Goal: Task Accomplishment & Management: Use online tool/utility

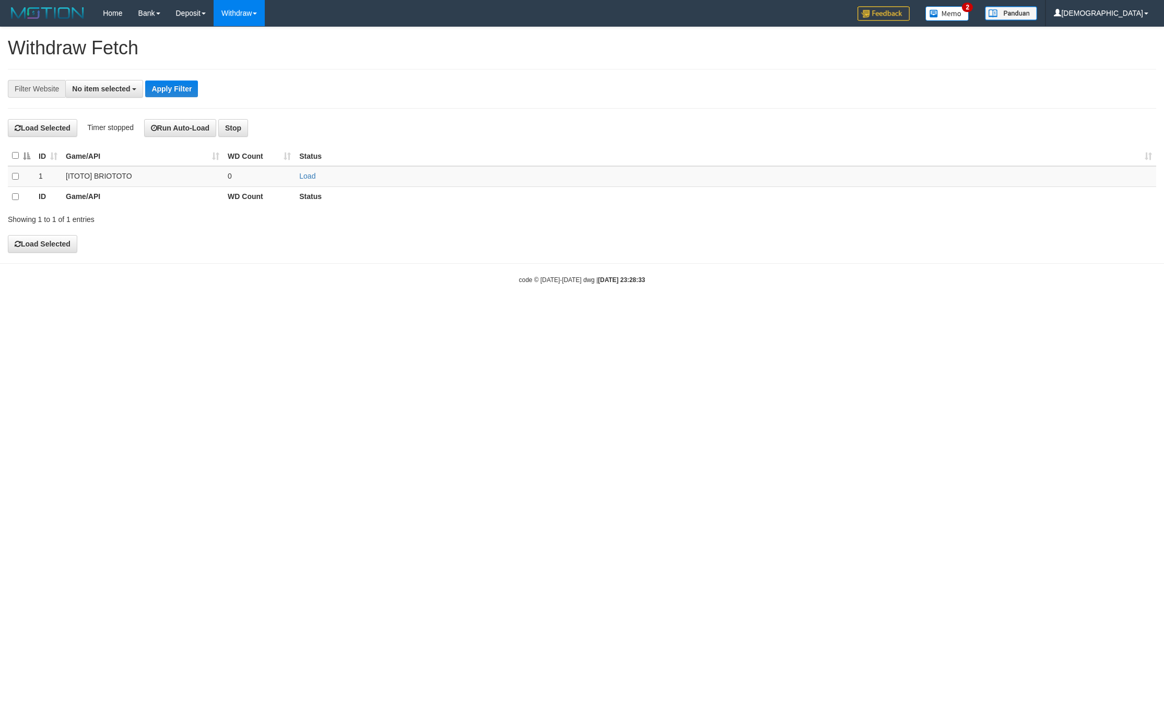
select select
click at [317, 179] on td "Load" at bounding box center [725, 176] width 861 height 20
click at [314, 178] on link "Load" at bounding box center [307, 176] width 16 height 8
click at [307, 176] on span "Loading.." at bounding box center [314, 176] width 30 height 8
click at [282, 179] on td "..." at bounding box center [260, 176] width 72 height 20
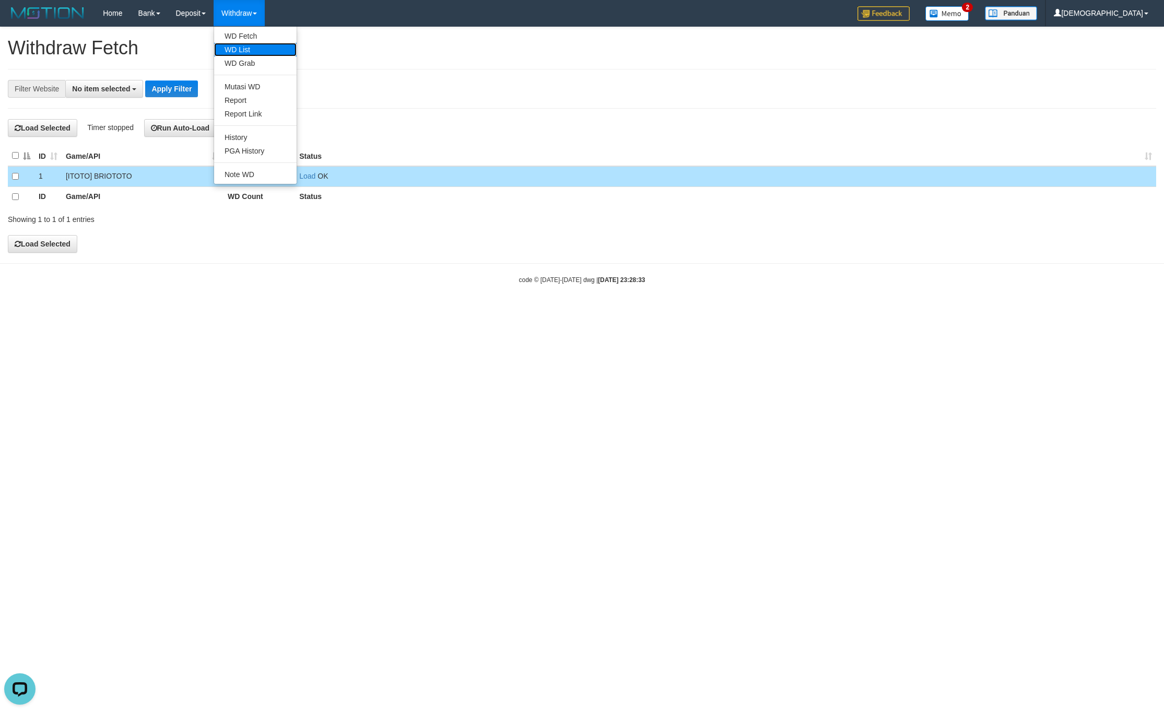
click at [248, 49] on link "WD List" at bounding box center [255, 50] width 83 height 14
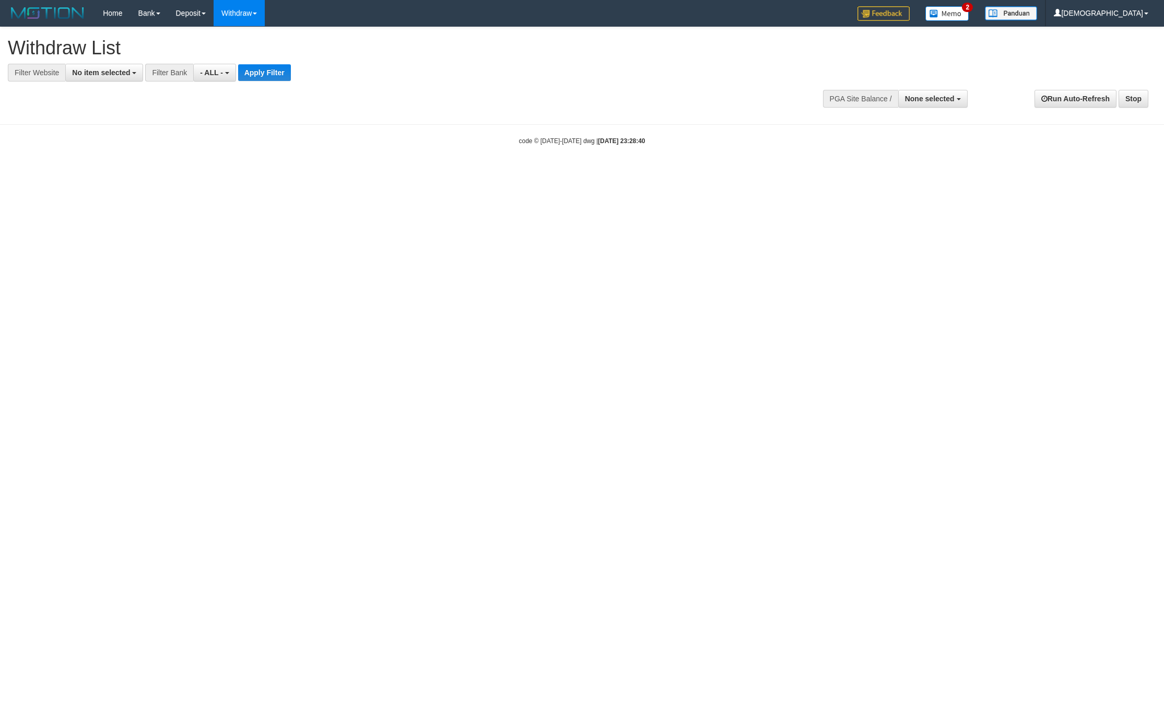
select select
click at [119, 74] on span "No item selected" at bounding box center [101, 72] width 58 height 8
click at [112, 132] on b "SELECT GAME" at bounding box center [109, 128] width 53 height 8
select select "****"
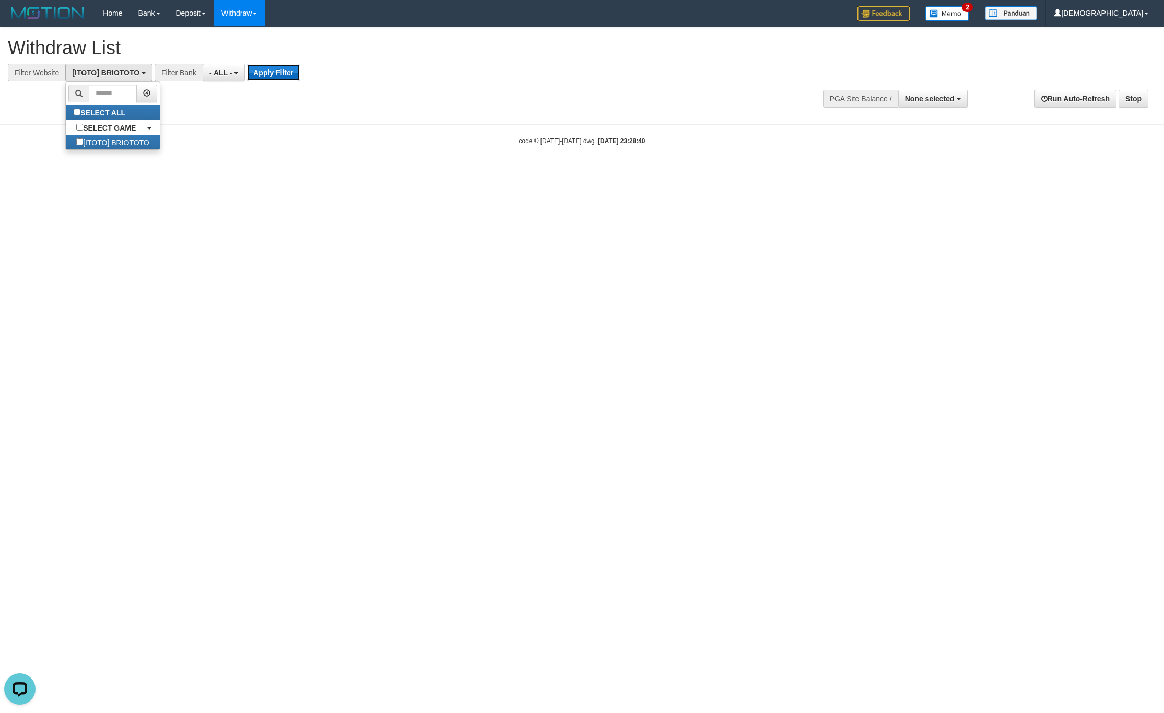
click at [276, 77] on button "Apply Filter" at bounding box center [273, 72] width 53 height 17
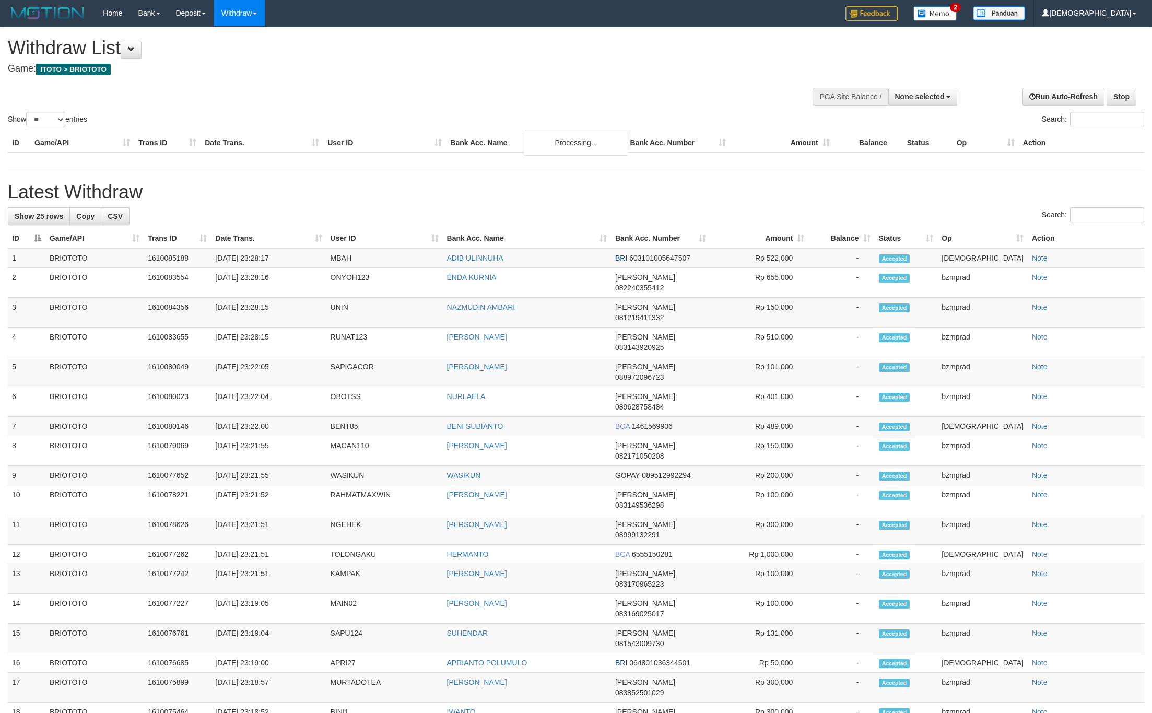
select select
select select "**"
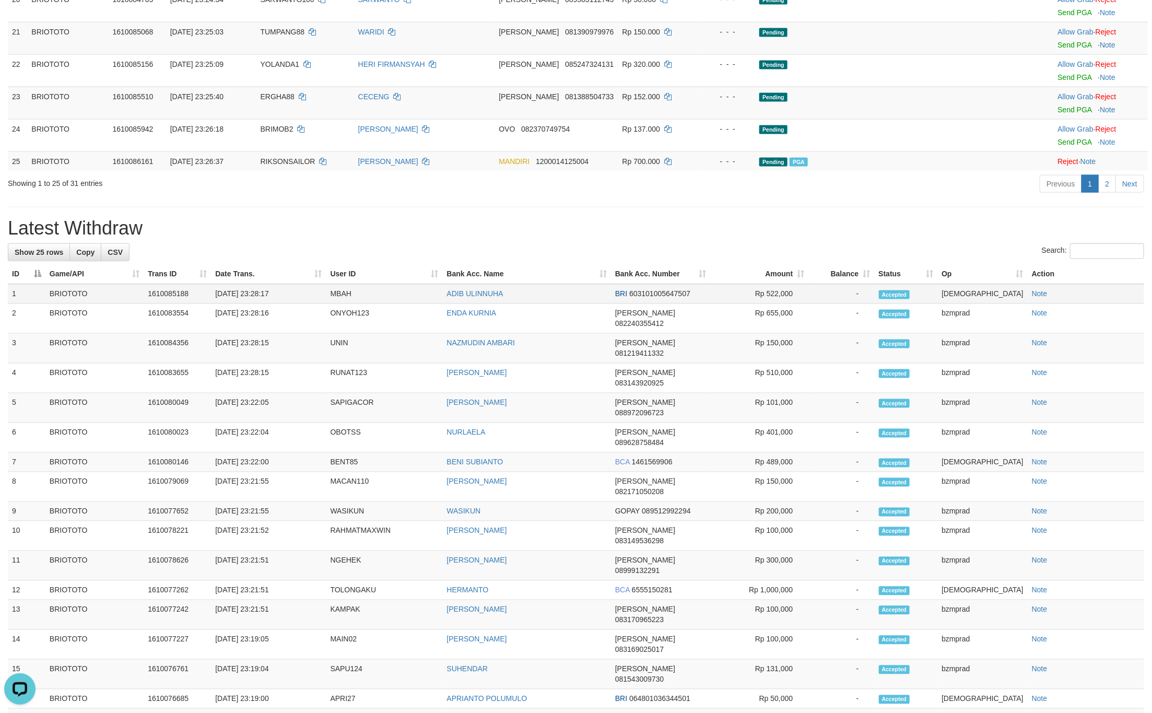
scroll to position [940, 0]
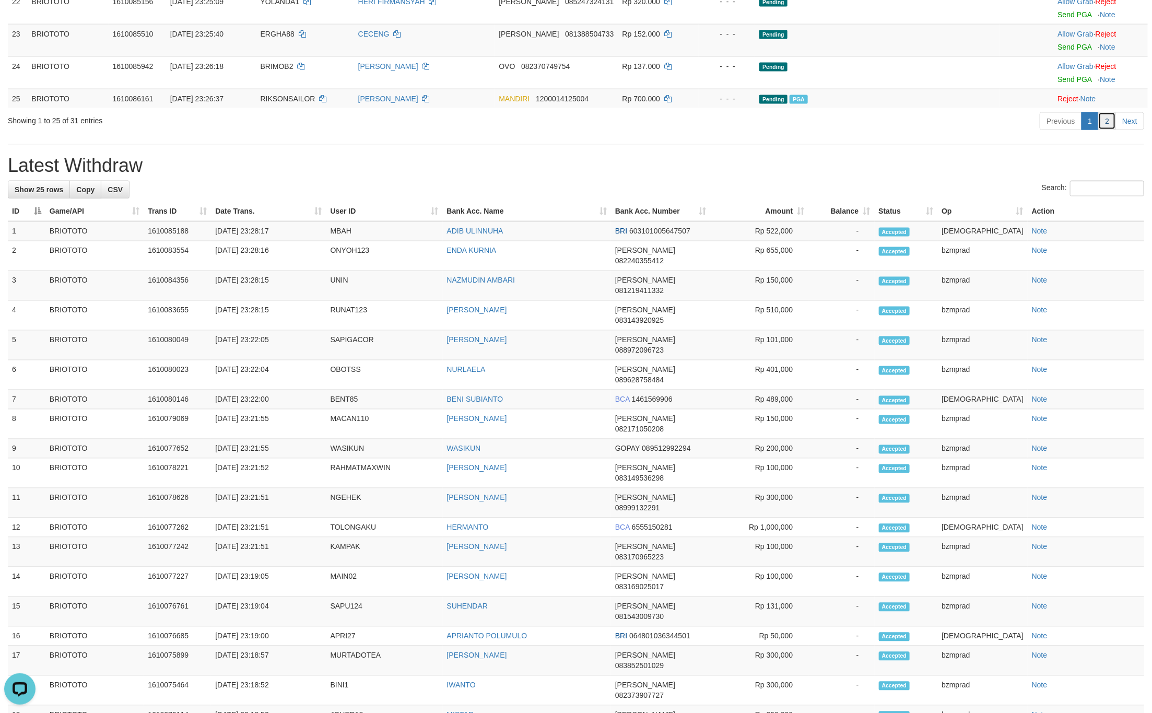
click at [1107, 130] on link "2" at bounding box center [1108, 121] width 18 height 18
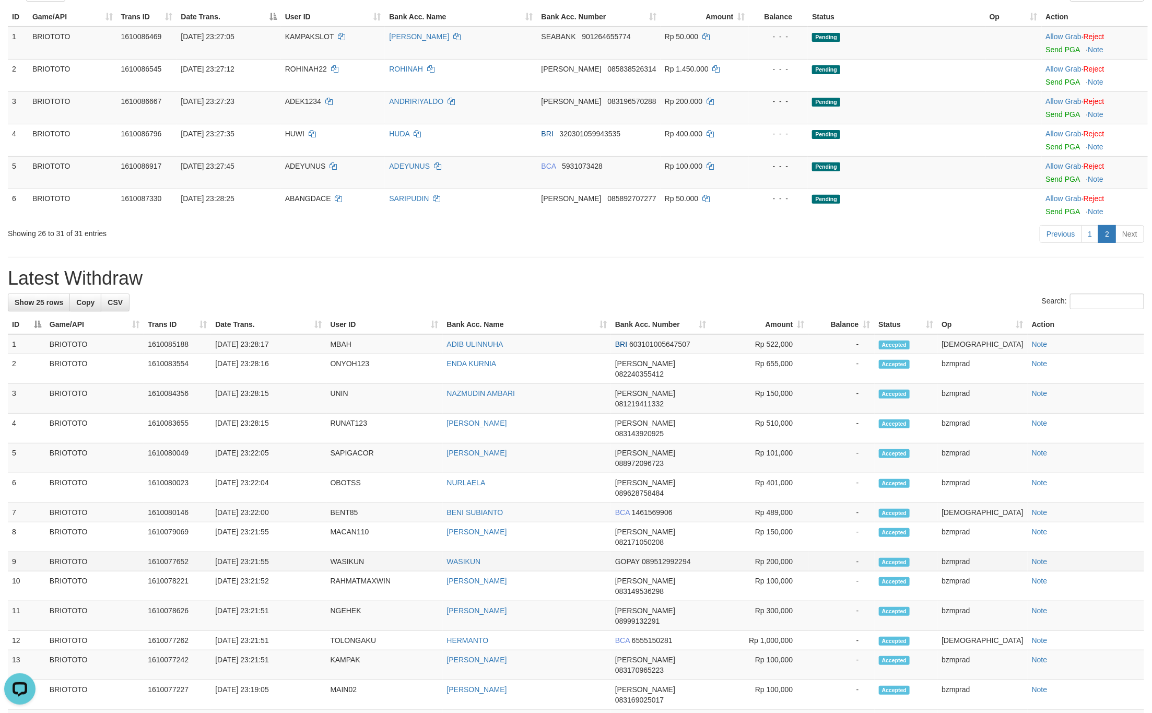
scroll to position [116, 0]
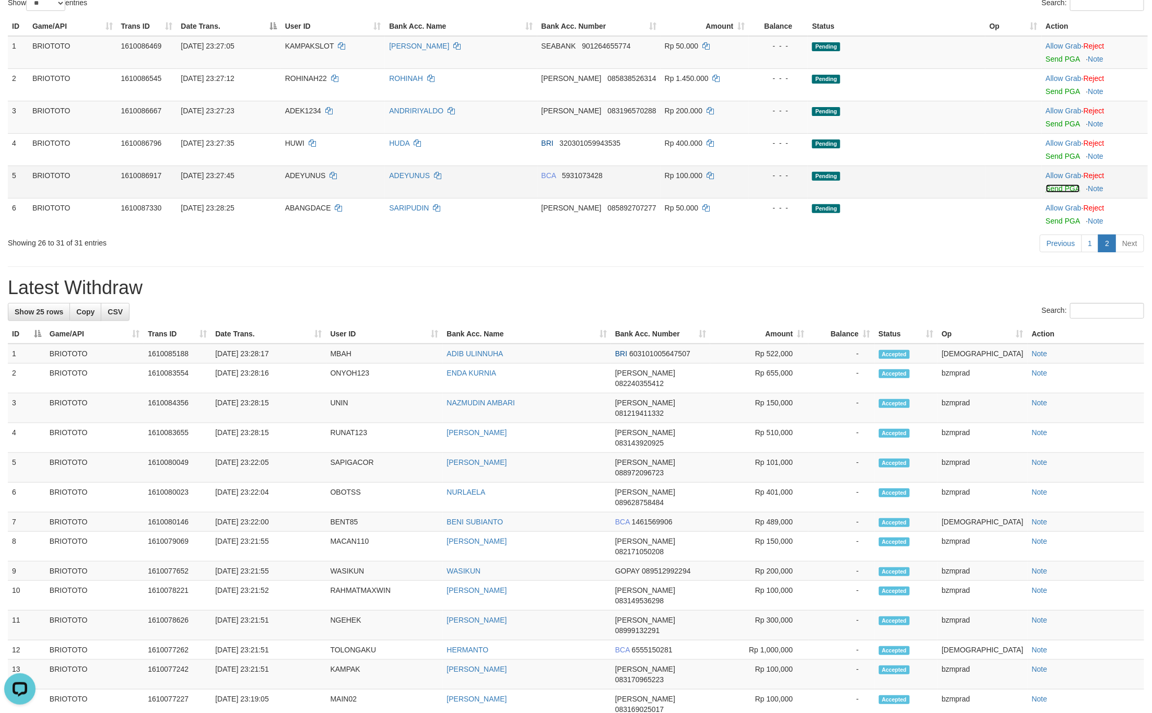
click at [1057, 189] on link "Send PGA" at bounding box center [1063, 188] width 34 height 8
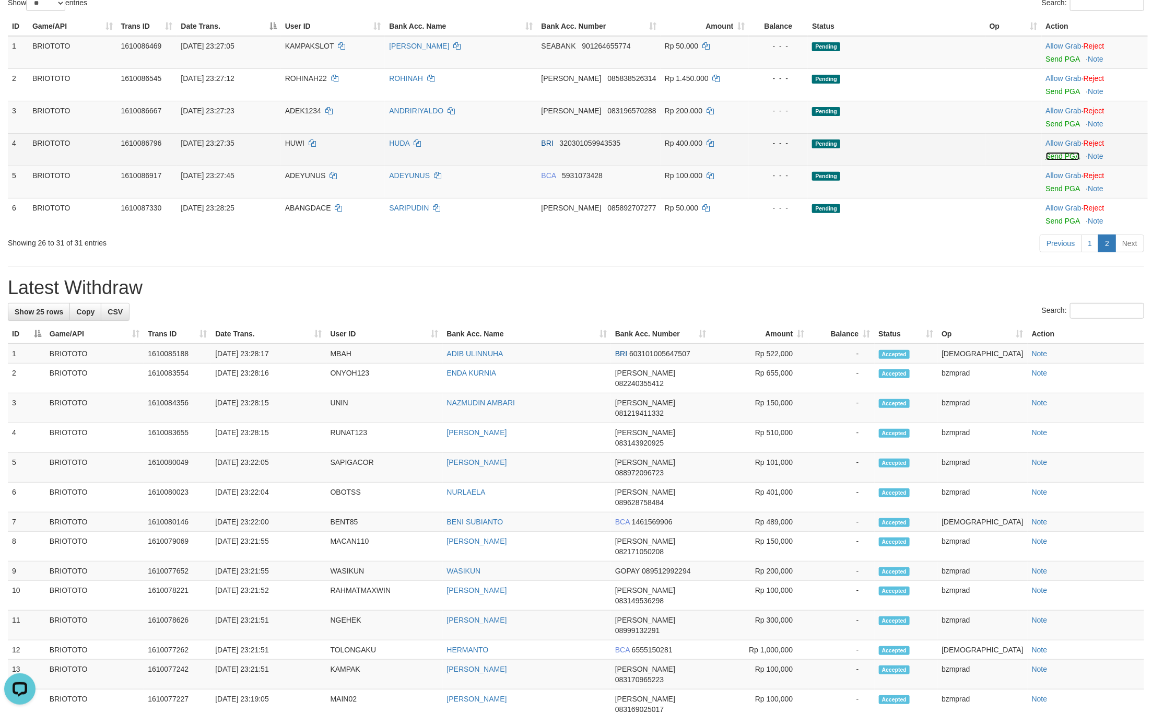
click at [1057, 154] on link "Send PGA" at bounding box center [1063, 156] width 34 height 8
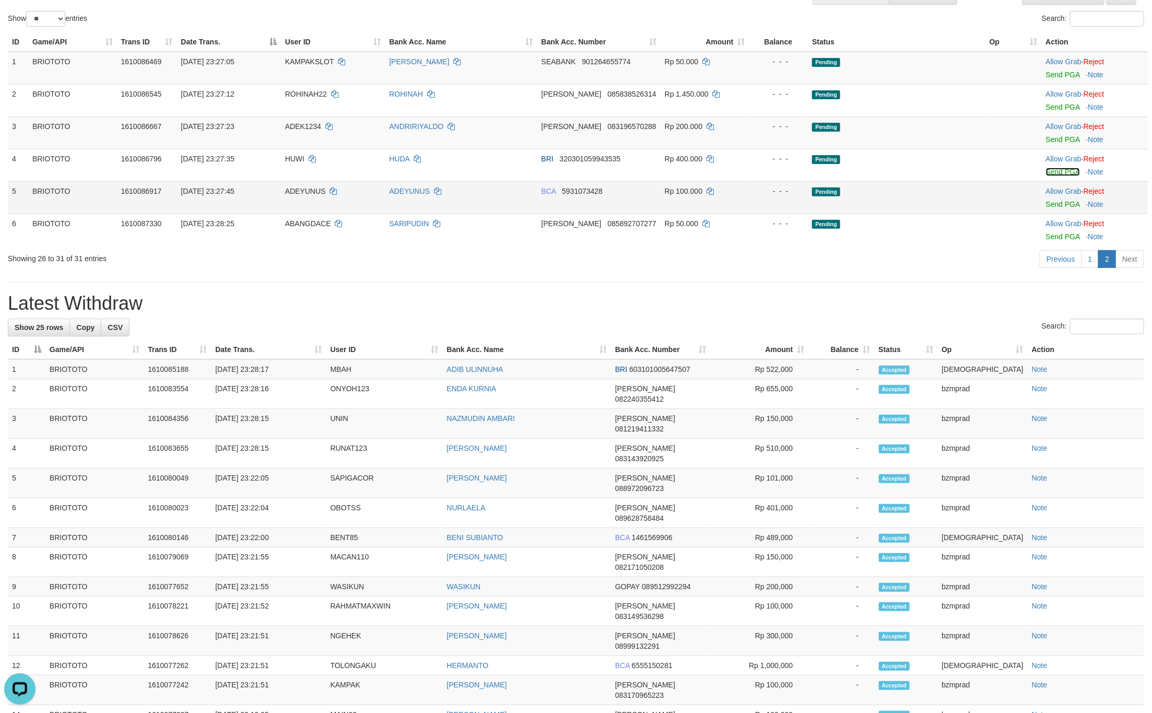
scroll to position [0, 0]
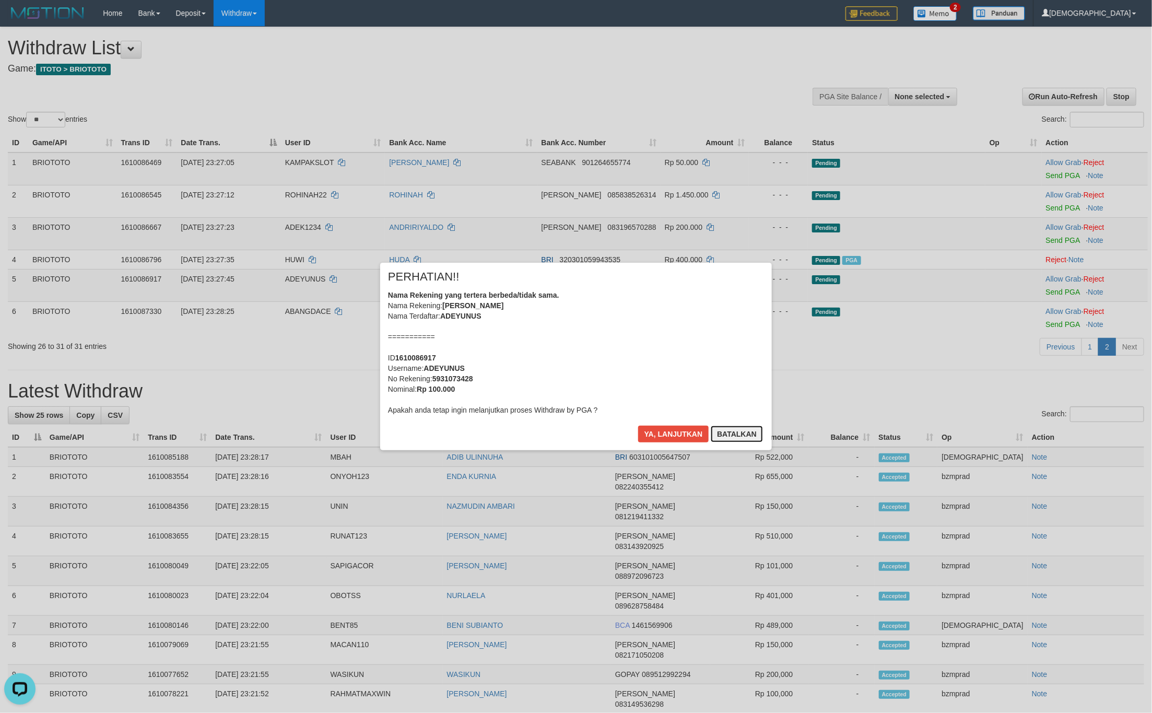
click at [730, 438] on button "Batalkan" at bounding box center [737, 434] width 52 height 17
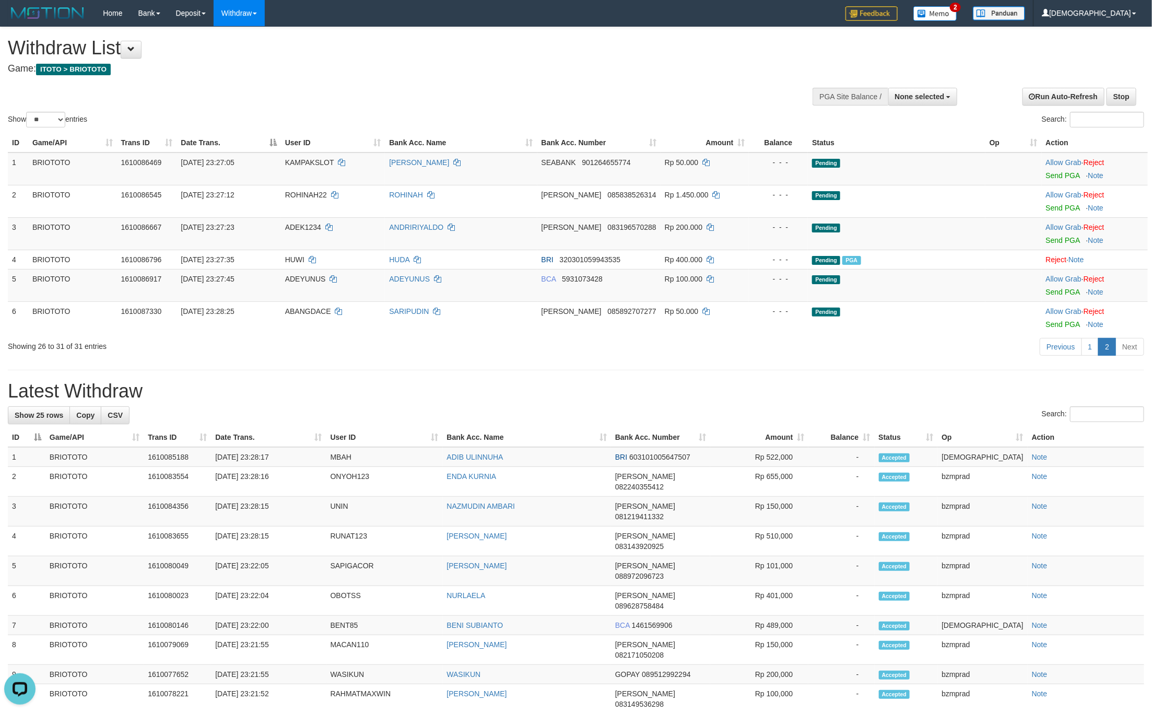
click at [664, 378] on div "**********" at bounding box center [576, 613] width 1152 height 1172
click at [309, 279] on span "ADEYUNUS" at bounding box center [305, 279] width 41 height 8
click at [287, 277] on span "ADEYUNUS" at bounding box center [305, 279] width 41 height 8
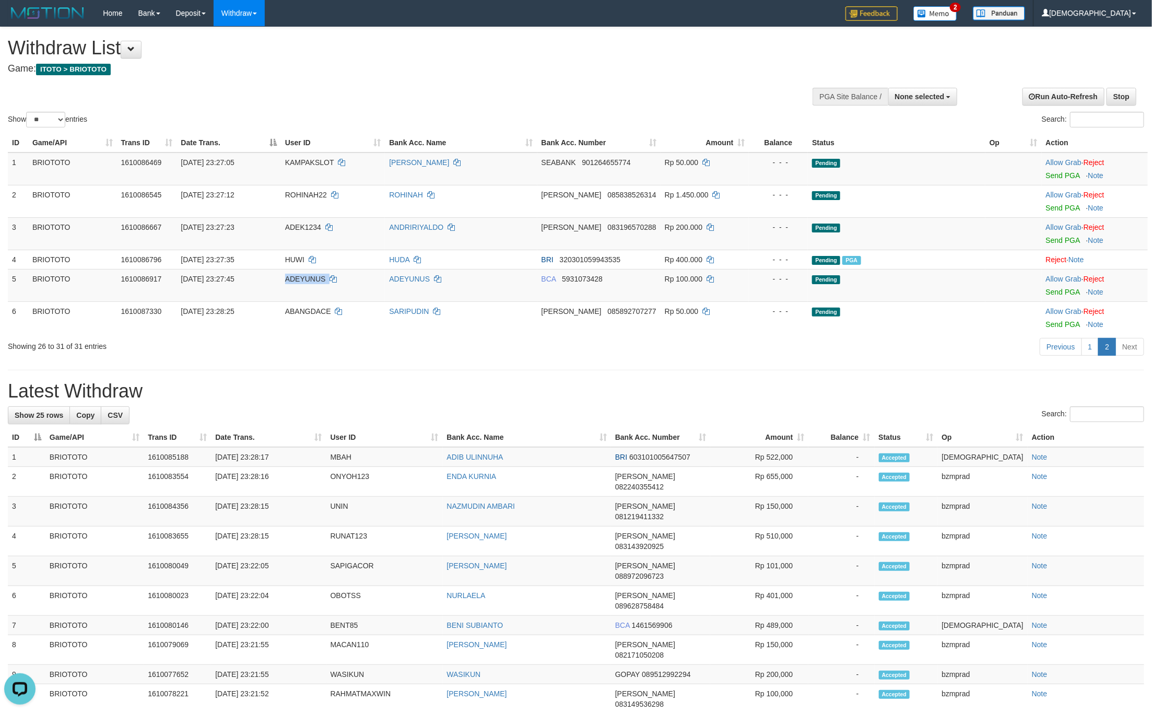
copy td "ADEYUNUS"
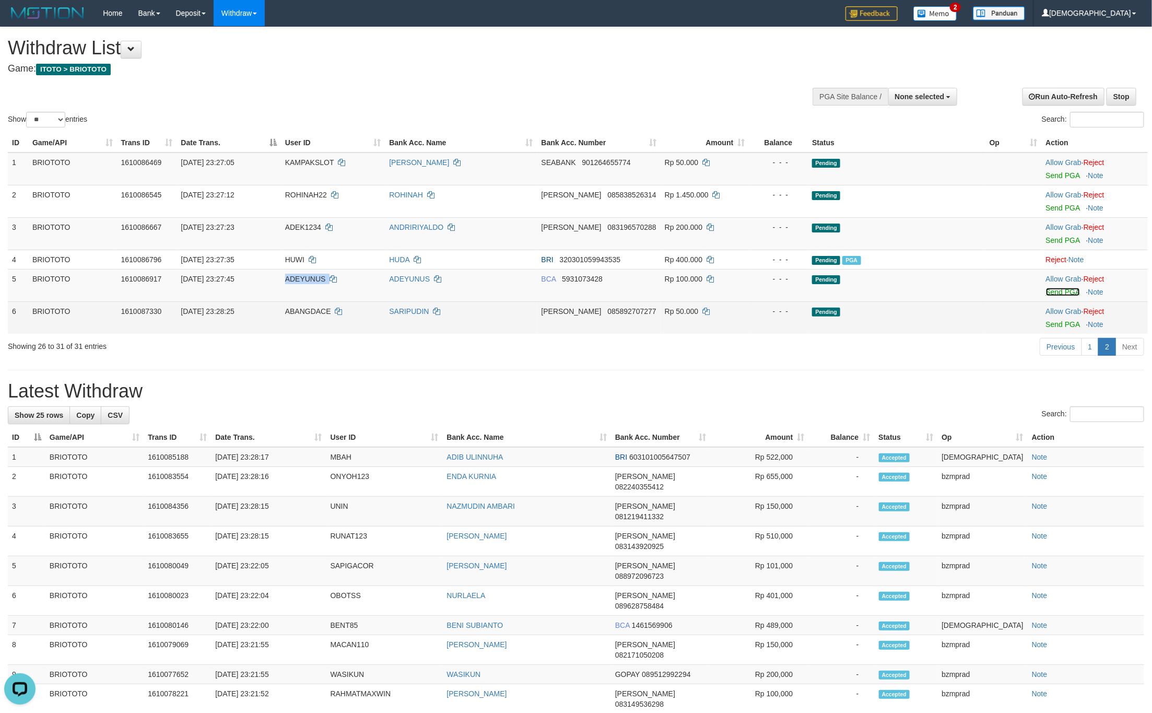
click at [1059, 292] on link "Send PGA" at bounding box center [1063, 292] width 34 height 8
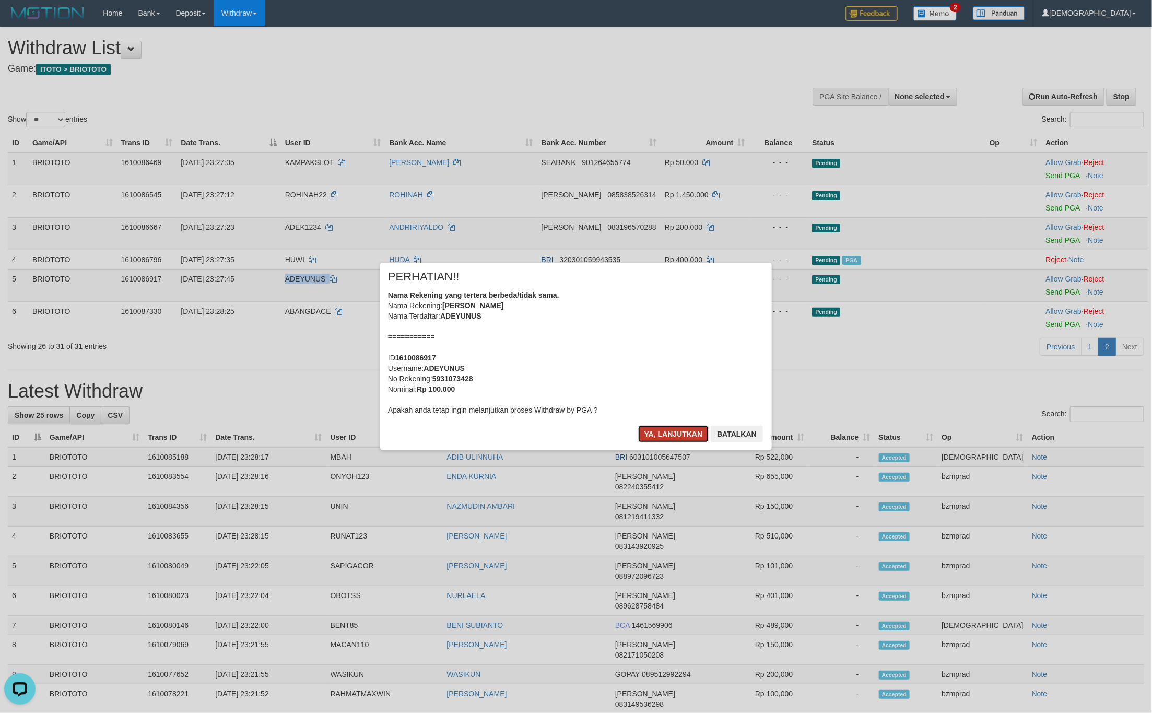
click at [660, 439] on button "Ya, lanjutkan" at bounding box center [673, 434] width 71 height 17
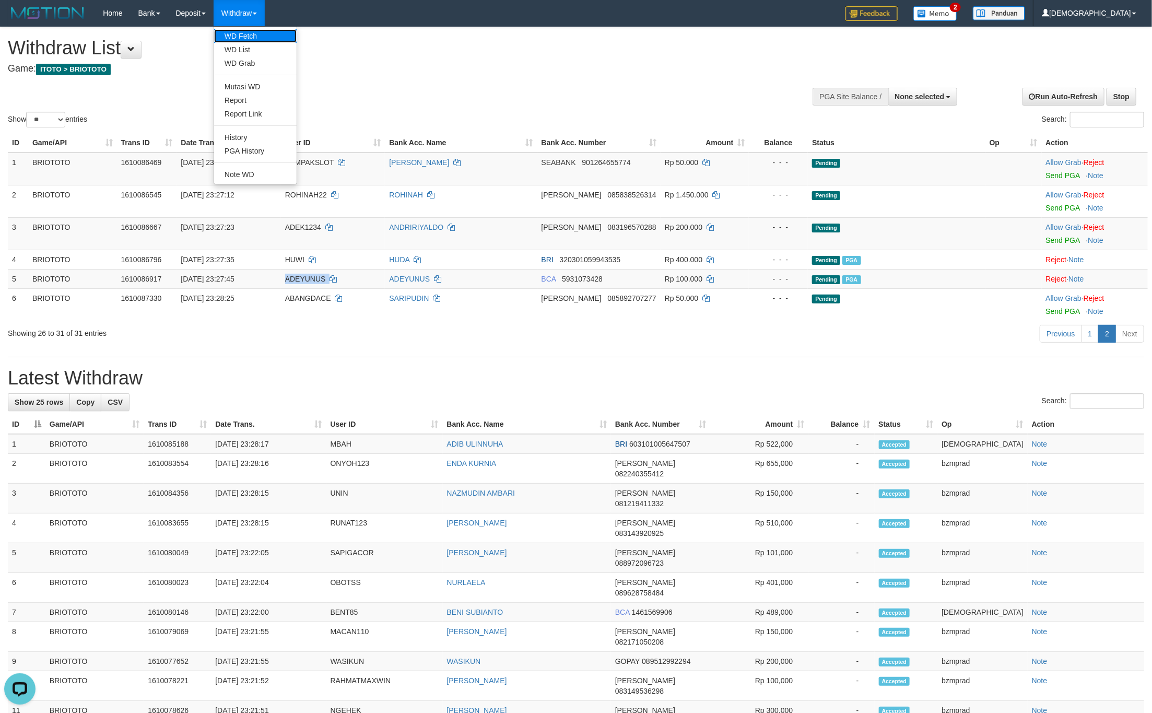
click at [249, 32] on link "WD Fetch" at bounding box center [255, 36] width 83 height 14
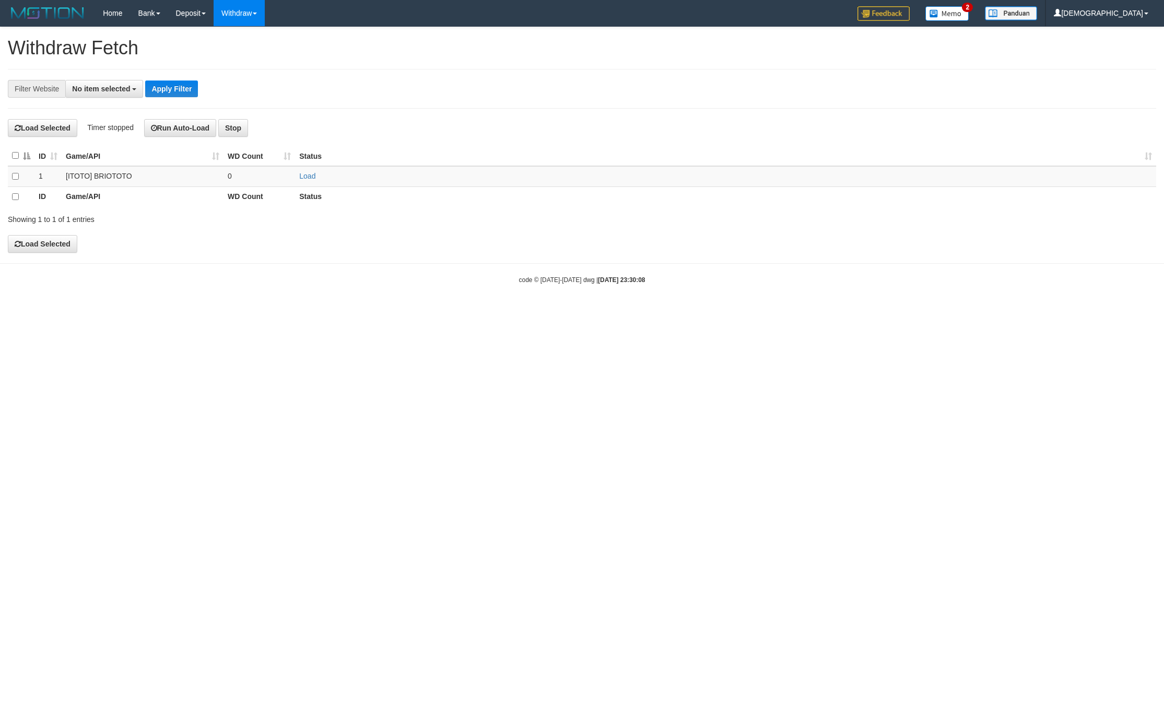
select select
click at [312, 174] on link "Load" at bounding box center [307, 176] width 16 height 8
click at [270, 178] on td "..." at bounding box center [260, 176] width 72 height 20
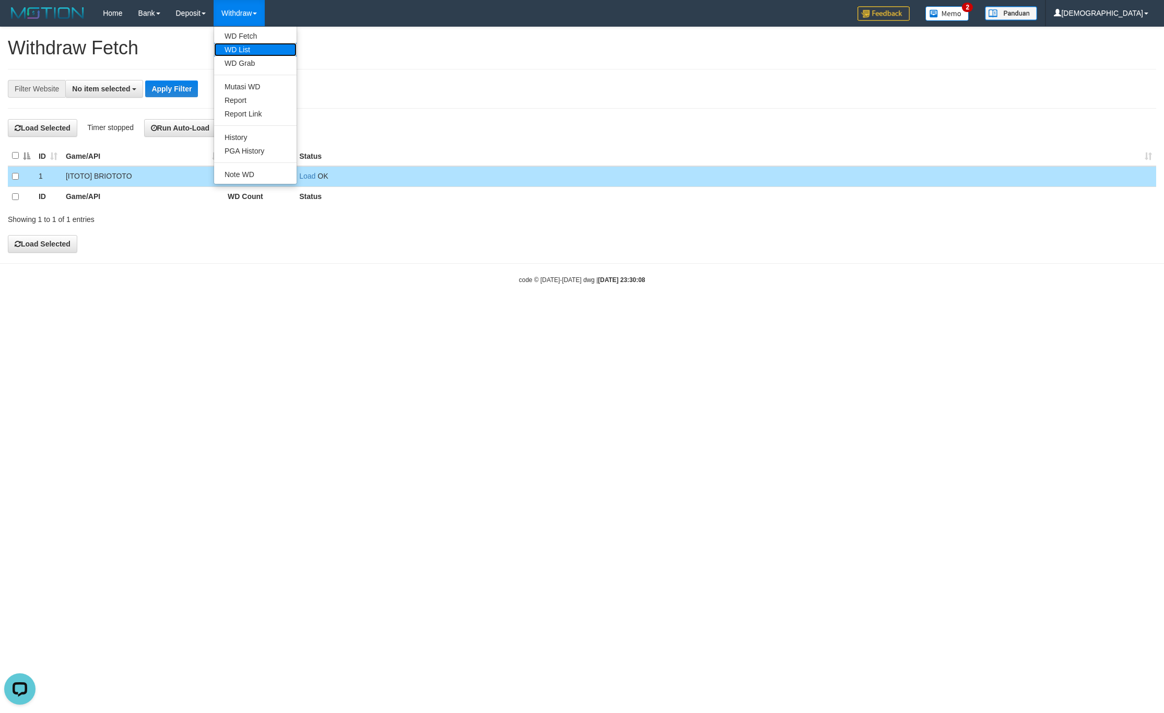
click at [254, 52] on link "WD List" at bounding box center [255, 50] width 83 height 14
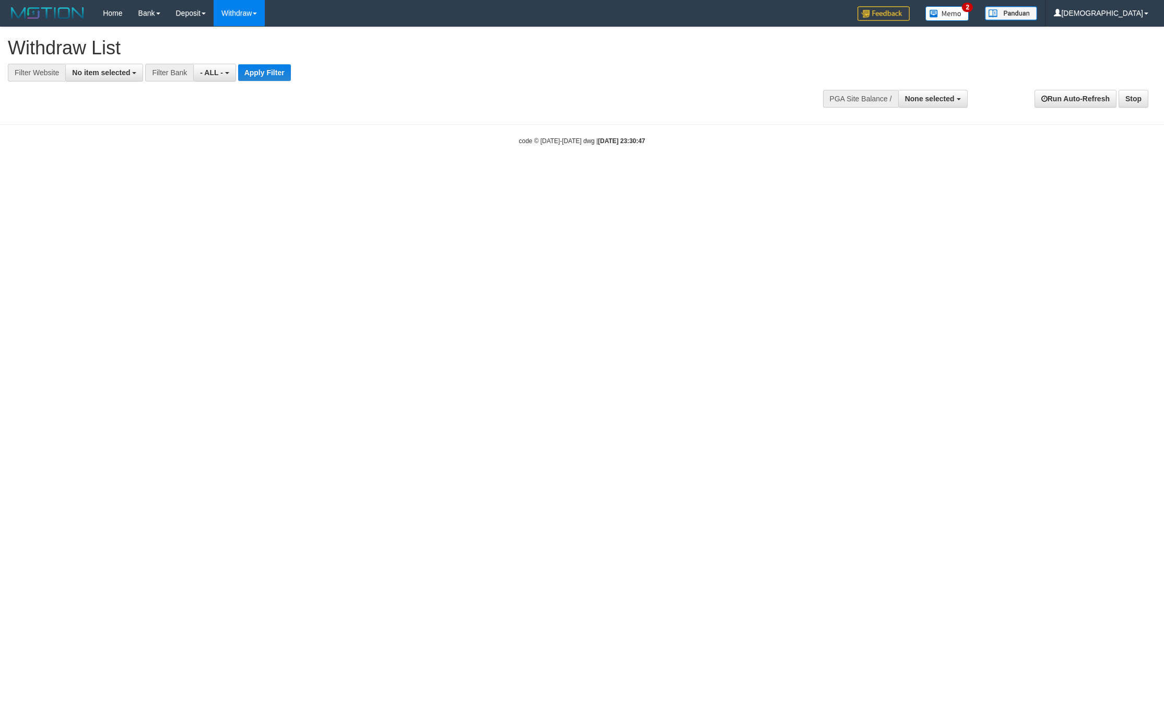
select select
click at [107, 72] on span "No item selected" at bounding box center [101, 72] width 58 height 8
click at [116, 132] on b "SELECT GAME" at bounding box center [109, 128] width 53 height 8
select select "****"
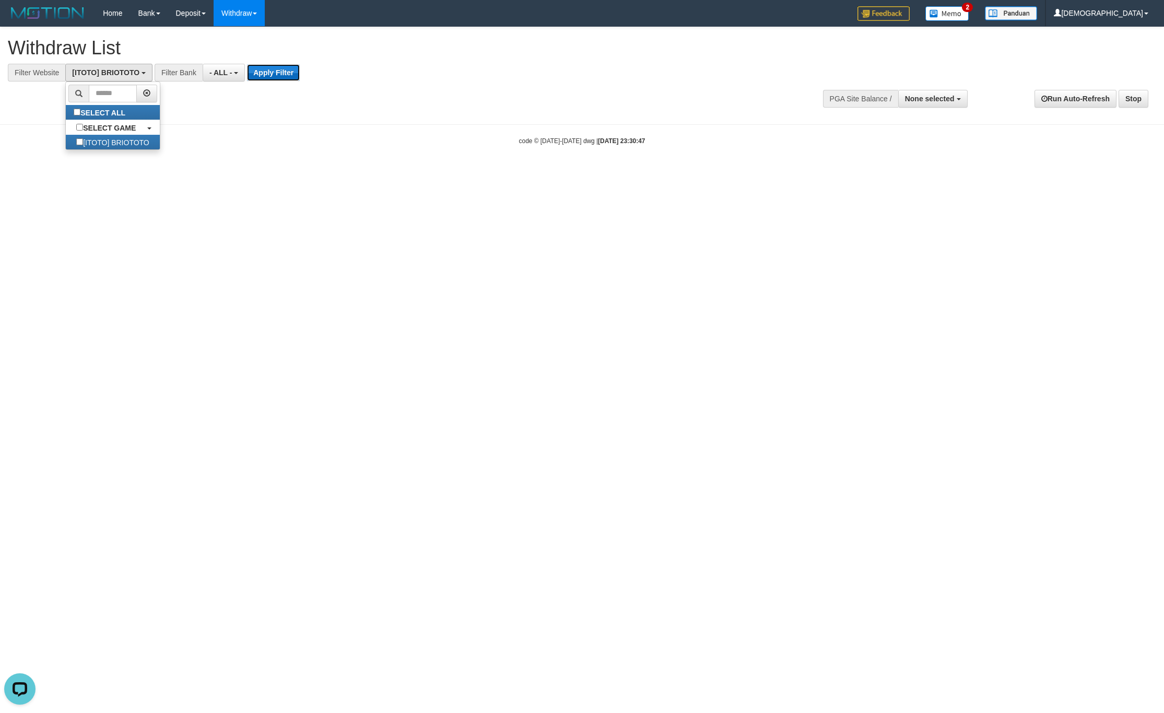
drag, startPoint x: 248, startPoint y: 71, endPoint x: 262, endPoint y: 73, distance: 13.7
click at [248, 71] on button "Apply Filter" at bounding box center [273, 72] width 53 height 17
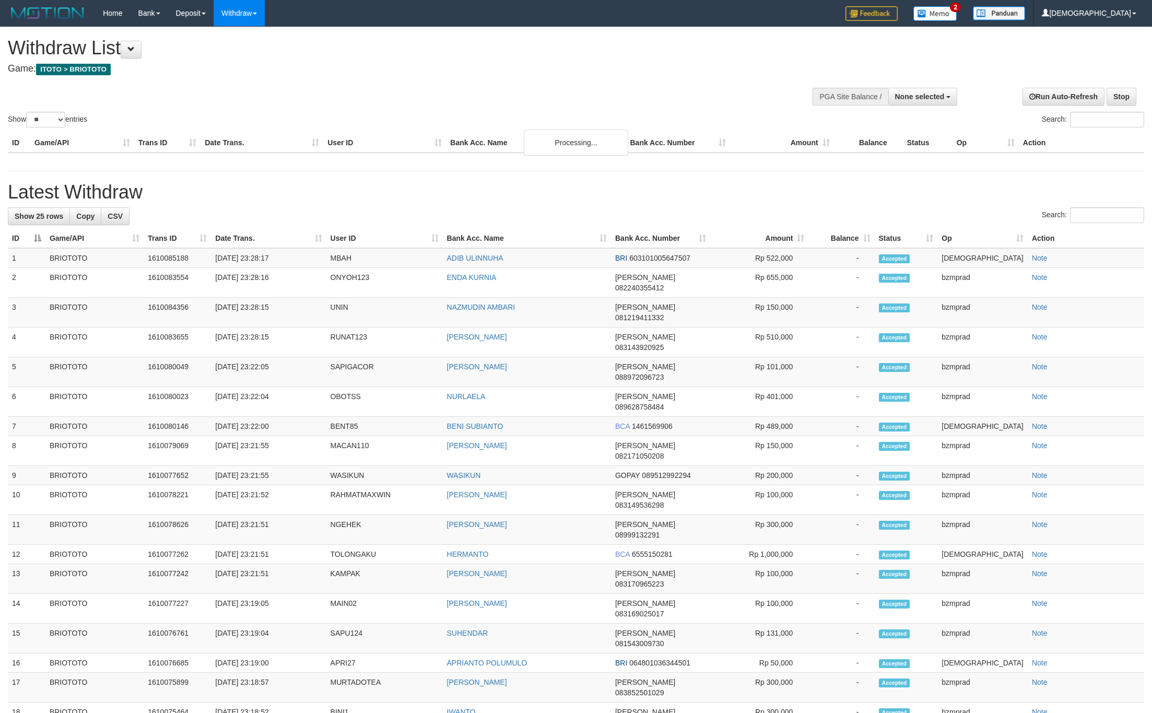
select select
select select "**"
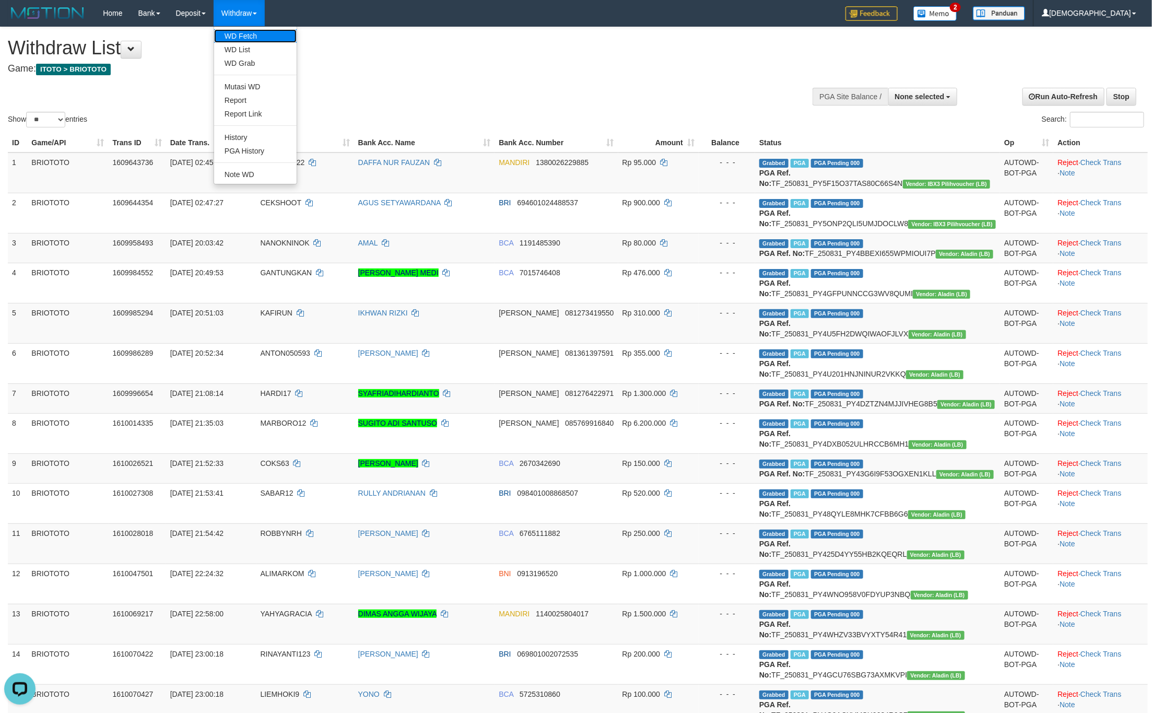
click at [232, 31] on link "WD Fetch" at bounding box center [255, 36] width 83 height 14
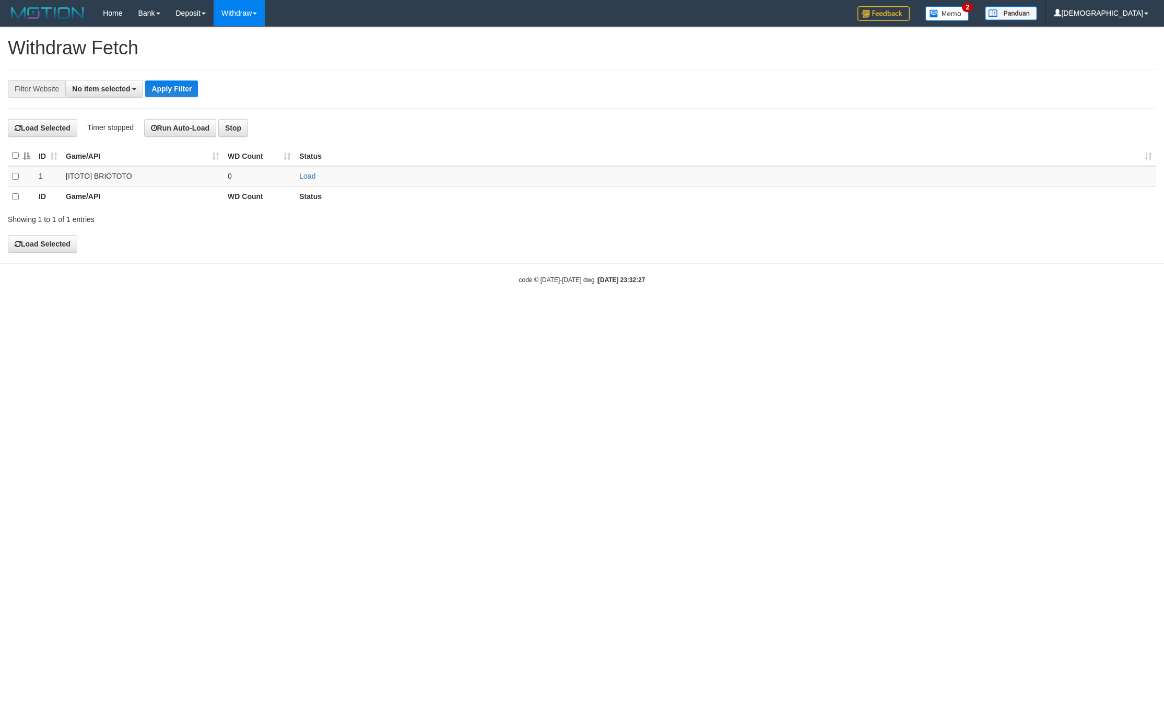
select select
click at [295, 178] on tr "1 [ITOTO] BRIOTOTO 0 Load" at bounding box center [582, 176] width 1149 height 20
click at [301, 177] on link "Load" at bounding box center [307, 176] width 16 height 8
click at [248, 178] on td "..." at bounding box center [260, 176] width 72 height 20
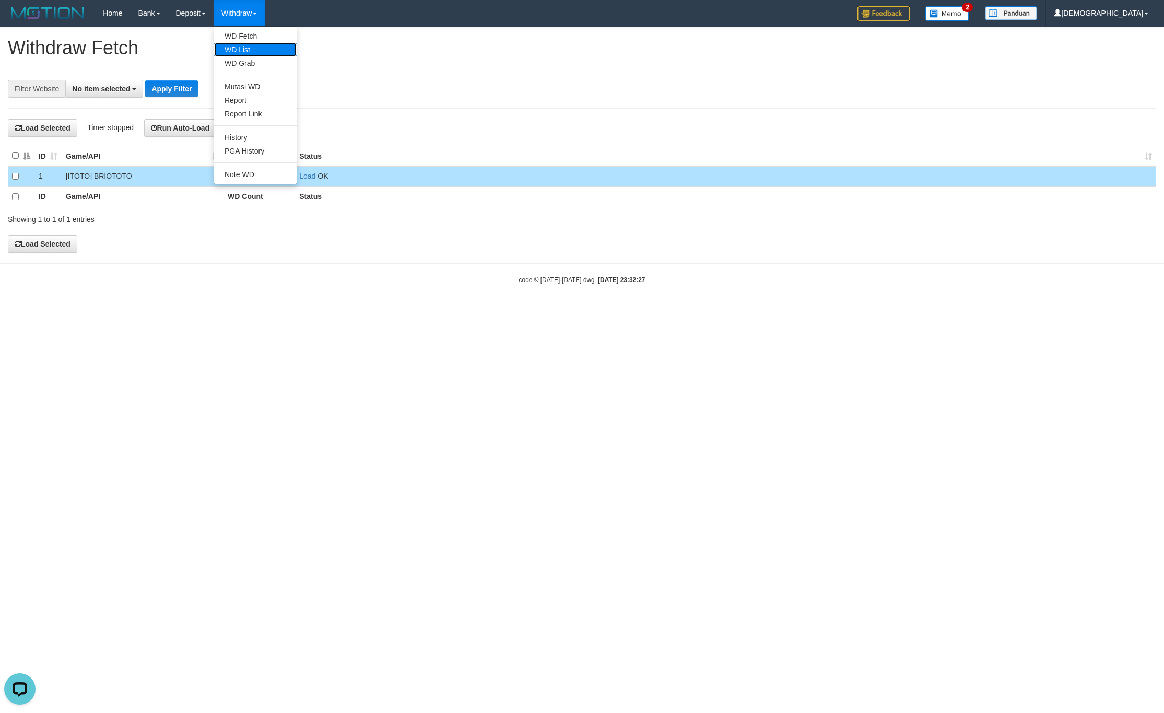
click at [240, 52] on link "WD List" at bounding box center [255, 50] width 83 height 14
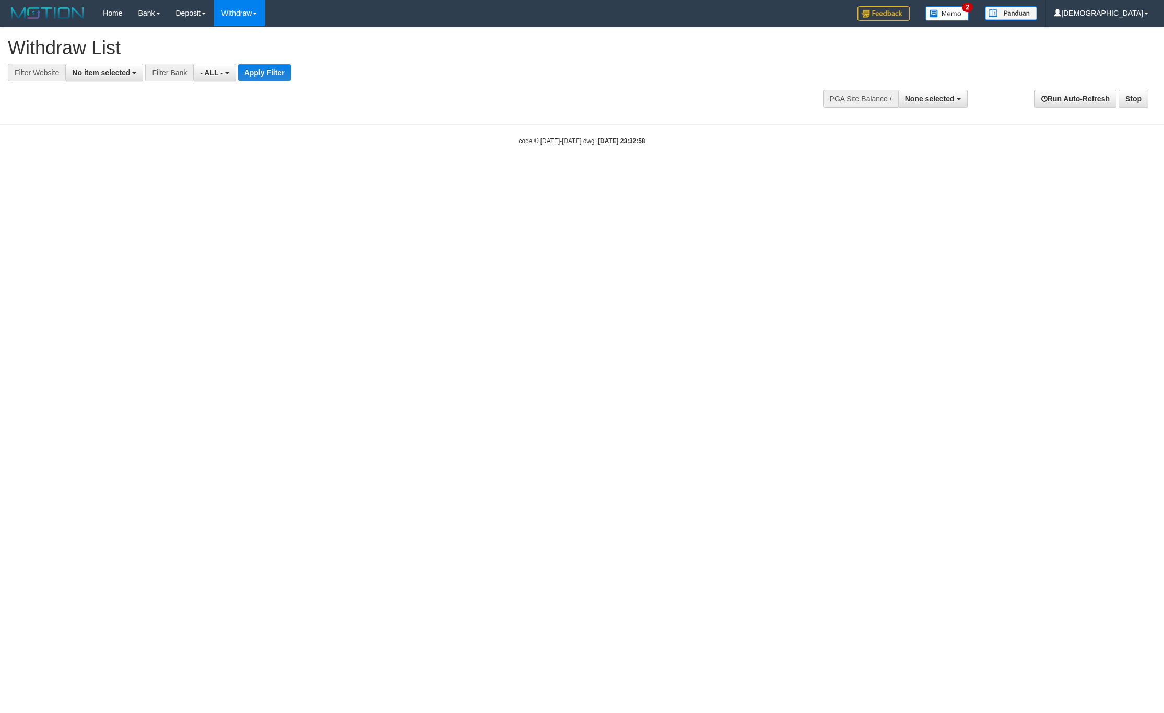
select select
click at [110, 77] on button "No item selected" at bounding box center [104, 73] width 78 height 18
click at [114, 122] on label "SELECT GAME" at bounding box center [106, 127] width 80 height 15
select select "****"
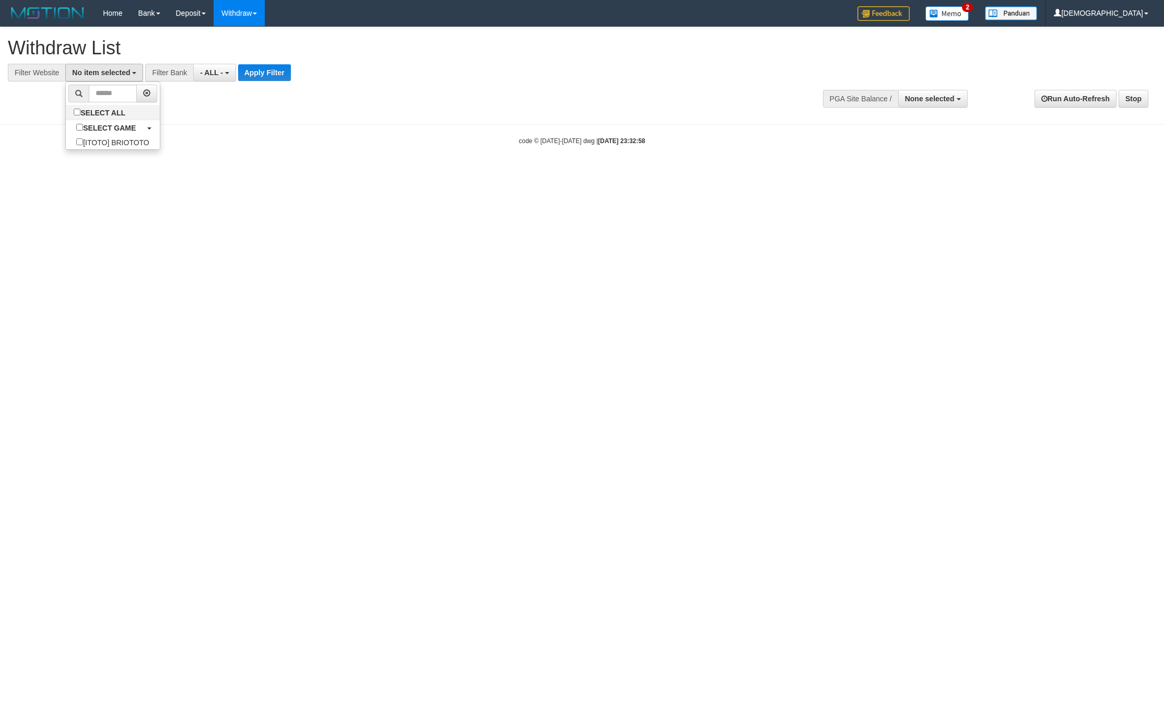
scroll to position [9, 0]
click at [245, 71] on div "**********" at bounding box center [322, 73] width 645 height 18
click at [264, 71] on button "Apply Filter" at bounding box center [273, 72] width 53 height 17
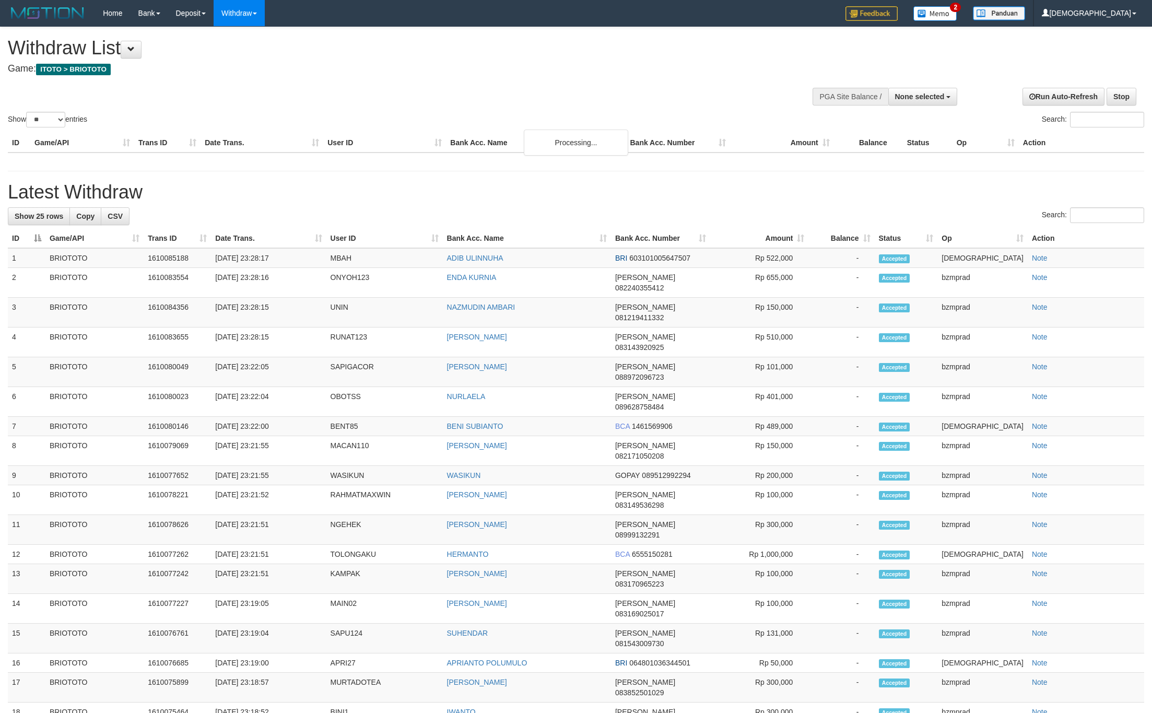
select select
select select "**"
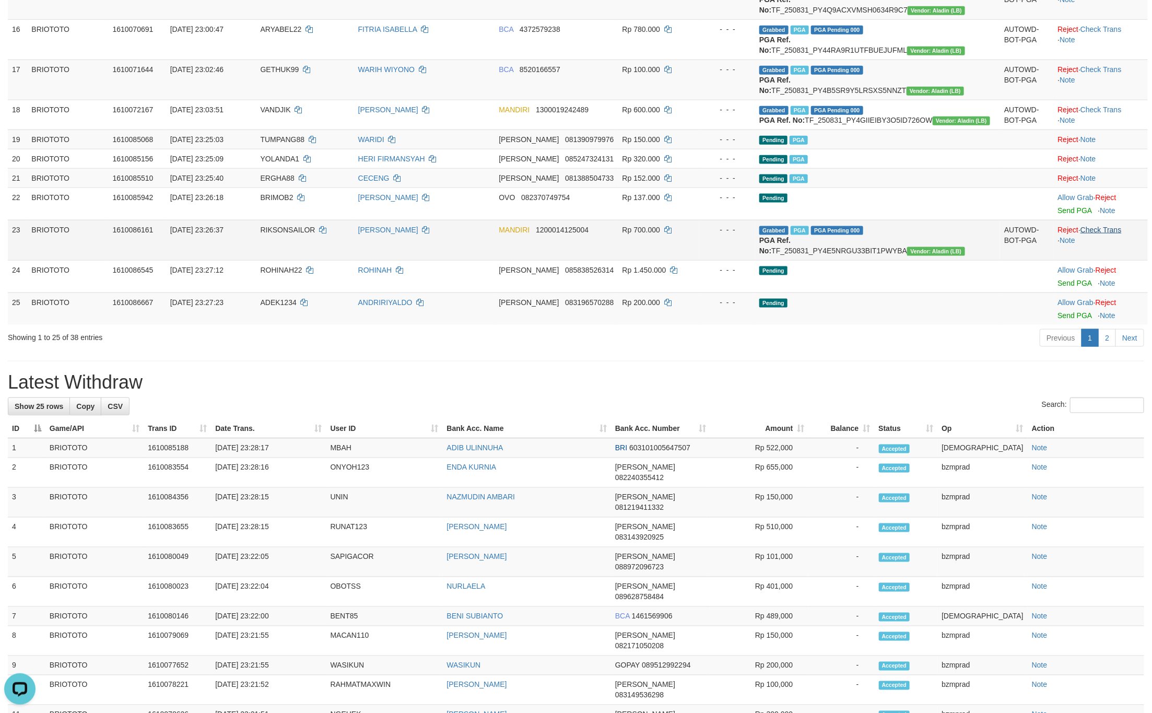
drag, startPoint x: 1095, startPoint y: 469, endPoint x: 1099, endPoint y: 461, distance: 8.4
click at [1097, 260] on td "Reject · Check Trans · Note" at bounding box center [1101, 240] width 95 height 40
click at [1099, 234] on link "Check Trans" at bounding box center [1101, 230] width 41 height 8
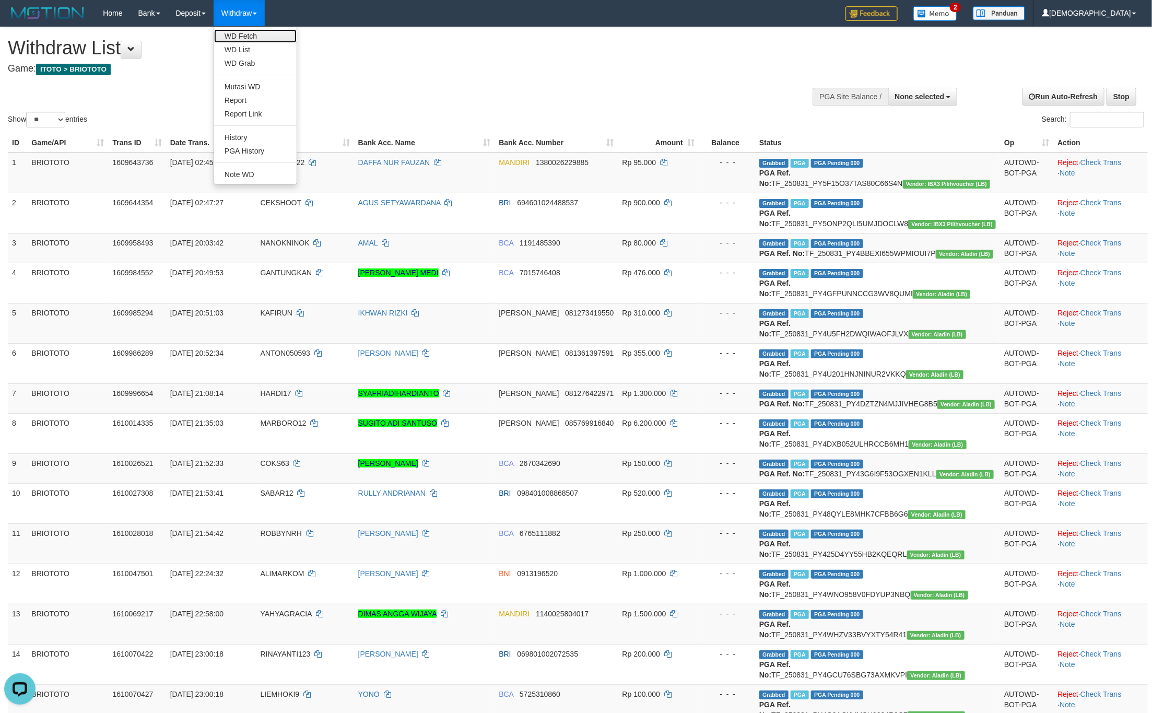
drag, startPoint x: 242, startPoint y: 31, endPoint x: 253, endPoint y: 34, distance: 11.4
click at [242, 31] on link "WD Fetch" at bounding box center [255, 36] width 83 height 14
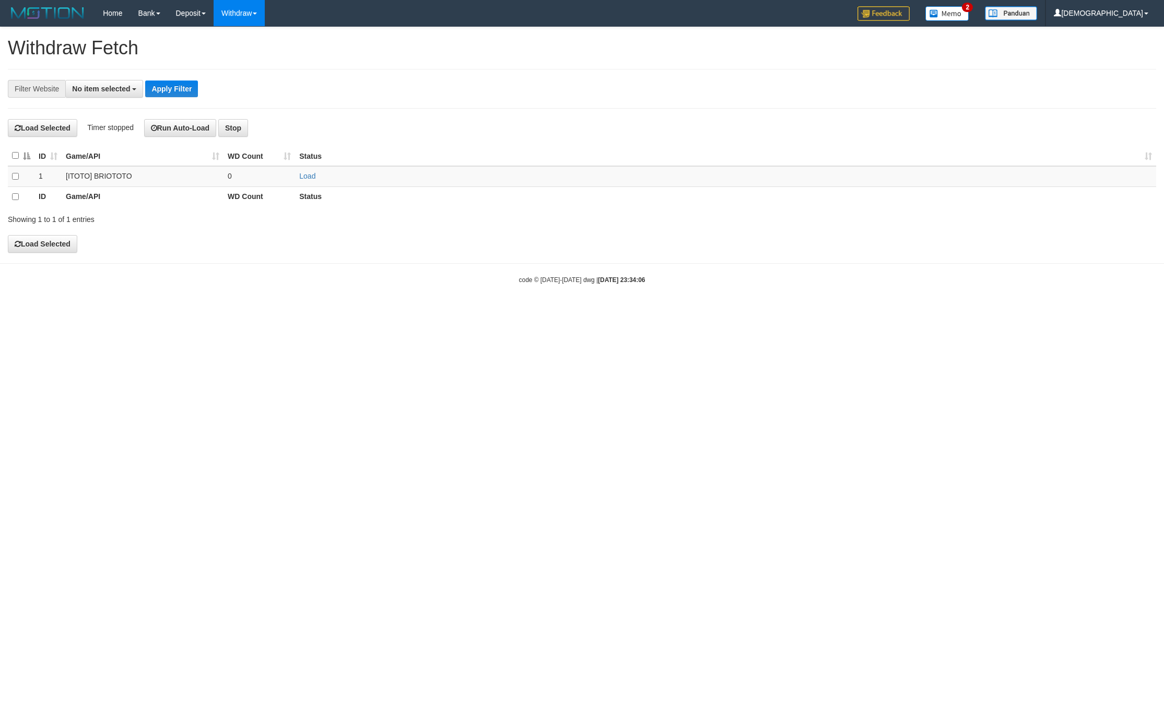
select select
click at [305, 184] on td "Load" at bounding box center [725, 176] width 861 height 20
click at [305, 179] on link "Load" at bounding box center [307, 176] width 16 height 8
click at [274, 179] on td "..." at bounding box center [260, 176] width 72 height 20
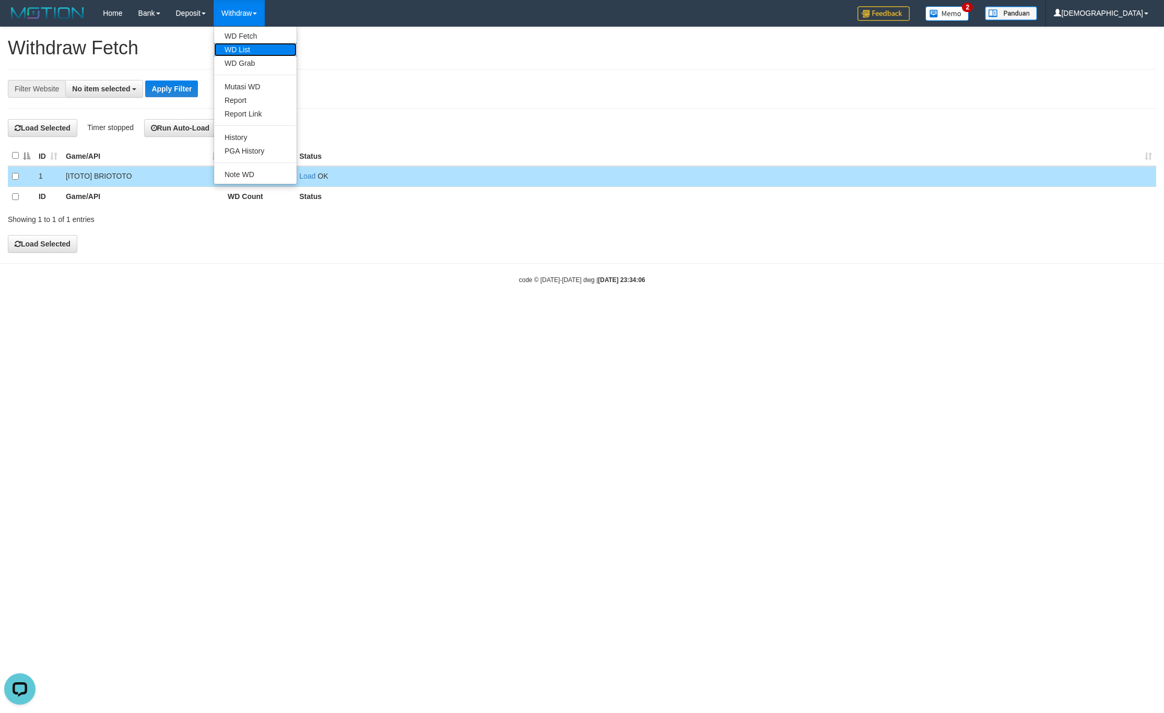
click at [253, 49] on link "WD List" at bounding box center [255, 50] width 83 height 14
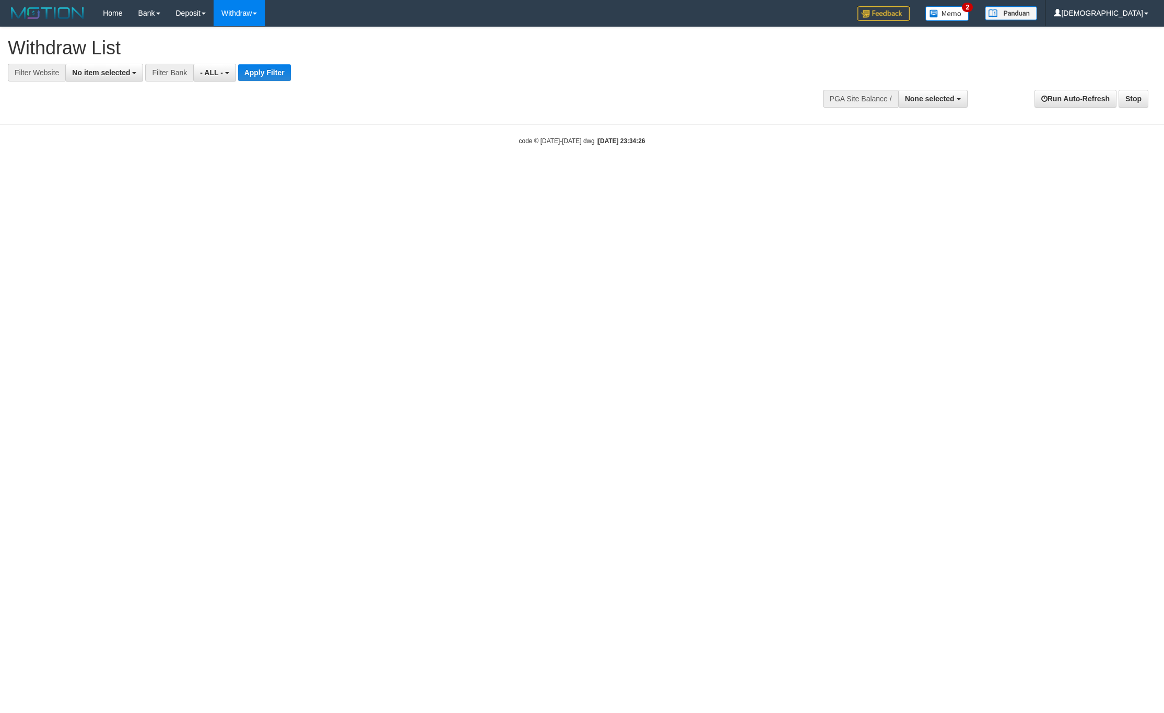
select select
click at [99, 75] on span "No item selected" at bounding box center [101, 72] width 58 height 8
click at [119, 112] on label "SELECT ALL" at bounding box center [101, 112] width 70 height 15
select select "****"
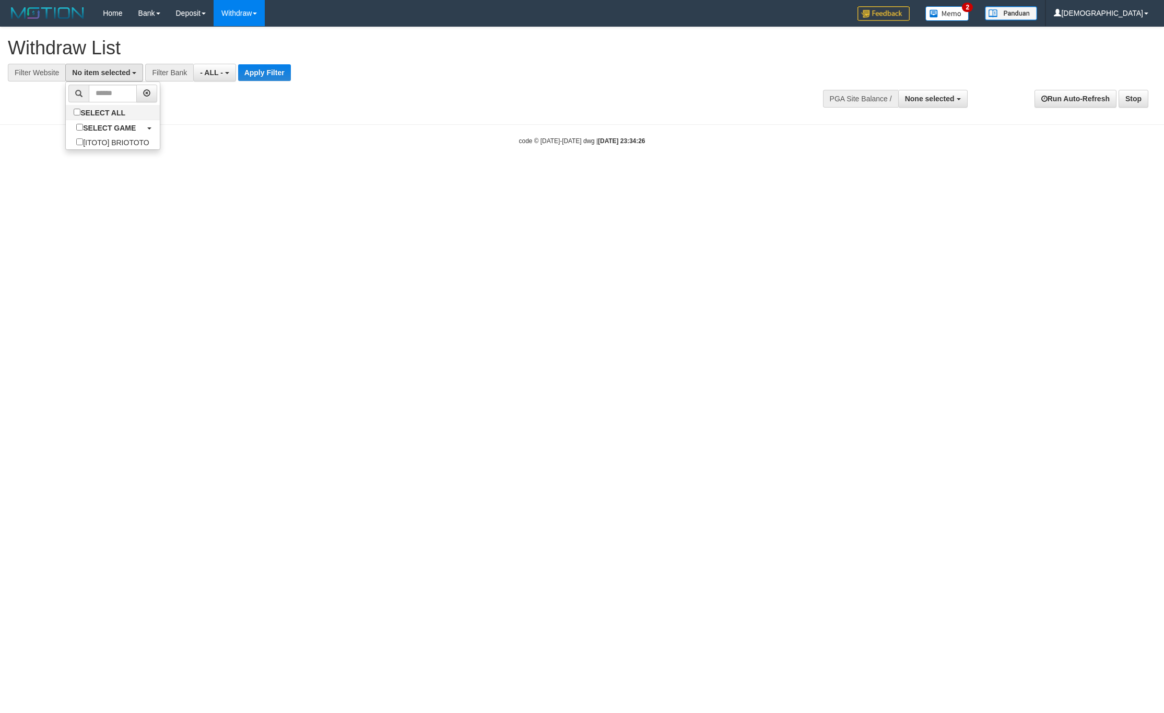
scroll to position [9, 0]
click at [276, 71] on button "Apply Filter" at bounding box center [273, 72] width 53 height 17
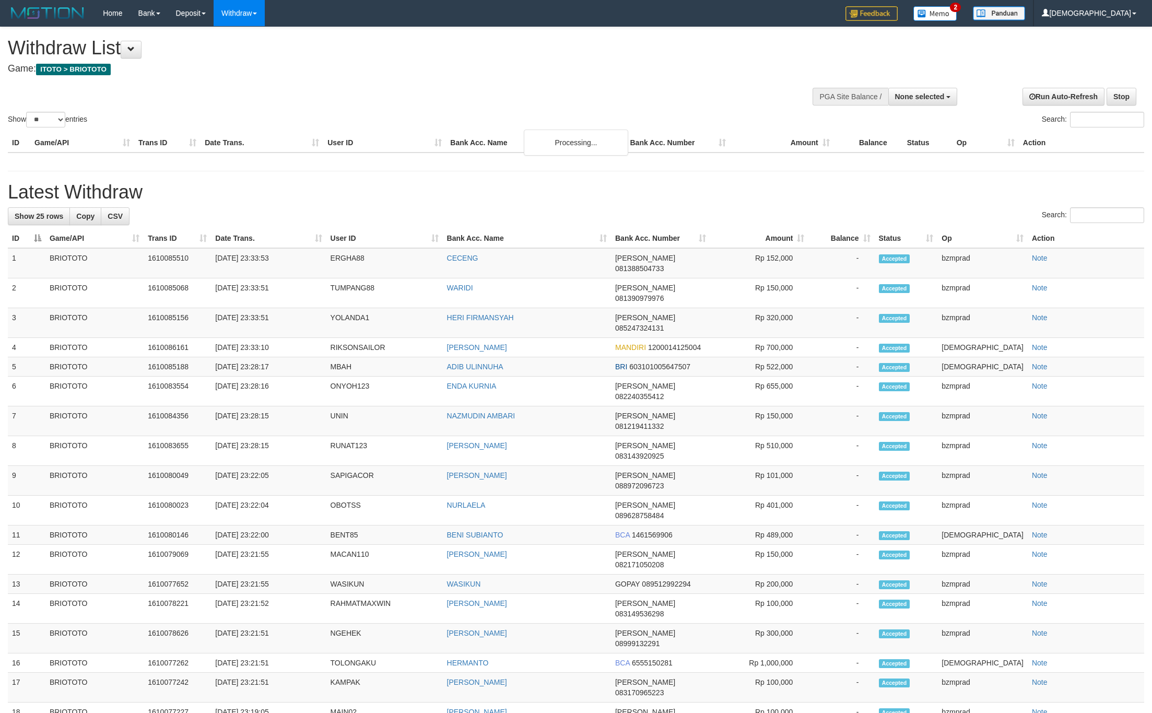
select select
select select "**"
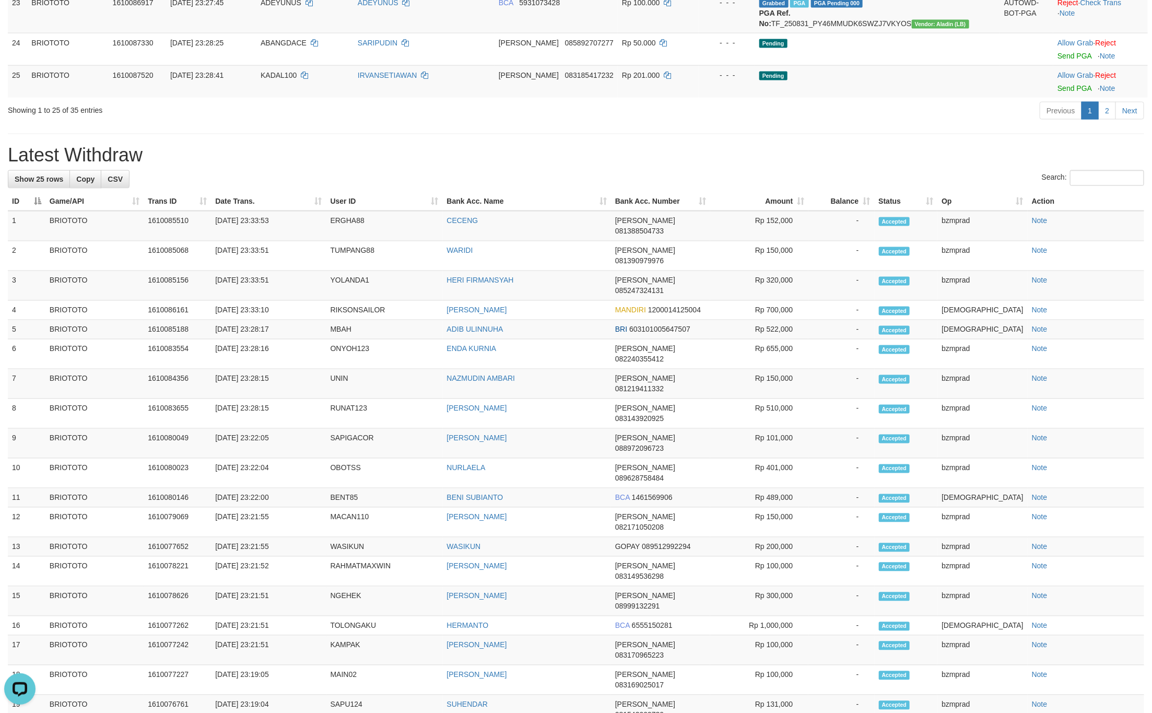
scroll to position [1019, 0]
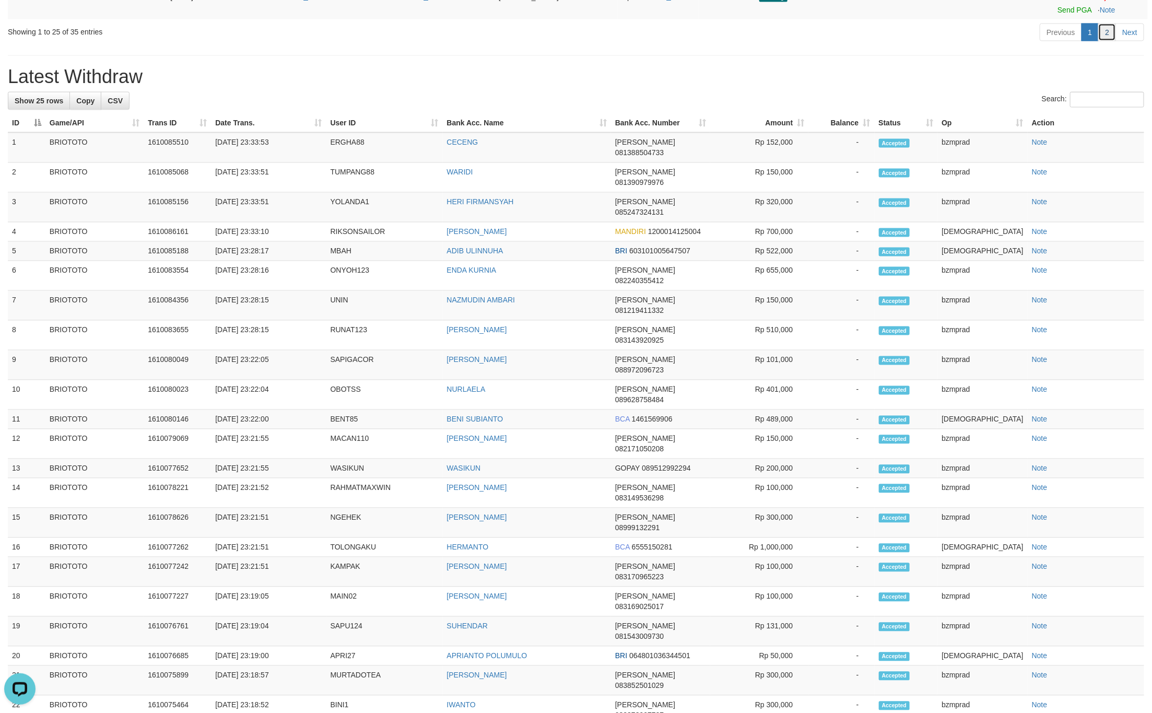
click at [1107, 41] on link "2" at bounding box center [1108, 33] width 18 height 18
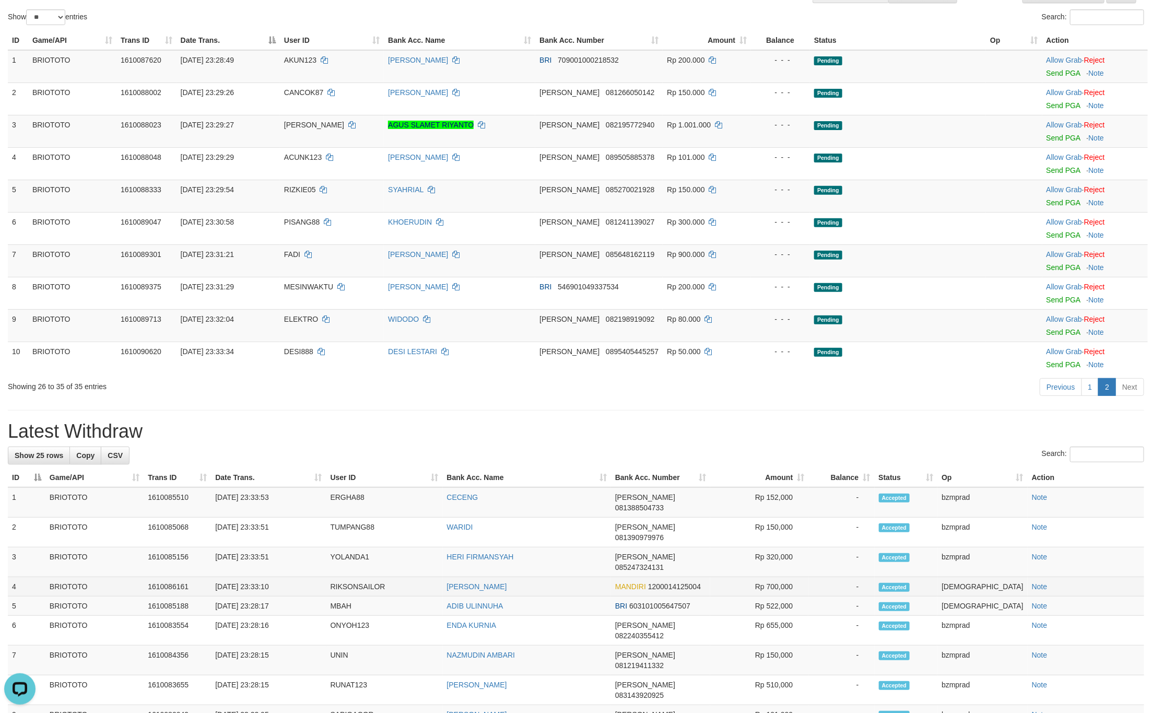
scroll to position [91, 0]
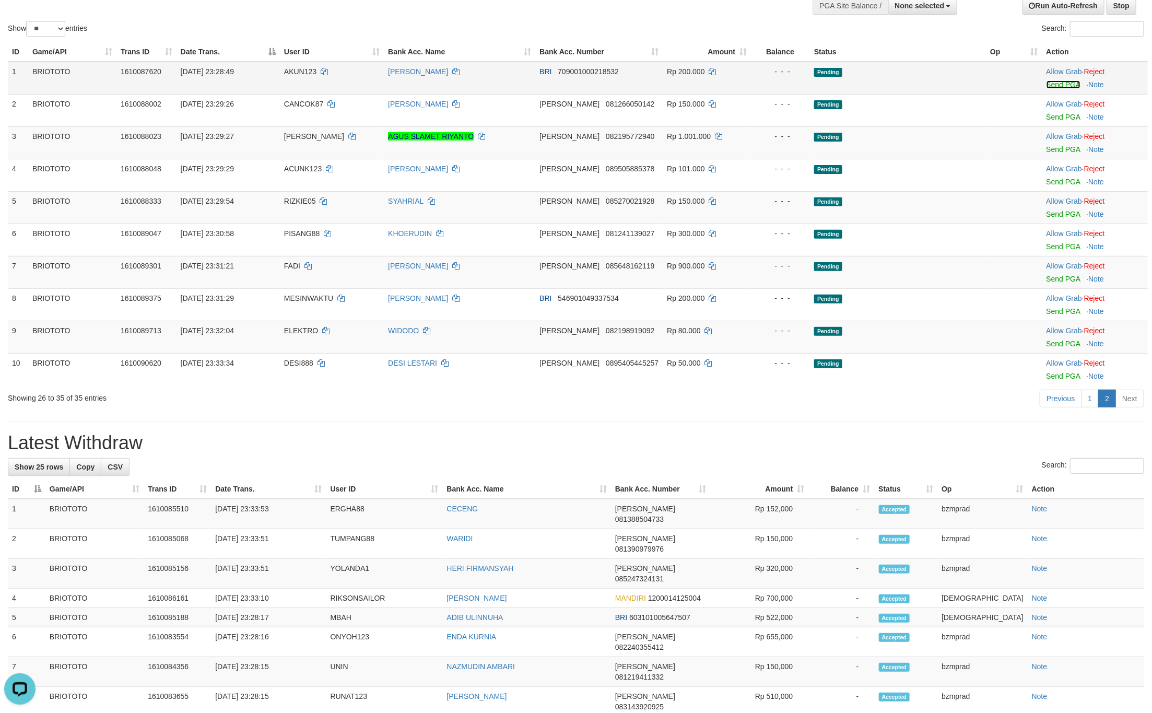
click at [1061, 81] on link "Send PGA" at bounding box center [1064, 84] width 34 height 8
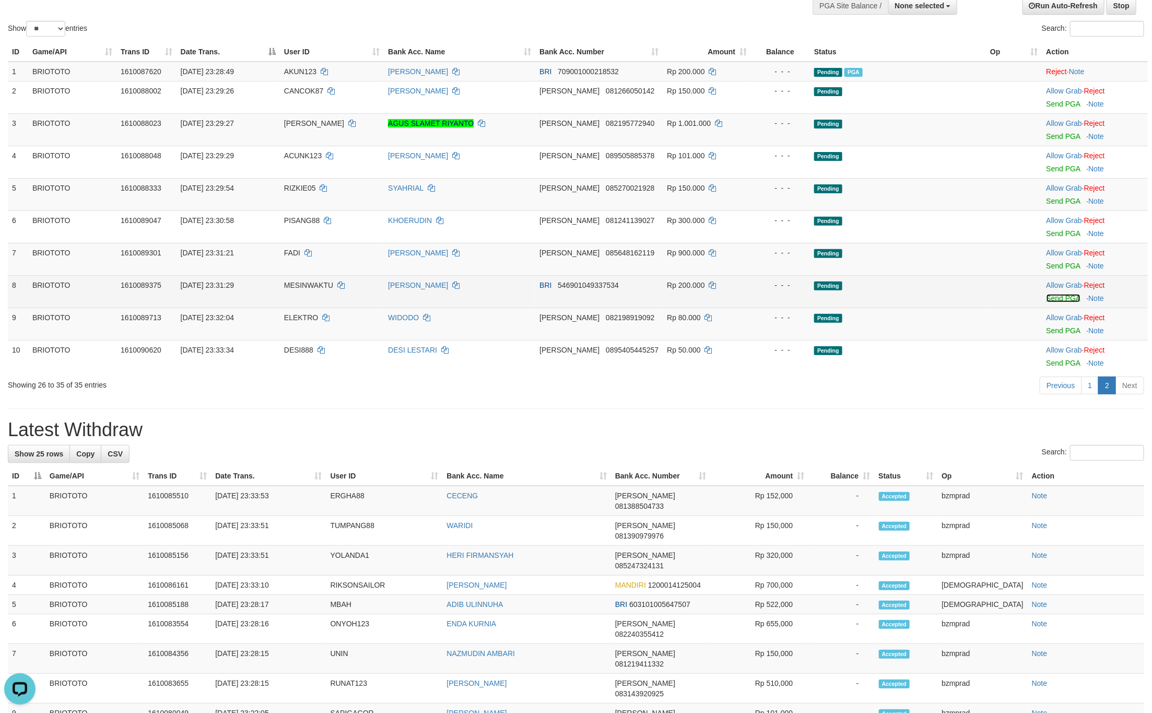
click at [1055, 301] on link "Send PGA" at bounding box center [1064, 298] width 34 height 8
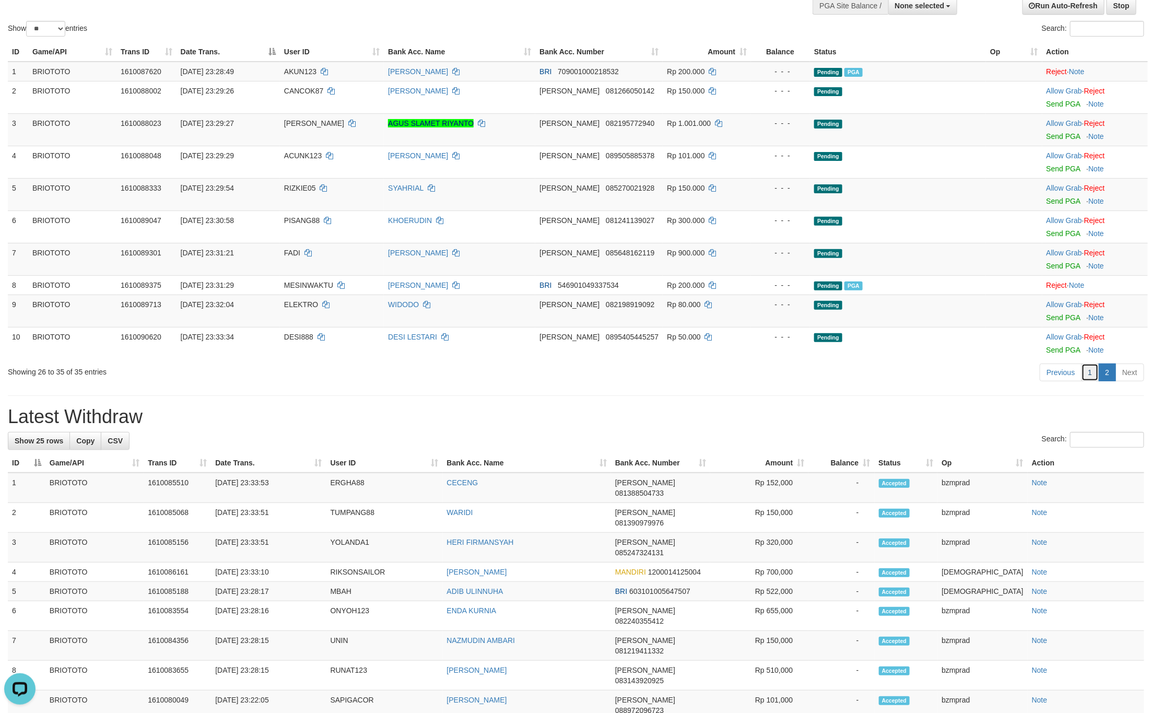
click at [1091, 381] on link "1" at bounding box center [1091, 373] width 18 height 18
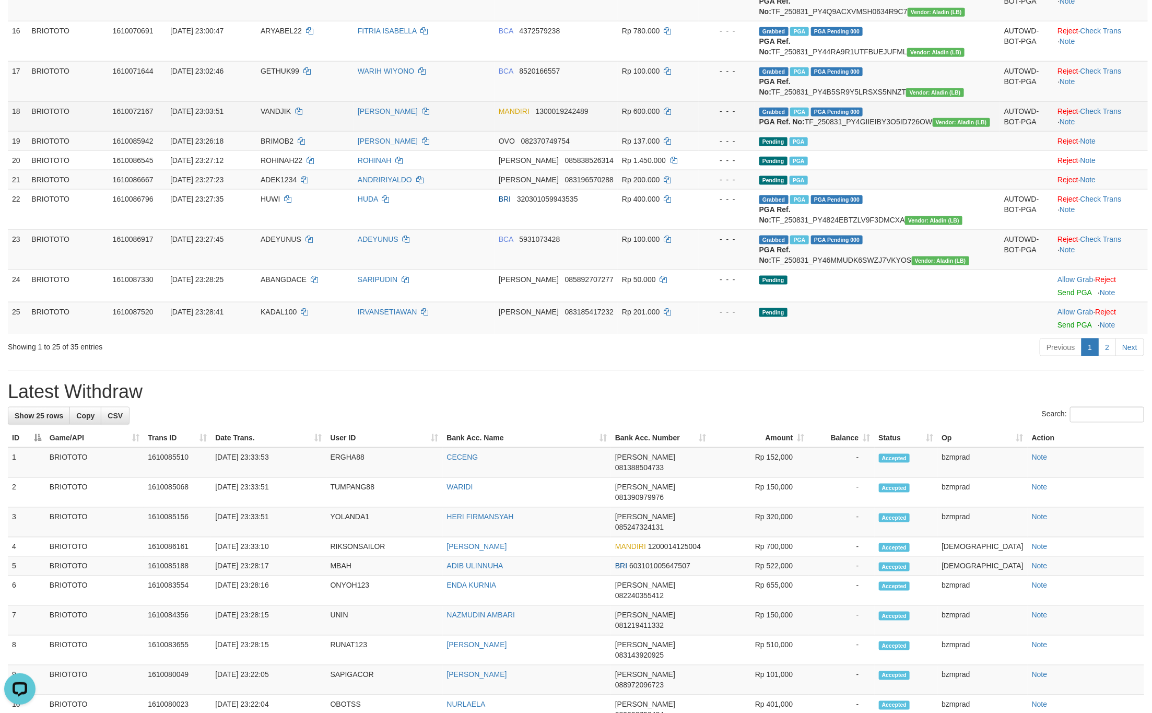
scroll to position [715, 0]
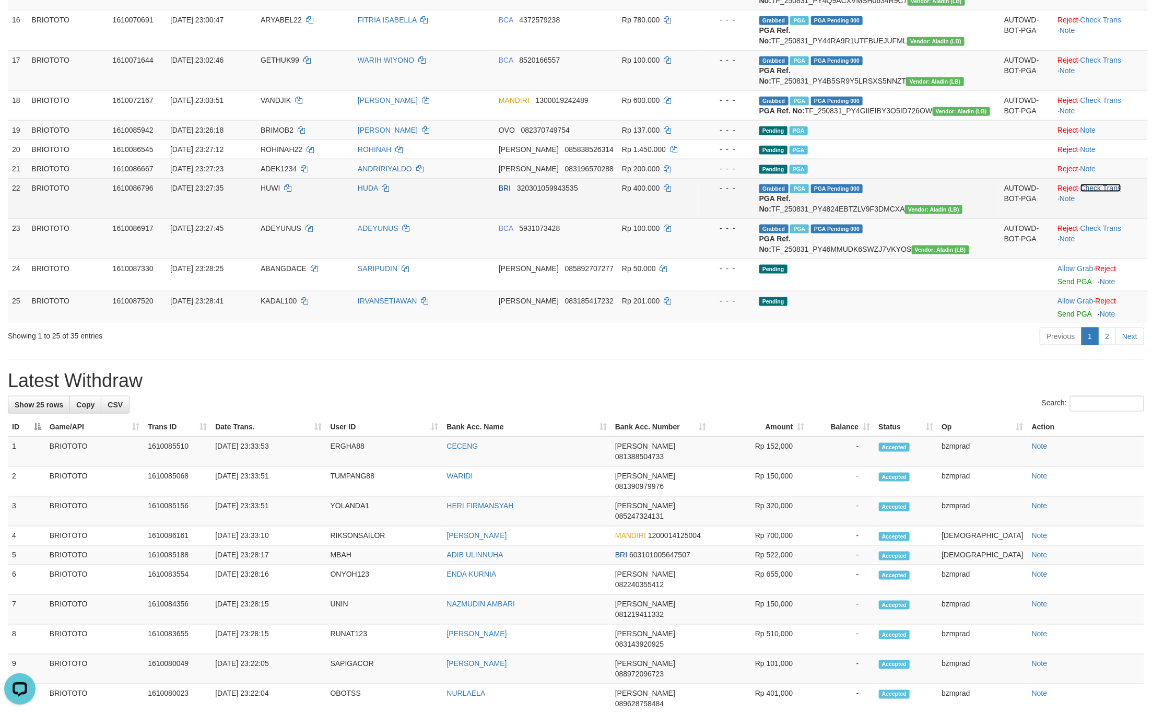
click at [1095, 192] on link "Check Trans" at bounding box center [1101, 188] width 41 height 8
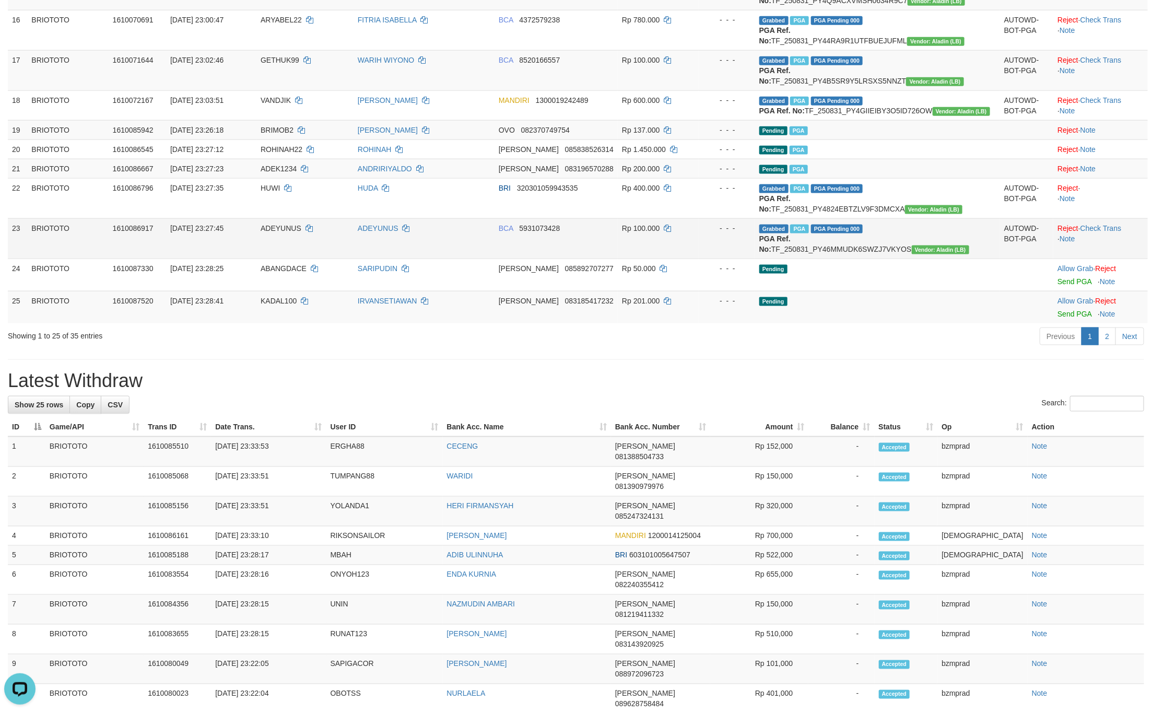
click at [1110, 259] on td "Reject · Check Trans · Note" at bounding box center [1101, 238] width 95 height 40
click at [1109, 232] on link "Check Trans" at bounding box center [1101, 228] width 41 height 8
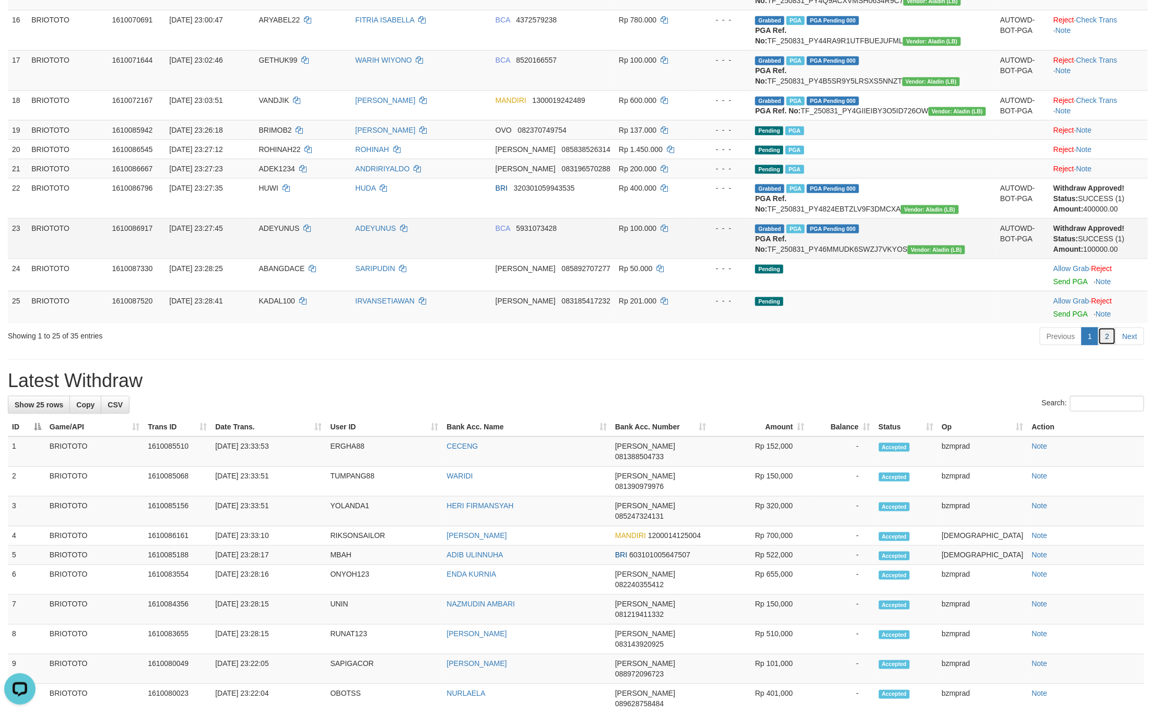
click at [1110, 345] on link "2" at bounding box center [1108, 337] width 18 height 18
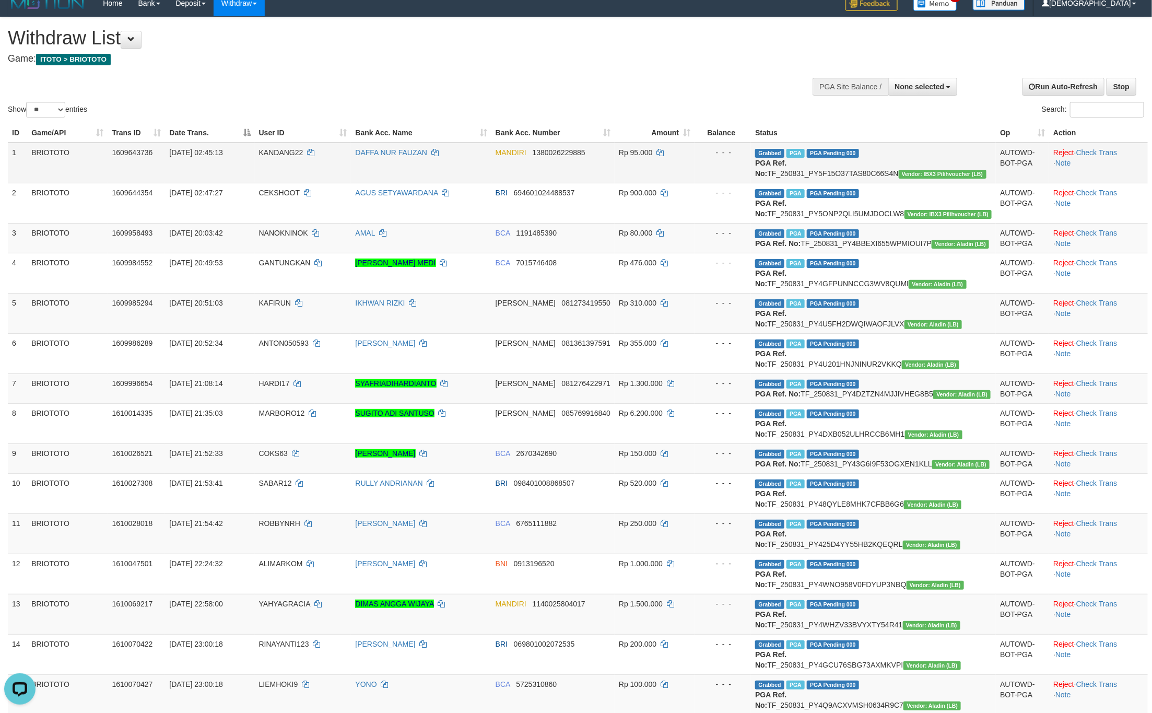
scroll to position [0, 0]
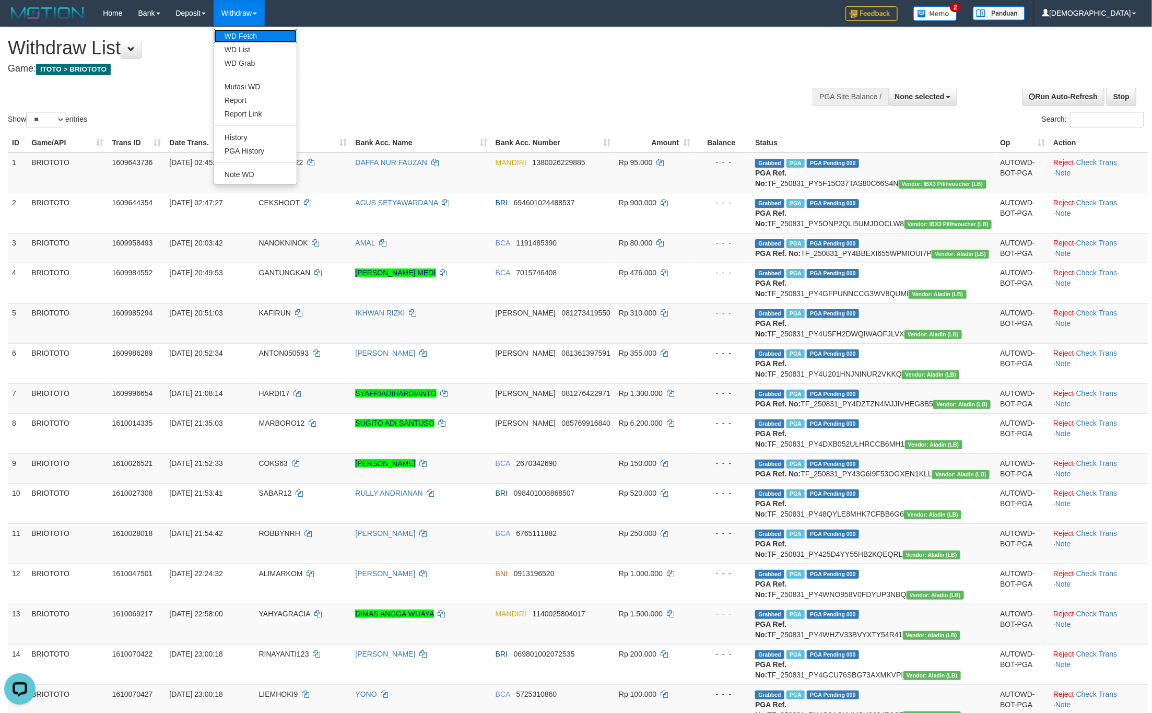
click at [248, 33] on link "WD Fetch" at bounding box center [255, 36] width 83 height 14
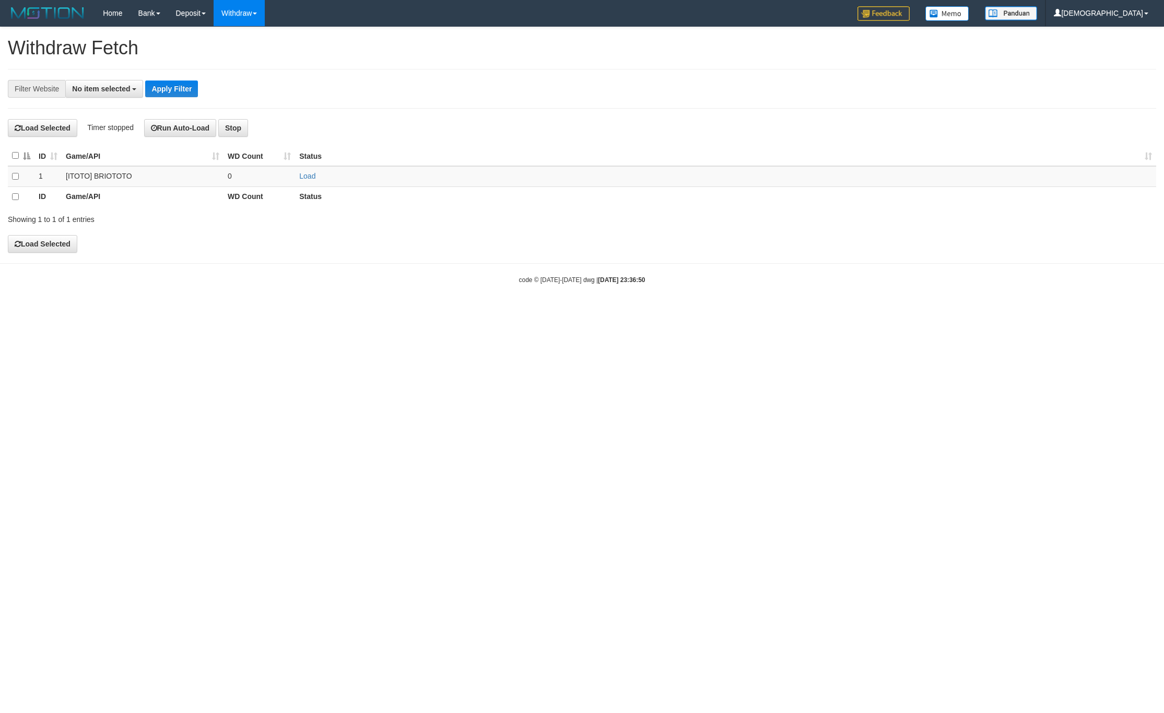
select select
click at [299, 174] on td "Load" at bounding box center [725, 176] width 861 height 20
click at [301, 174] on link "Load" at bounding box center [307, 176] width 16 height 8
click at [226, 176] on td "0" at bounding box center [260, 176] width 72 height 20
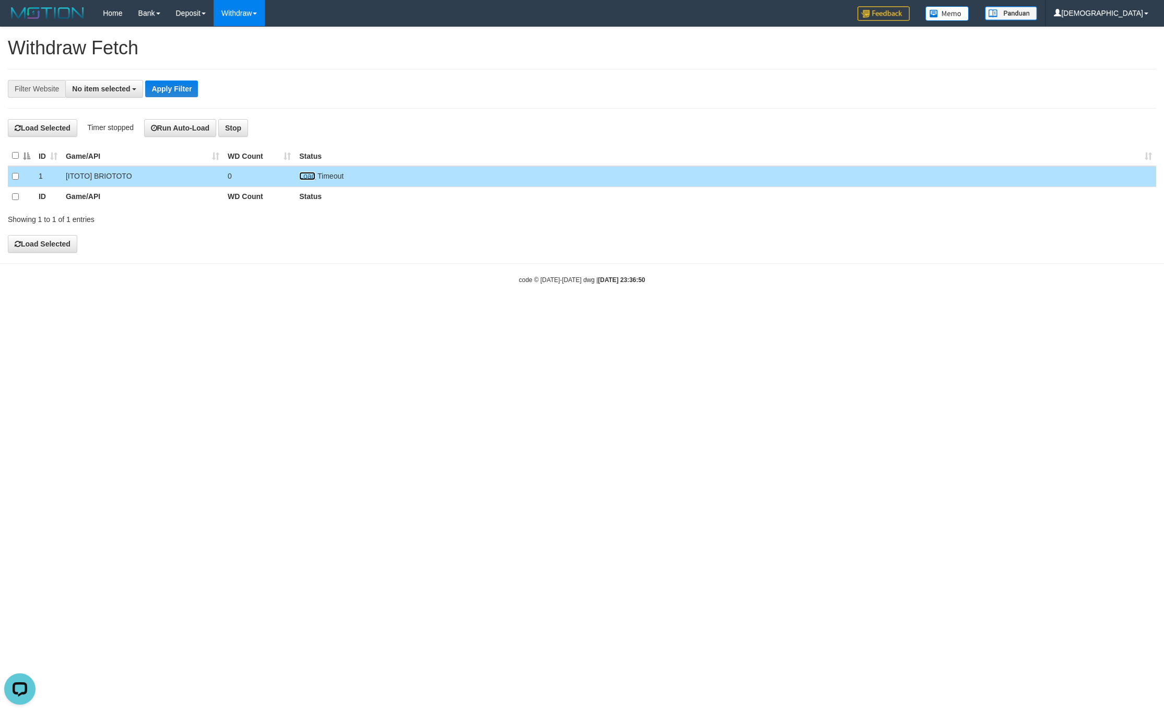
click at [302, 176] on link "Load" at bounding box center [307, 176] width 16 height 8
click at [252, 48] on link "WD List" at bounding box center [255, 50] width 83 height 14
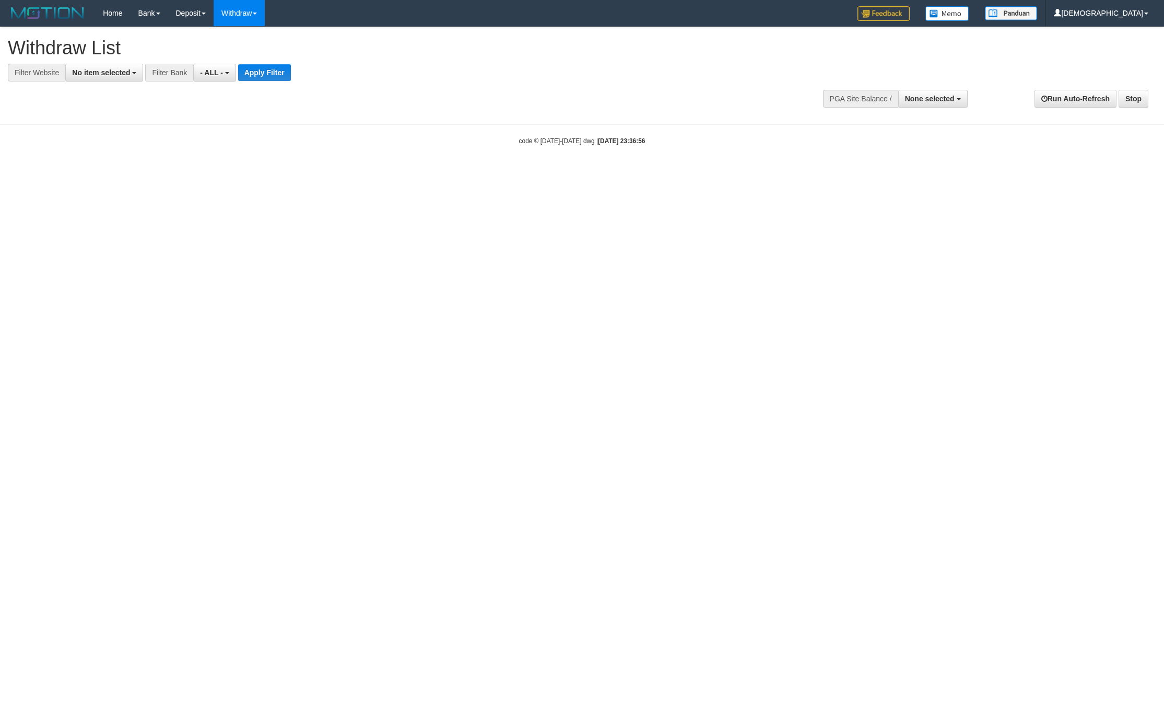
select select
click at [243, 41] on link "WD Fetch" at bounding box center [255, 36] width 83 height 14
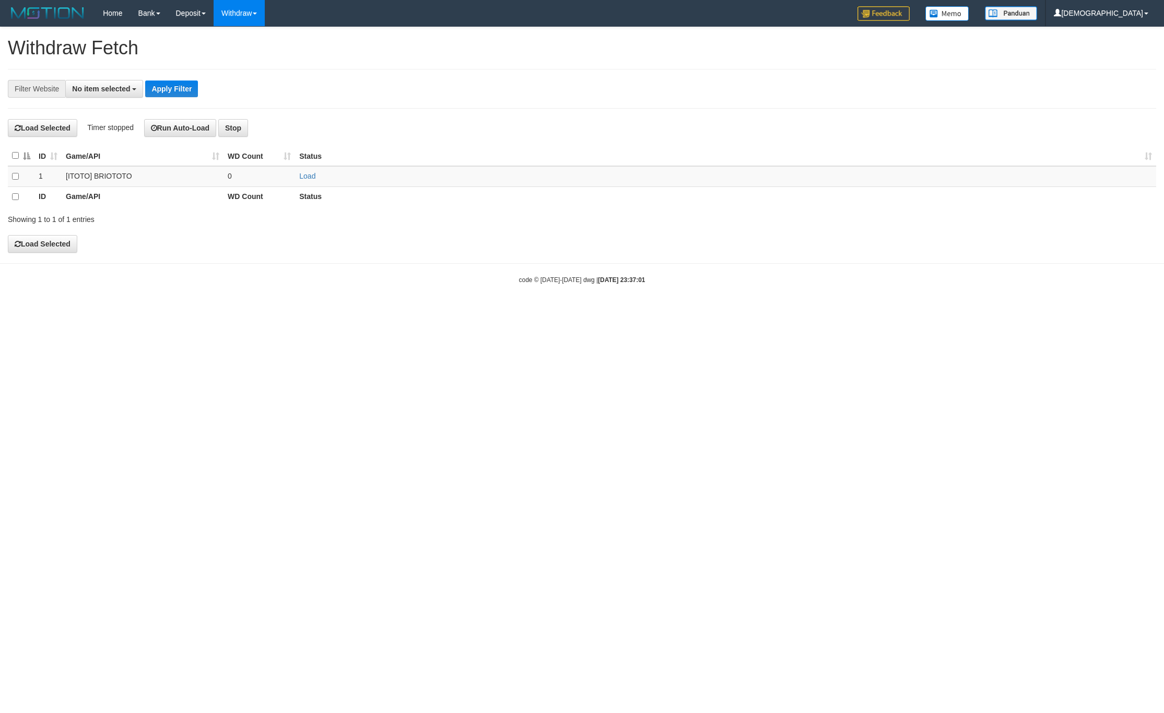
select select
click at [307, 179] on link "Load" at bounding box center [307, 176] width 16 height 8
click at [271, 177] on td "..." at bounding box center [260, 176] width 72 height 20
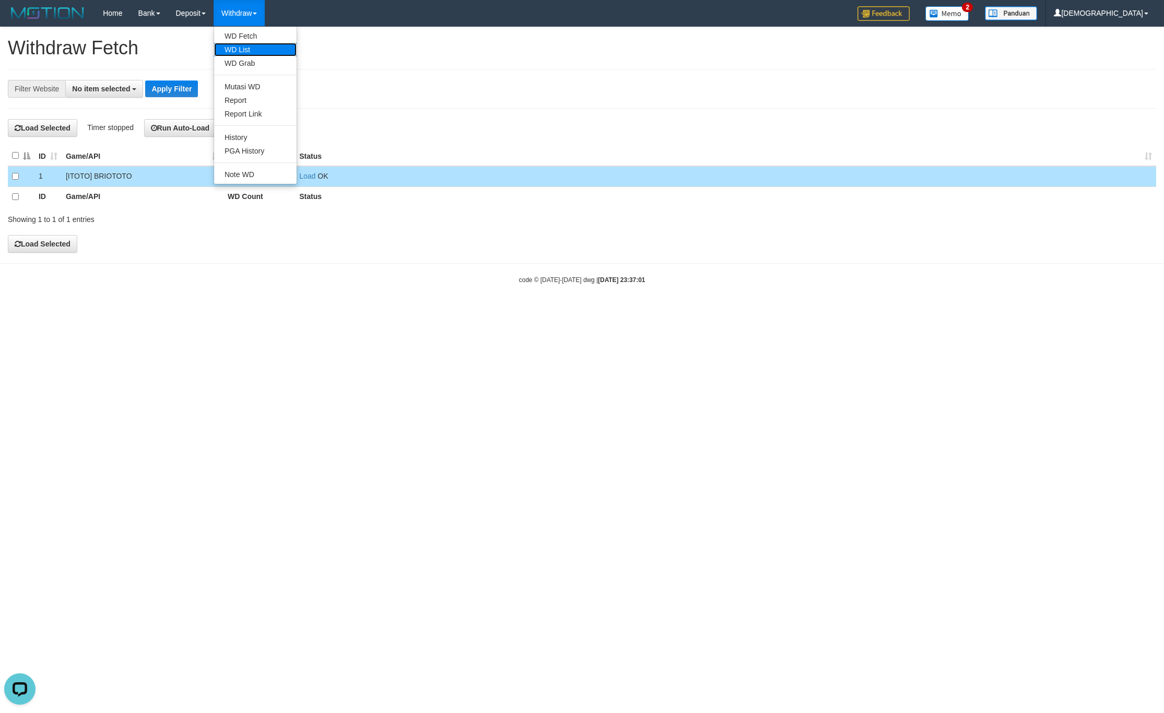
click at [256, 50] on link "WD List" at bounding box center [255, 50] width 83 height 14
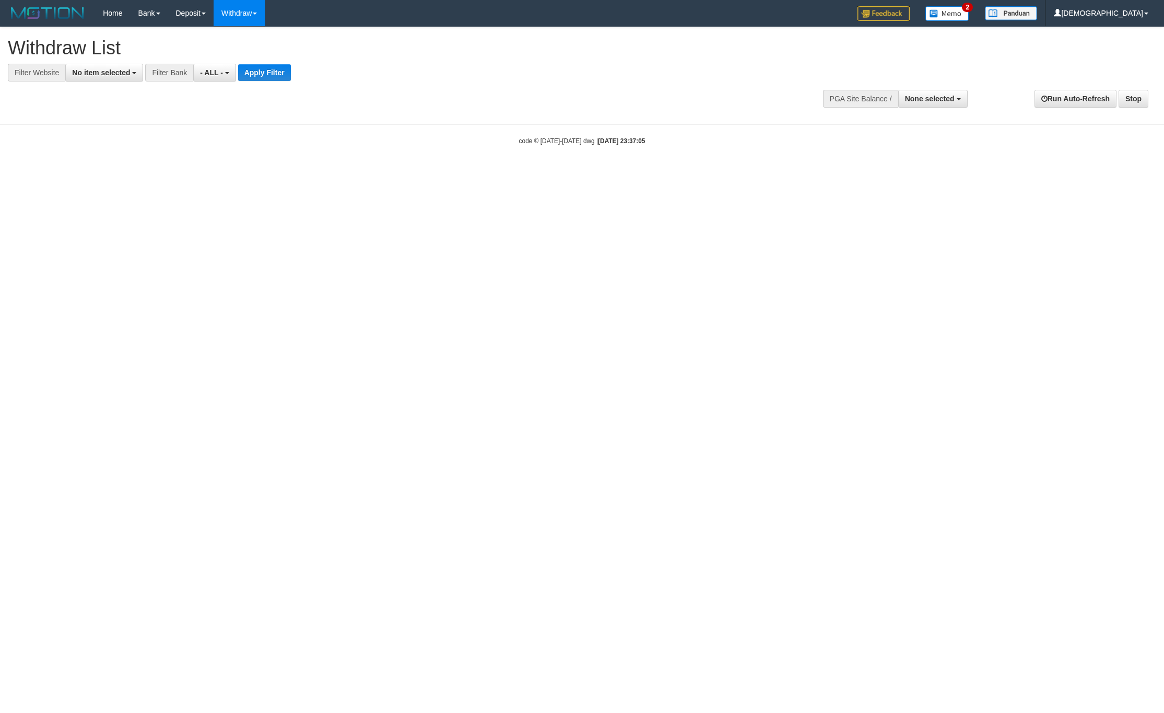
select select
click at [97, 80] on button "No item selected" at bounding box center [104, 73] width 78 height 18
click at [107, 135] on label "SELECT GAME" at bounding box center [106, 127] width 80 height 15
select select "****"
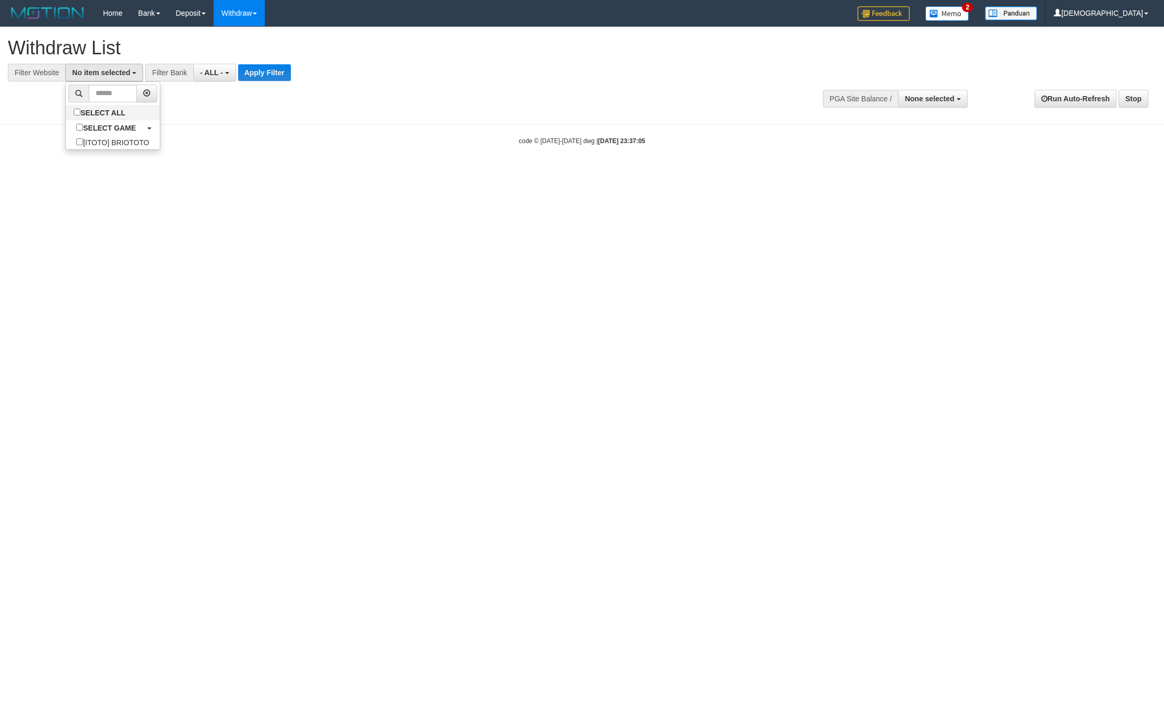
scroll to position [9, 0]
click at [276, 69] on button "Apply Filter" at bounding box center [273, 72] width 53 height 17
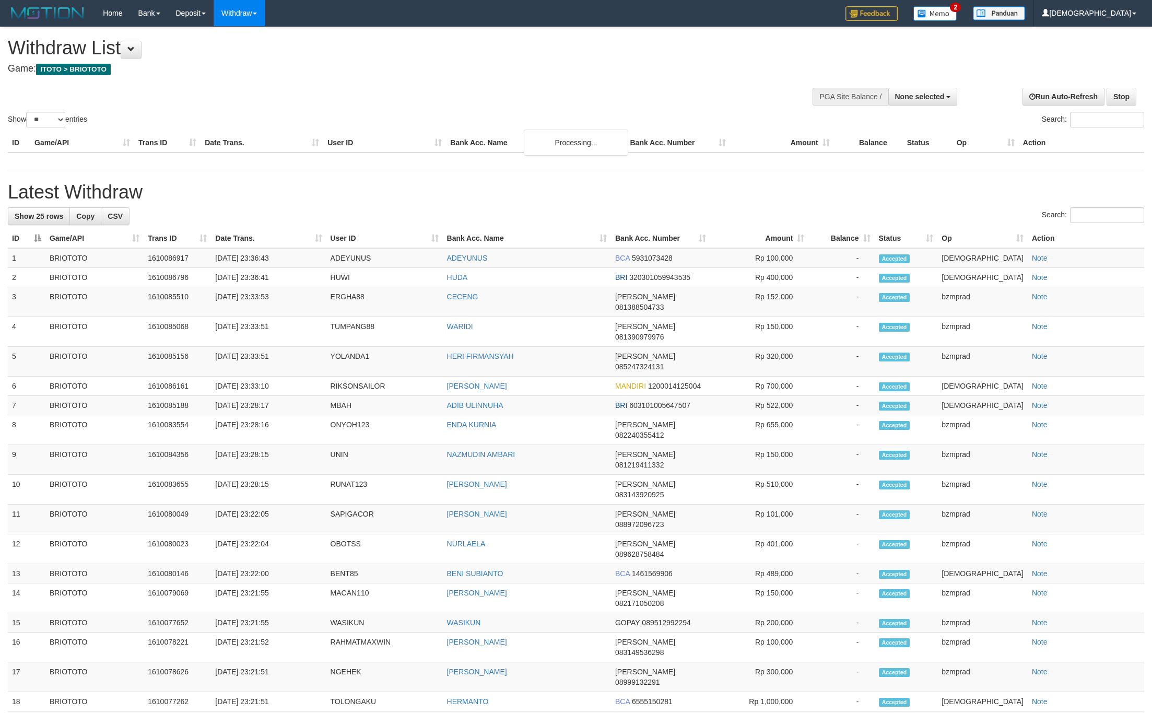
select select
select select "**"
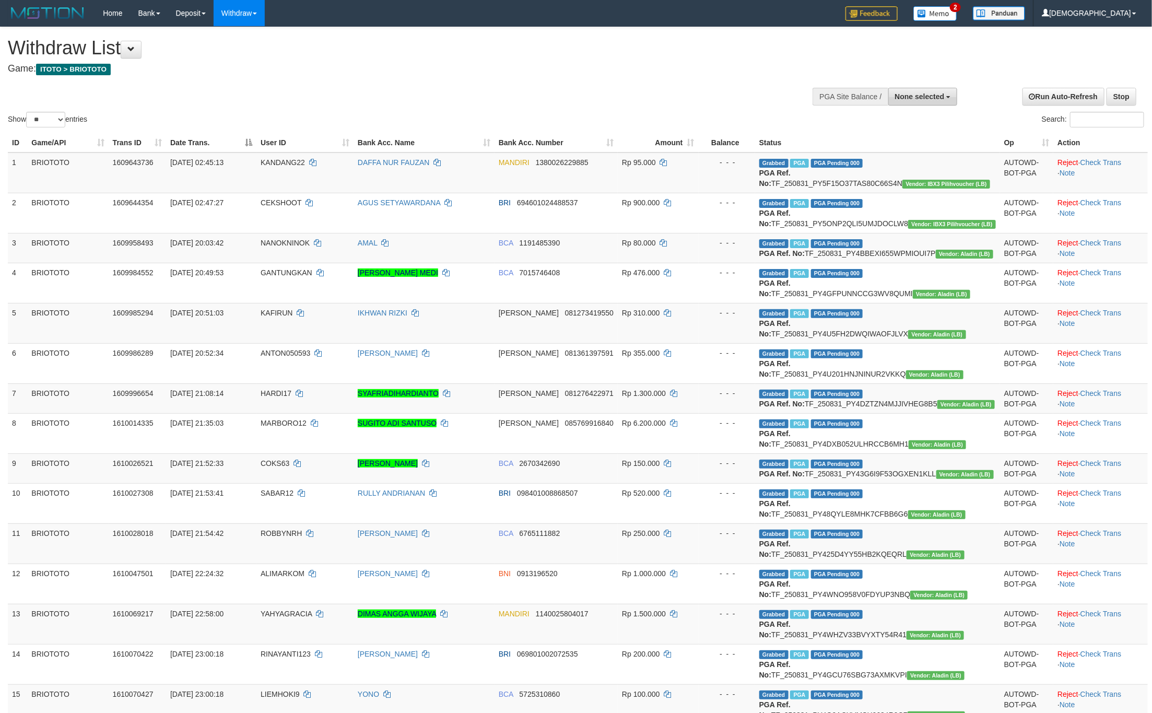
click at [928, 101] on button "None selected" at bounding box center [923, 97] width 69 height 18
click at [921, 154] on label "[ITOTO] BRIOTOTO" at bounding box center [909, 150] width 98 height 14
select select "****"
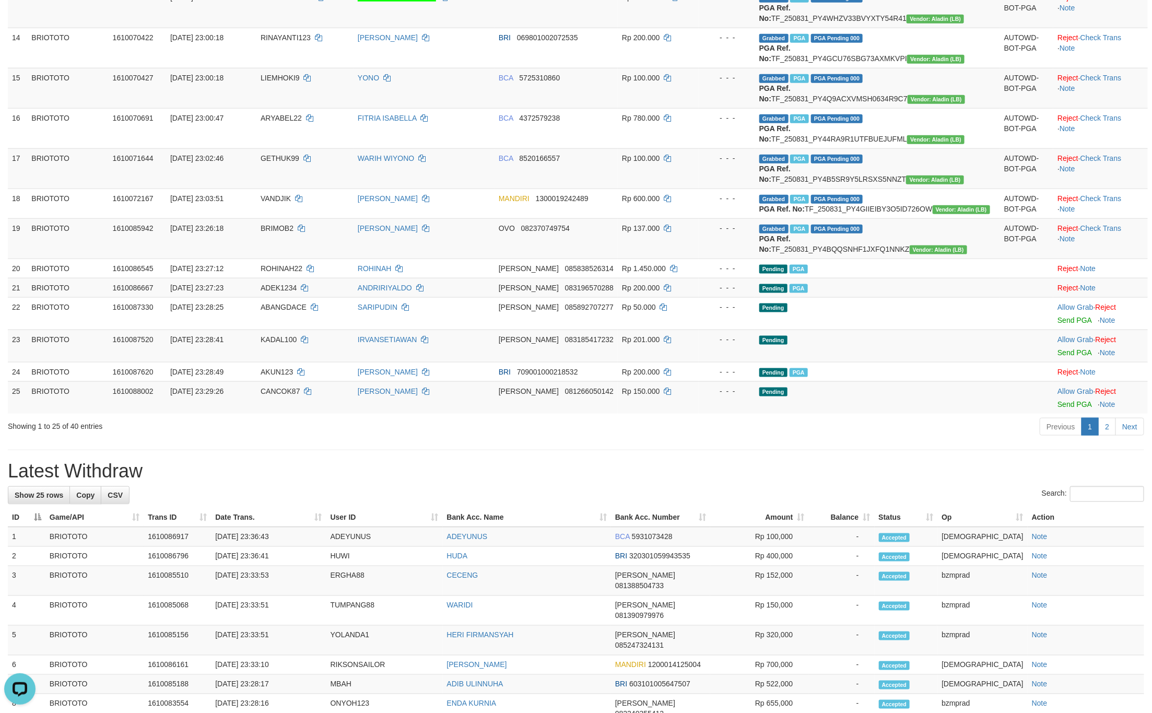
scroll to position [940, 0]
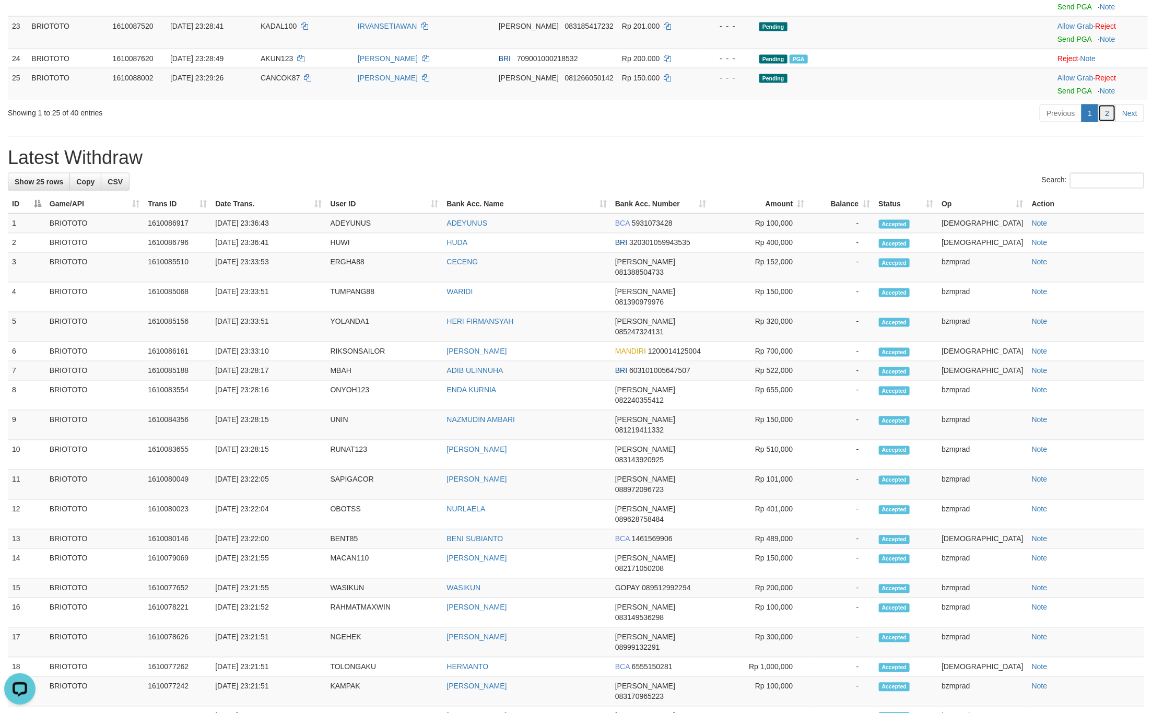
click at [1106, 122] on link "2" at bounding box center [1108, 113] width 18 height 18
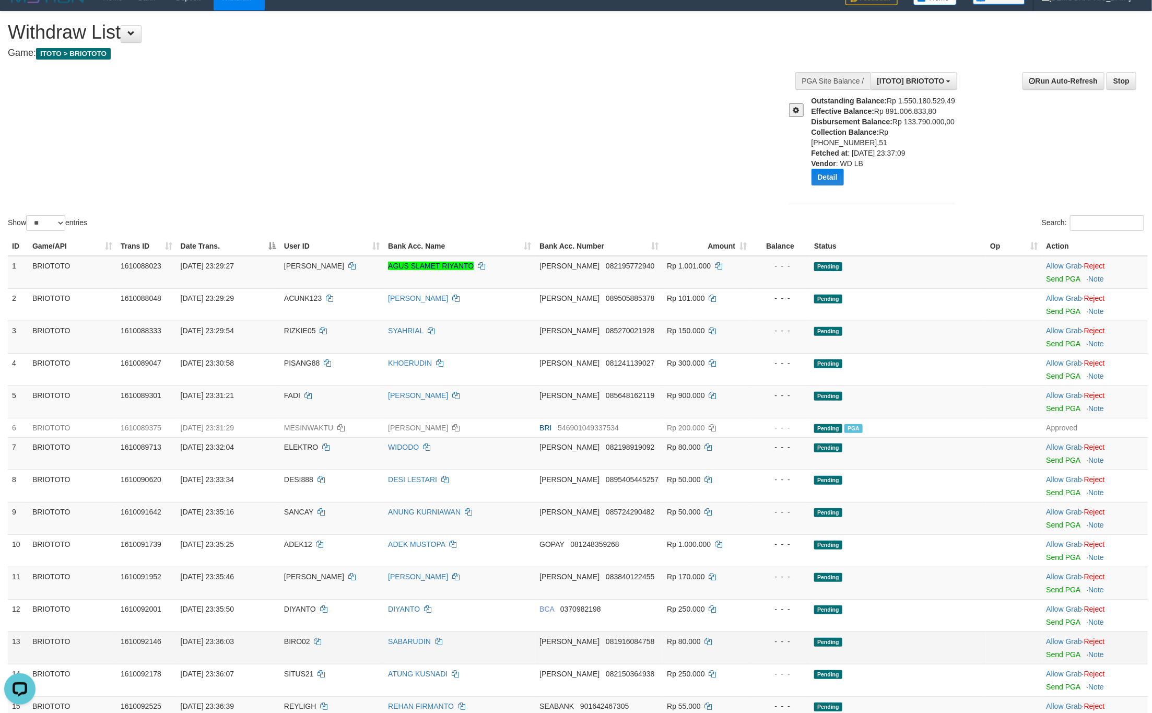
scroll to position [407, 0]
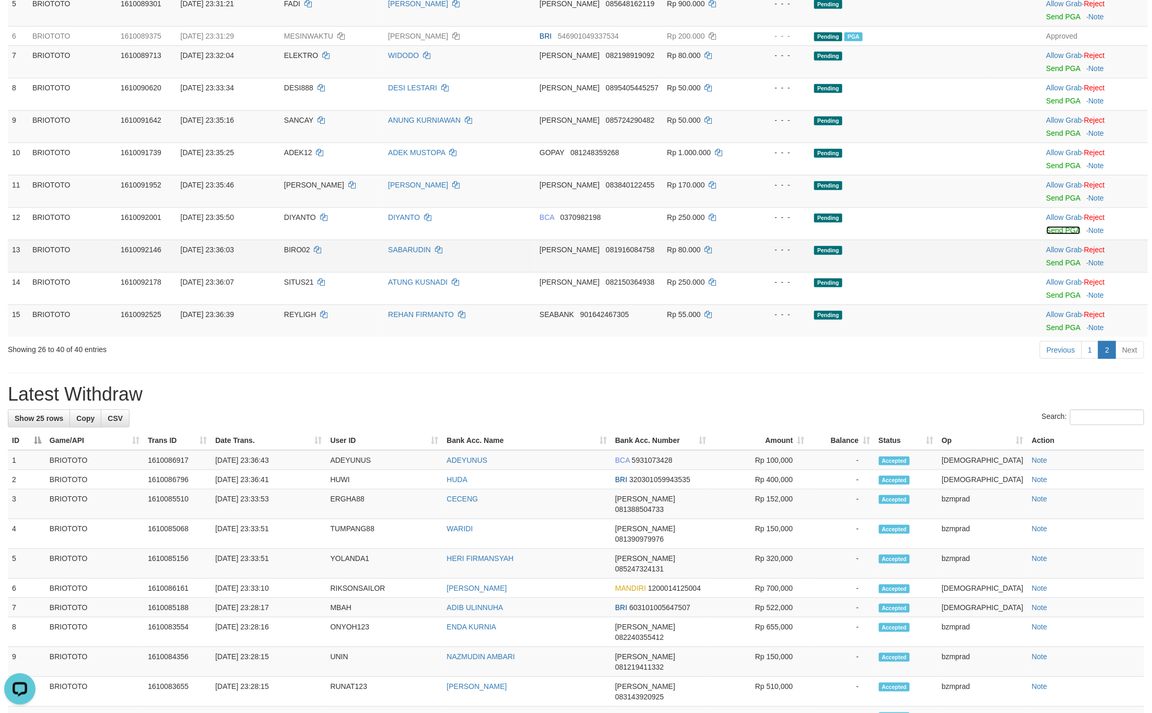
drag, startPoint x: 1053, startPoint y: 223, endPoint x: 1063, endPoint y: 249, distance: 28.3
click at [1053, 226] on link "Send PGA" at bounding box center [1064, 230] width 34 height 8
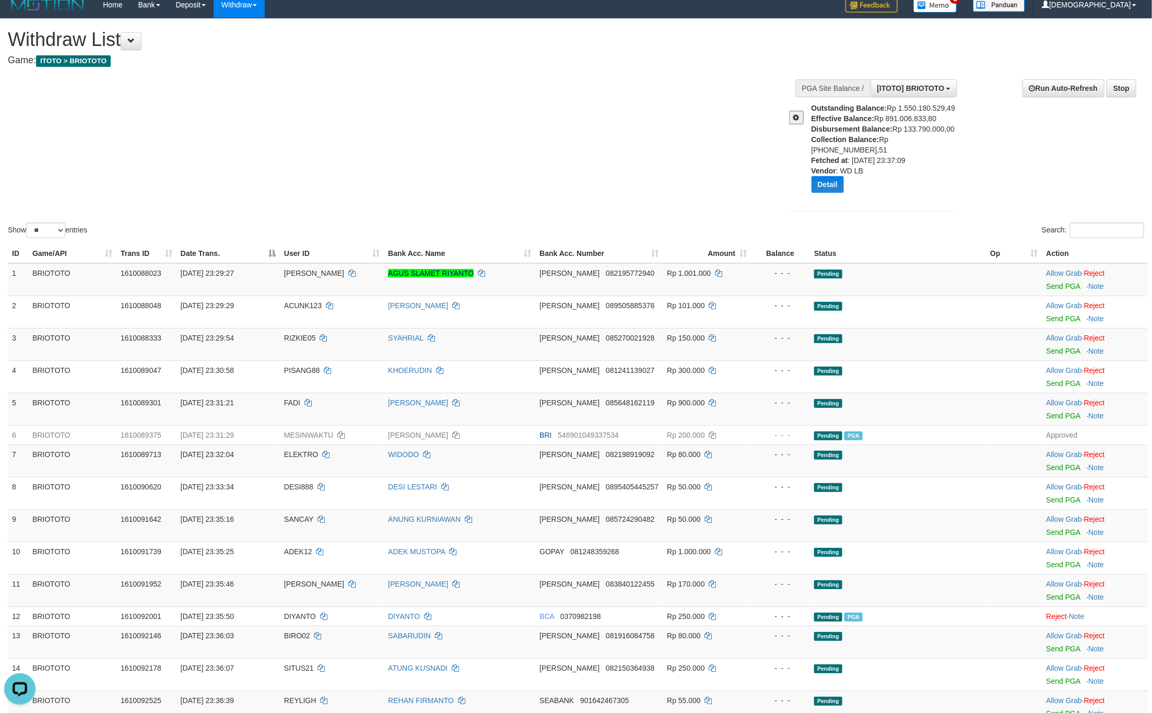
scroll to position [0, 0]
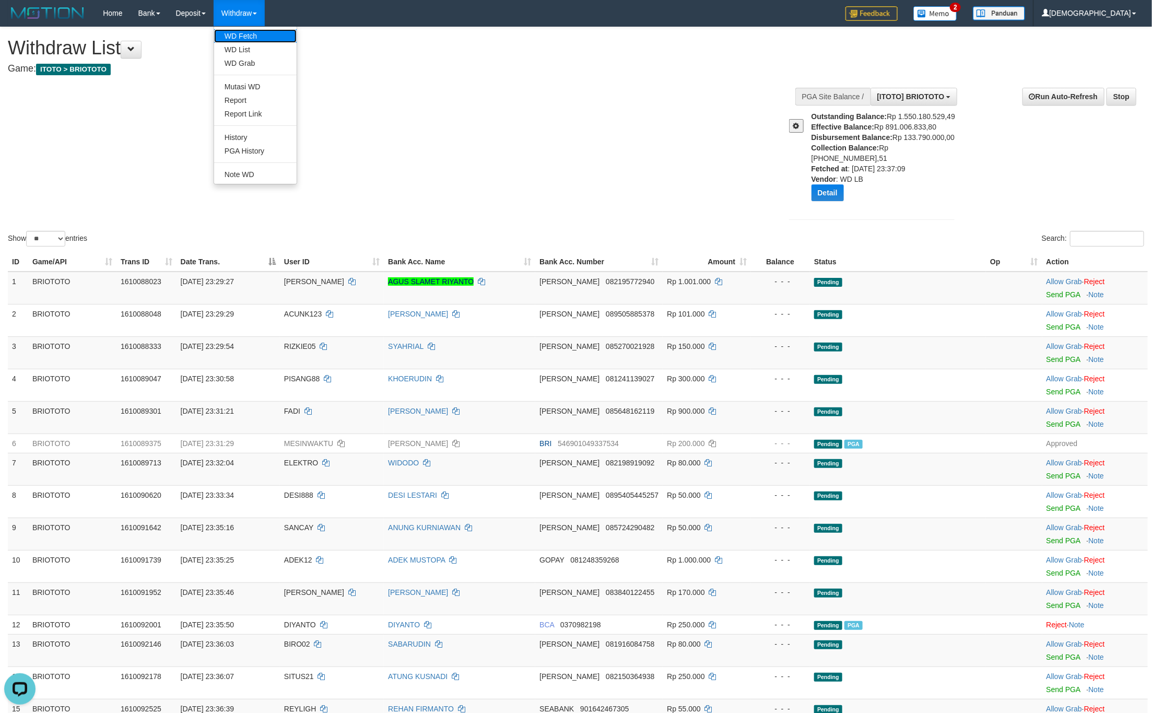
click at [240, 32] on link "WD Fetch" at bounding box center [255, 36] width 83 height 14
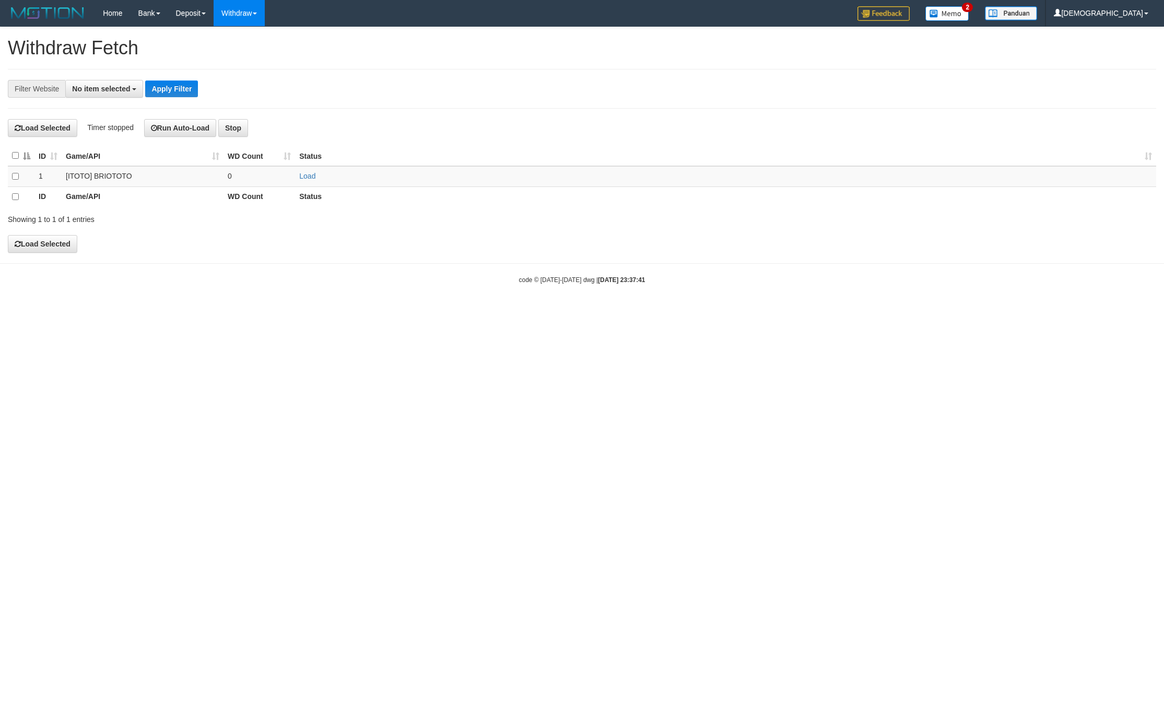
select select
click at [306, 176] on link "Load" at bounding box center [307, 176] width 16 height 8
click at [236, 173] on td "..." at bounding box center [260, 176] width 72 height 20
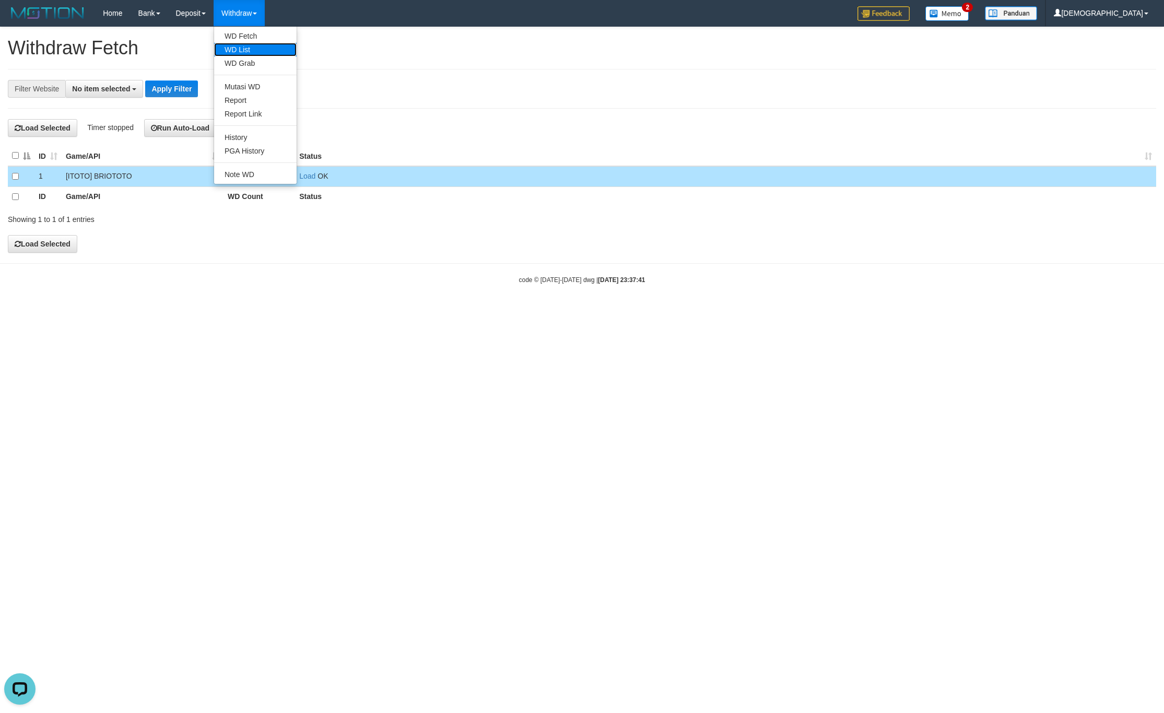
click at [245, 44] on link "WD List" at bounding box center [255, 50] width 83 height 14
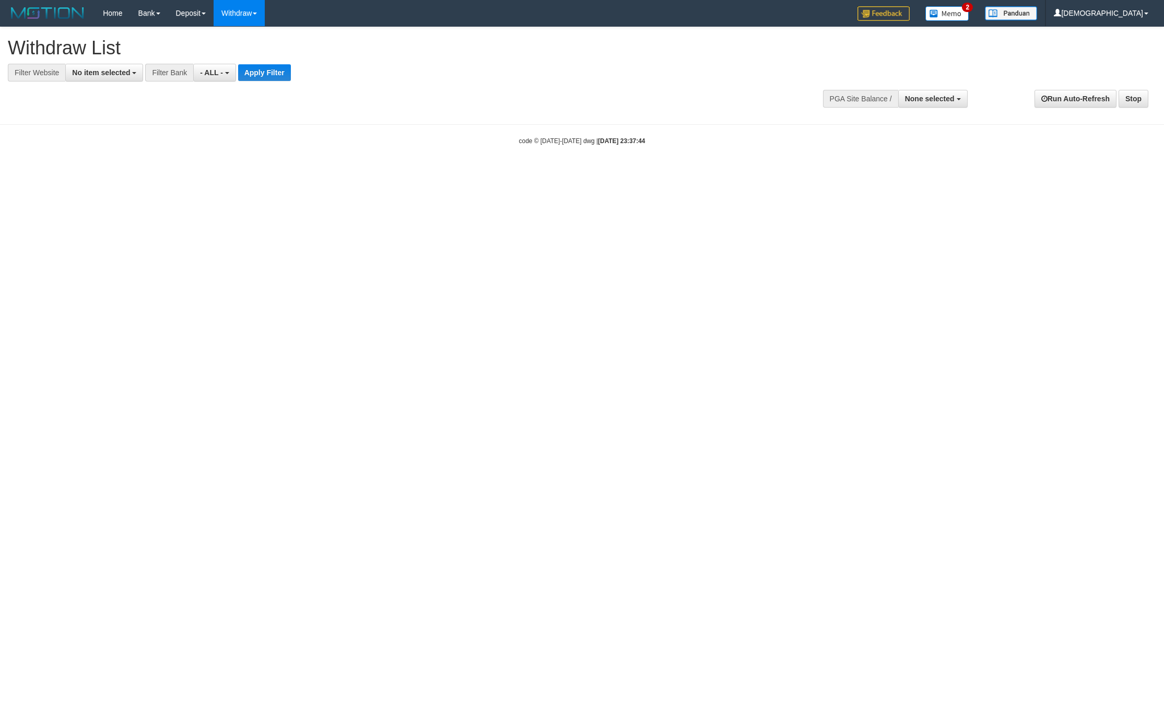
select select
click at [109, 74] on span "No item selected" at bounding box center [101, 72] width 58 height 8
click at [110, 118] on label "SELECT ALL" at bounding box center [101, 112] width 70 height 15
select select "****"
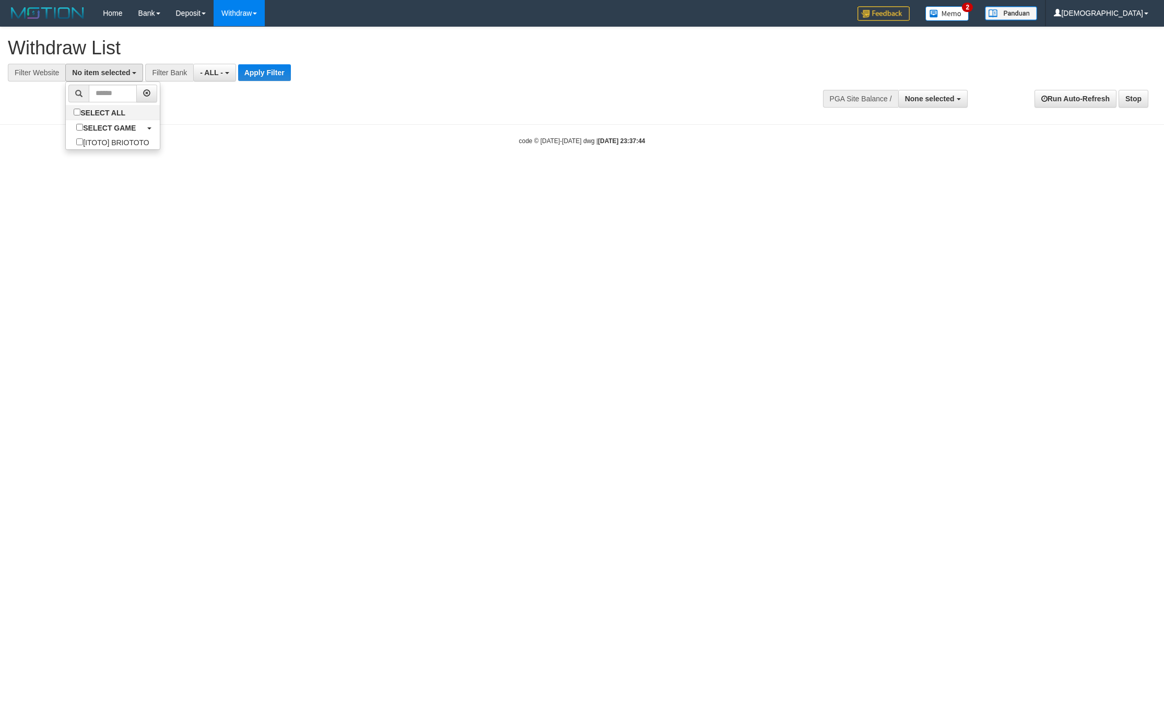
scroll to position [9, 0]
click at [270, 73] on button "Apply Filter" at bounding box center [273, 72] width 53 height 17
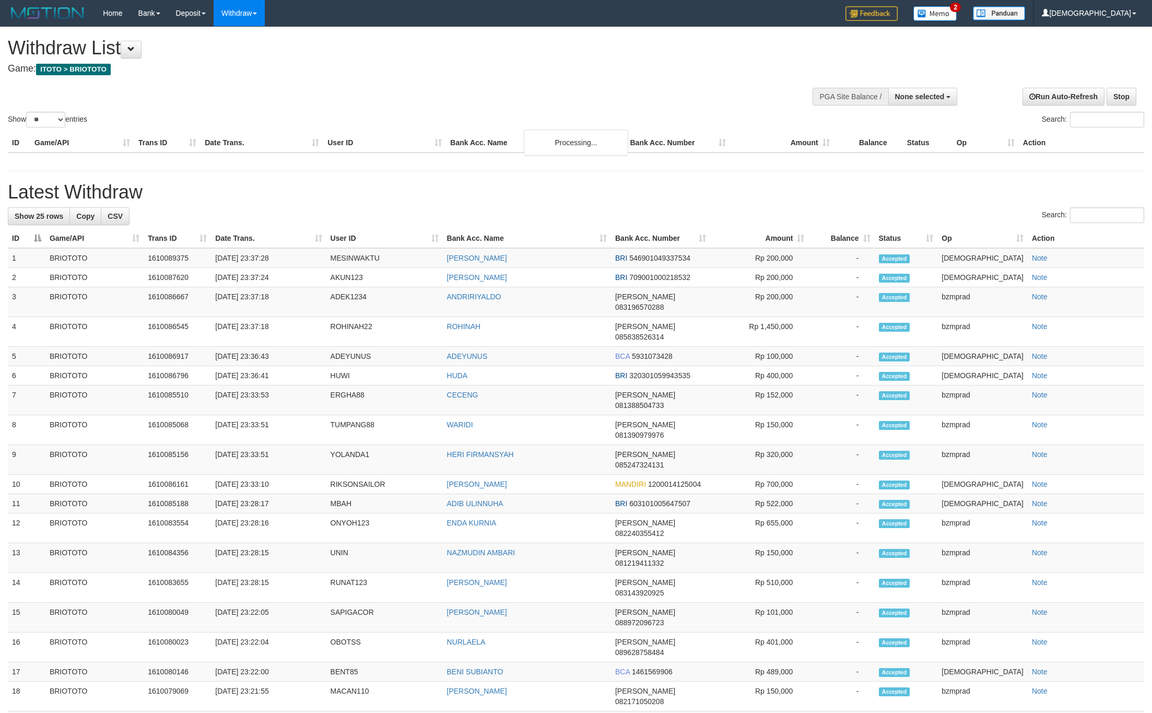
select select
select select "**"
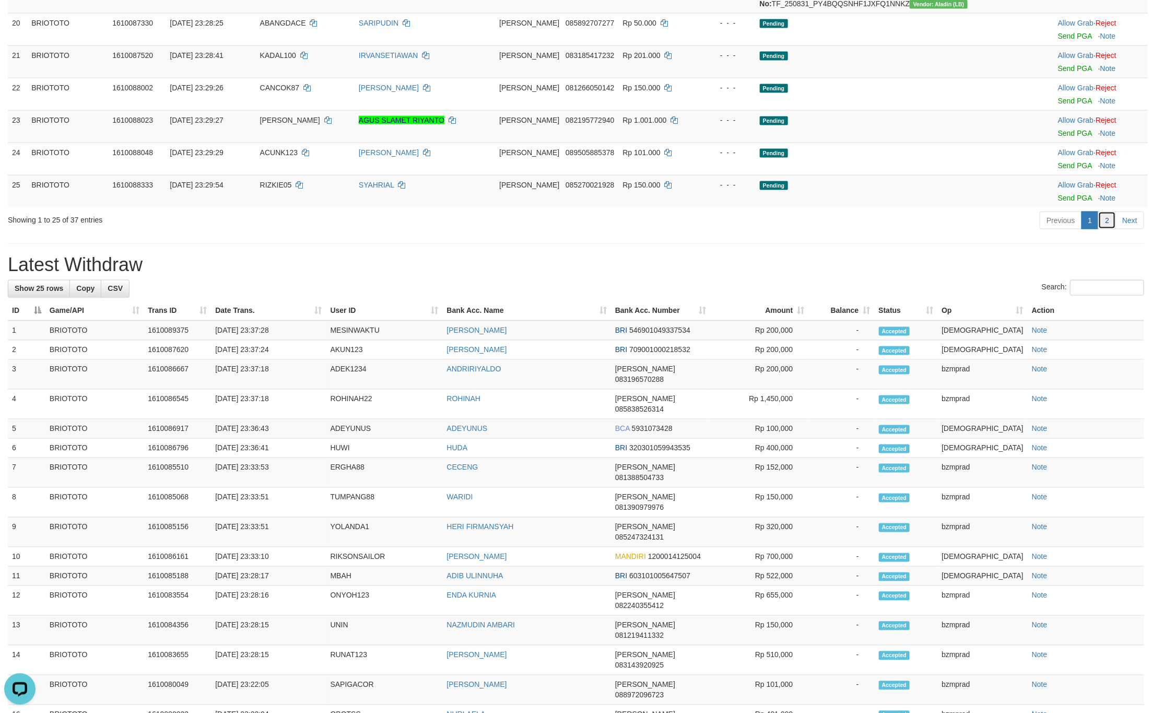
click at [1107, 229] on link "2" at bounding box center [1108, 221] width 18 height 18
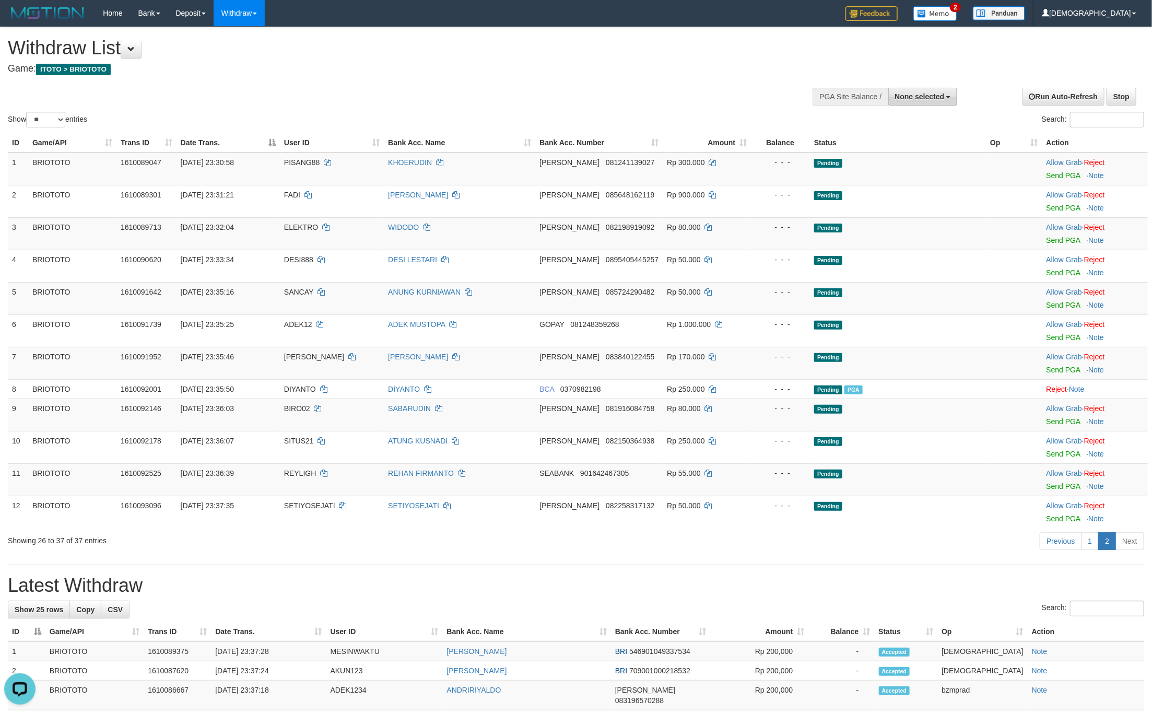
click at [930, 89] on button "None selected" at bounding box center [923, 97] width 69 height 18
drag, startPoint x: 900, startPoint y: 149, endPoint x: 944, endPoint y: 180, distance: 53.6
click at [900, 149] on label "[ITOTO] BRIOTOTO" at bounding box center [909, 150] width 98 height 14
select select "****"
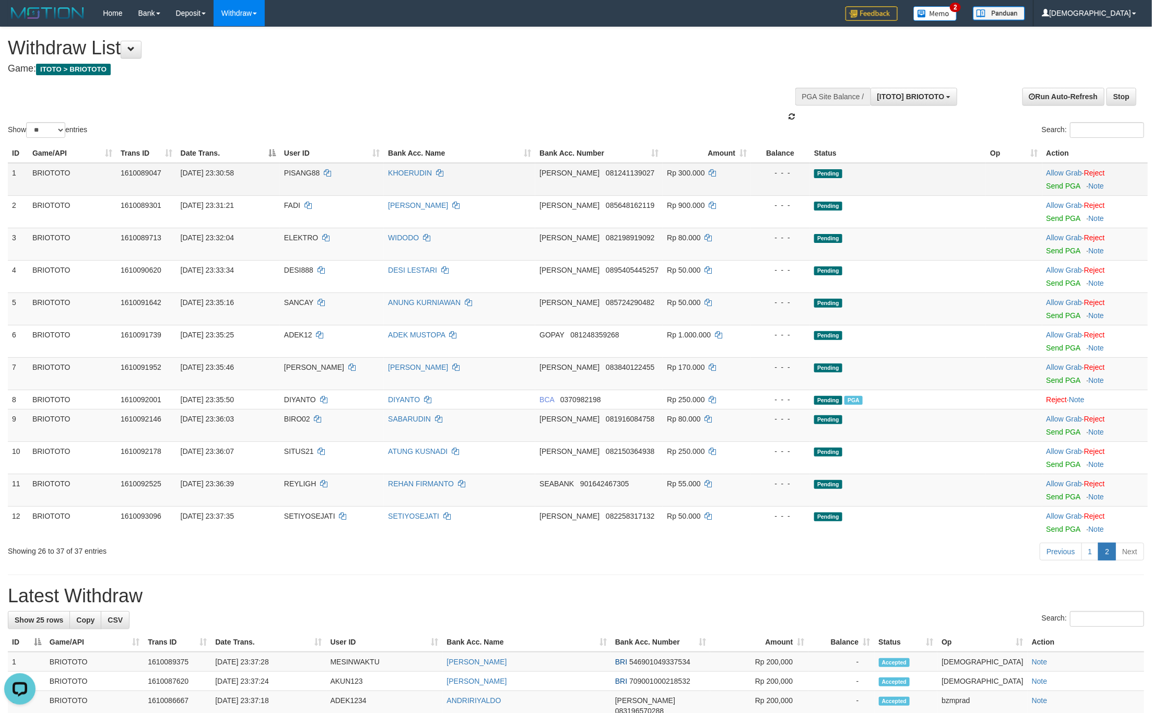
scroll to position [9, 0]
drag, startPoint x: 430, startPoint y: 72, endPoint x: 437, endPoint y: 80, distance: 11.1
click at [430, 73] on h4 "Game: ITOTO > BRIOTOTO" at bounding box center [383, 69] width 750 height 10
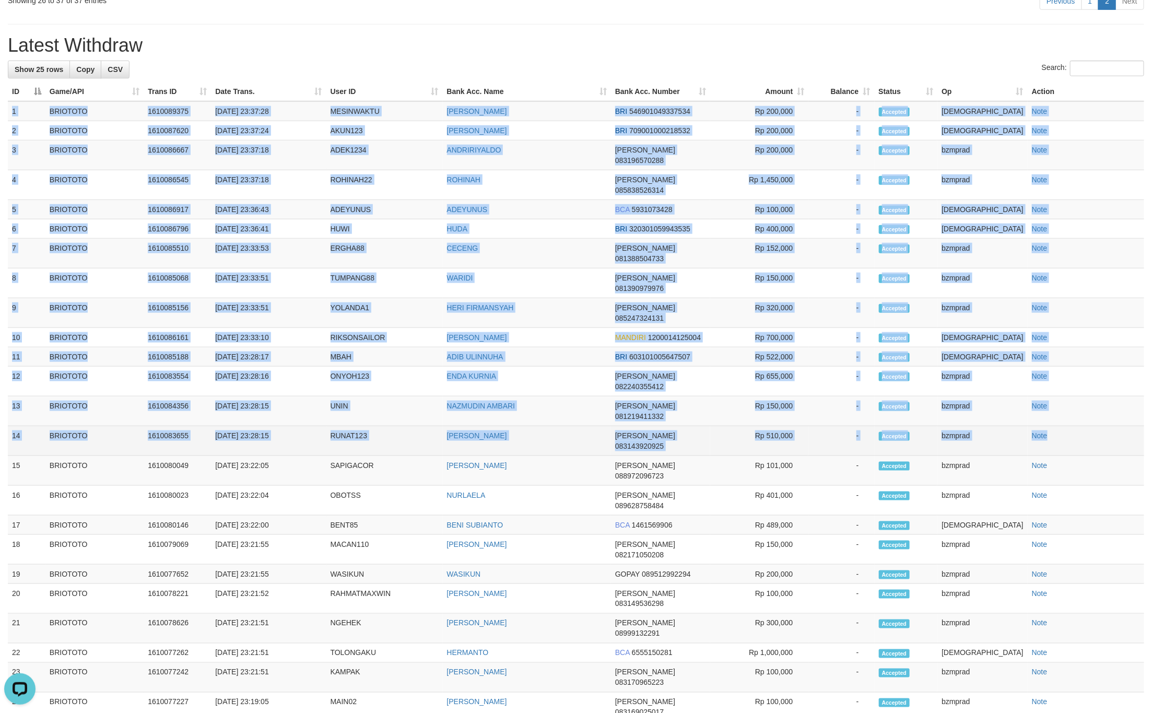
copy tbody "1 BRIOTOTO 1610089375 31/08/2025 23:37:28 MESINWAKTU RIKI GUSLIADI BRI 54690104…"
drag, startPoint x: 10, startPoint y: 113, endPoint x: 1110, endPoint y: 372, distance: 1129.7
click at [1110, 372] on tbody "1 BRIOTOTO 1610089375 31/08/2025 23:37:28 MESINWAKTU RIKI GUSLIADI BRI 54690104…" at bounding box center [576, 426] width 1137 height 651
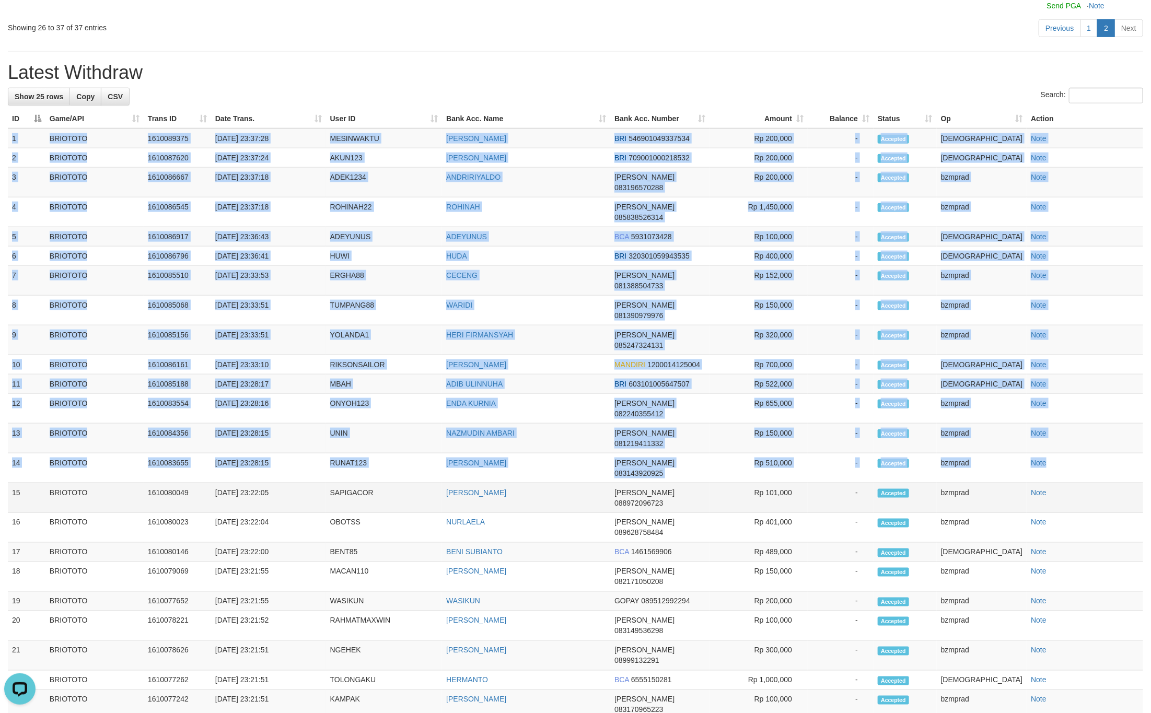
scroll to position [649, 0]
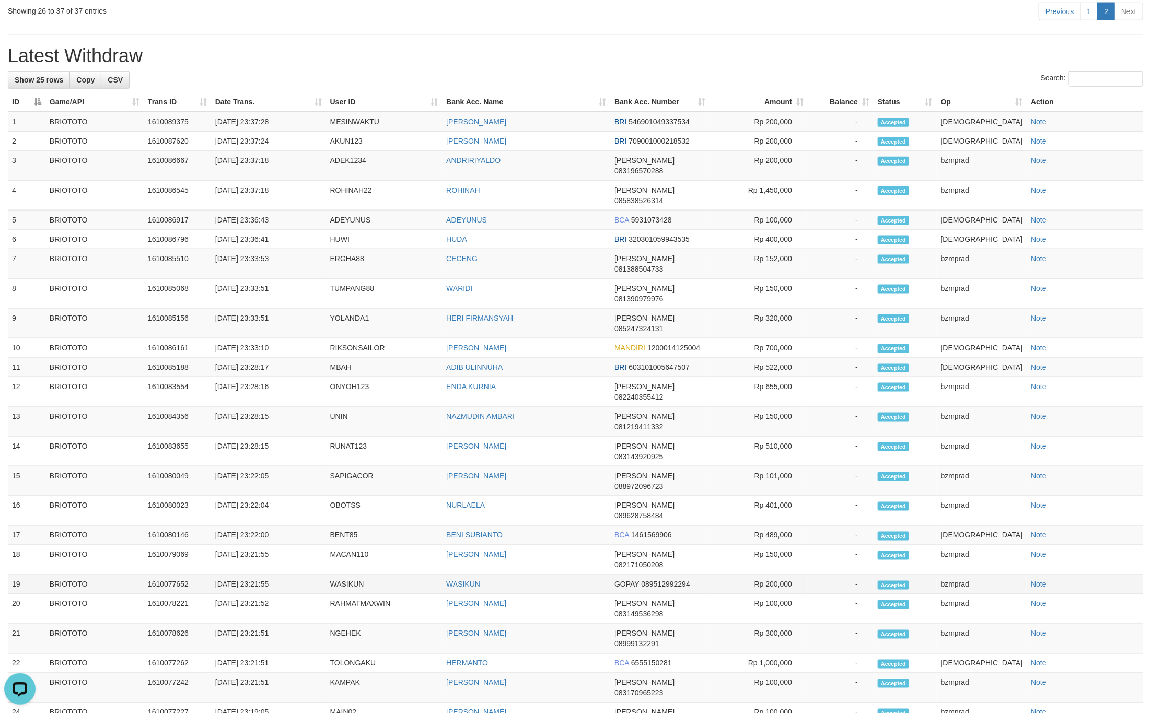
click at [851, 575] on td "-" at bounding box center [841, 584] width 66 height 19
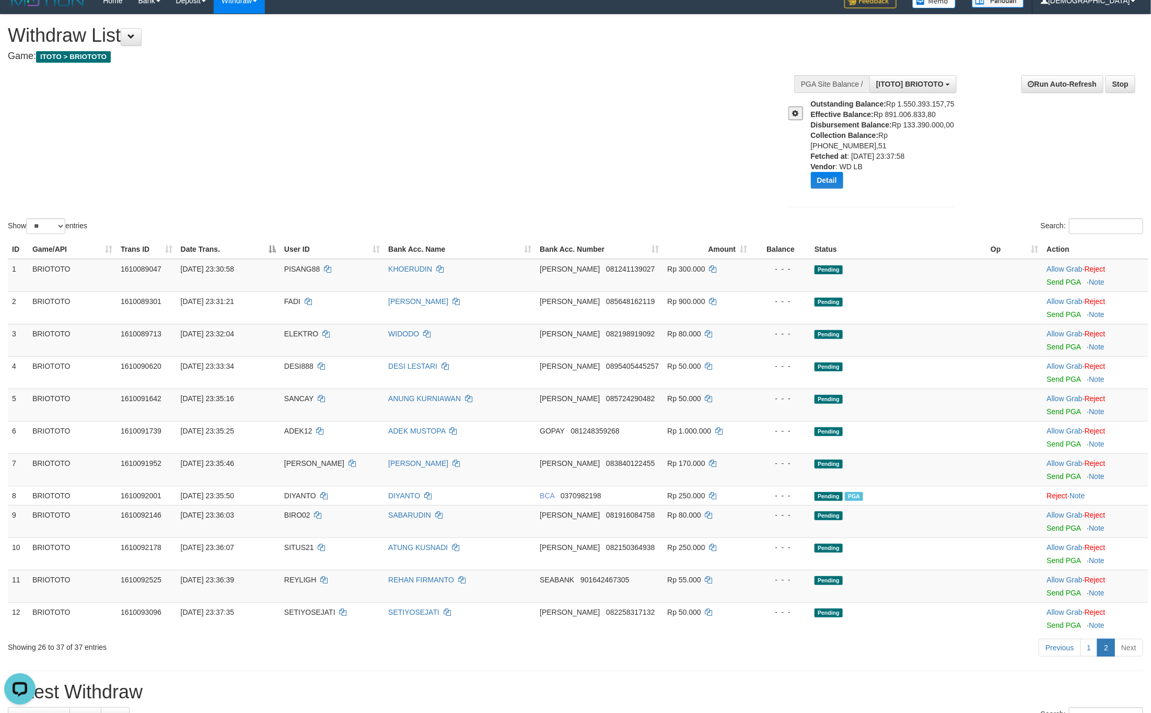
scroll to position [0, 0]
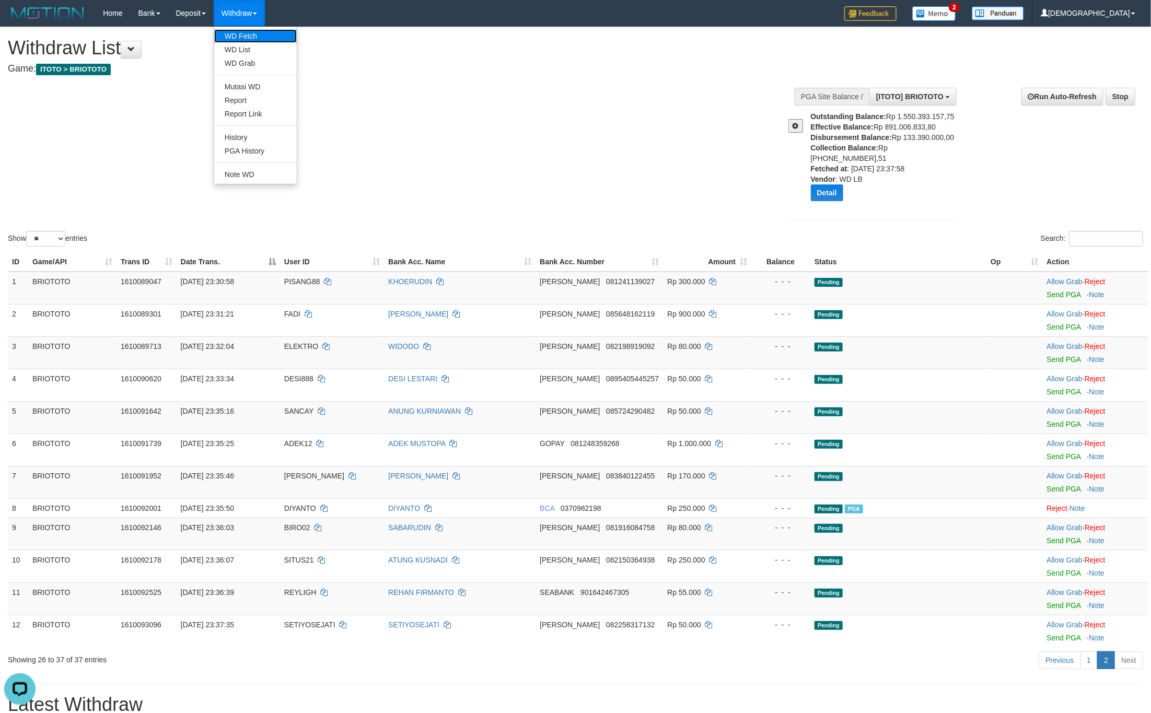
click at [242, 33] on link "WD Fetch" at bounding box center [255, 36] width 83 height 14
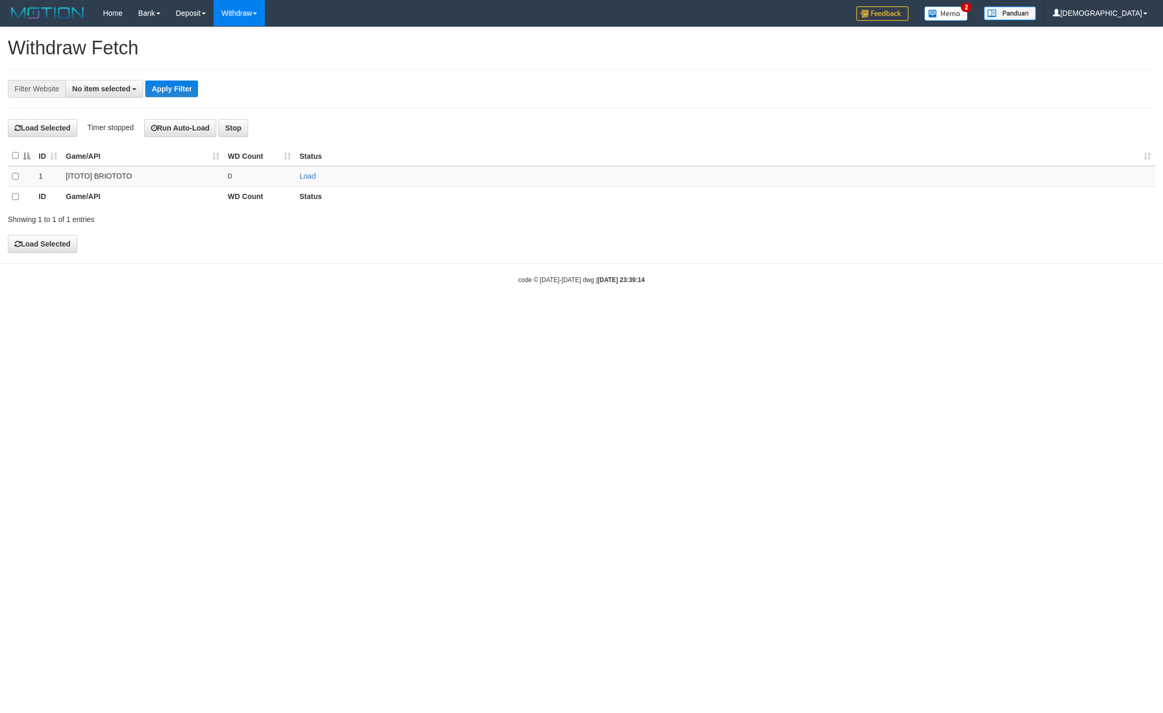
select select
drag, startPoint x: 299, startPoint y: 178, endPoint x: 309, endPoint y: 178, distance: 9.4
click at [301, 178] on td "Load" at bounding box center [725, 176] width 860 height 20
click at [309, 178] on link "Load" at bounding box center [307, 176] width 16 height 8
click at [265, 174] on td "..." at bounding box center [260, 176] width 72 height 20
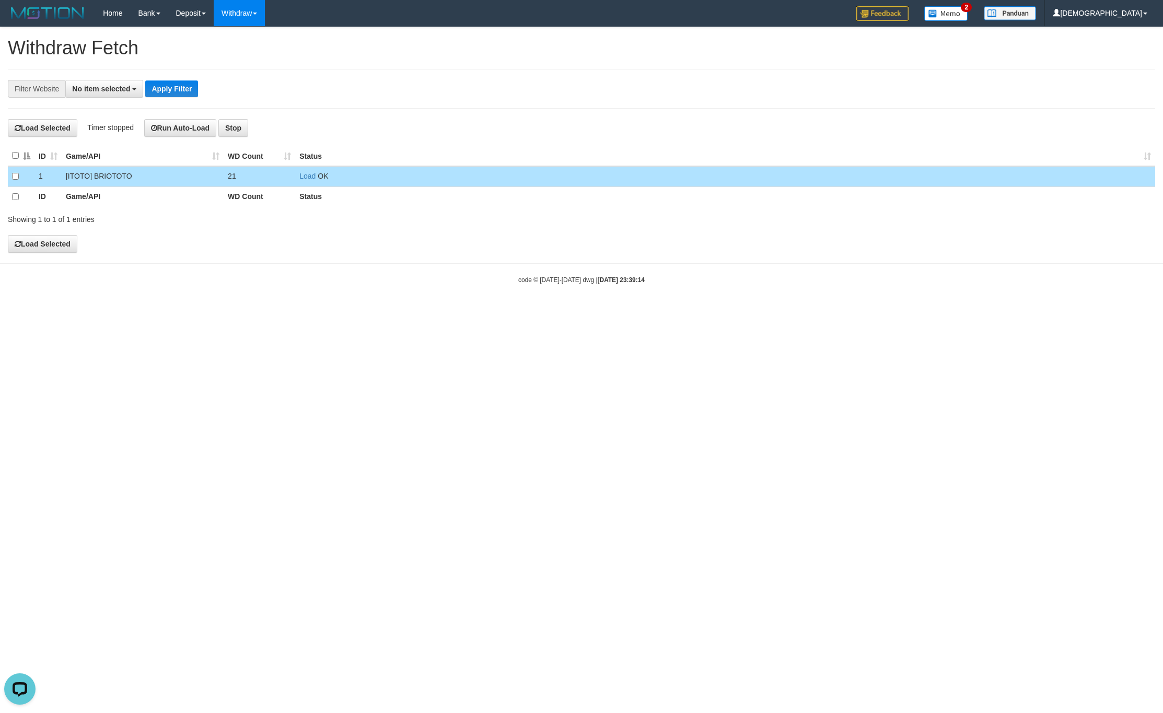
click at [303, 173] on td "Load OK" at bounding box center [725, 176] width 860 height 20
click at [307, 177] on link "Load" at bounding box center [307, 176] width 16 height 8
click at [253, 47] on link "WD List" at bounding box center [255, 50] width 83 height 14
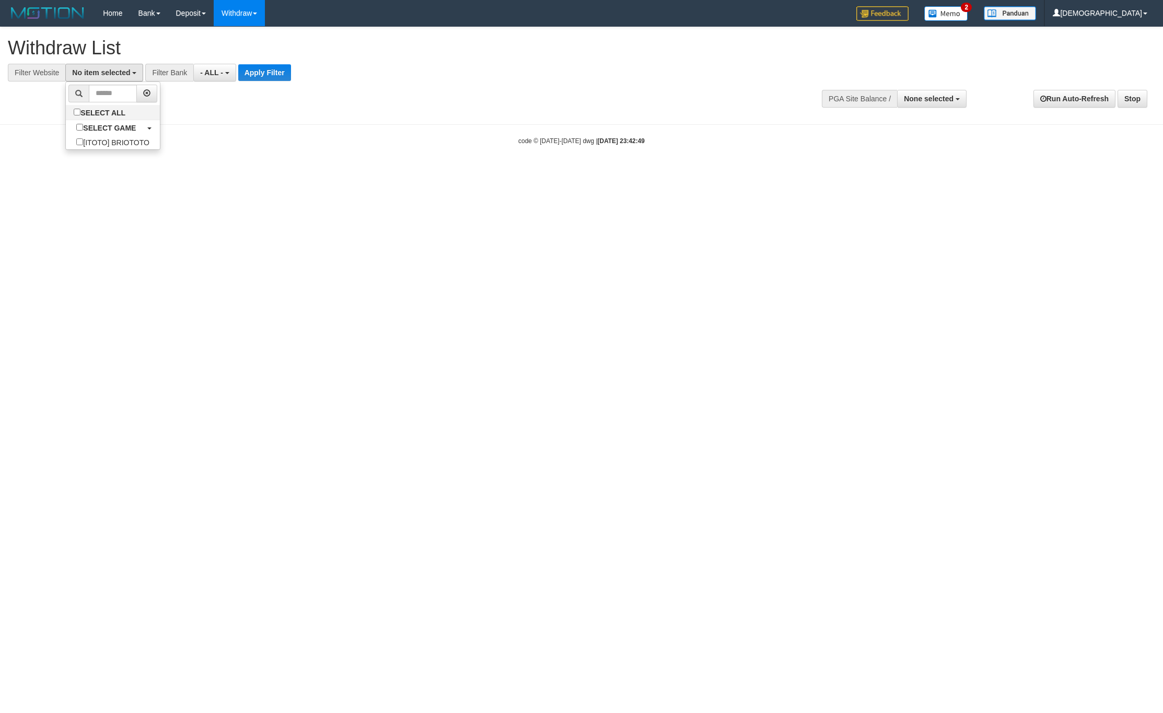
select select
click at [126, 122] on label "SELECT GAME" at bounding box center [106, 127] width 80 height 15
select select "****"
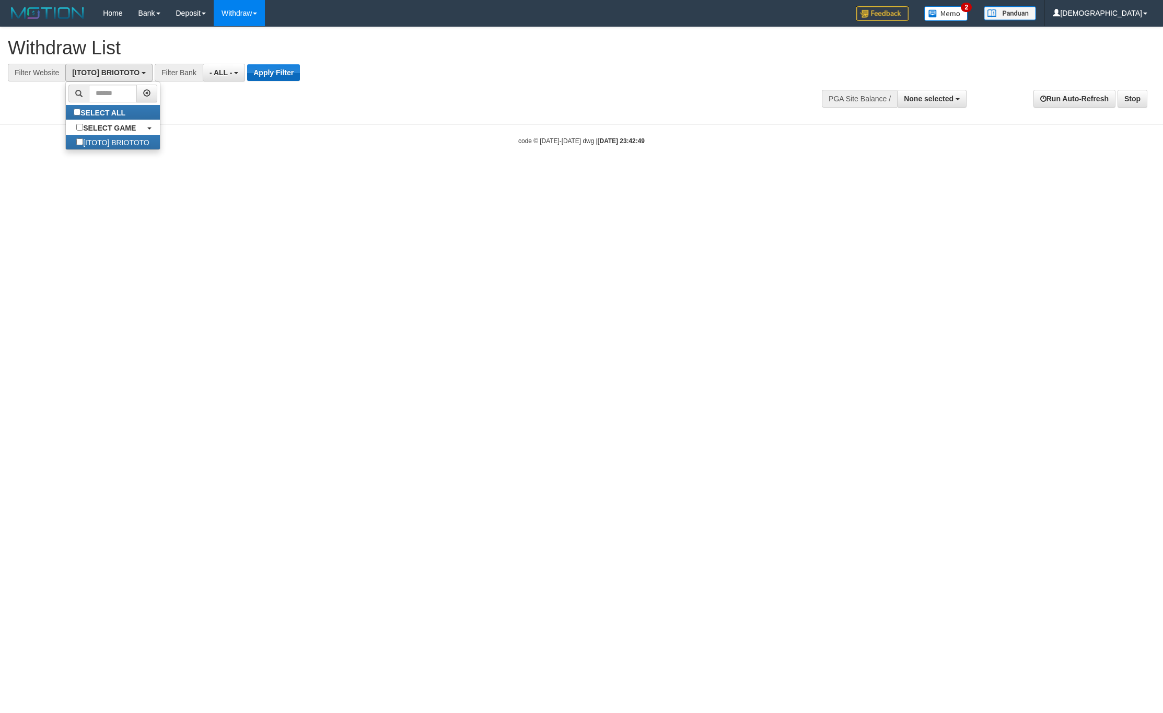
click at [250, 82] on div "**********" at bounding box center [581, 70] width 1163 height 87
click at [265, 74] on button "Apply Filter" at bounding box center [273, 72] width 53 height 17
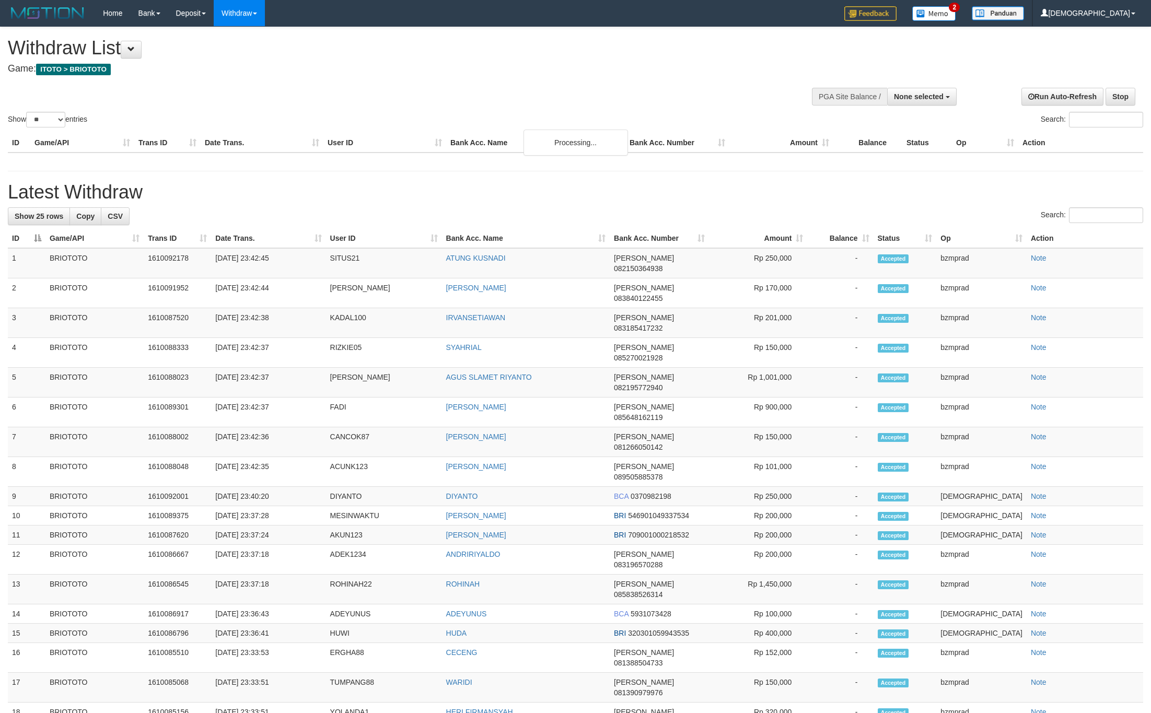
select select
select select "**"
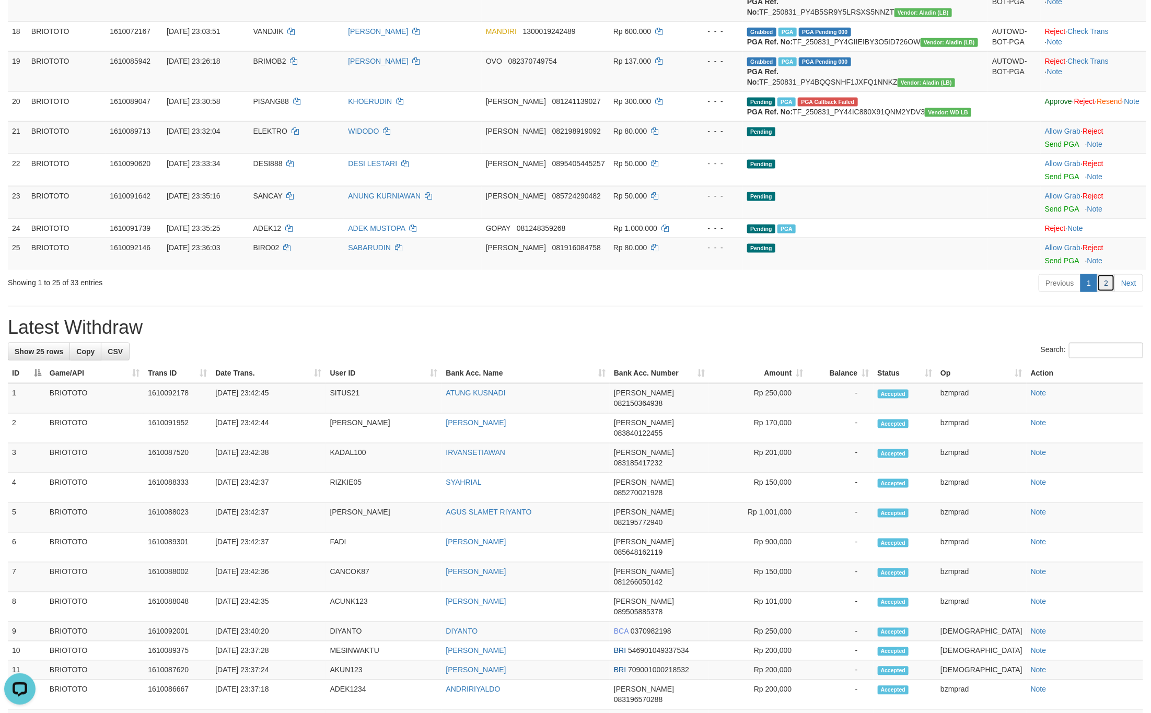
click at [1102, 292] on link "2" at bounding box center [1106, 283] width 18 height 18
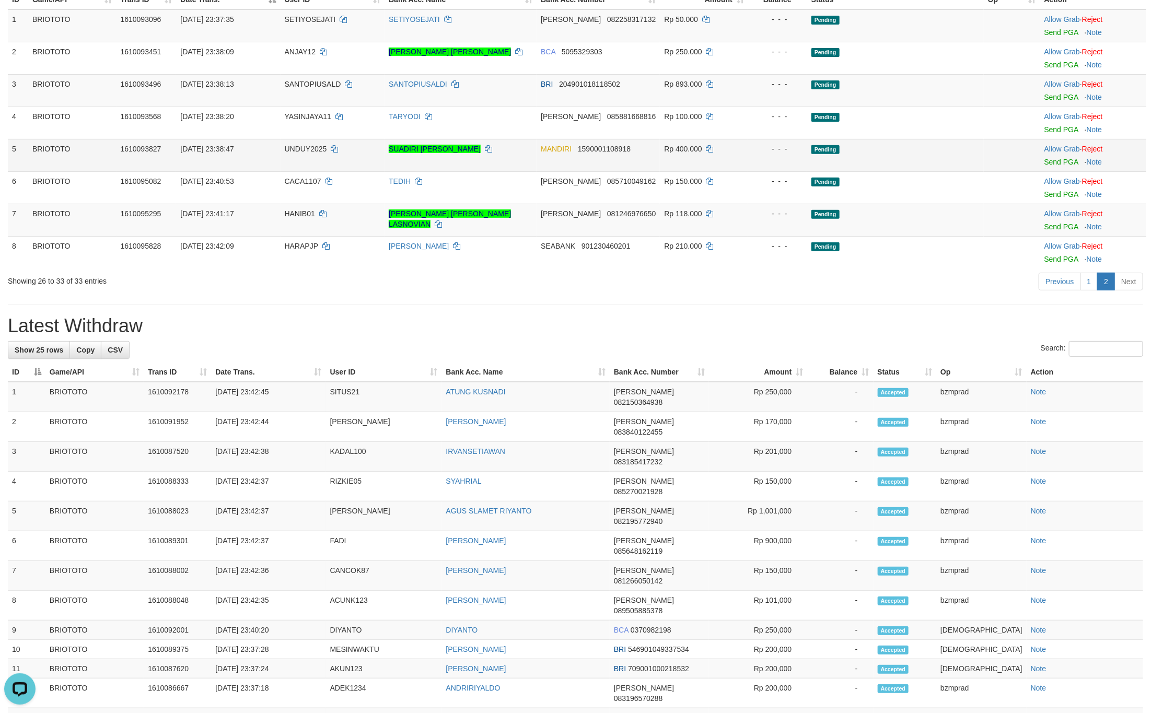
scroll to position [104, 0]
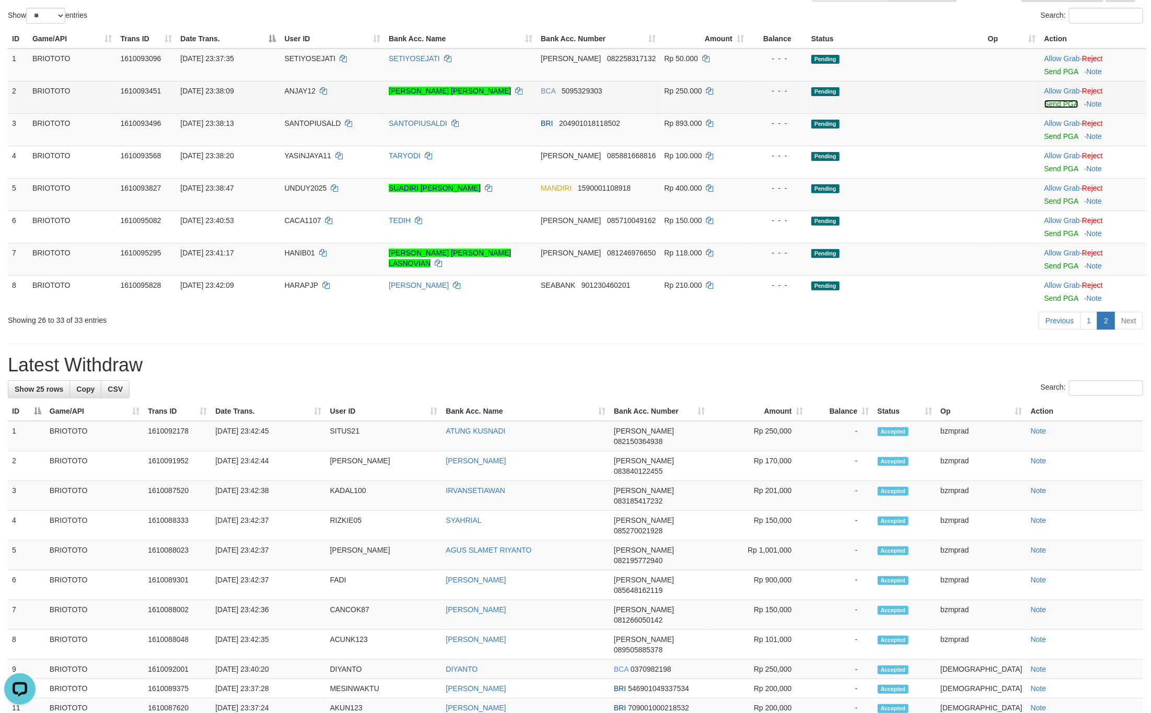
click at [1051, 105] on link "Send PGA" at bounding box center [1061, 104] width 34 height 8
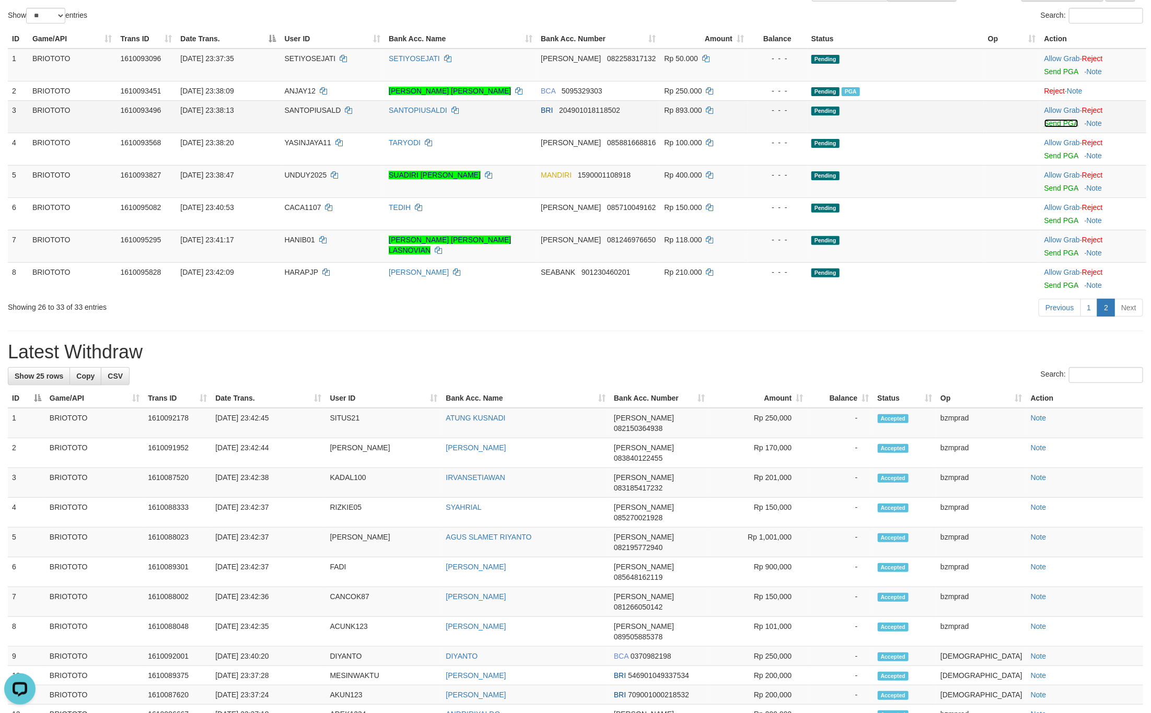
click at [1061, 122] on link "Send PGA" at bounding box center [1061, 123] width 34 height 8
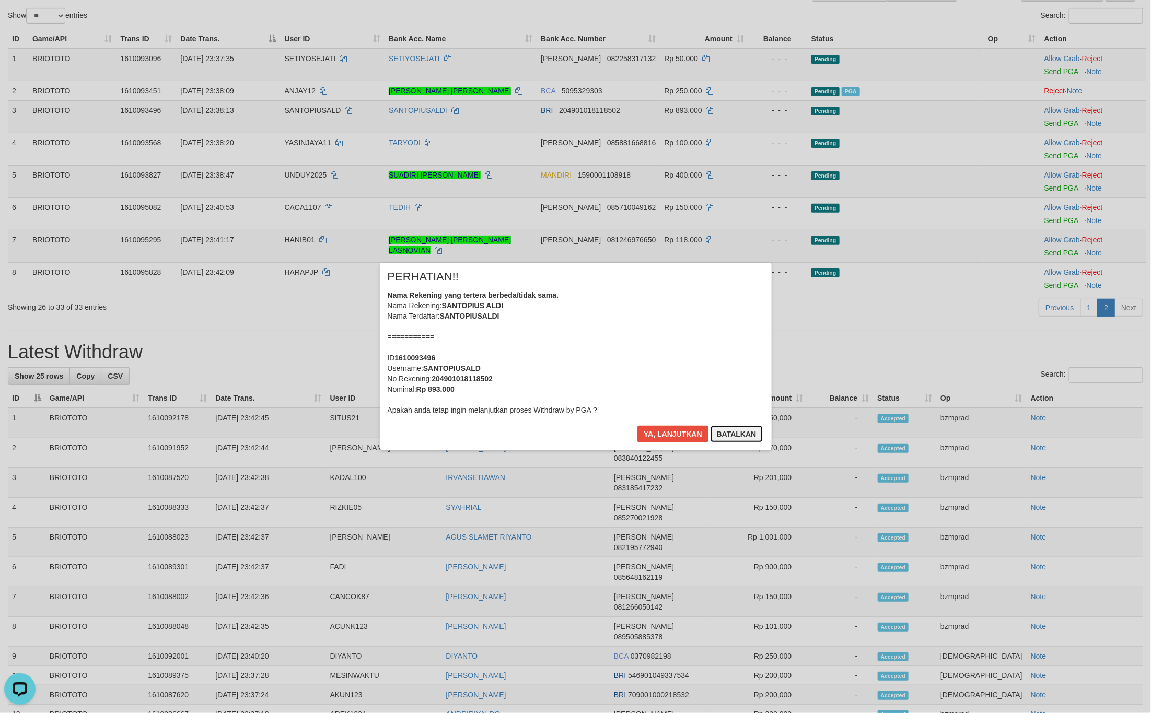
click at [731, 433] on button "Batalkan" at bounding box center [736, 434] width 52 height 17
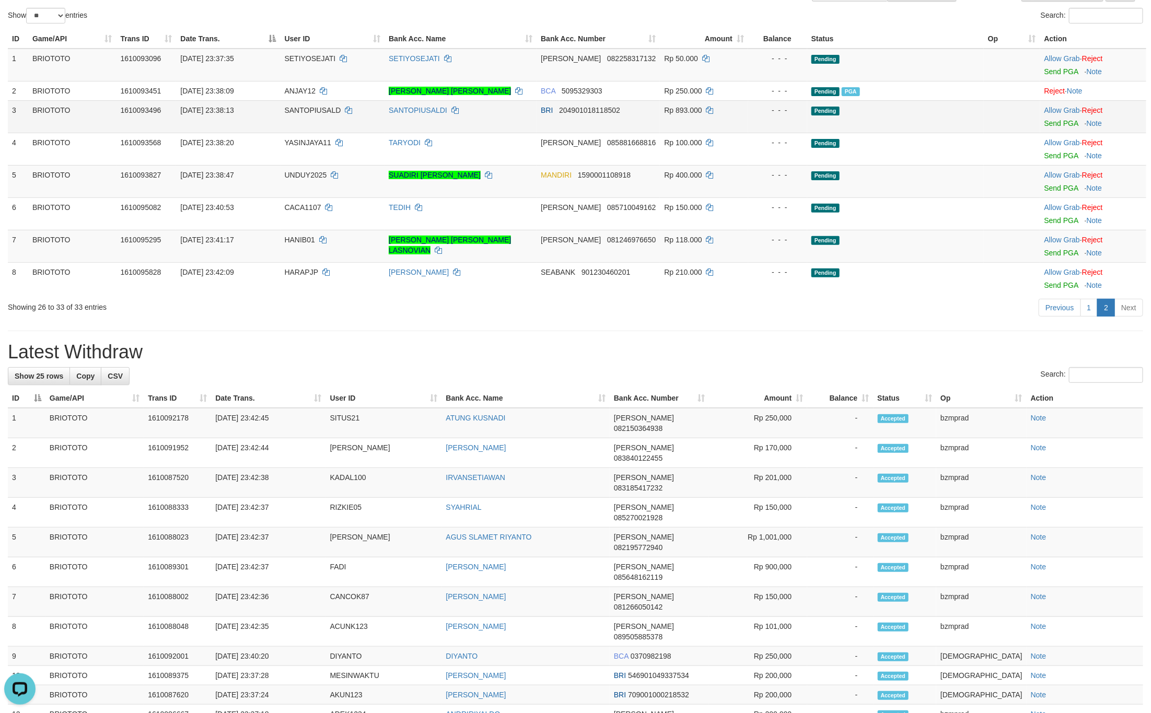
click at [305, 109] on span "SANTOPIUSALD" at bounding box center [313, 110] width 56 height 8
copy td "SANTOPIUSALD"
click at [1066, 121] on link "Send PGA" at bounding box center [1061, 123] width 34 height 8
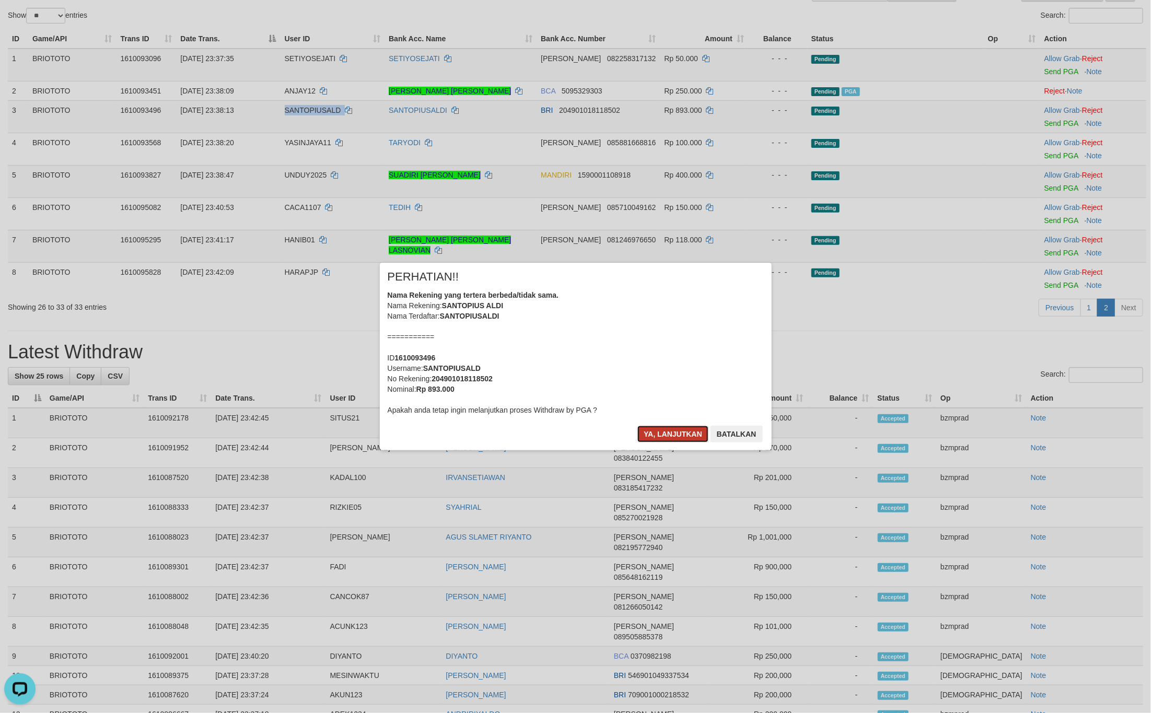
click at [685, 431] on button "Ya, lanjutkan" at bounding box center [672, 434] width 71 height 17
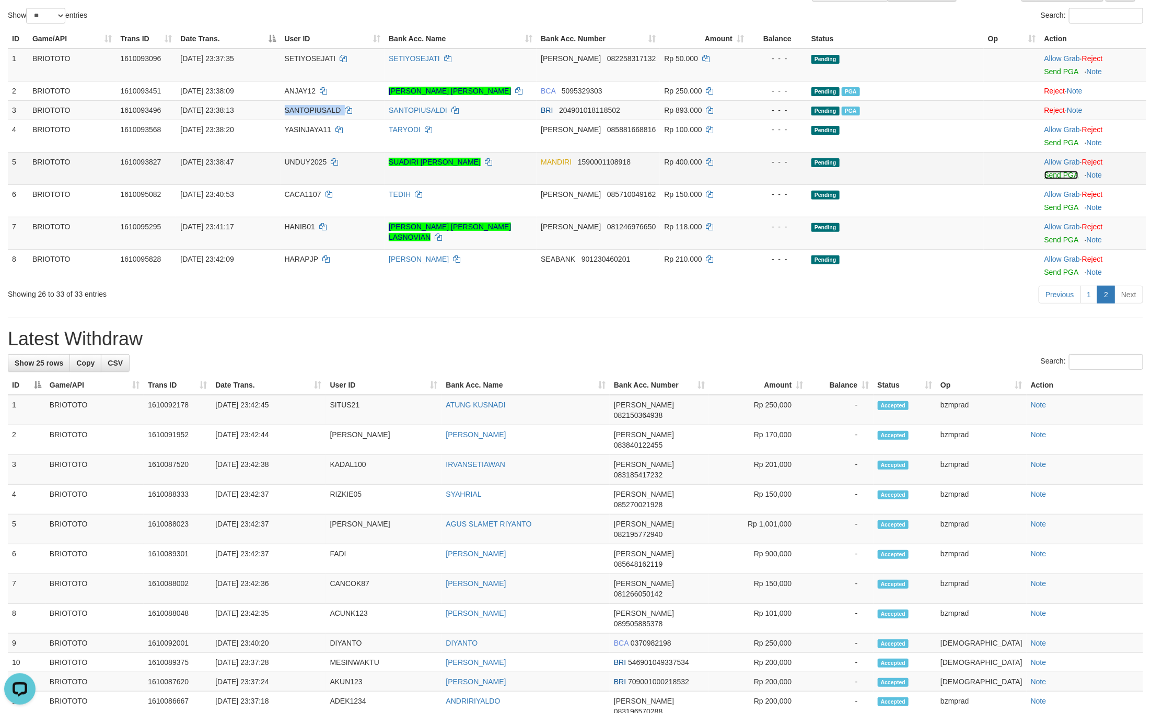
click at [1063, 171] on link "Send PGA" at bounding box center [1061, 175] width 34 height 8
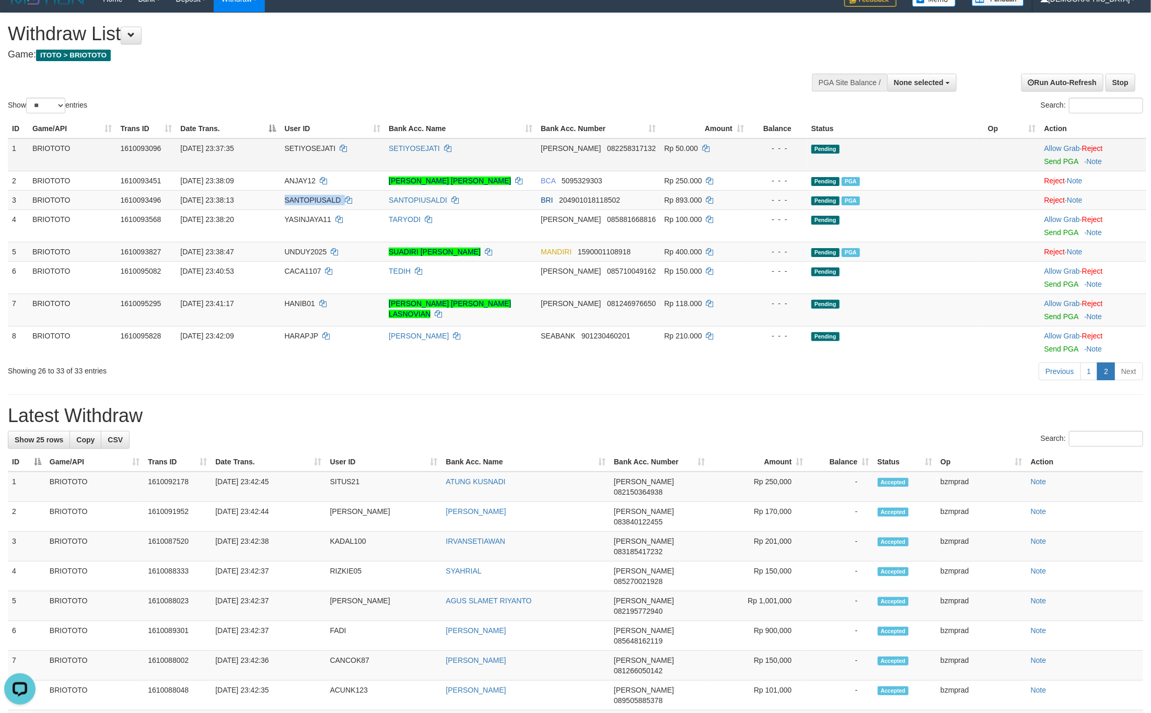
scroll to position [0, 0]
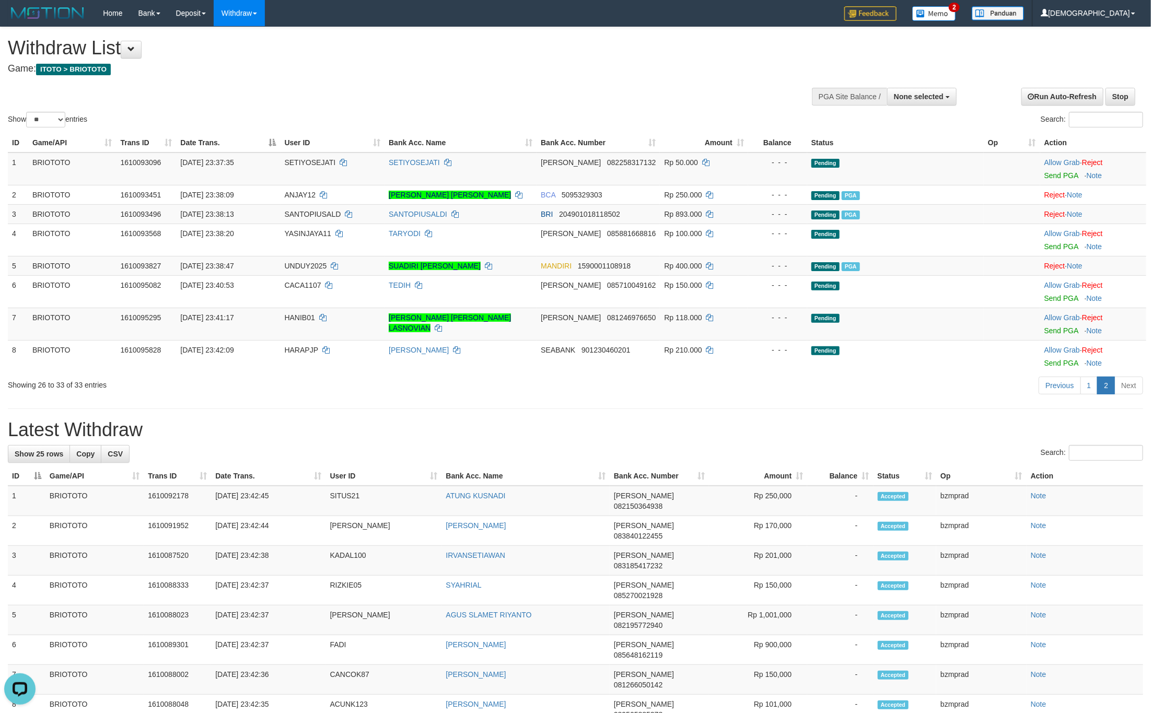
drag, startPoint x: 660, startPoint y: 80, endPoint x: 659, endPoint y: 98, distance: 17.3
click at [660, 80] on div "Show ** ** ** *** entries Search:" at bounding box center [575, 78] width 1151 height 102
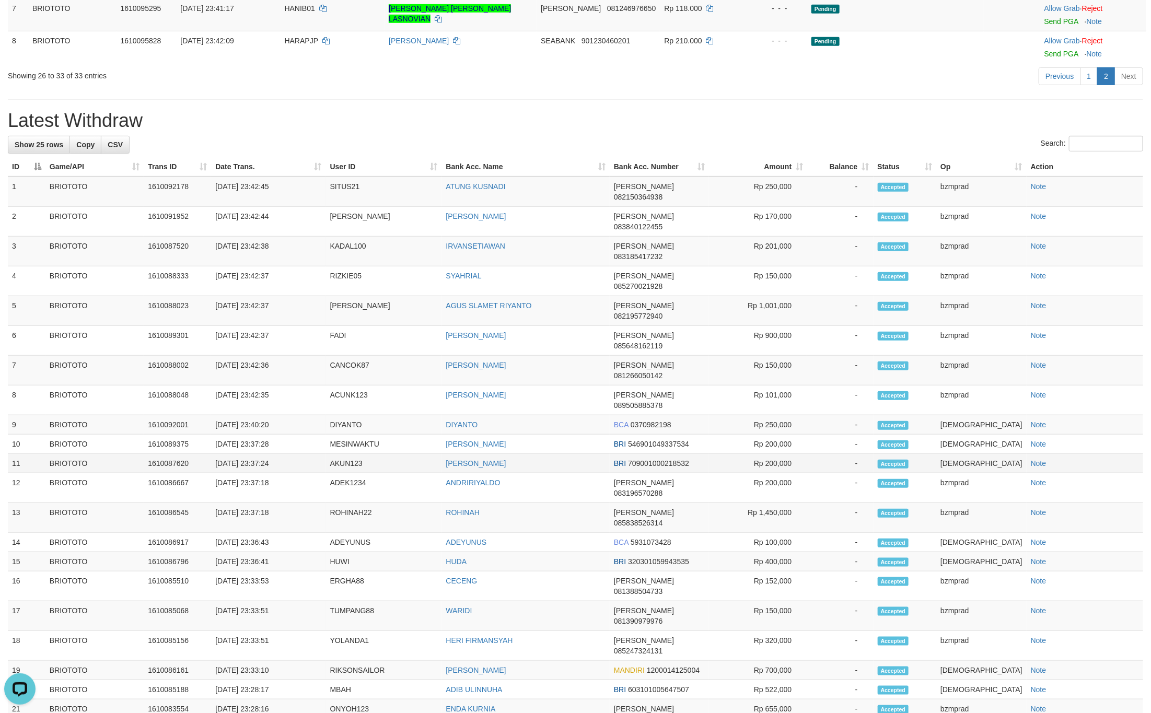
scroll to position [313, 0]
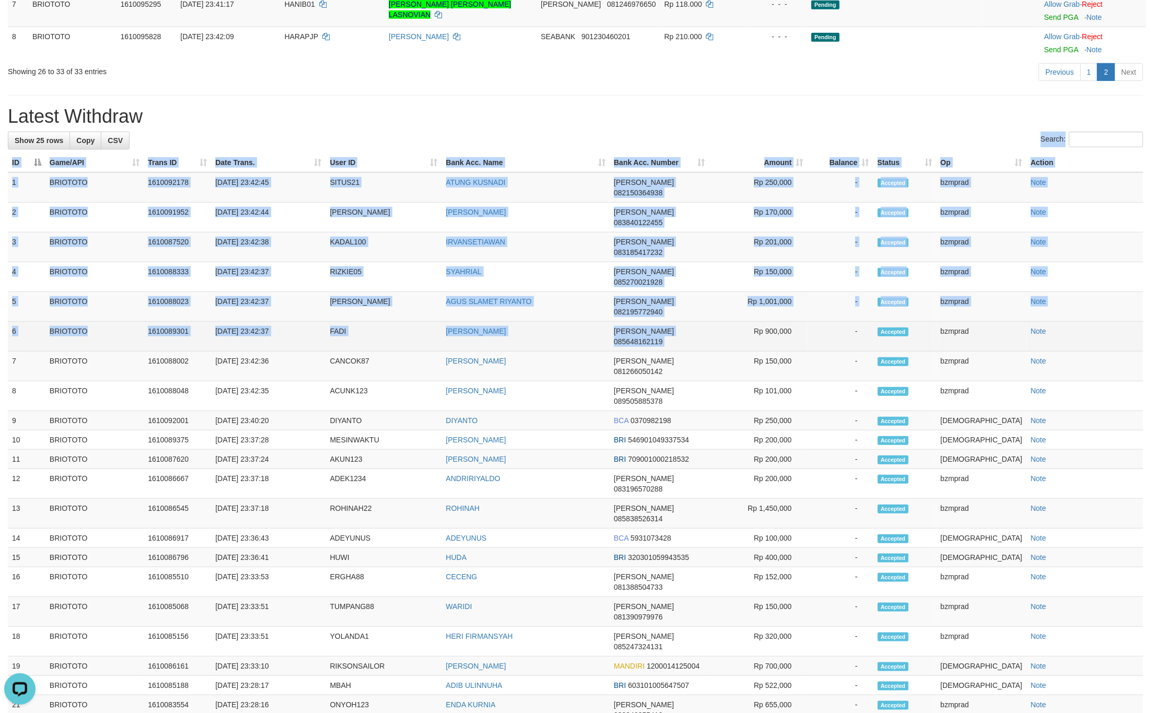
drag, startPoint x: 7, startPoint y: 182, endPoint x: 725, endPoint y: 284, distance: 725.0
click at [742, 284] on div "**********" at bounding box center [575, 308] width 1151 height 1189
drag, startPoint x: 428, startPoint y: 285, endPoint x: 405, endPoint y: 286, distance: 23.5
click at [428, 322] on td "FADI" at bounding box center [384, 337] width 116 height 30
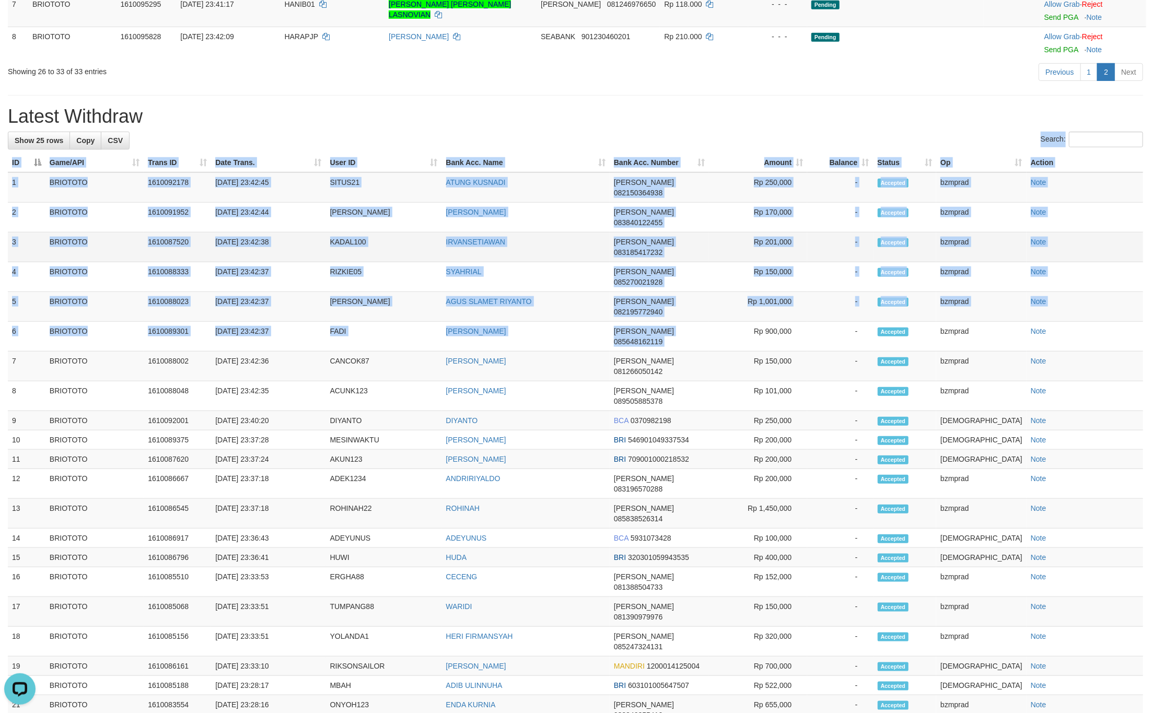
click at [135, 232] on td "BRIOTOTO" at bounding box center [94, 247] width 98 height 30
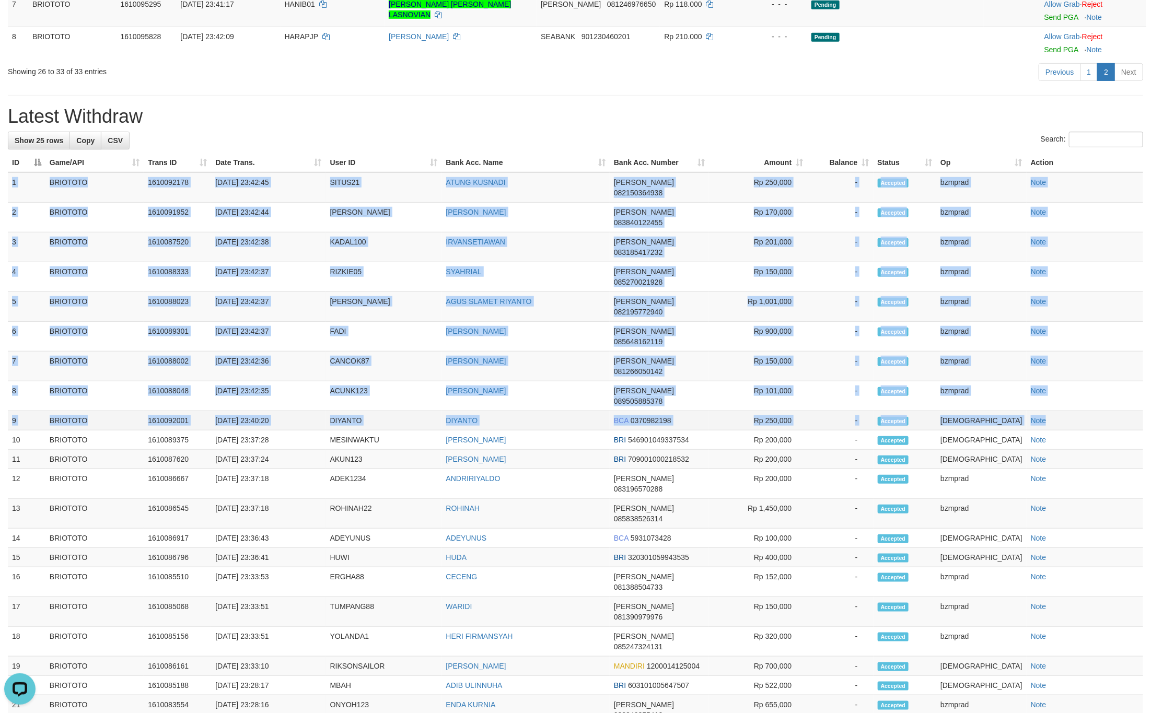
drag, startPoint x: 11, startPoint y: 185, endPoint x: 1128, endPoint y: 348, distance: 1128.7
click at [1128, 348] on tbody "1 BRIOTOTO 1610092178 31/08/2025 23:42:45 SITUS21 ATUNG KUSNADI DANA 0821503649…" at bounding box center [575, 508] width 1135 height 672
copy tbody "1 BRIOTOTO 1610092178 31/08/2025 23:42:45 SITUS21 ATUNG KUSNADI DANA 0821503649…"
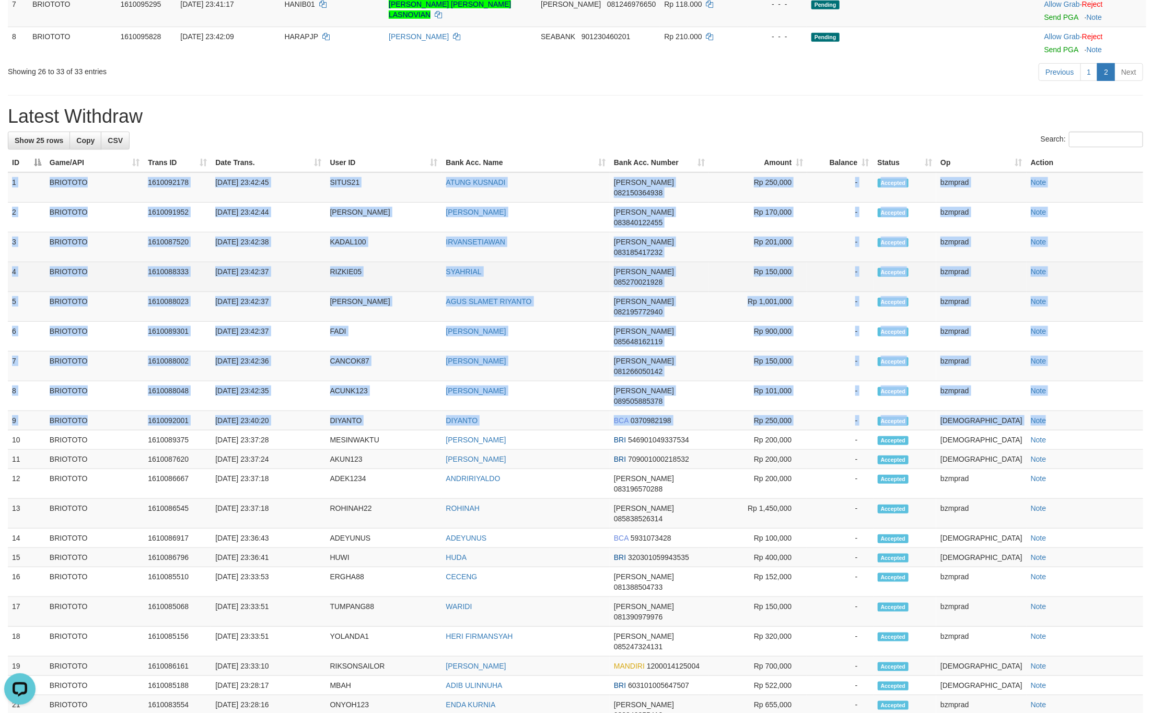
click at [28, 262] on td "4" at bounding box center [27, 277] width 38 height 30
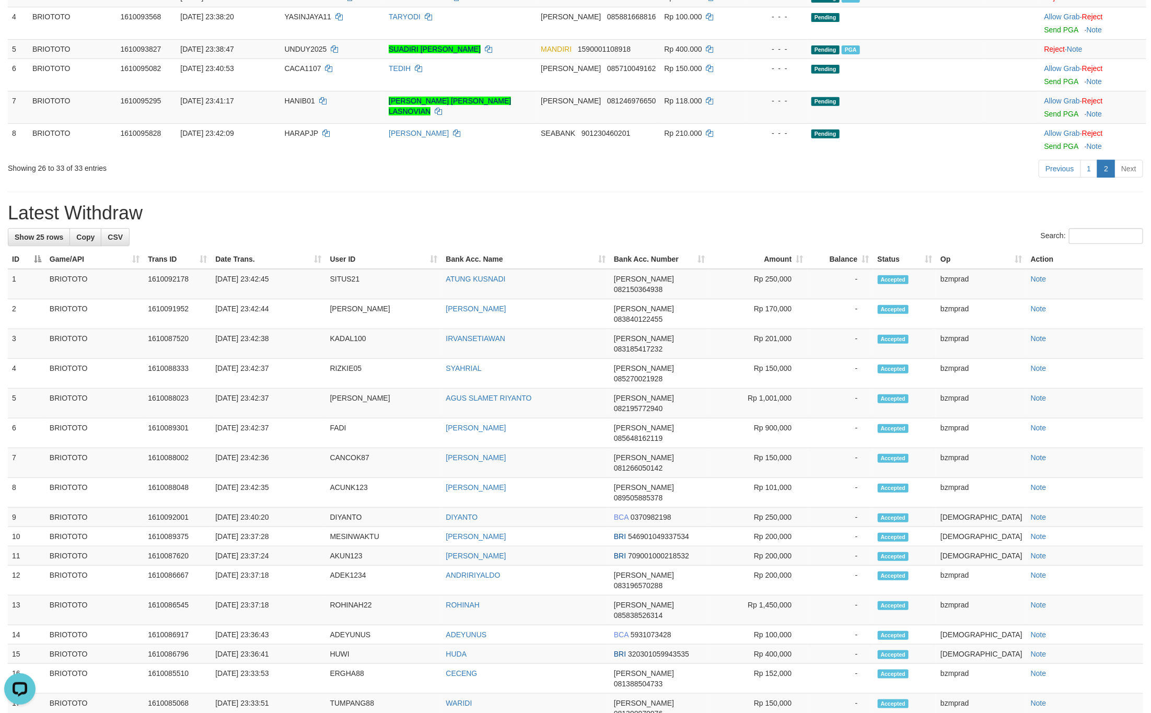
scroll to position [0, 0]
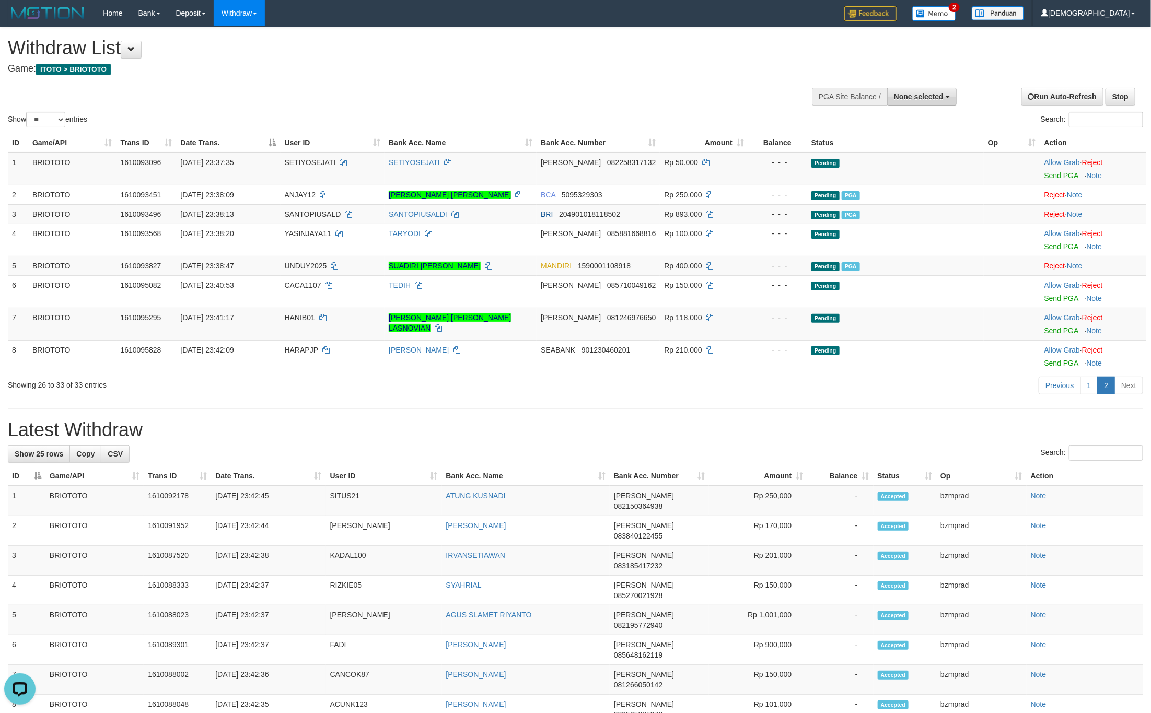
click at [916, 88] on button "None selected" at bounding box center [921, 97] width 69 height 18
drag, startPoint x: 902, startPoint y: 144, endPoint x: 917, endPoint y: 146, distance: 15.2
click at [903, 143] on label "[ITOTO] BRIOTOTO" at bounding box center [907, 150] width 98 height 14
select select "****"
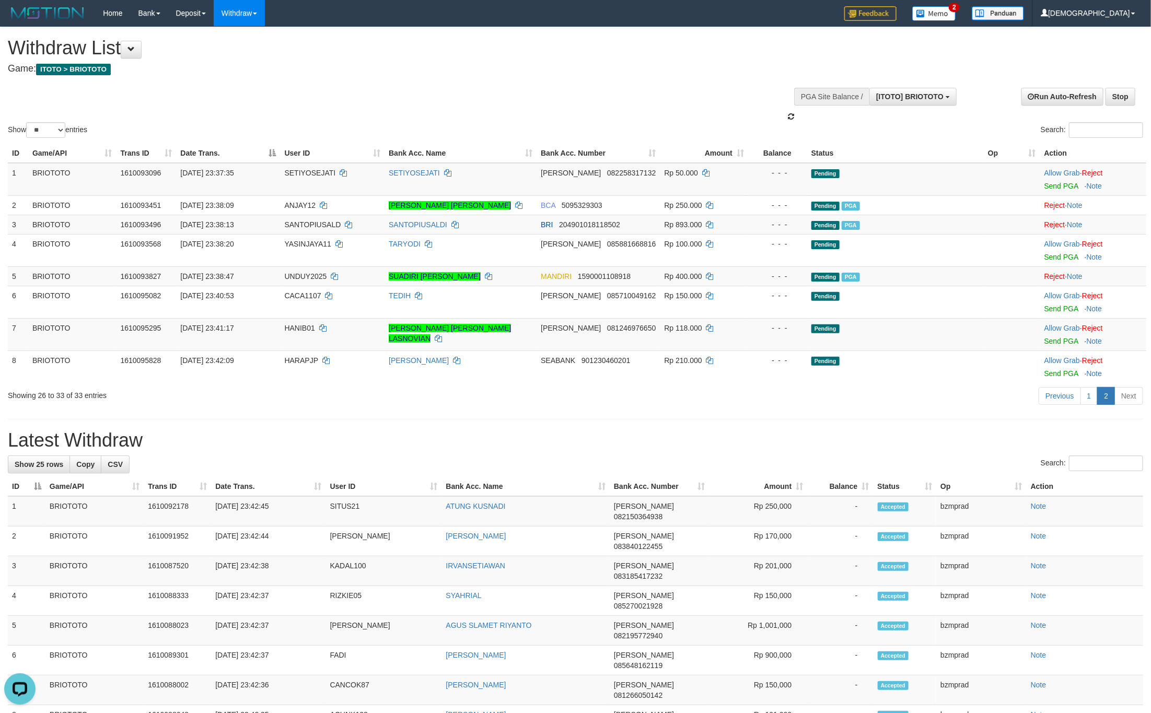
scroll to position [9, 0]
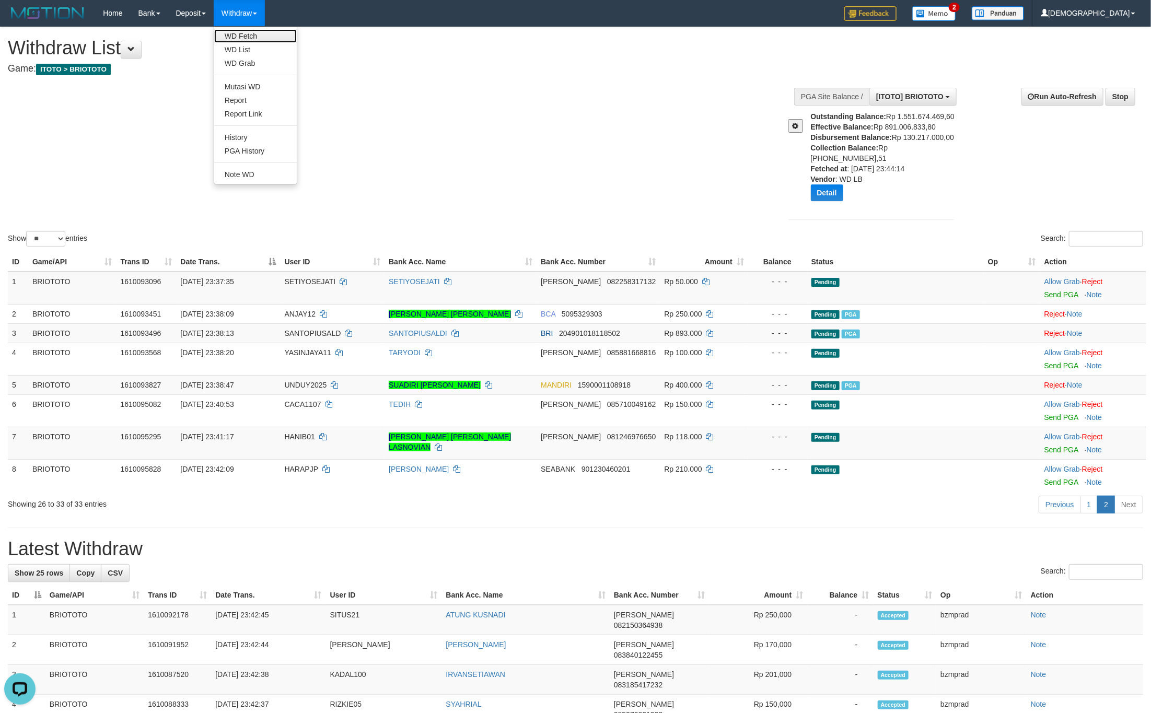
drag, startPoint x: 248, startPoint y: 40, endPoint x: 264, endPoint y: 44, distance: 16.4
click at [250, 41] on link "WD Fetch" at bounding box center [255, 36] width 83 height 14
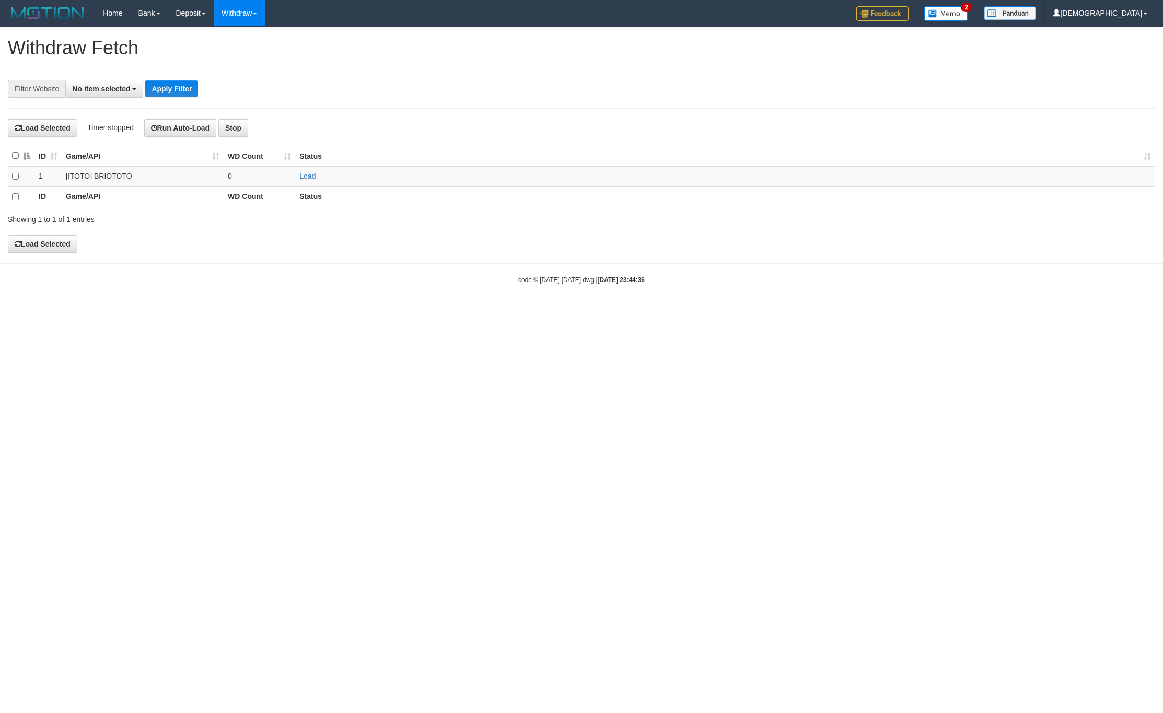
select select
drag, startPoint x: 305, startPoint y: 174, endPoint x: 271, endPoint y: 176, distance: 33.5
click at [306, 174] on link "Load" at bounding box center [307, 176] width 16 height 8
click at [253, 177] on td "..." at bounding box center [260, 176] width 72 height 20
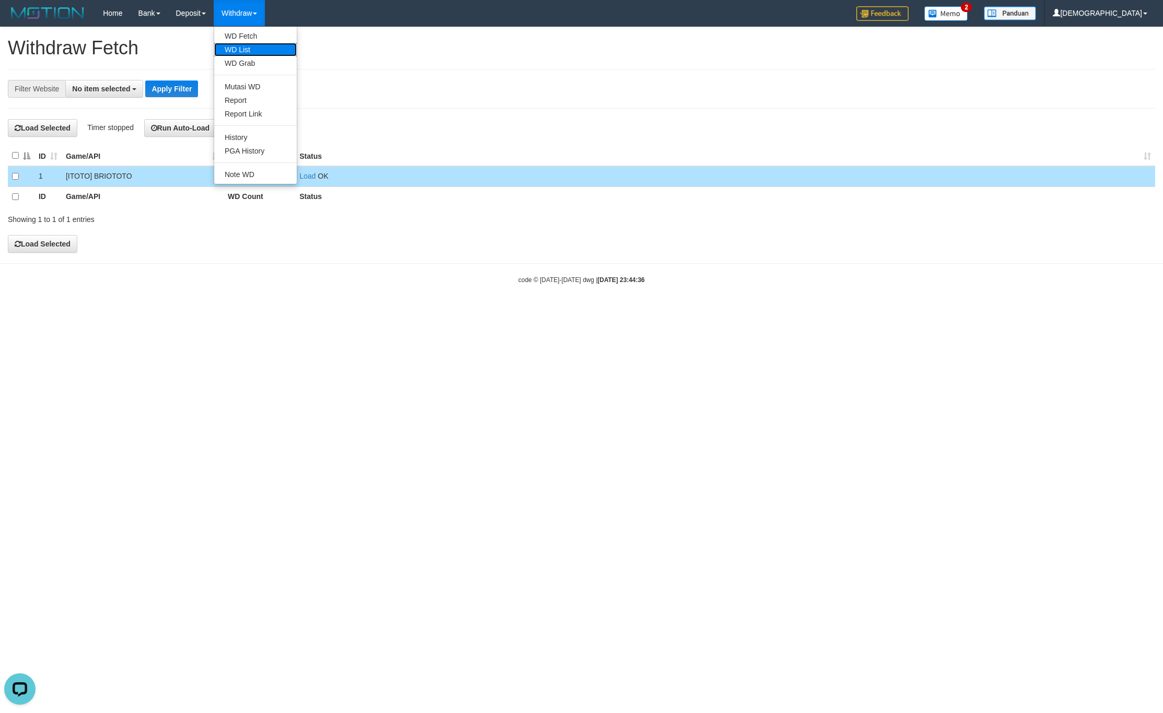
click at [254, 46] on link "WD List" at bounding box center [255, 50] width 83 height 14
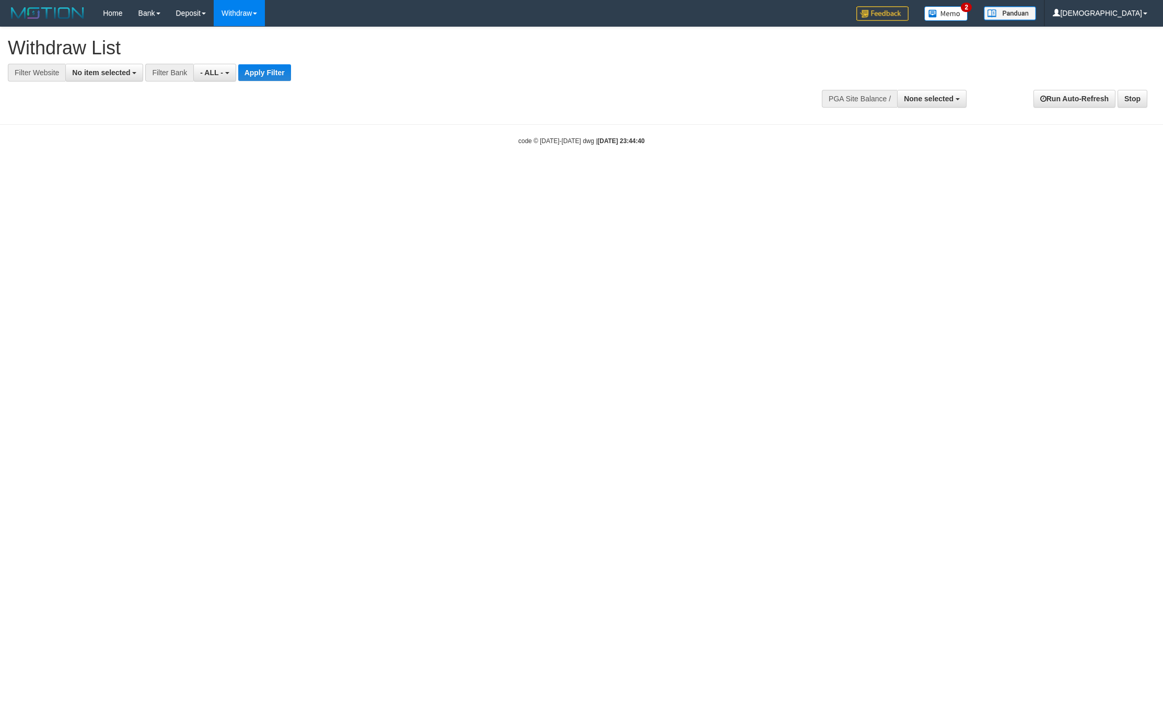
select select
click at [115, 80] on button "No item selected" at bounding box center [104, 73] width 78 height 18
drag, startPoint x: 107, startPoint y: 122, endPoint x: 134, endPoint y: 116, distance: 27.8
click at [107, 122] on label "SELECT GAME" at bounding box center [106, 127] width 80 height 15
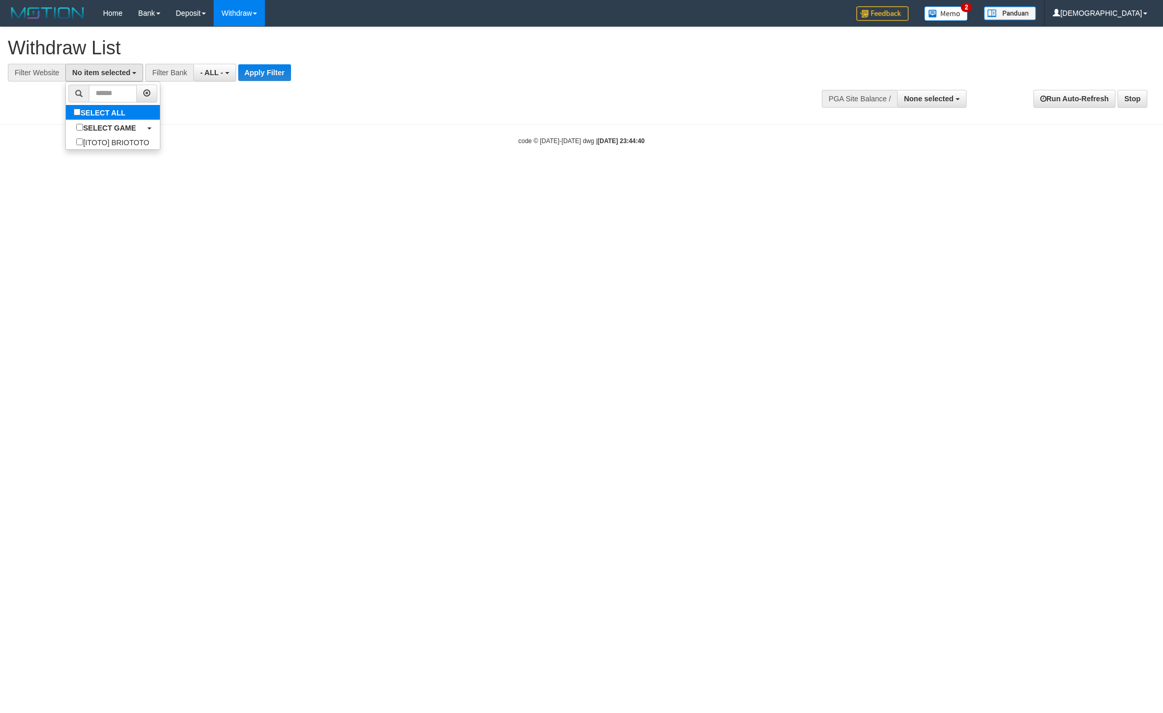
select select "****"
click at [279, 82] on div at bounding box center [581, 81] width 1147 height 1
click at [284, 69] on button "Apply Filter" at bounding box center [273, 72] width 53 height 17
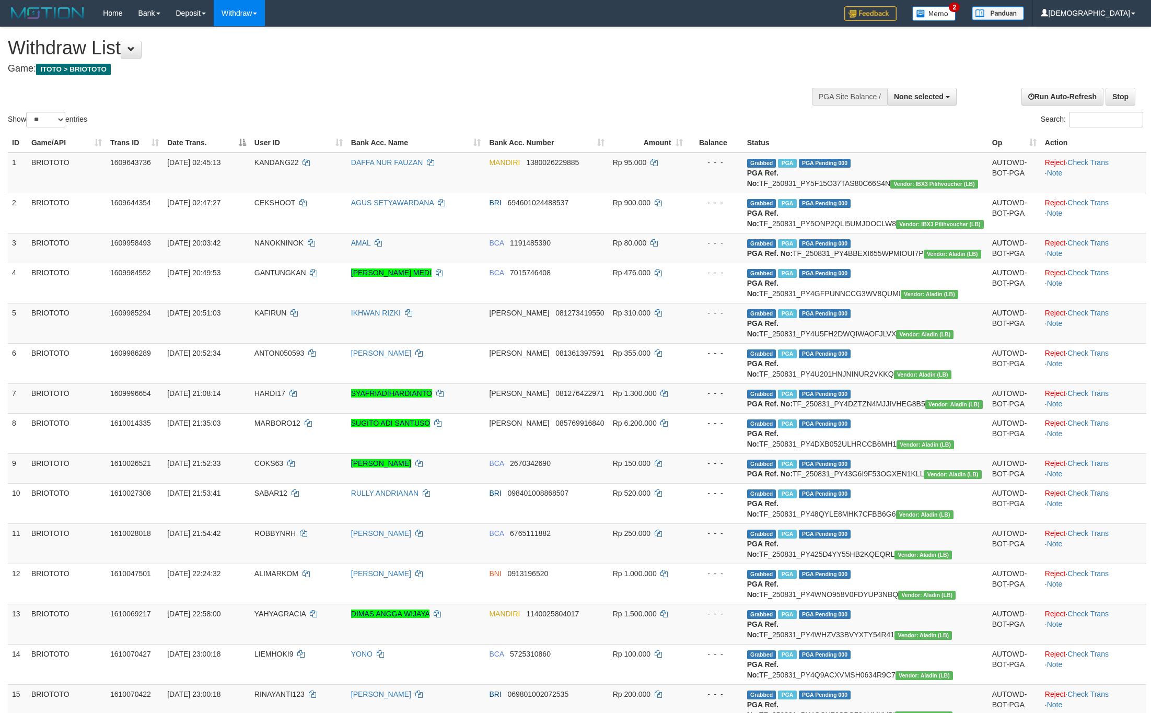
select select
select select "**"
click at [245, 40] on link "WD Fetch" at bounding box center [255, 36] width 83 height 14
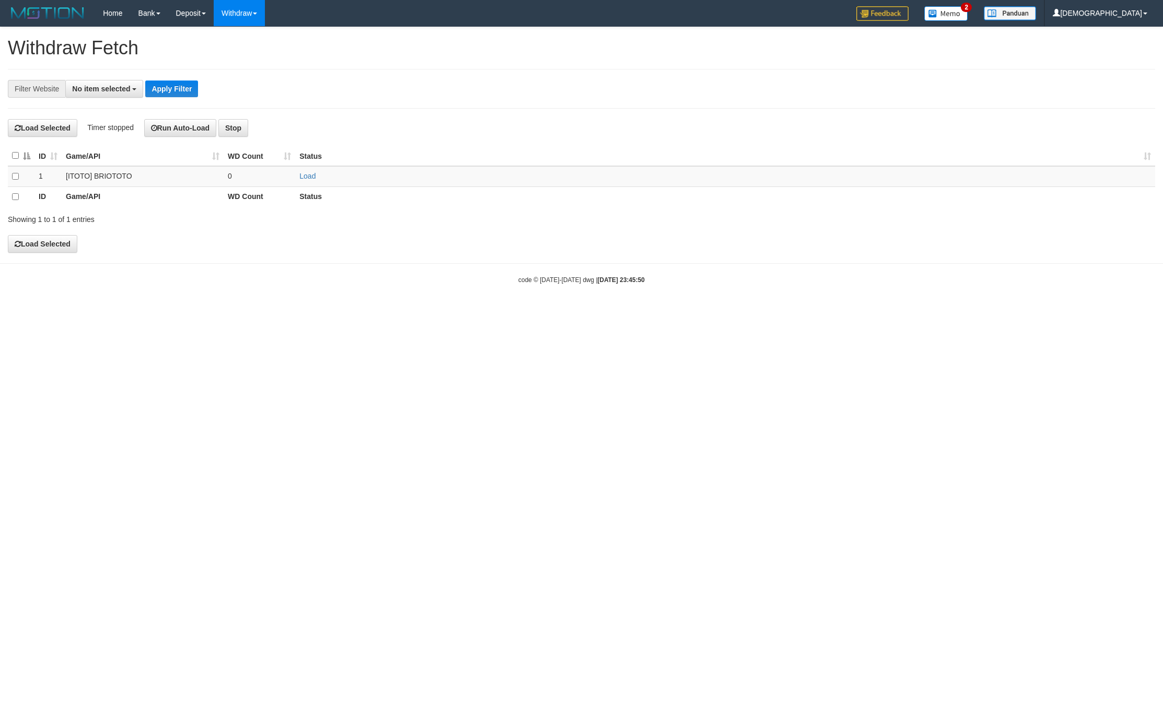
select select
click at [306, 179] on link "Load" at bounding box center [307, 176] width 16 height 8
click at [259, 179] on td "..." at bounding box center [260, 176] width 72 height 20
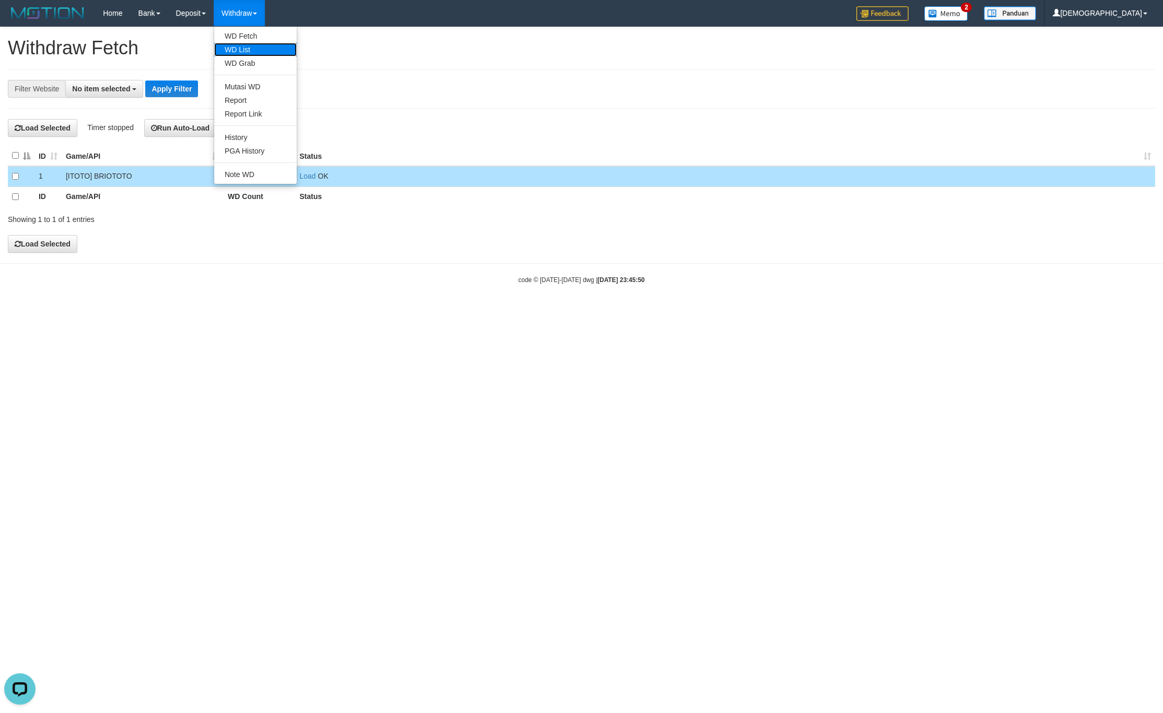
click at [265, 49] on link "WD List" at bounding box center [255, 50] width 83 height 14
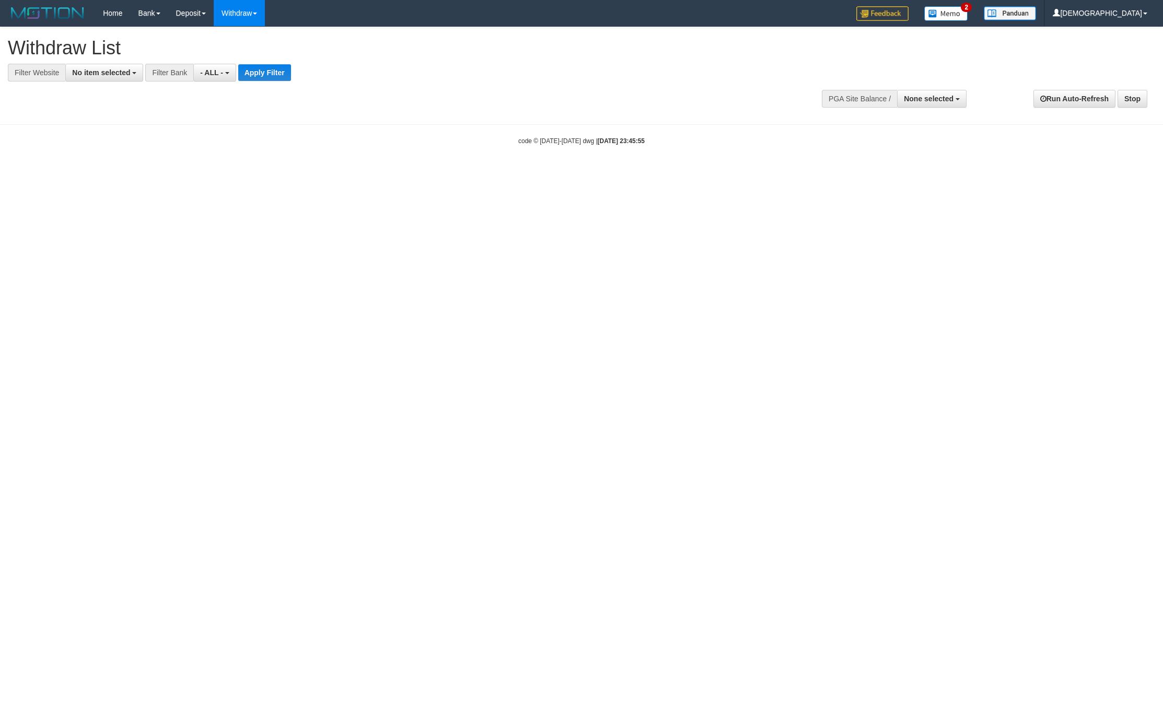
select select
click at [105, 75] on span "No item selected" at bounding box center [101, 72] width 58 height 8
click at [121, 130] on b "SELECT GAME" at bounding box center [109, 128] width 53 height 8
select select "****"
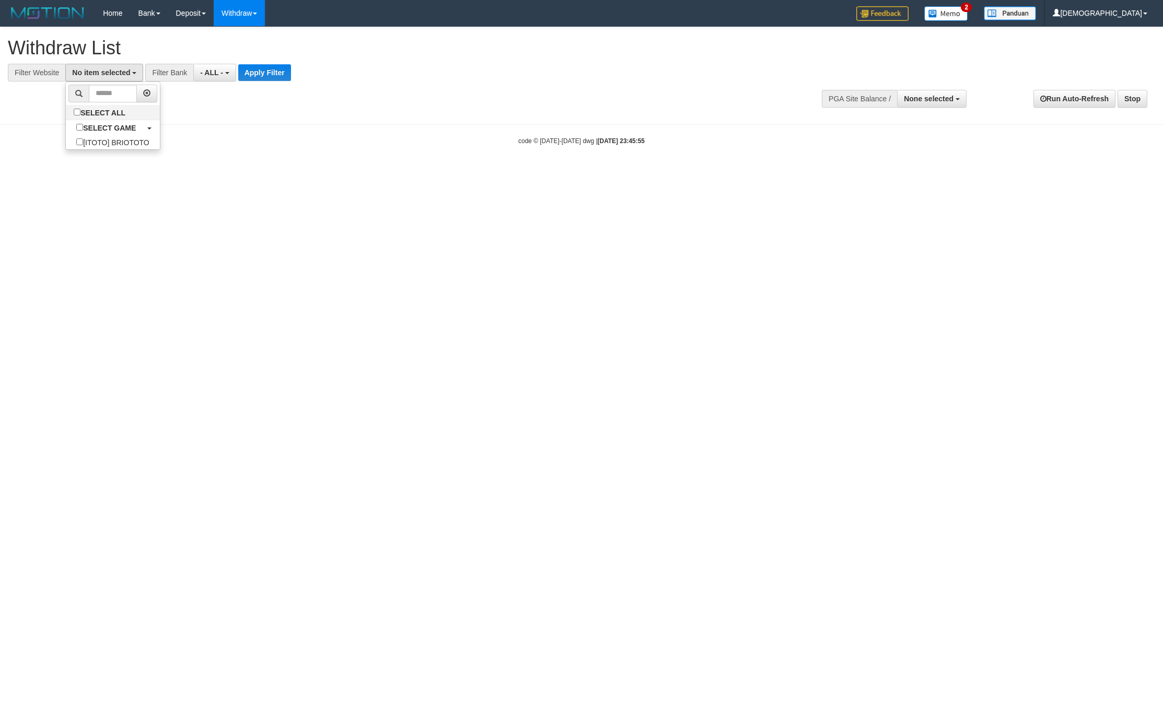
scroll to position [9, 0]
click at [283, 72] on button "Apply Filter" at bounding box center [273, 72] width 53 height 17
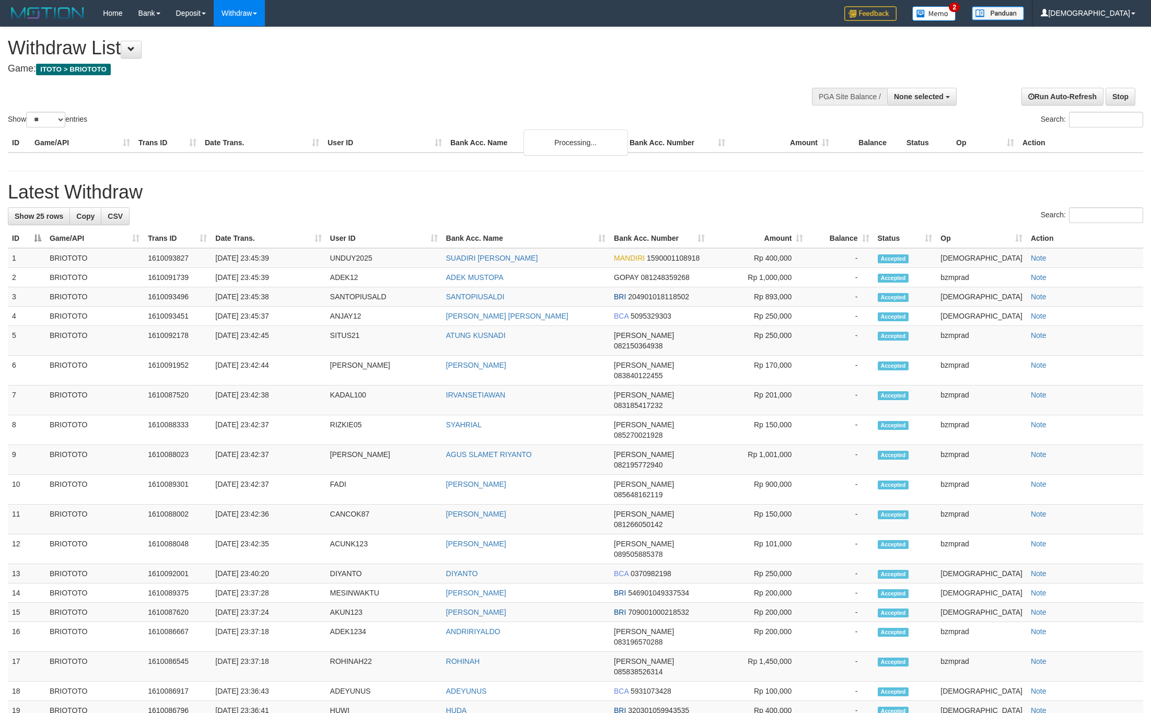
select select
select select "**"
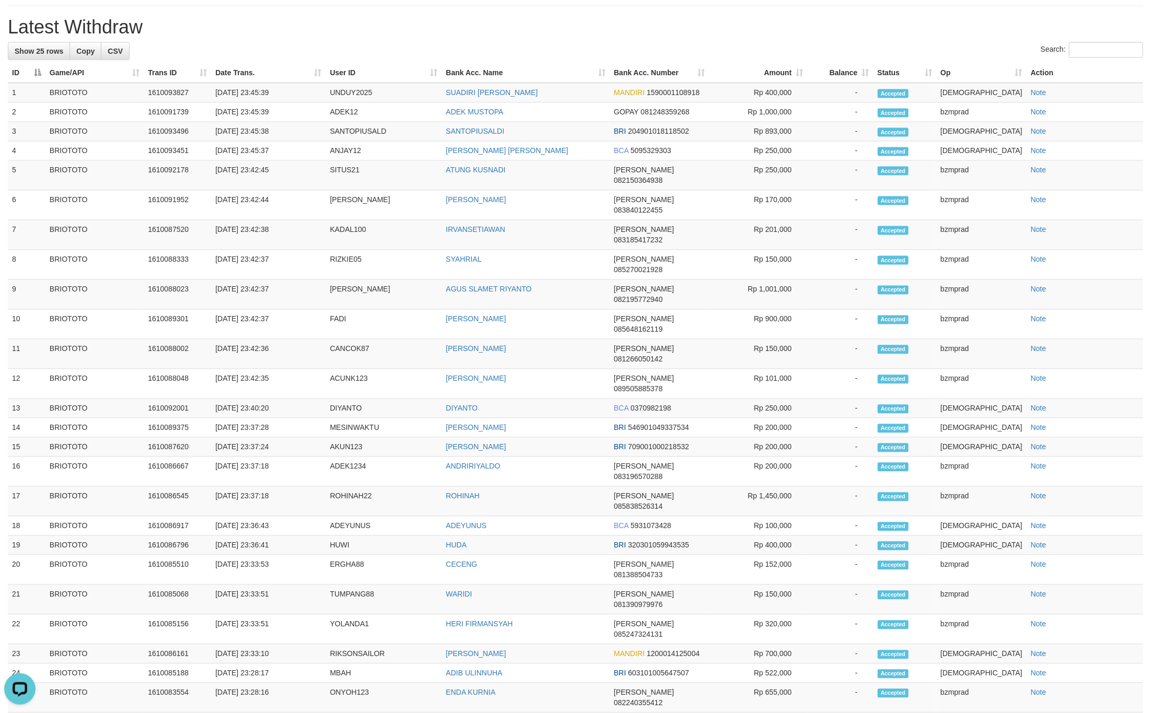
drag, startPoint x: 7, startPoint y: 356, endPoint x: 38, endPoint y: 363, distance: 32.0
click at [38, 103] on td "1" at bounding box center [27, 93] width 38 height 20
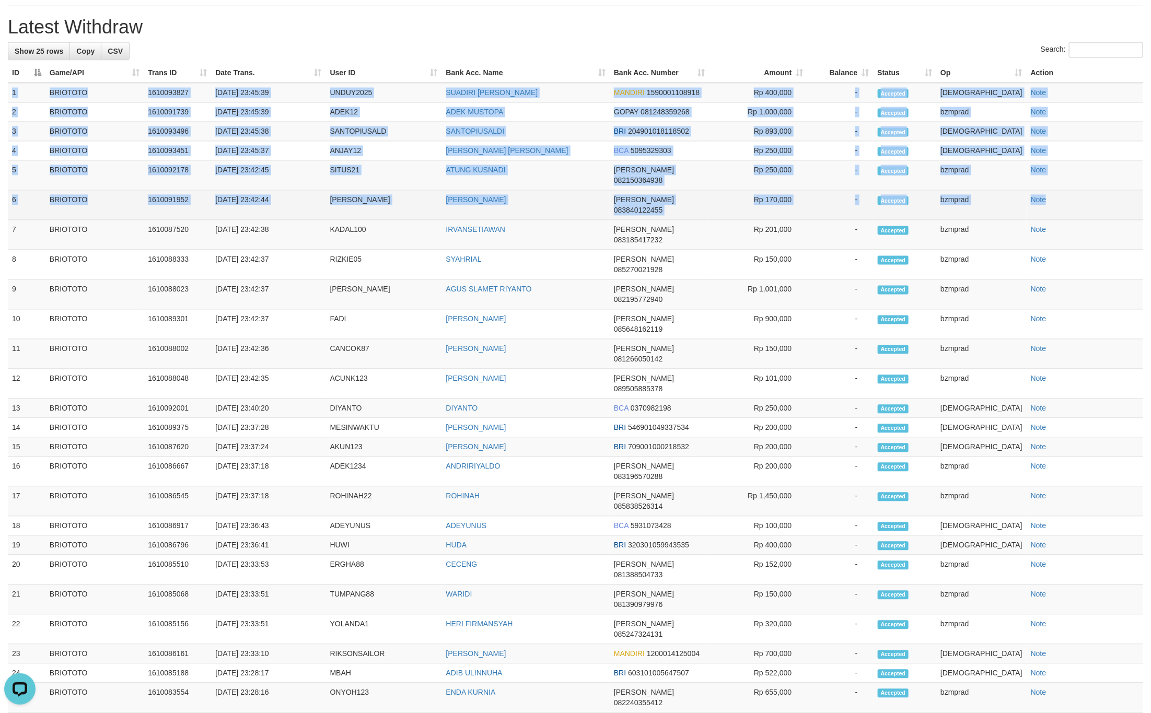
drag, startPoint x: 13, startPoint y: 362, endPoint x: 1080, endPoint y: 453, distance: 1070.6
click at [1080, 453] on tbody "1 BRIOTOTO 1610093827 [DATE] 23:45:39 UNDUY2025 SUADIRI [PERSON_NAME] MANDIRI 1…" at bounding box center [575, 398] width 1135 height 630
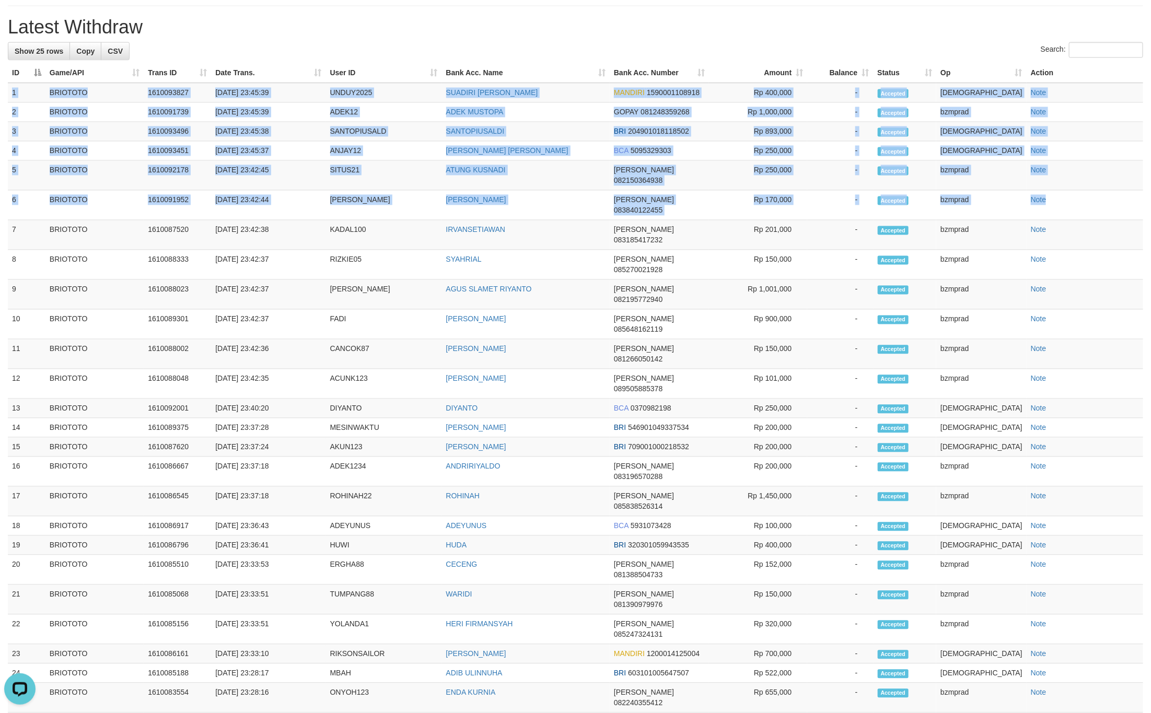
click at [768, 83] on th "Amount" at bounding box center [758, 73] width 99 height 19
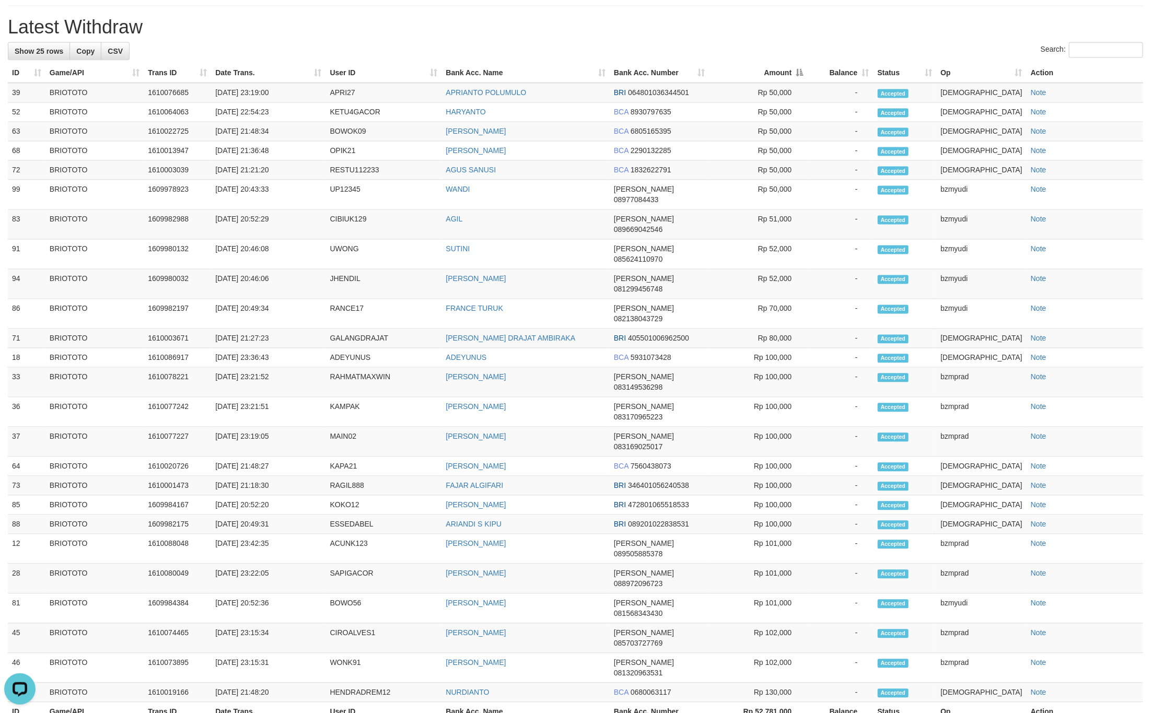
click at [746, 38] on h1 "Latest Withdraw" at bounding box center [575, 27] width 1135 height 21
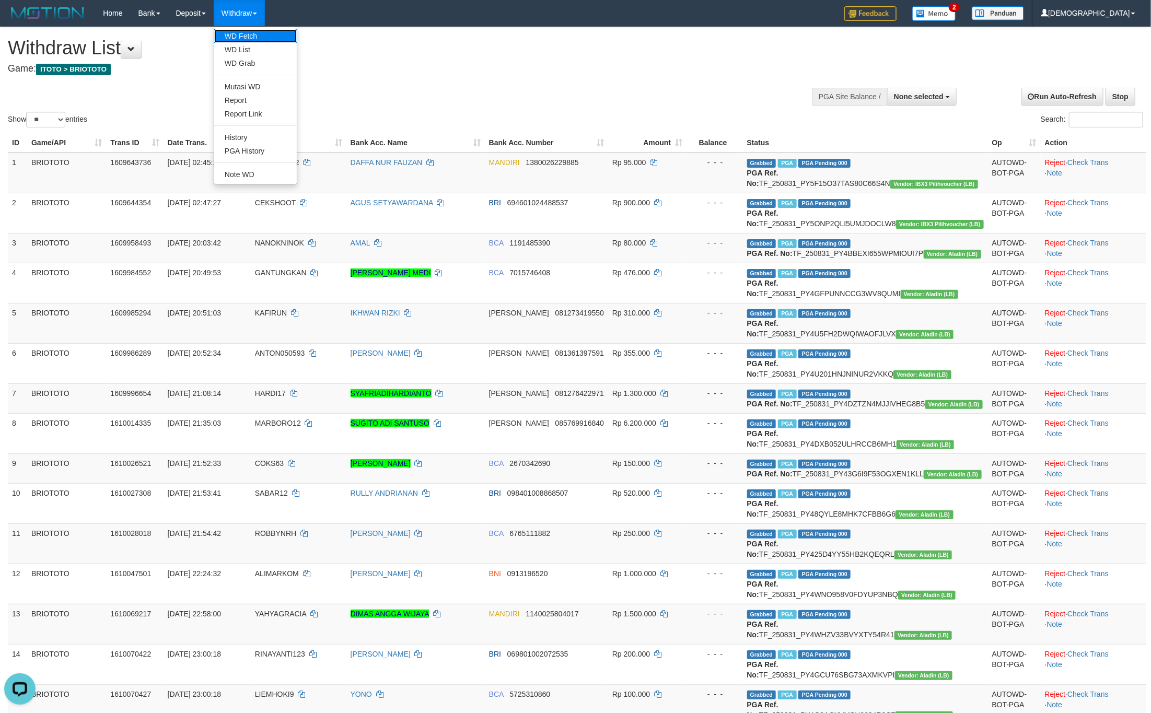
click at [240, 33] on link "WD Fetch" at bounding box center [255, 36] width 83 height 14
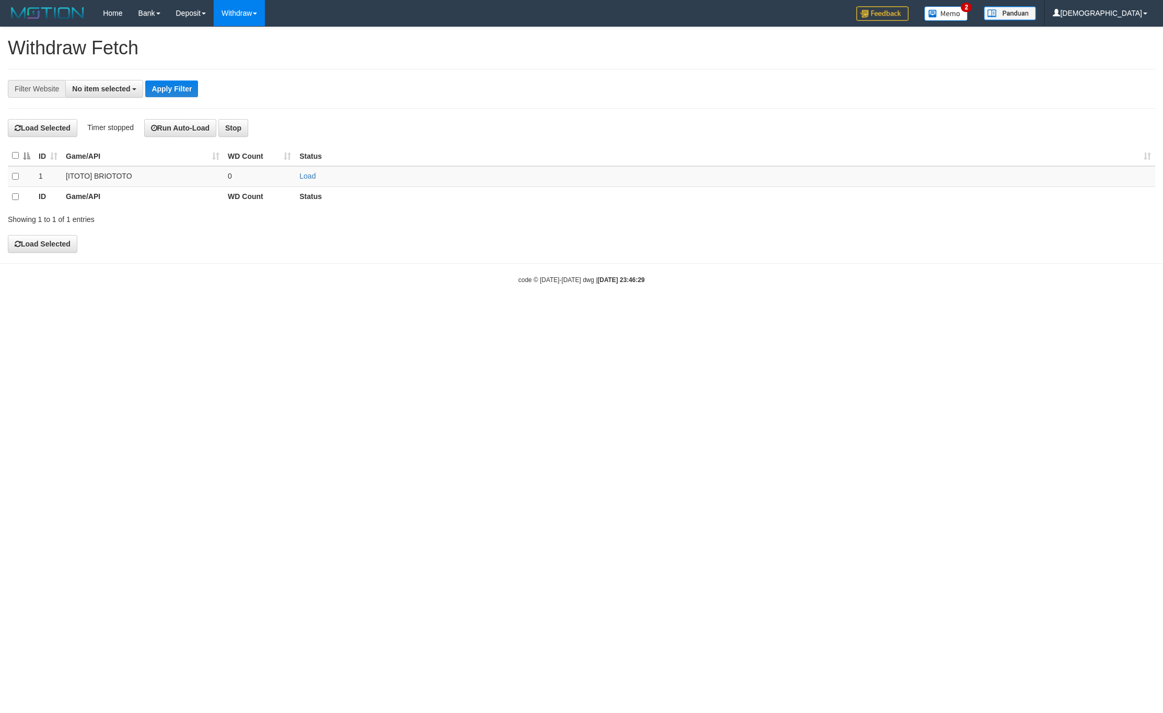
select select
click at [296, 176] on td "Load" at bounding box center [725, 176] width 860 height 20
click at [300, 177] on link "Load" at bounding box center [307, 176] width 16 height 8
click at [270, 174] on td "..." at bounding box center [260, 176] width 72 height 20
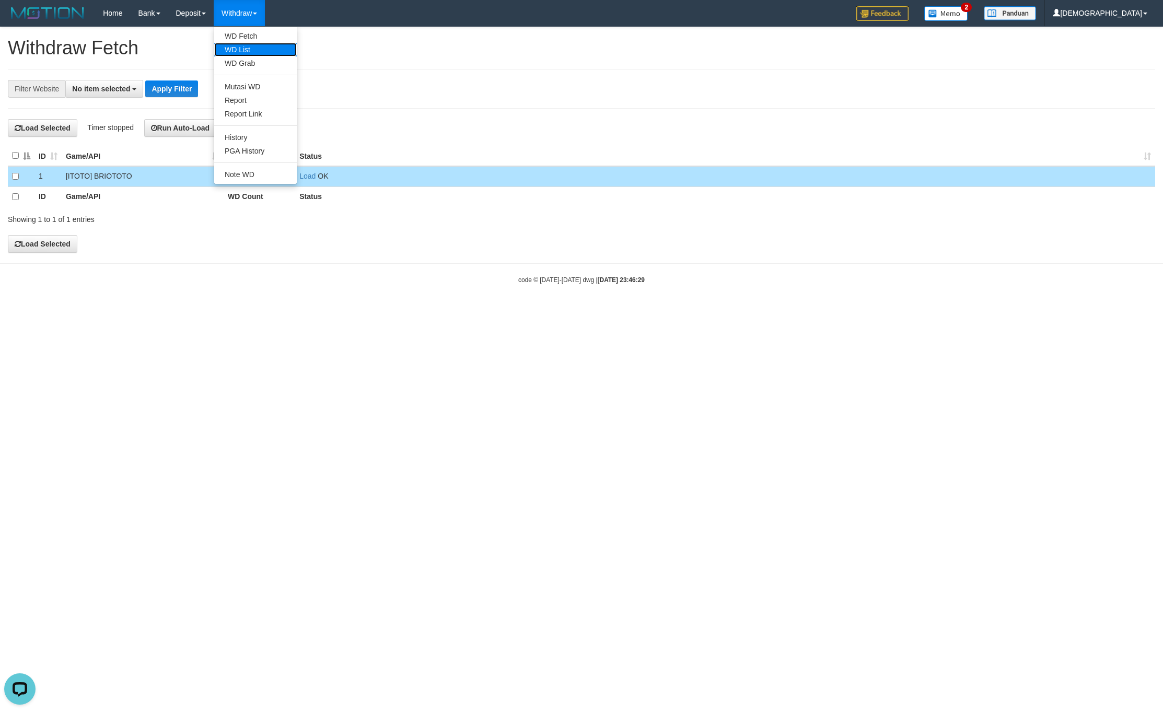
click at [240, 54] on link "WD List" at bounding box center [255, 50] width 83 height 14
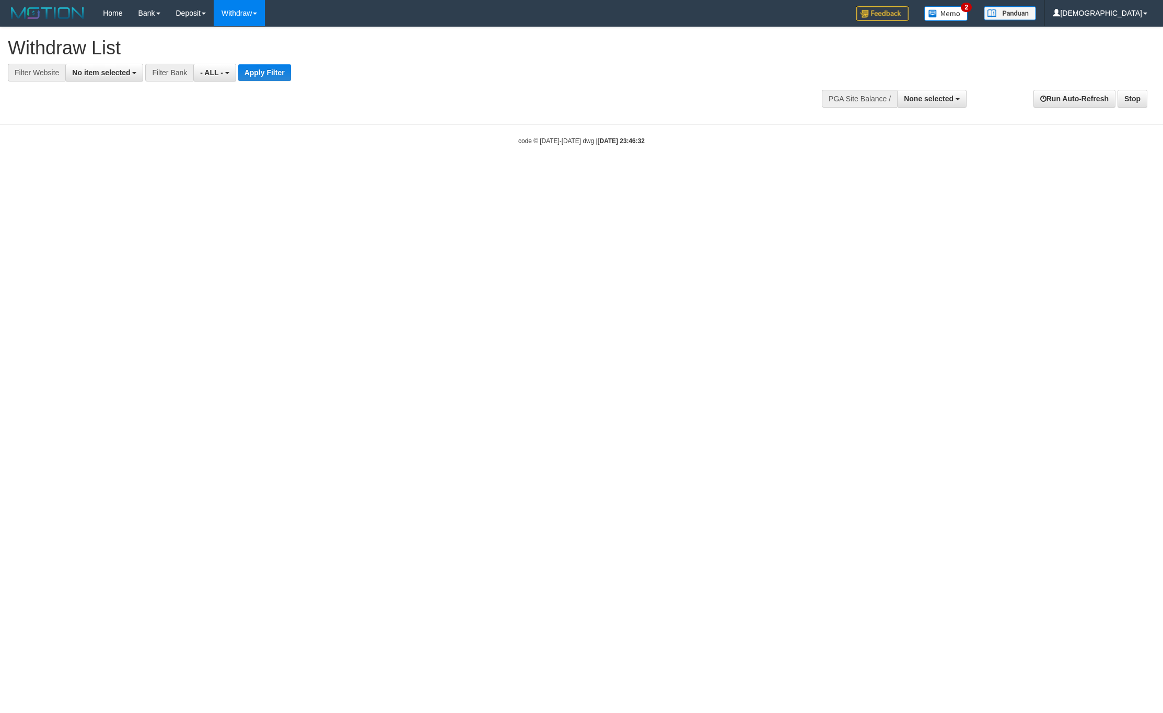
select select
click at [113, 72] on span "No item selected" at bounding box center [101, 72] width 58 height 8
drag, startPoint x: 109, startPoint y: 119, endPoint x: 227, endPoint y: 99, distance: 120.3
click at [113, 119] on label "SELECT ALL" at bounding box center [101, 112] width 70 height 15
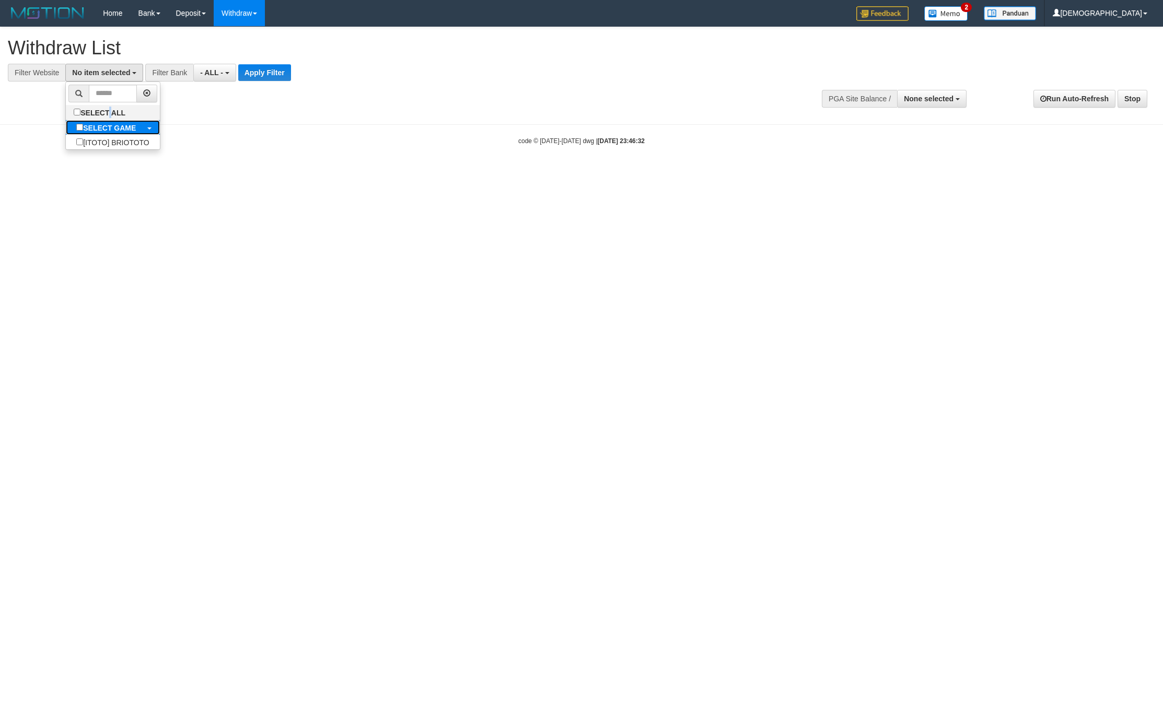
click at [113, 122] on label "SELECT GAME" at bounding box center [106, 127] width 80 height 15
select select "****"
click at [270, 77] on button "Apply Filter" at bounding box center [273, 72] width 53 height 17
click at [274, 76] on button "Apply Filter" at bounding box center [273, 72] width 53 height 17
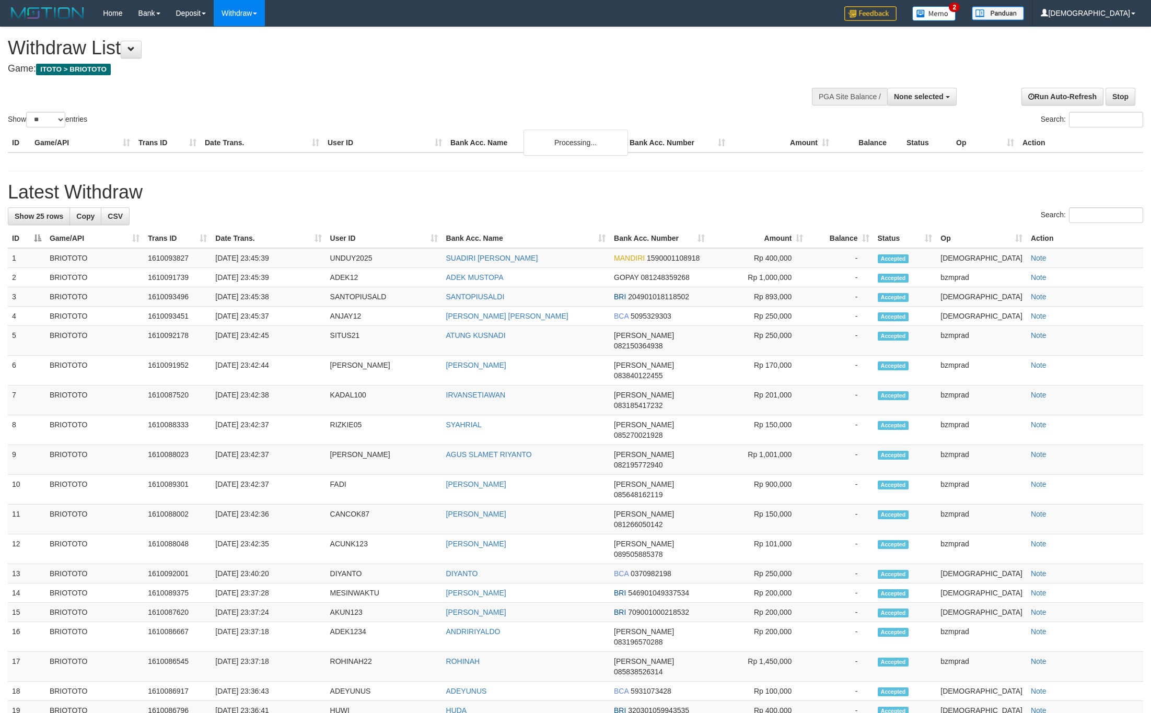
select select
select select "**"
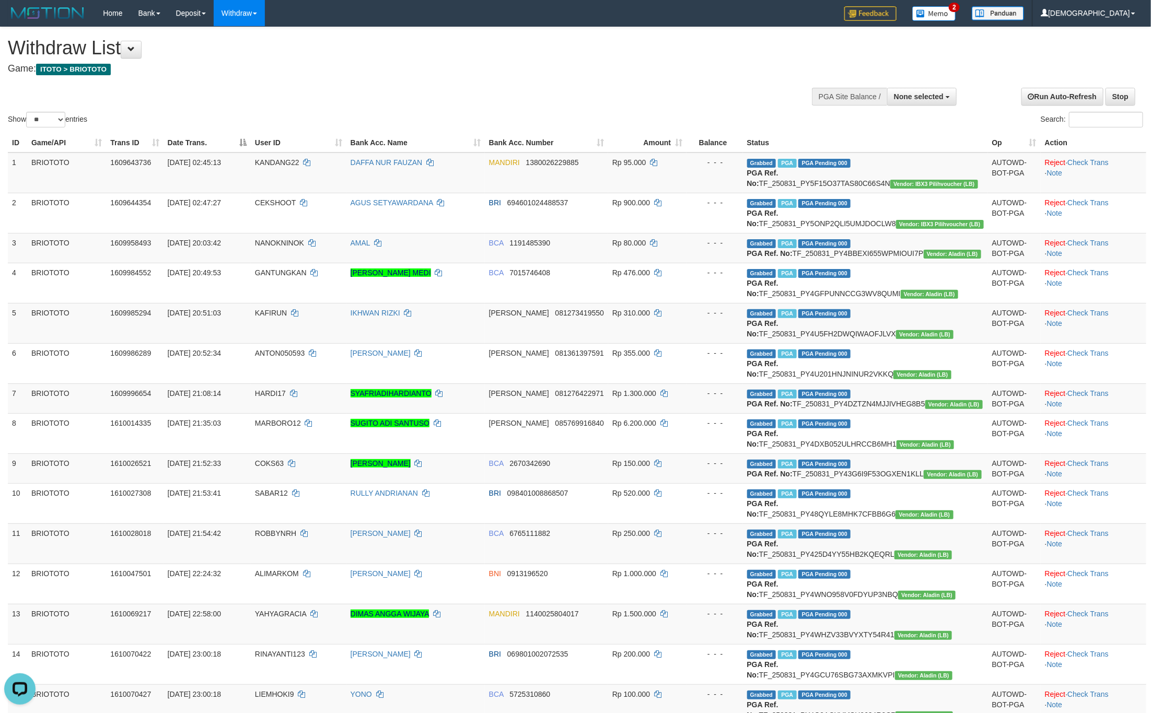
click at [428, 83] on div "Show ** ** ** *** entries Search:" at bounding box center [575, 78] width 1151 height 102
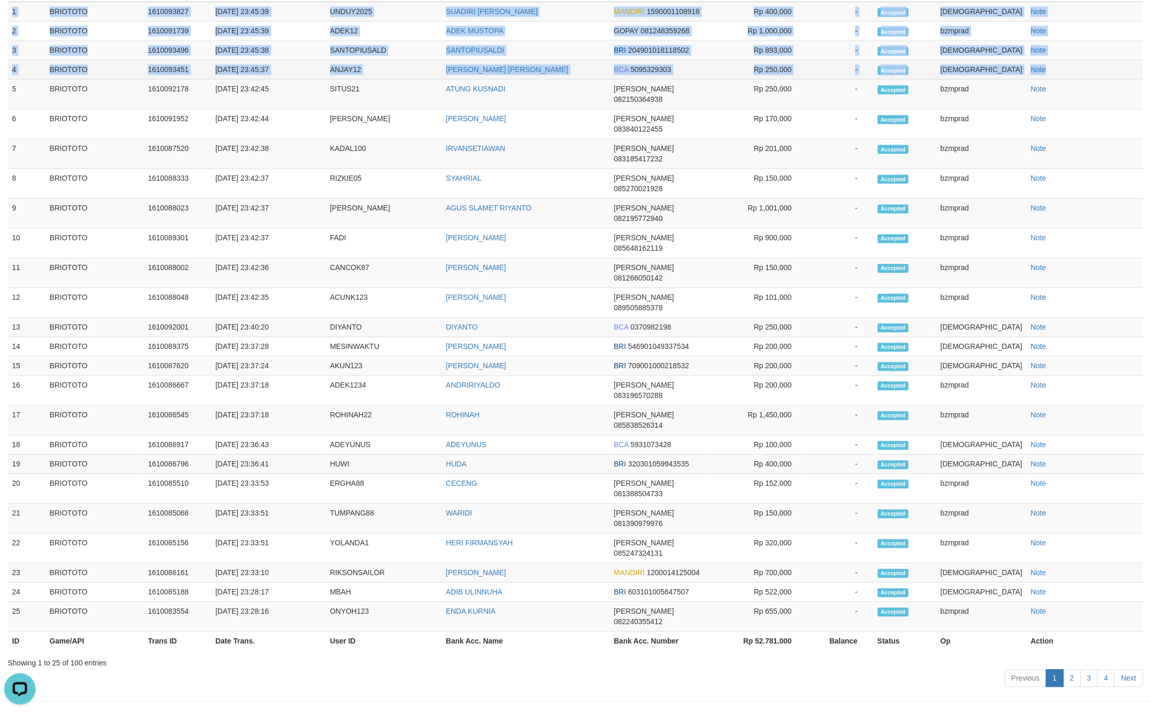
copy tbody "1 BRIOTOTO 1610093827 31/08/2025 23:45:39 UNDUY2025 SUADIRI ARI SAPUTRA MANDIRI…"
drag, startPoint x: 8, startPoint y: 276, endPoint x: 1098, endPoint y: 345, distance: 1091.9
click at [1098, 345] on tbody "1 BRIOTOTO 1610093827 31/08/2025 23:45:39 UNDUY2025 SUADIRI ARI SAPUTRA MANDIRI…" at bounding box center [575, 317] width 1135 height 630
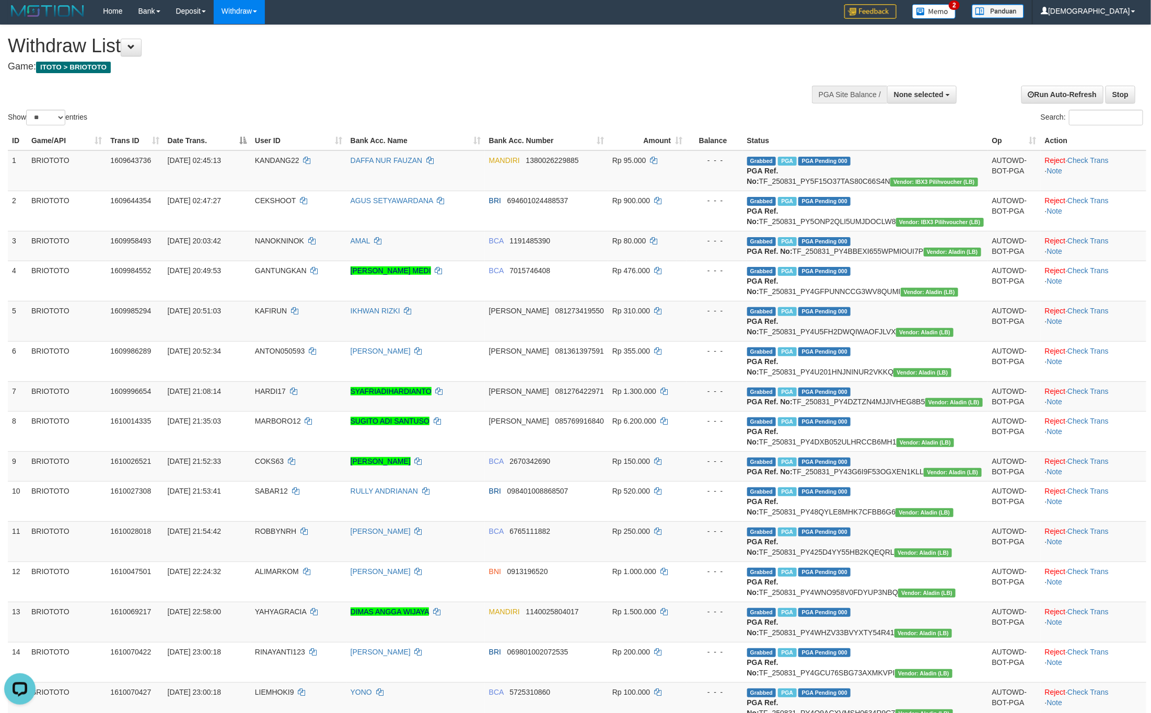
scroll to position [0, 0]
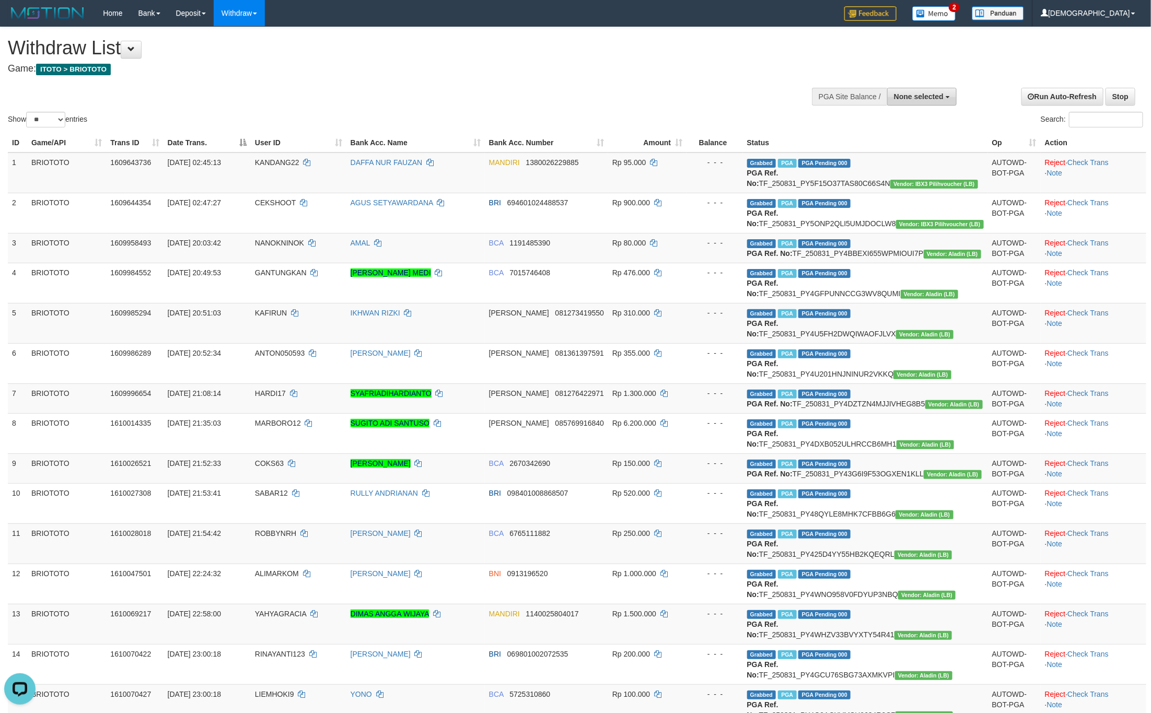
click at [924, 97] on span "None selected" at bounding box center [919, 96] width 50 height 8
click at [889, 146] on label "[ITOTO] BRIOTOTO" at bounding box center [907, 150] width 98 height 14
select select "****"
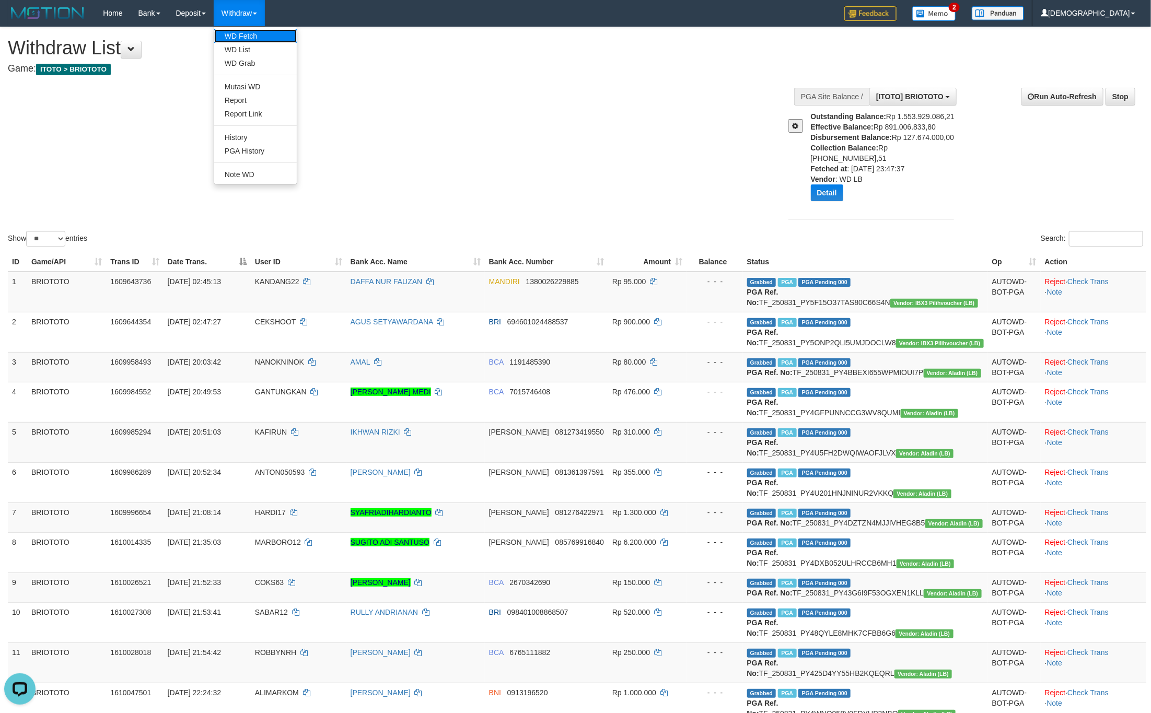
click at [255, 37] on link "WD Fetch" at bounding box center [255, 36] width 83 height 14
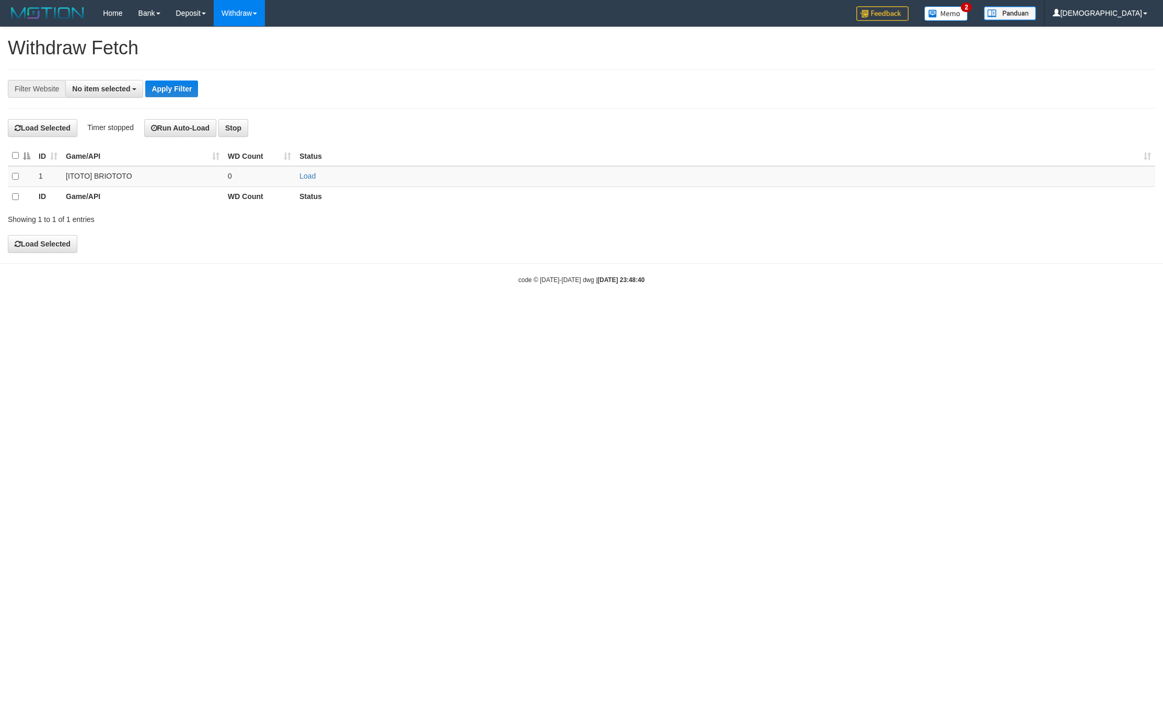
select select
click at [312, 177] on link "Load" at bounding box center [307, 176] width 16 height 8
click at [229, 170] on td "..." at bounding box center [260, 176] width 72 height 20
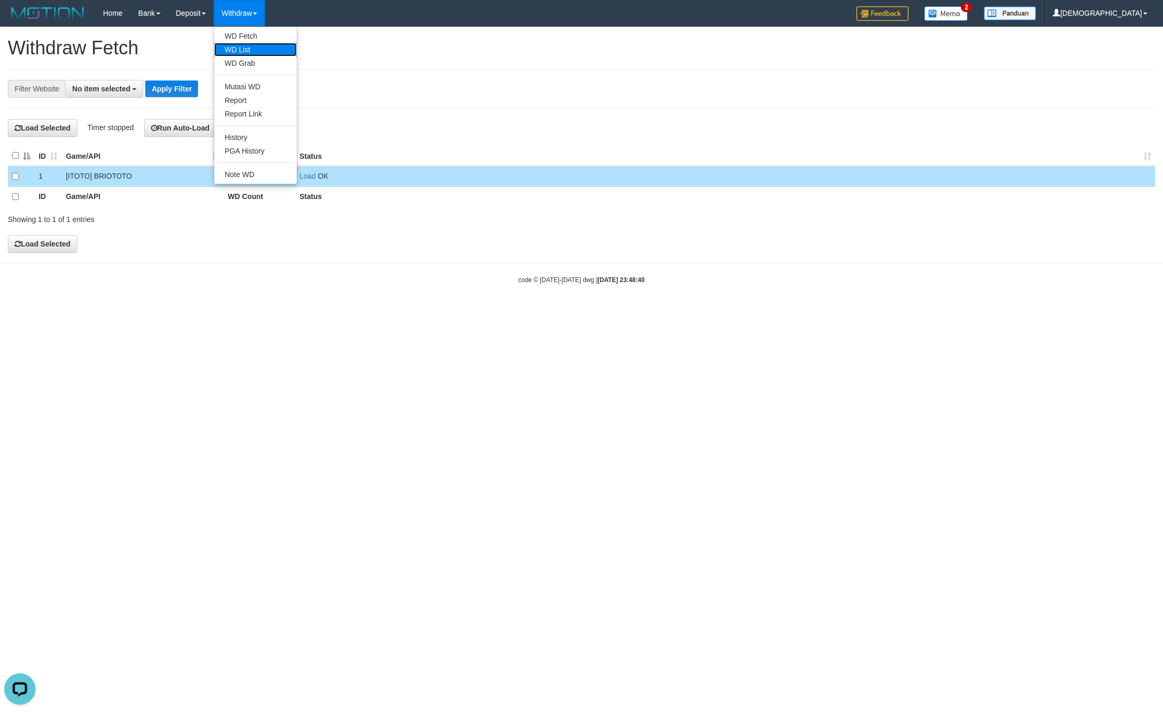
click at [245, 44] on link "WD List" at bounding box center [255, 50] width 83 height 14
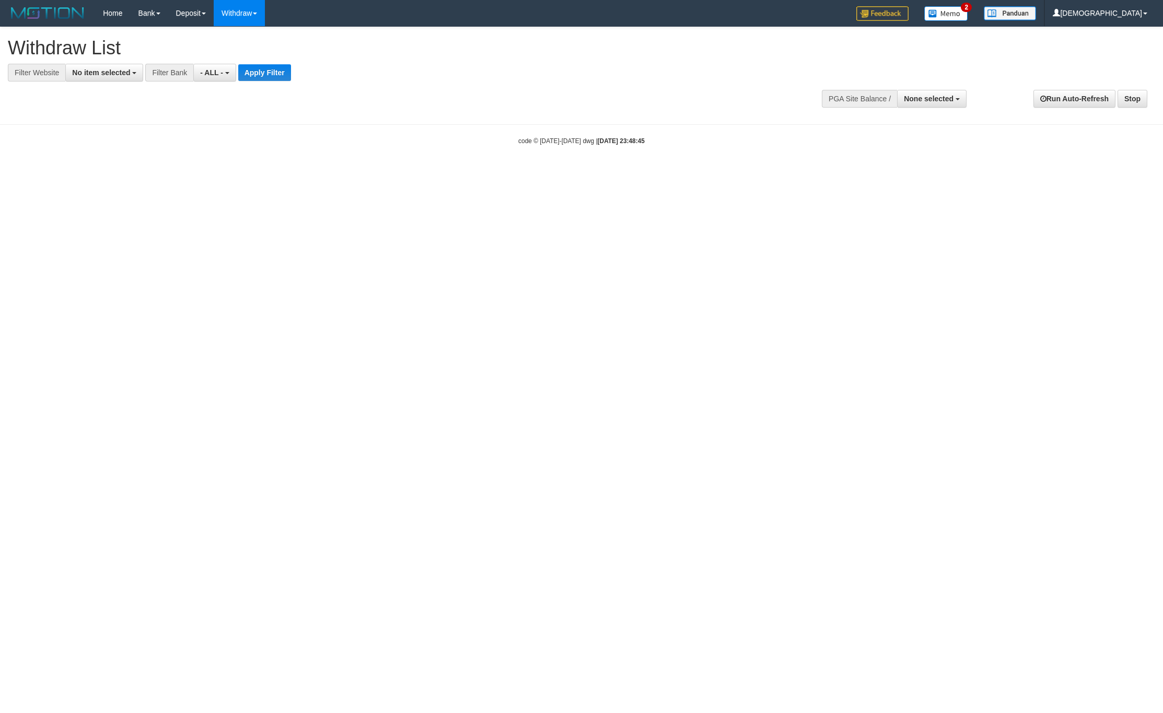
select select
click at [103, 71] on span "No item selected" at bounding box center [101, 72] width 58 height 8
click at [118, 142] on label "[ITOTO] BRIOTOTO" at bounding box center [113, 142] width 94 height 15
select select "****"
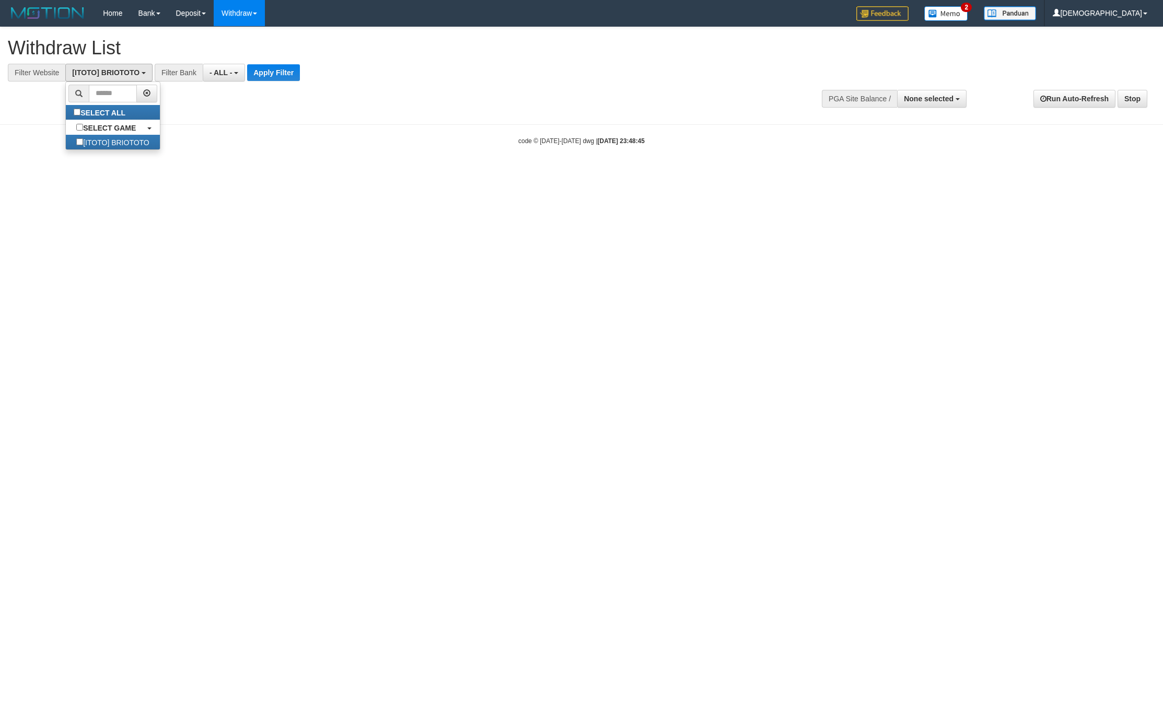
scroll to position [9, 0]
click at [295, 77] on button "Apply Filter" at bounding box center [273, 72] width 53 height 17
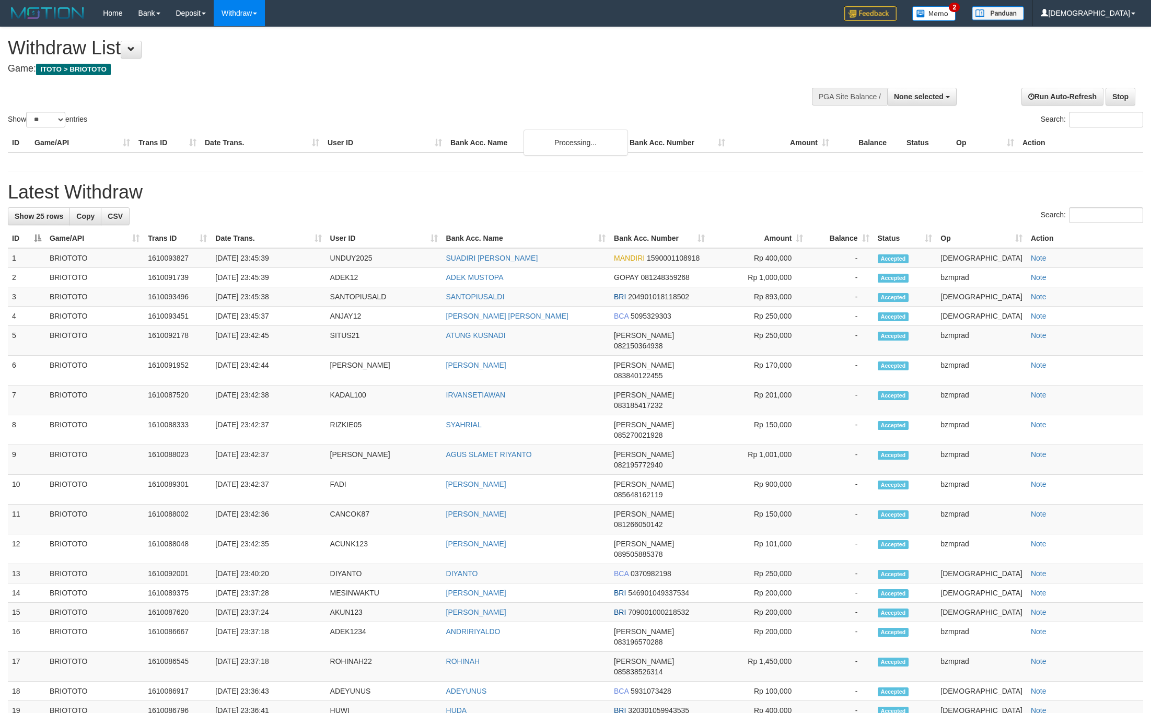
select select
select select "**"
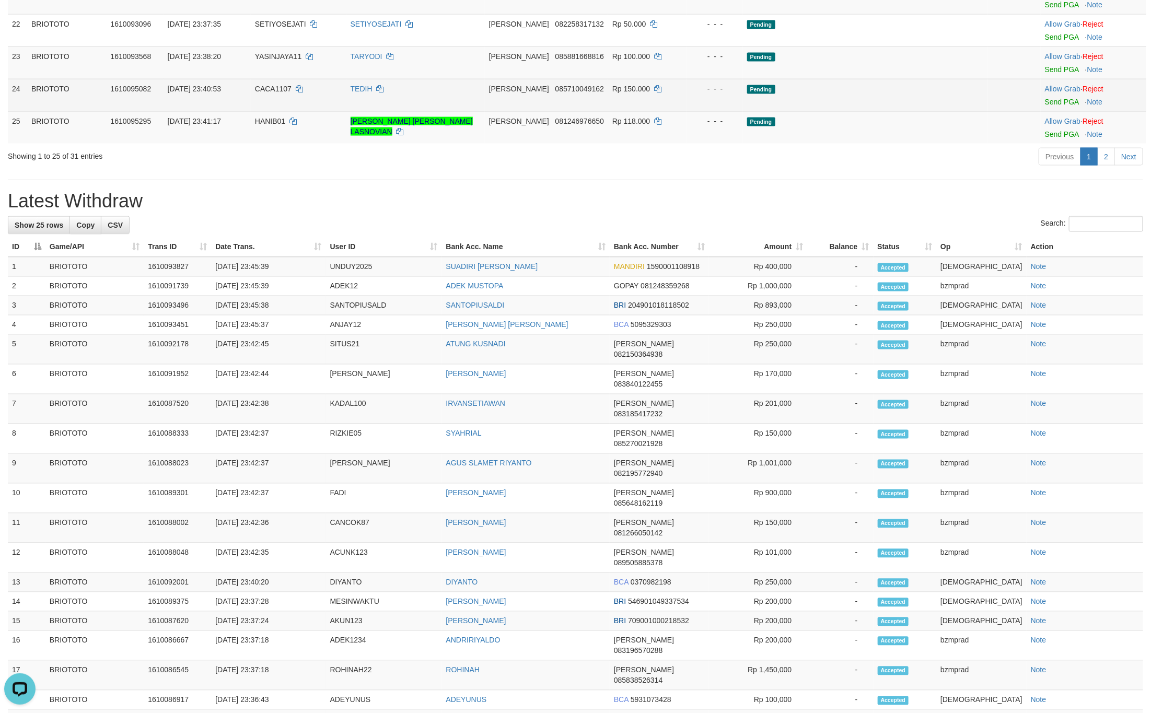
scroll to position [940, 0]
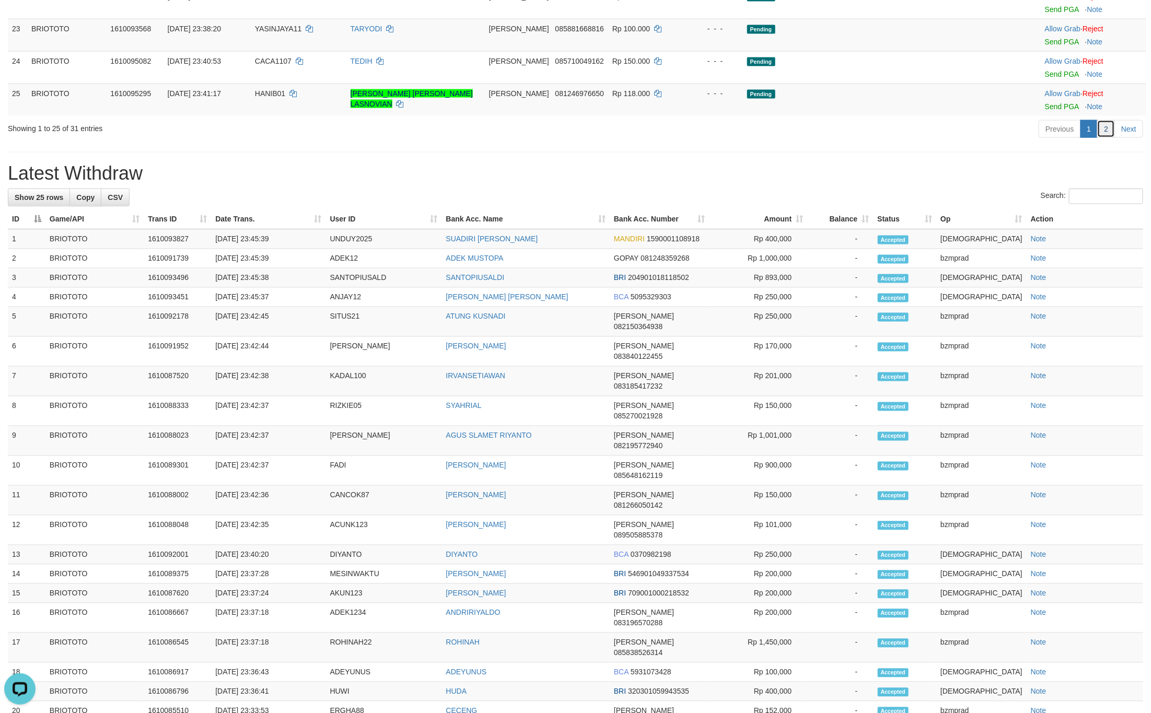
click at [1099, 138] on link "2" at bounding box center [1106, 129] width 18 height 18
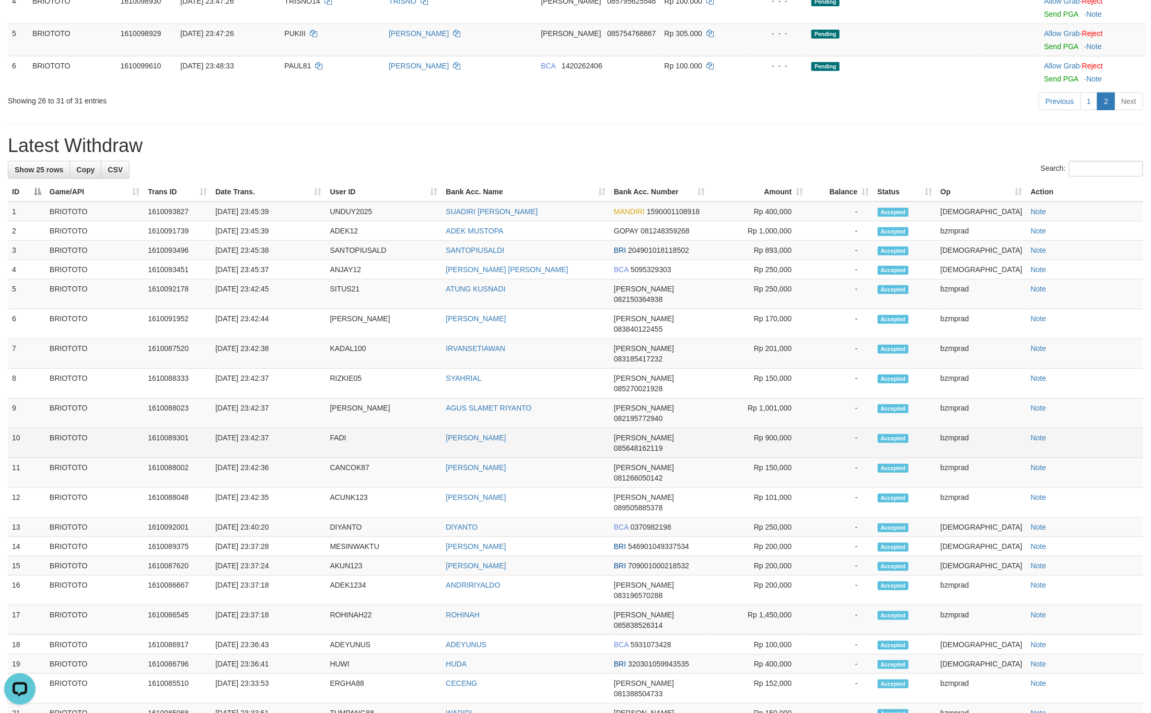
scroll to position [38, 0]
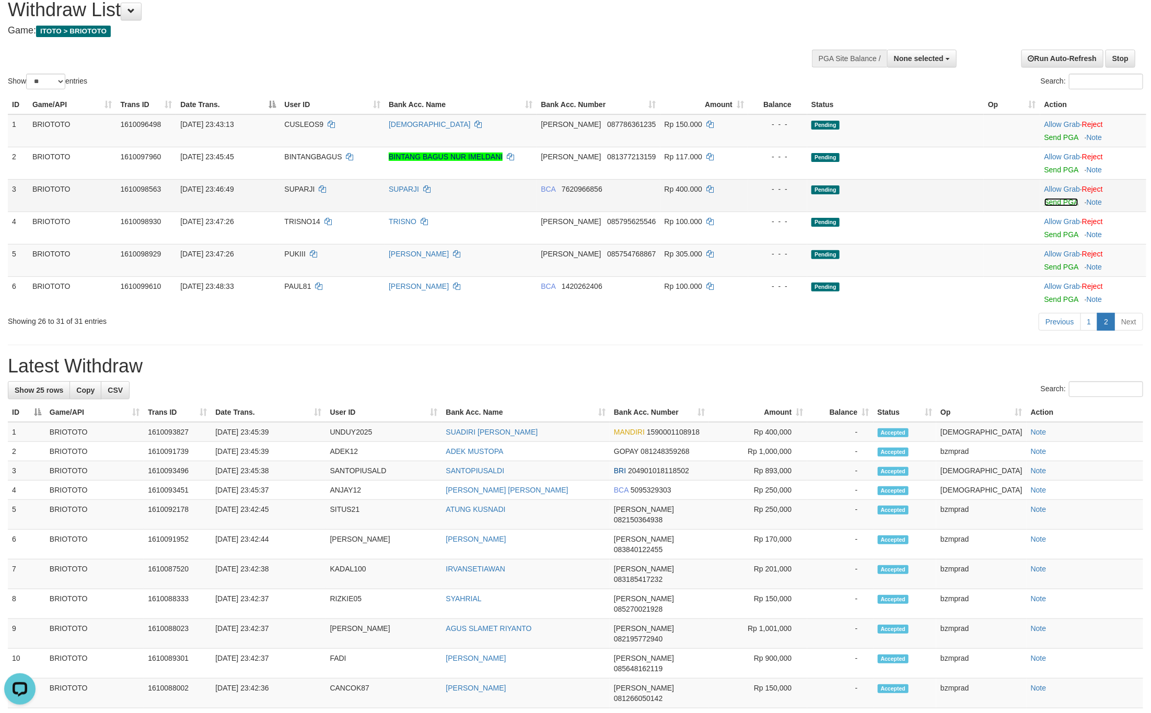
click at [1057, 202] on link "Send PGA" at bounding box center [1061, 202] width 34 height 8
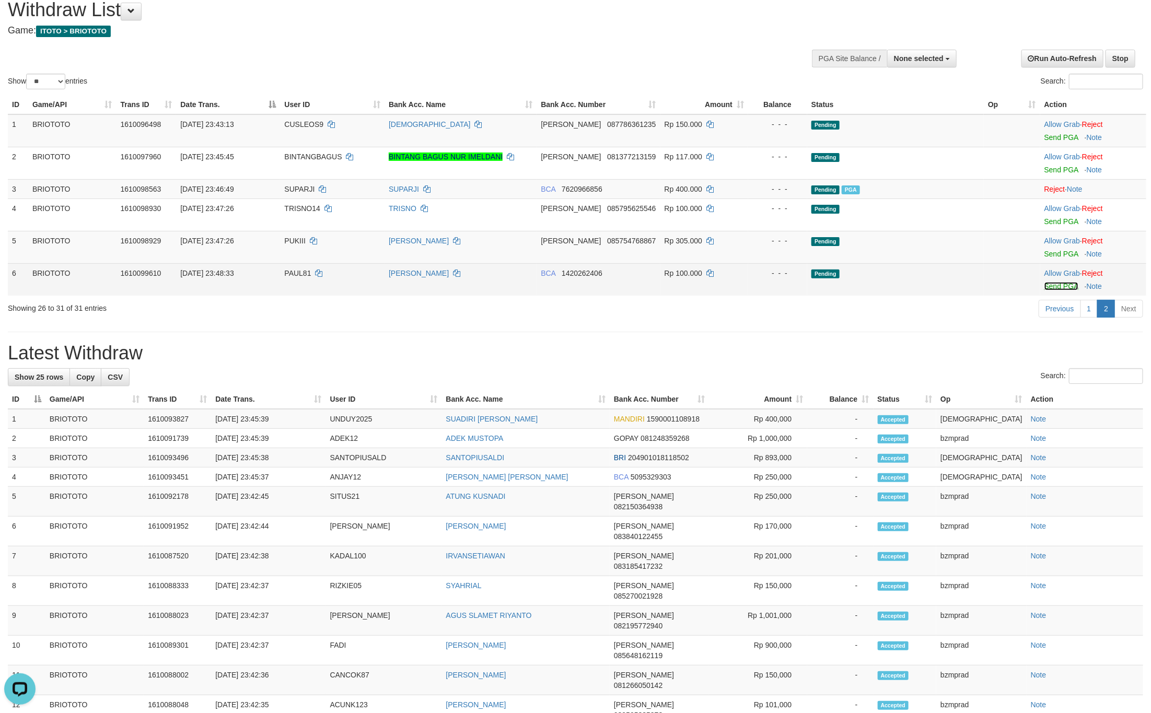
click at [1053, 284] on link "Send PGA" at bounding box center [1061, 286] width 34 height 8
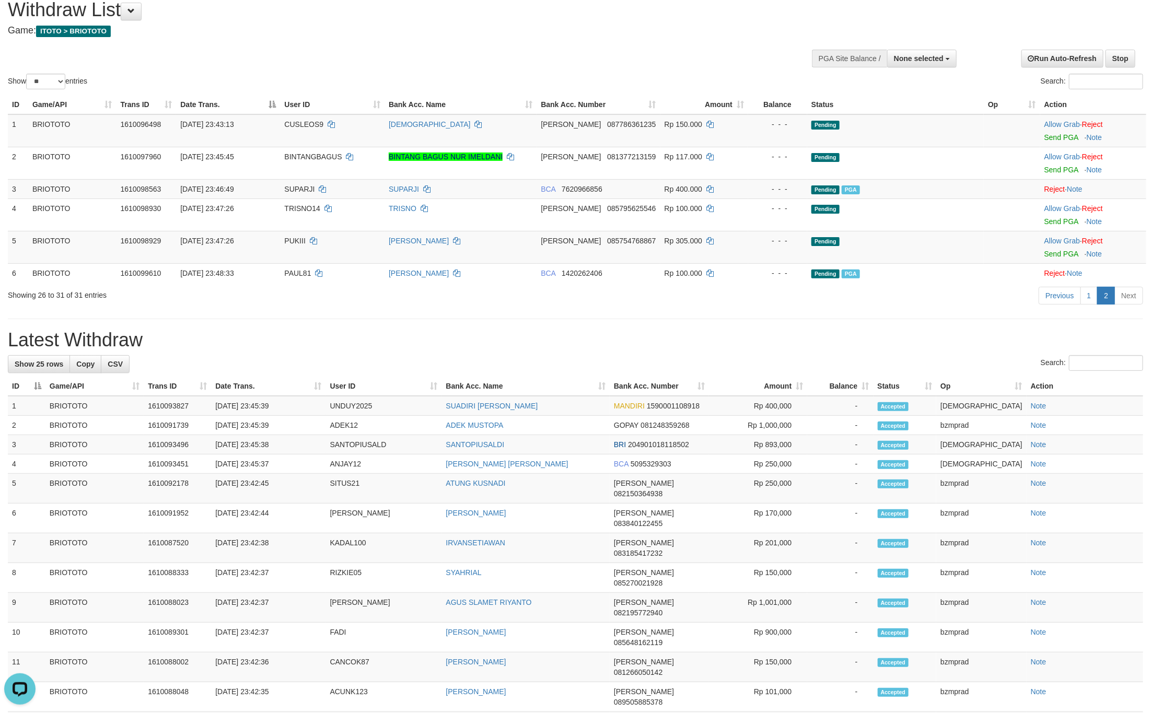
click at [559, 306] on div "Previous 1 2 Next" at bounding box center [815, 297] width 656 height 22
drag, startPoint x: 710, startPoint y: 298, endPoint x: 843, endPoint y: 260, distance: 138.4
click at [710, 298] on div "Previous 1 2 Next" at bounding box center [815, 297] width 656 height 22
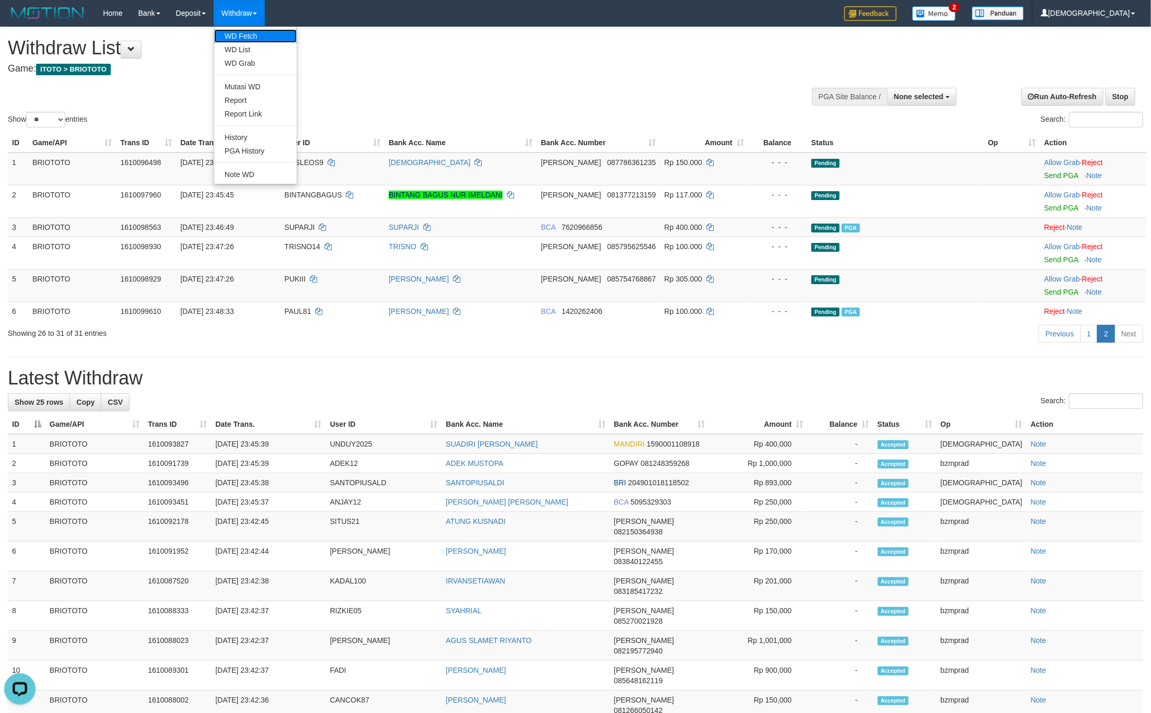
click at [250, 33] on link "WD Fetch" at bounding box center [255, 36] width 83 height 14
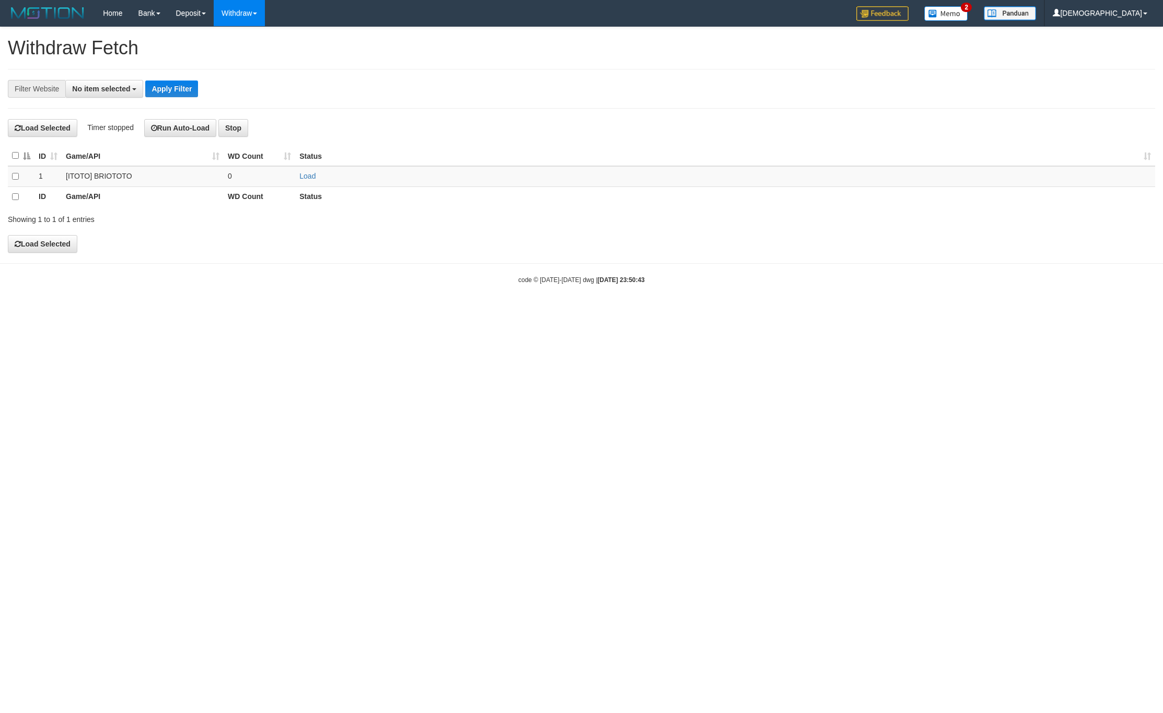
select select
click at [304, 170] on td "Load" at bounding box center [725, 176] width 860 height 20
click at [304, 174] on link "Load" at bounding box center [307, 176] width 16 height 8
click at [266, 177] on td "..." at bounding box center [260, 176] width 72 height 20
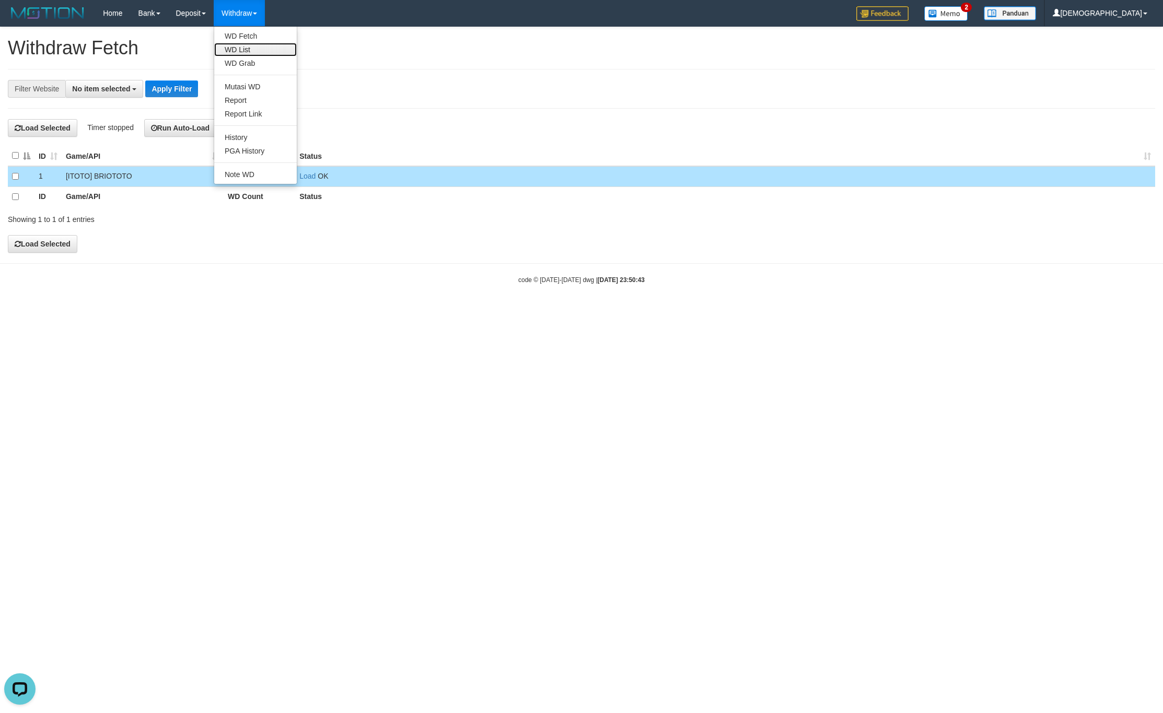
click at [247, 52] on link "WD List" at bounding box center [255, 50] width 83 height 14
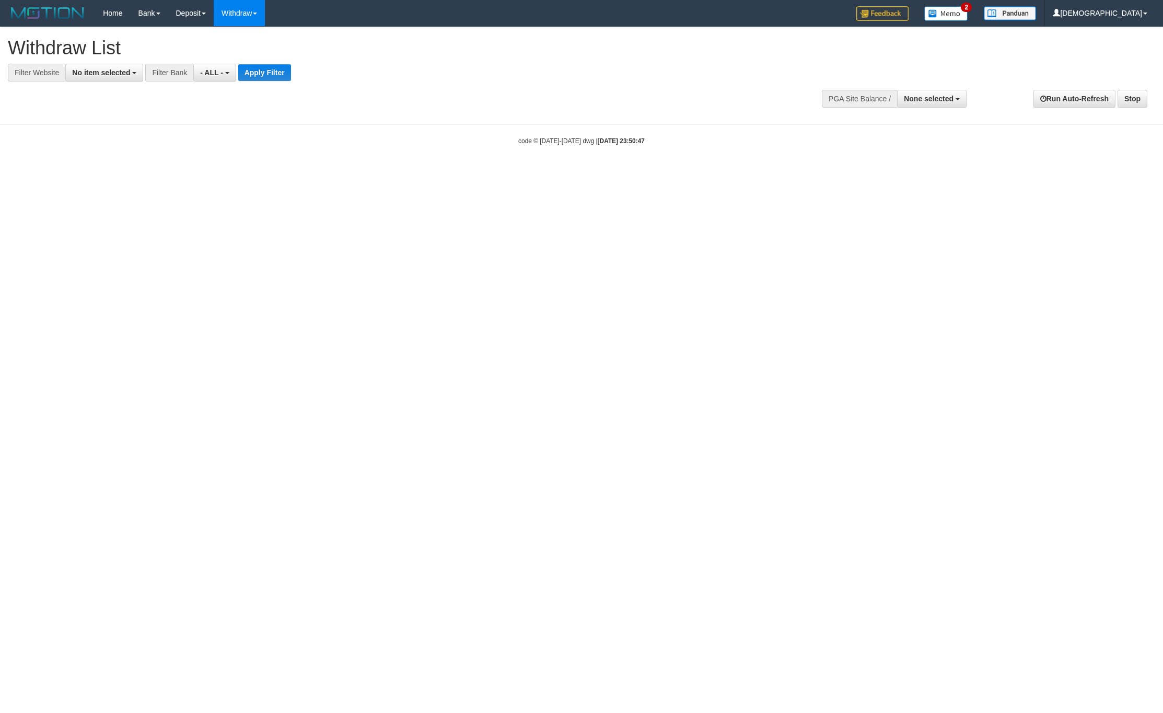
select select
click at [134, 74] on b "button" at bounding box center [134, 73] width 4 height 2
click at [138, 140] on label "[ITOTO] BRIOTOTO" at bounding box center [113, 142] width 94 height 15
select select "****"
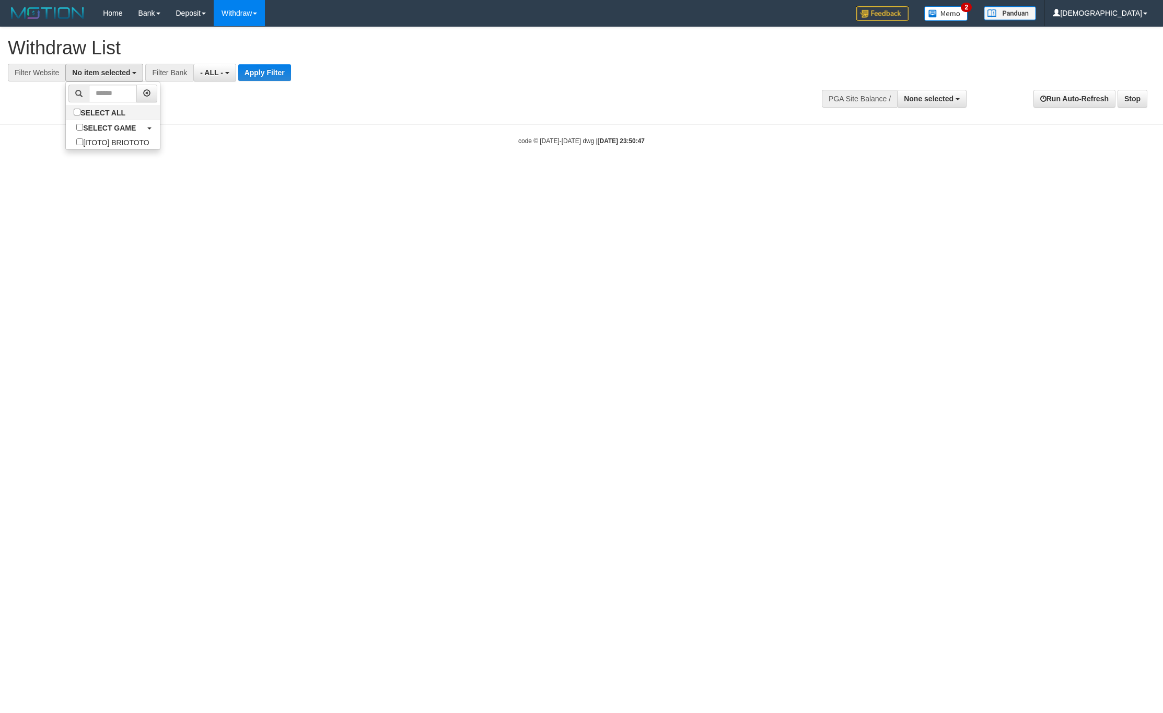
scroll to position [9, 0]
click at [292, 71] on button "Apply Filter" at bounding box center [273, 72] width 53 height 17
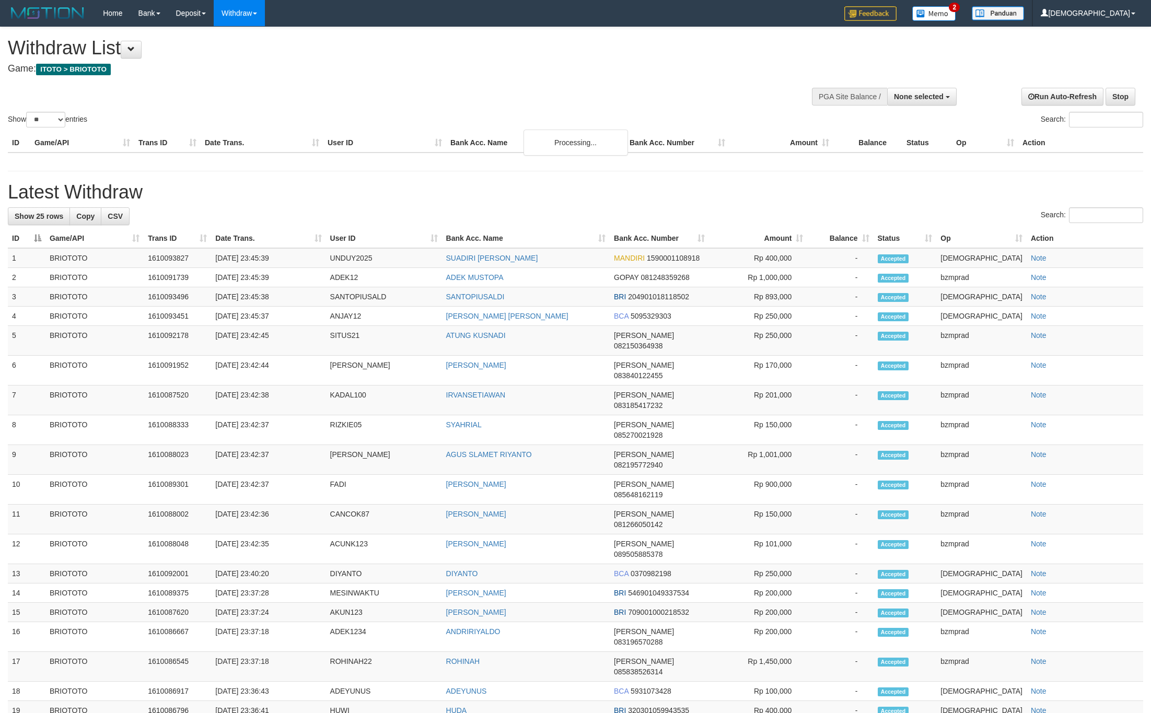
select select
select select "**"
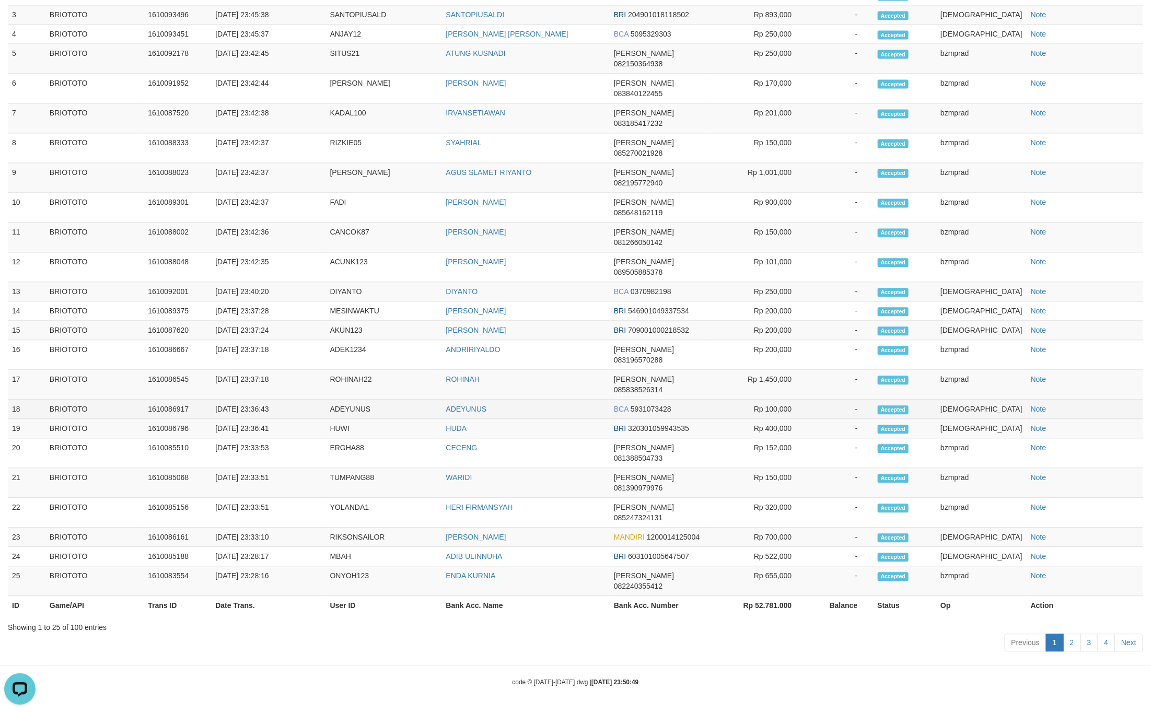
scroll to position [1313, 0]
drag, startPoint x: 569, startPoint y: 63, endPoint x: 582, endPoint y: 69, distance: 14.5
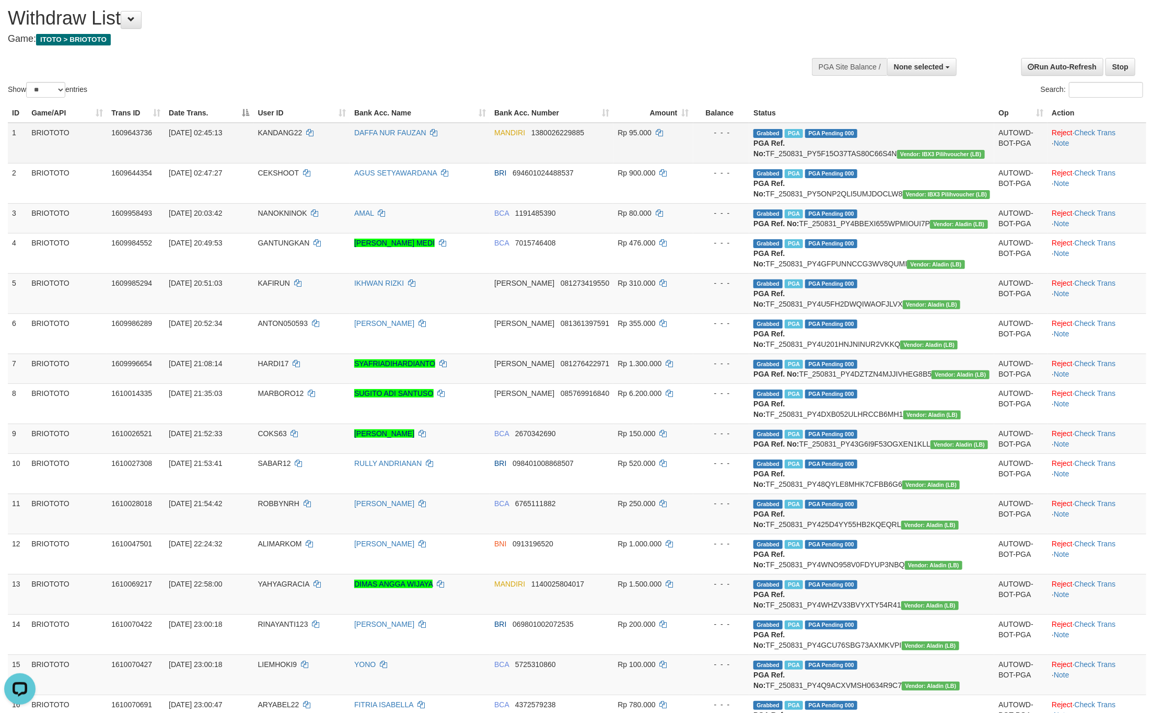
scroll to position [0, 0]
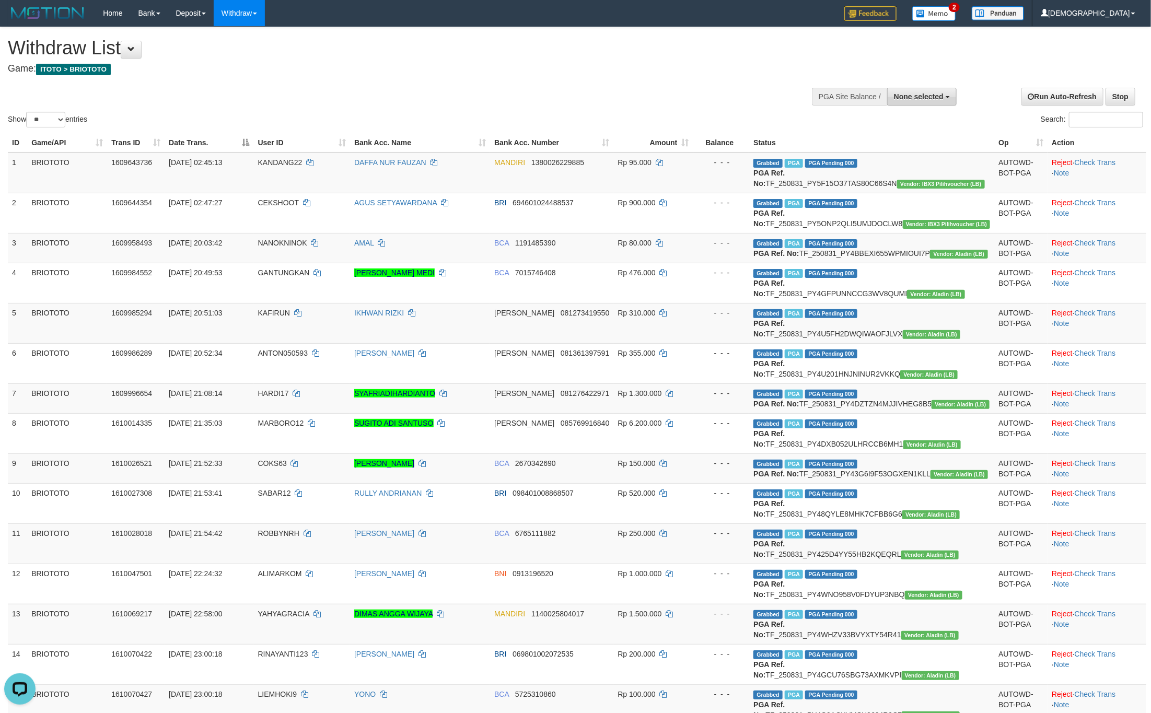
drag, startPoint x: 913, startPoint y: 88, endPoint x: 918, endPoint y: 96, distance: 9.7
click at [917, 93] on div "**********" at bounding box center [870, 95] width 181 height 31
drag, startPoint x: 921, startPoint y: 96, endPoint x: 926, endPoint y: 124, distance: 29.1
click at [922, 96] on span "None selected" at bounding box center [919, 96] width 50 height 8
click at [916, 156] on label "[ITOTO] BRIOTOTO" at bounding box center [907, 150] width 98 height 14
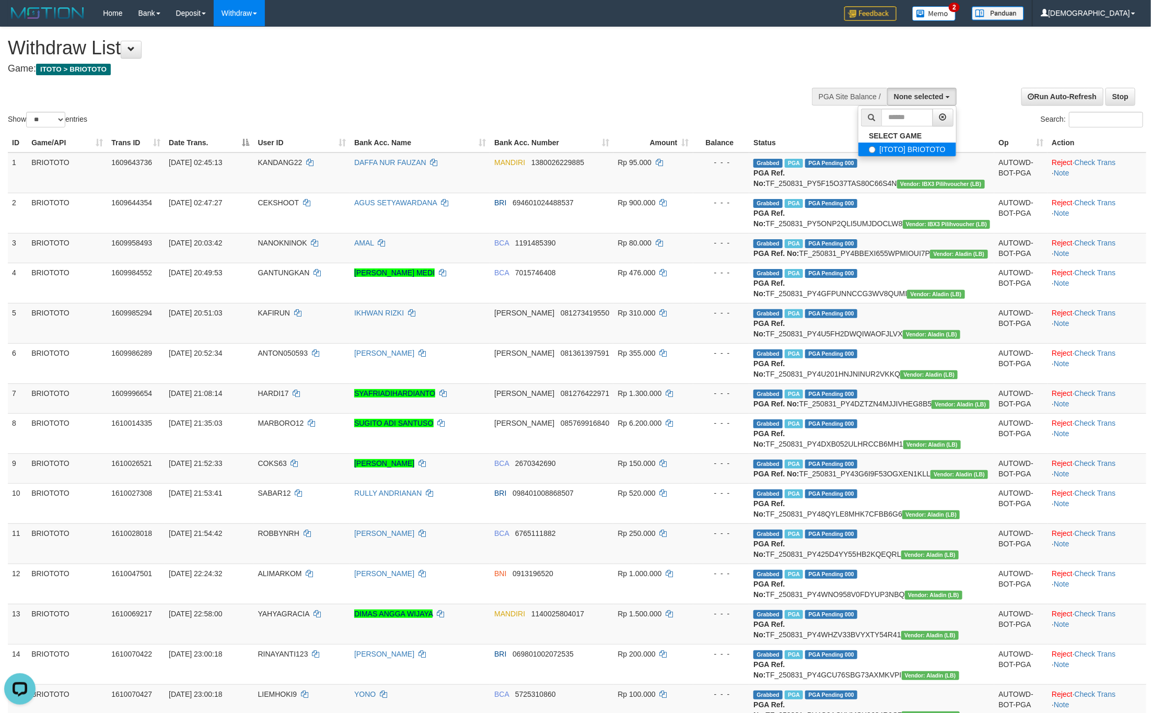
select select "****"
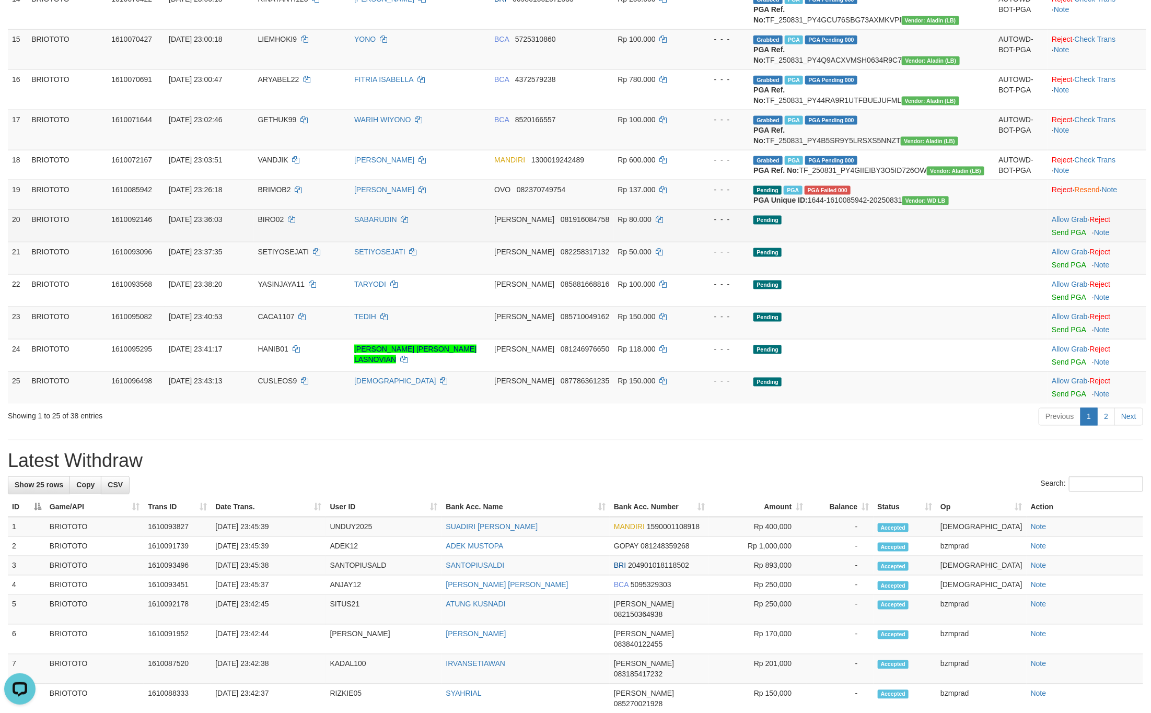
scroll to position [940, 0]
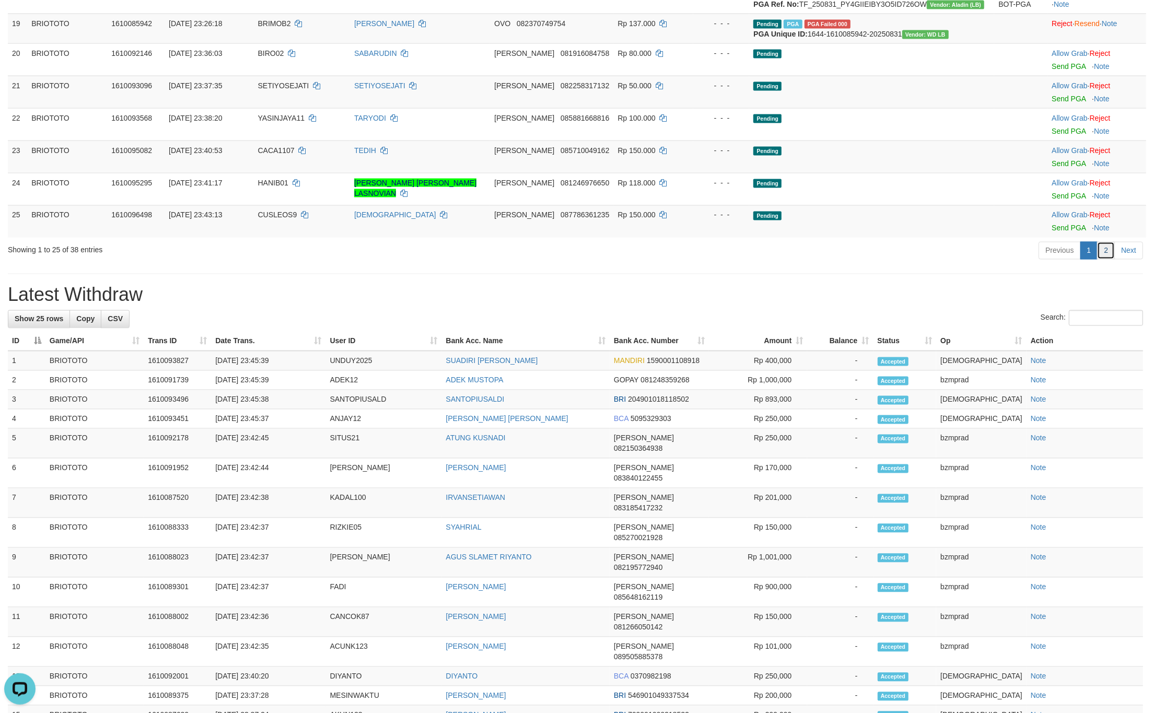
click at [1109, 260] on link "2" at bounding box center [1106, 251] width 18 height 18
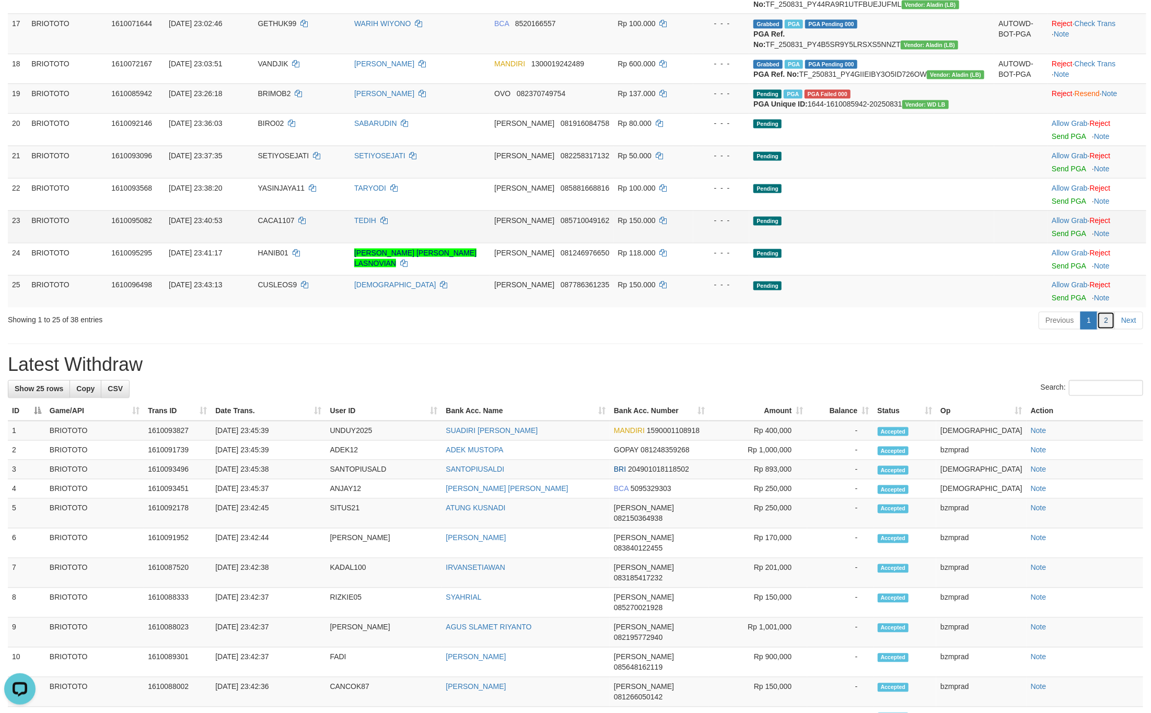
scroll to position [1019, 0]
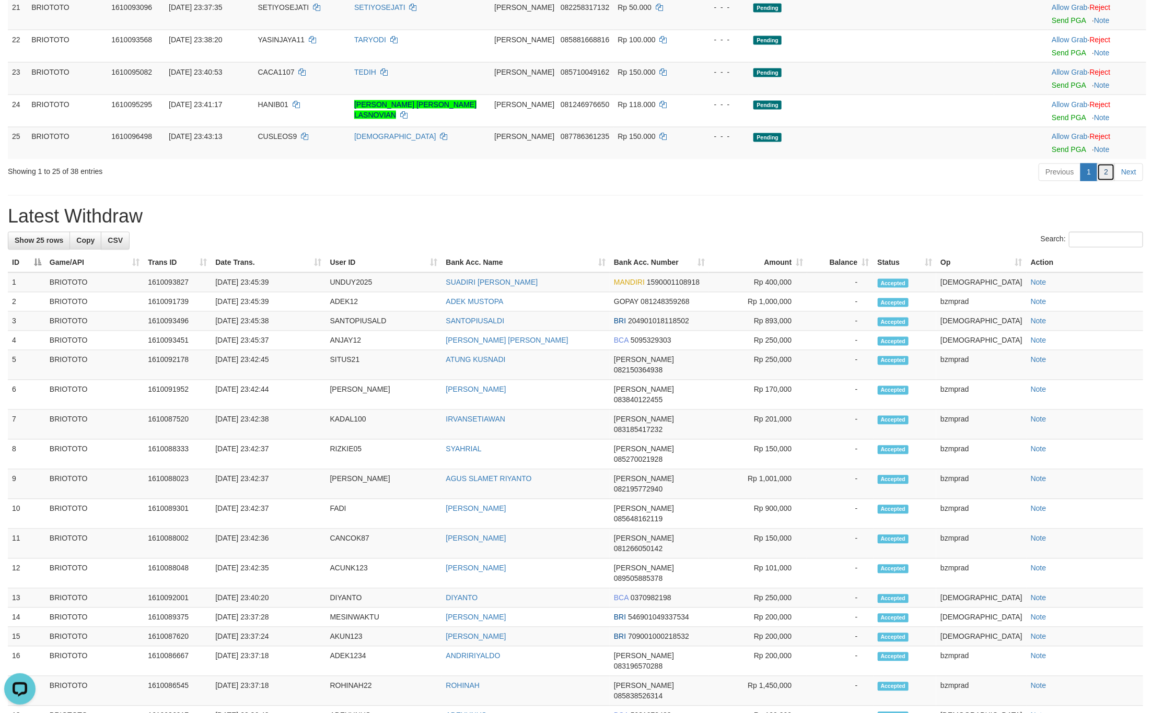
click at [1106, 181] on link "2" at bounding box center [1106, 173] width 18 height 18
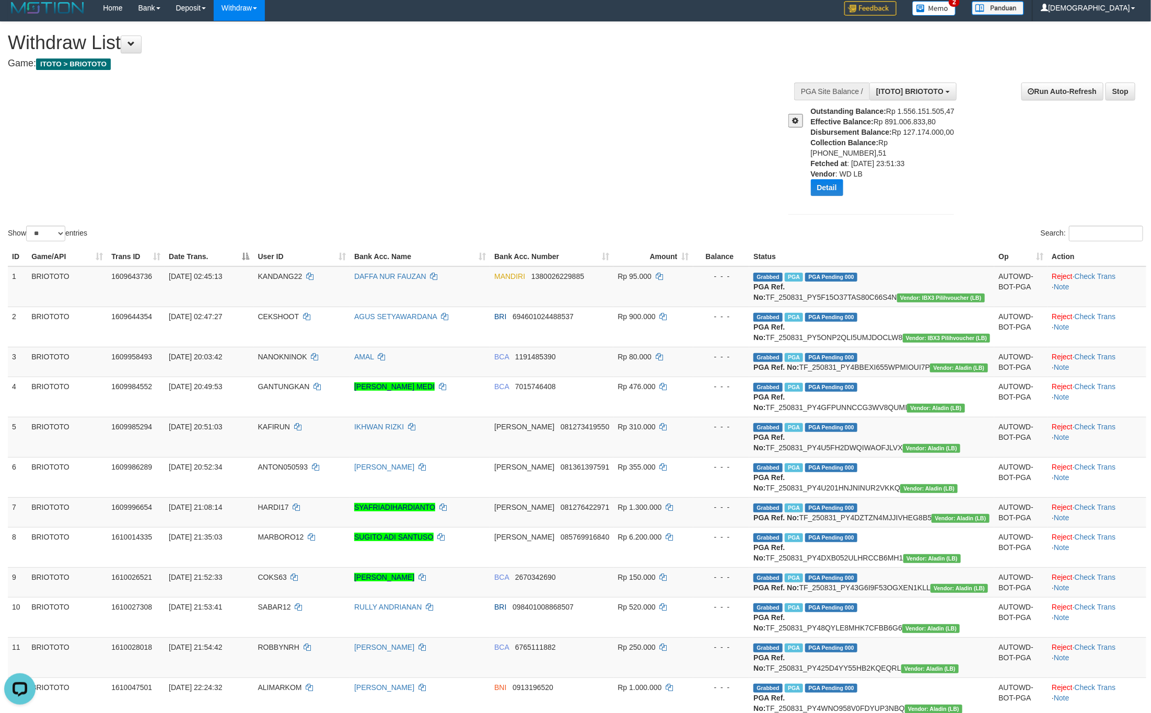
scroll to position [0, 0]
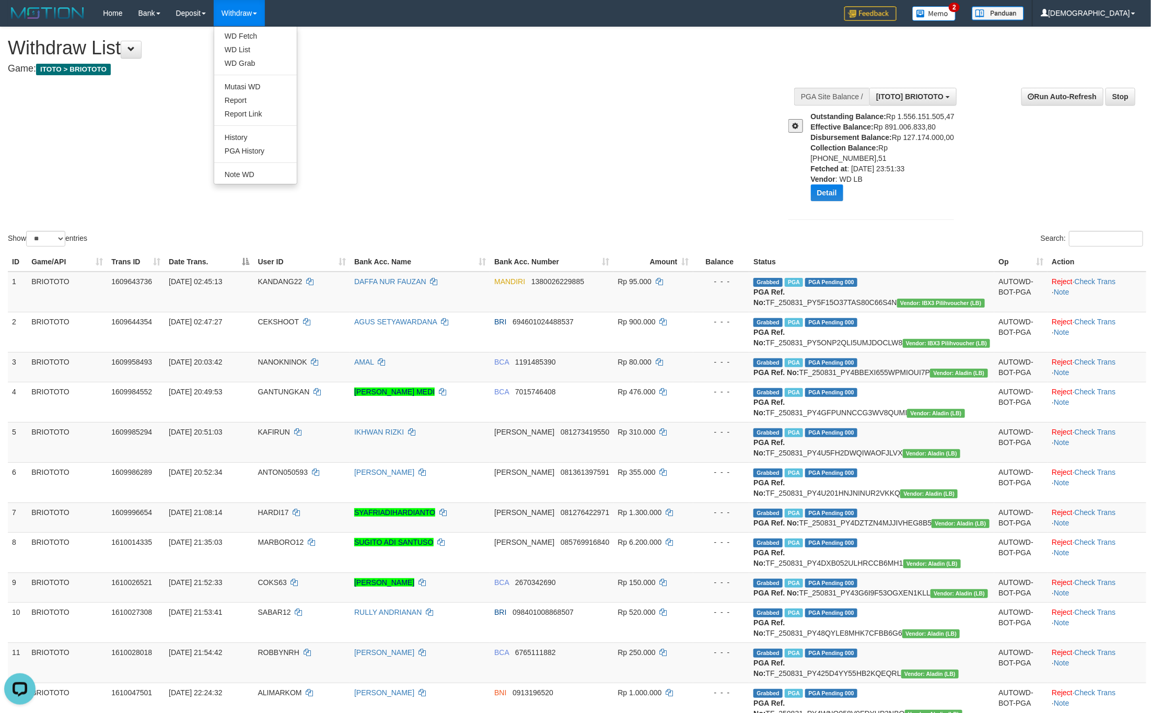
click at [228, 19] on link "Withdraw" at bounding box center [239, 13] width 51 height 26
click at [248, 29] on link "WD Fetch" at bounding box center [255, 36] width 83 height 14
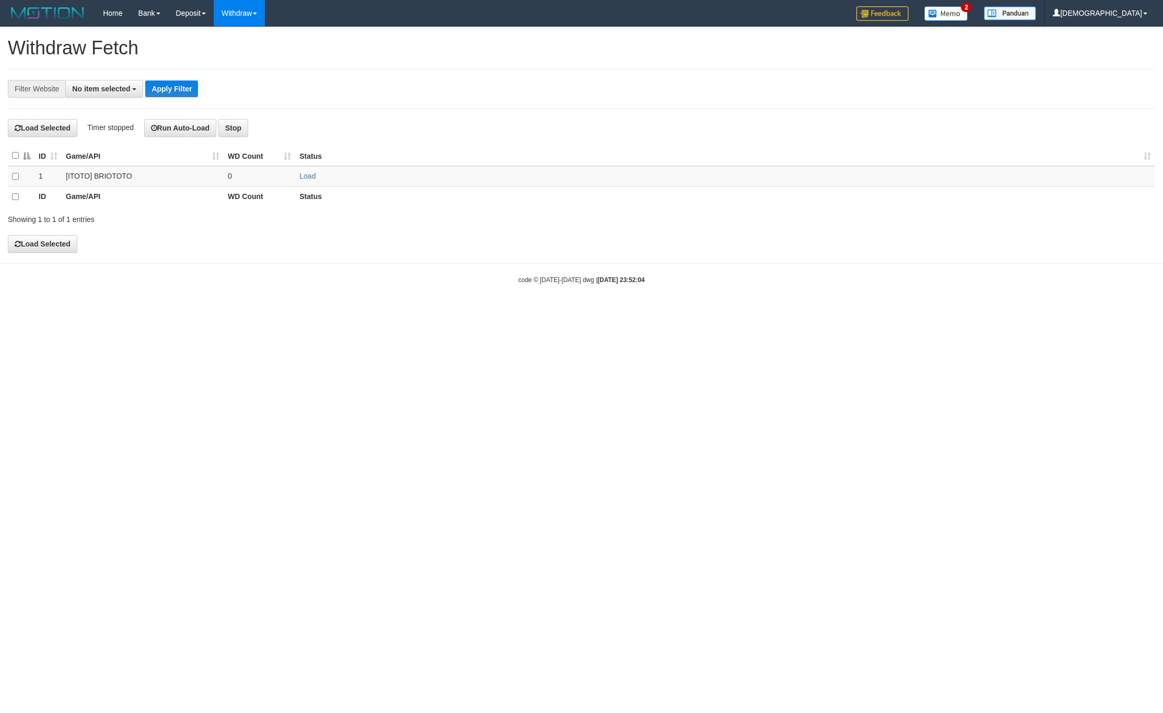
select select
click at [305, 172] on td "Load" at bounding box center [725, 176] width 860 height 20
click at [267, 180] on td "0" at bounding box center [260, 176] width 72 height 20
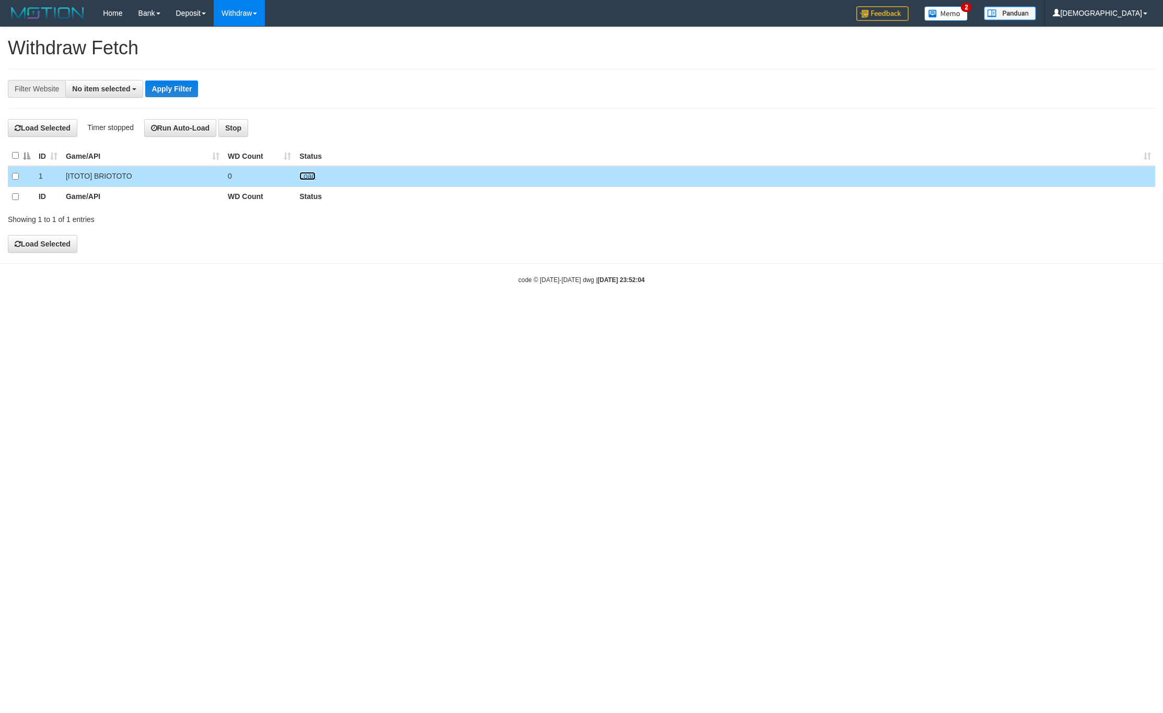
drag, startPoint x: 314, startPoint y: 176, endPoint x: 295, endPoint y: 177, distance: 19.4
click at [314, 176] on link "Load" at bounding box center [307, 176] width 16 height 8
click at [303, 182] on td "Load OK" at bounding box center [725, 176] width 860 height 20
click at [305, 179] on link "Load" at bounding box center [307, 176] width 16 height 8
click at [256, 54] on link "WD List" at bounding box center [255, 50] width 83 height 14
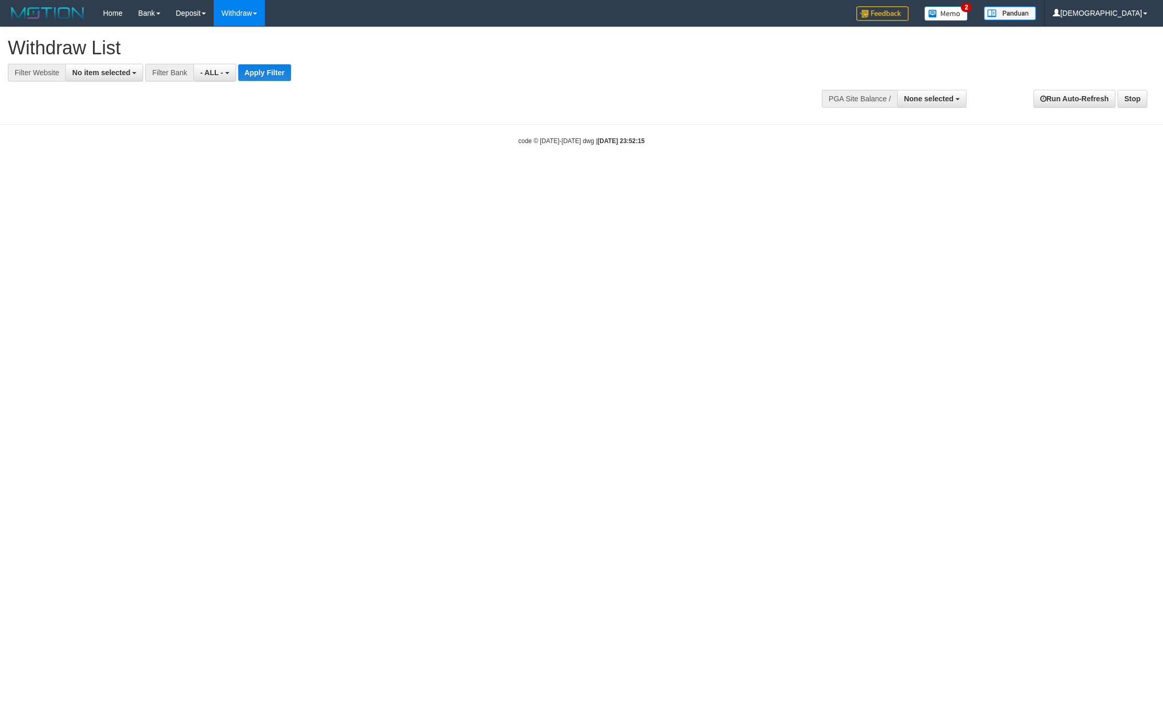
select select
drag, startPoint x: 0, startPoint y: 0, endPoint x: 121, endPoint y: 79, distance: 144.2
click at [121, 71] on span "No item selected" at bounding box center [101, 72] width 58 height 8
click at [118, 129] on b "SELECT GAME" at bounding box center [109, 128] width 53 height 8
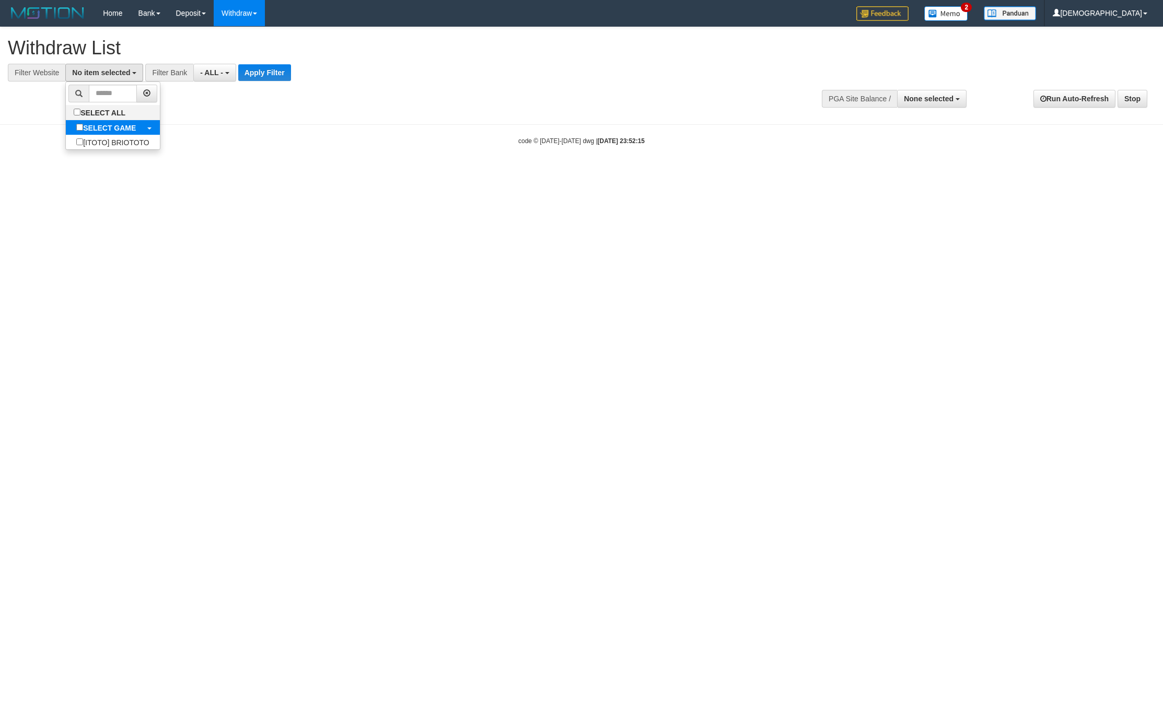
select select "****"
click at [274, 79] on button "Apply Filter" at bounding box center [273, 72] width 53 height 17
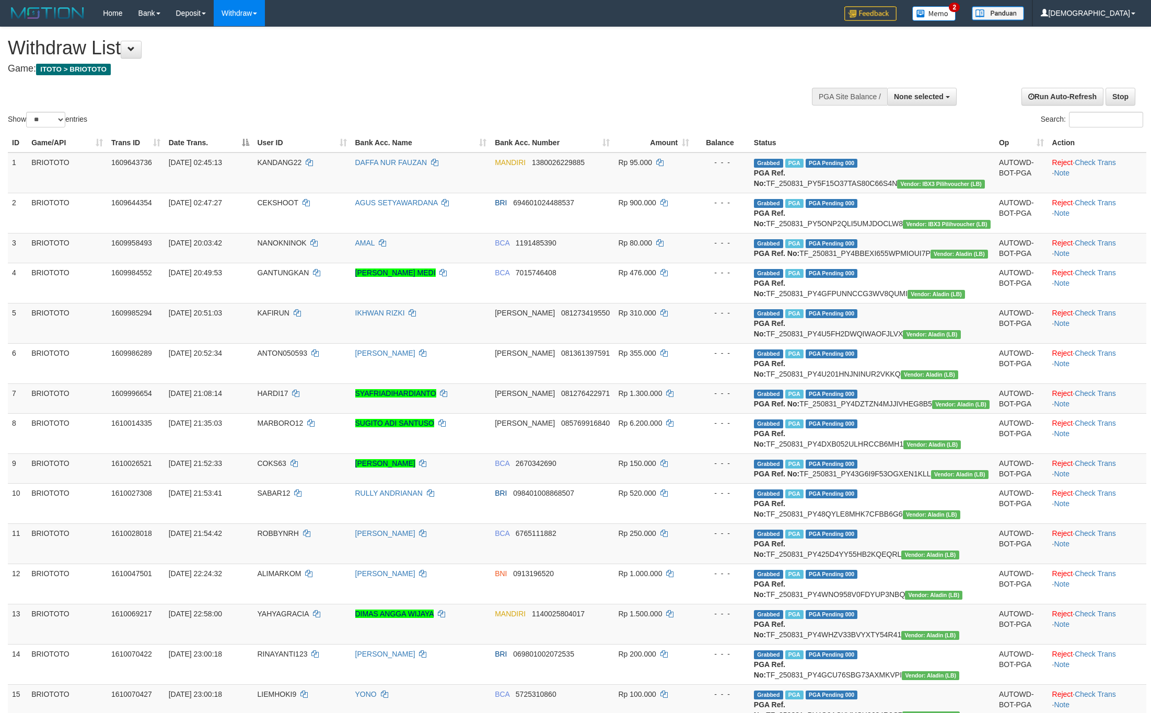
select select
select select "**"
click at [928, 100] on span "None selected" at bounding box center [919, 96] width 50 height 8
click at [892, 154] on label "[ITOTO] BRIOTOTO" at bounding box center [907, 150] width 98 height 14
select select "****"
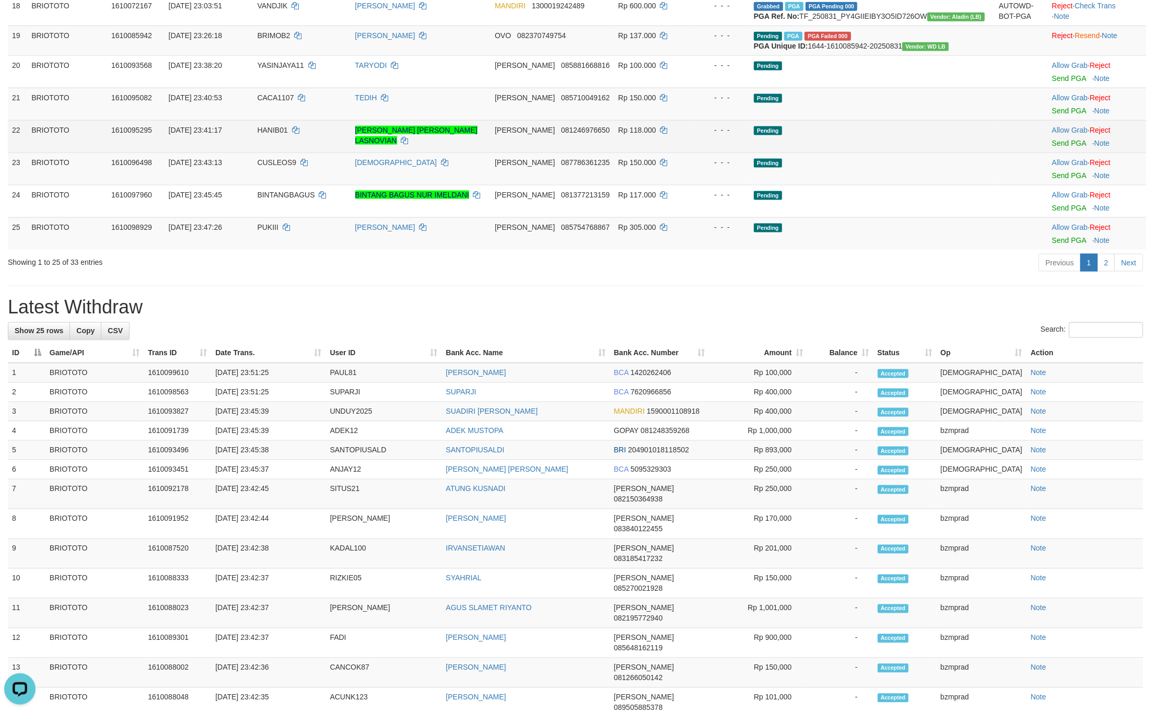
scroll to position [1019, 0]
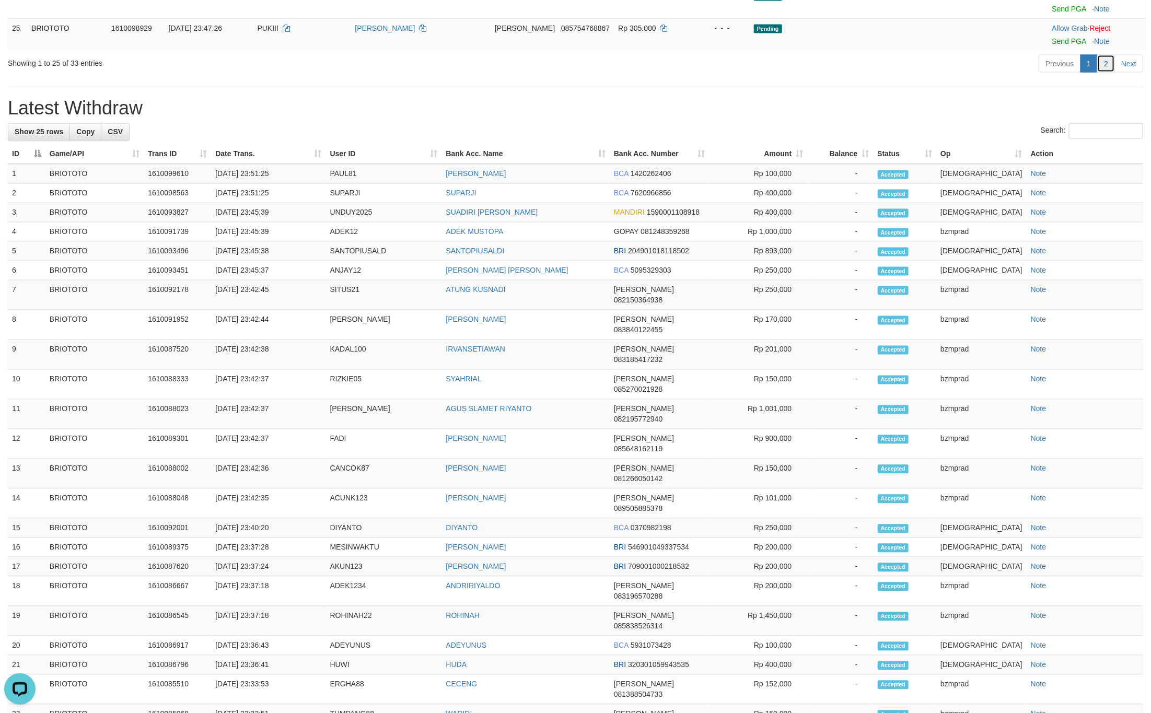
click at [1105, 73] on link "2" at bounding box center [1106, 64] width 18 height 18
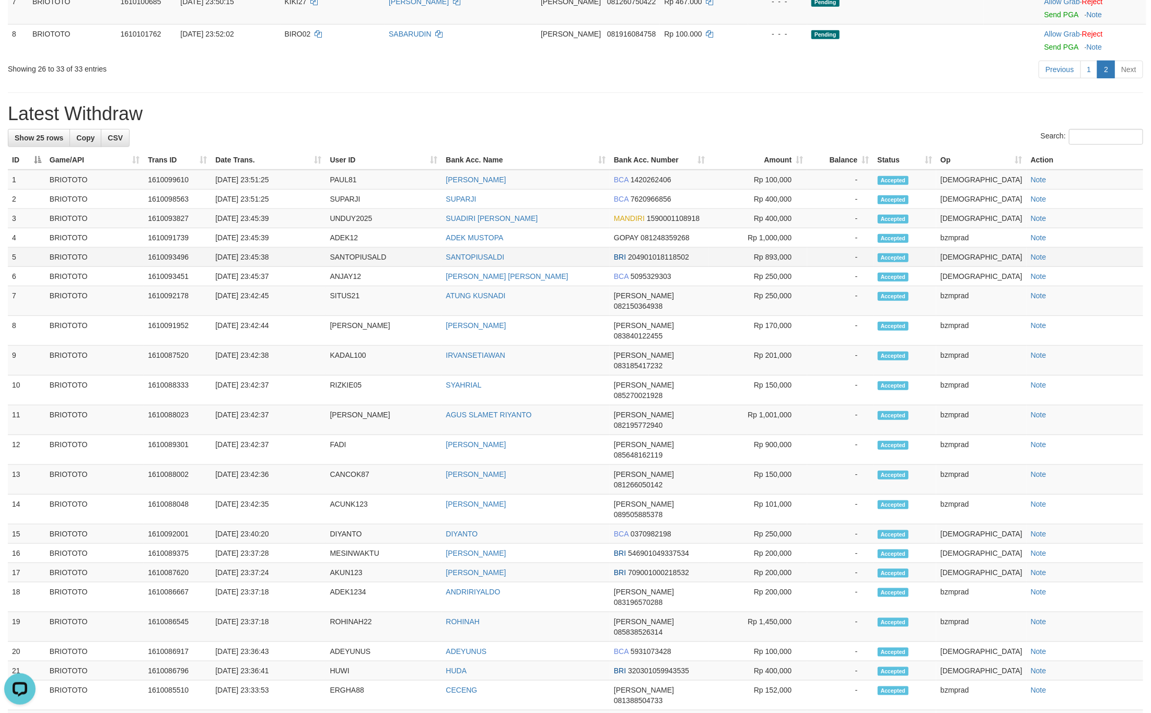
scroll to position [114, 0]
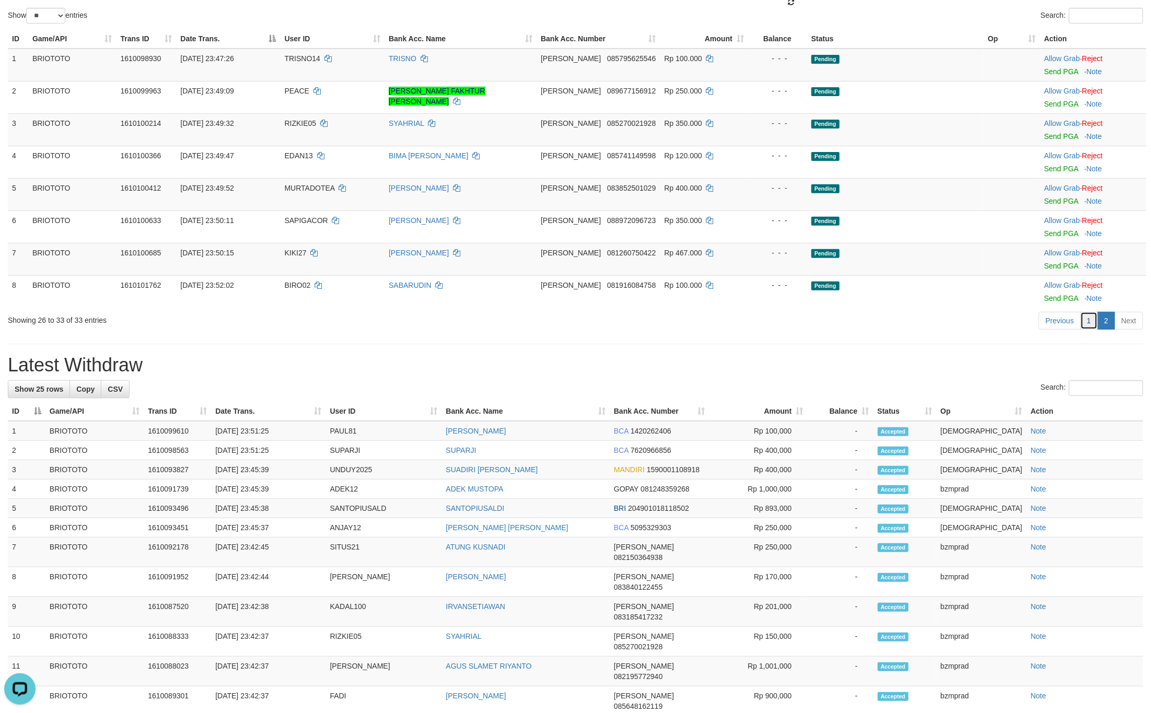
click at [1090, 326] on link "1" at bounding box center [1089, 321] width 18 height 18
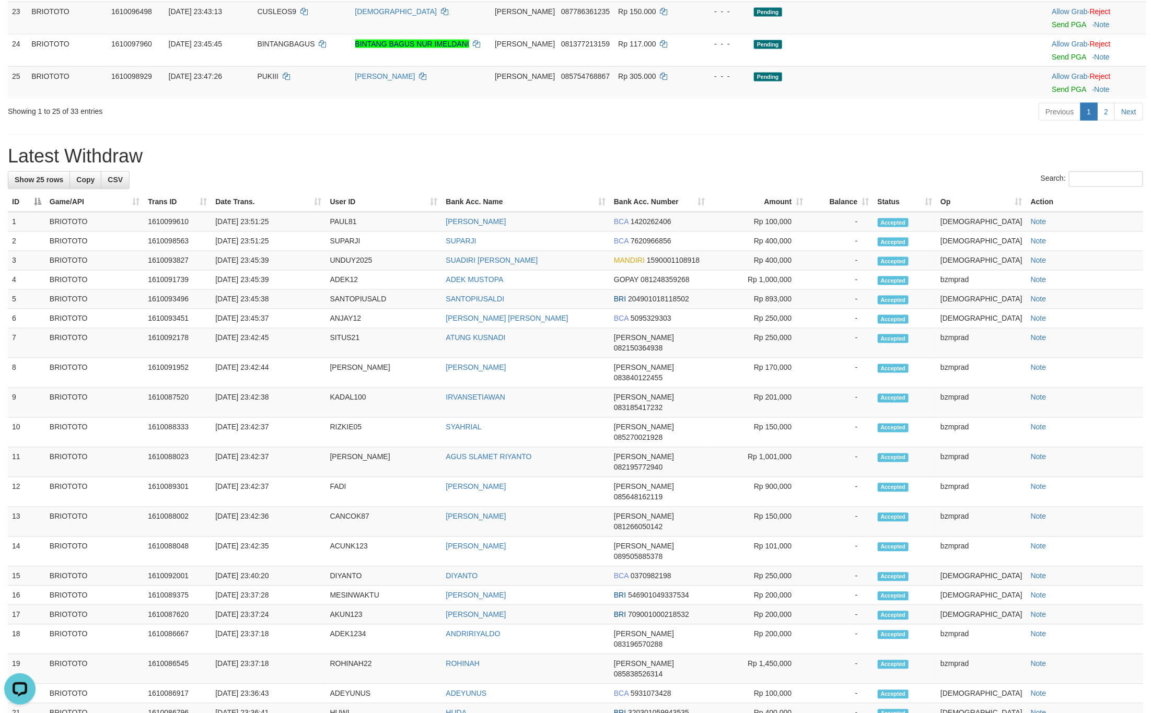
drag, startPoint x: 447, startPoint y: 488, endPoint x: 560, endPoint y: 492, distance: 112.9
click at [560, 251] on tr "2 BRIOTOTO 1610098563 31/08/2025 23:51:25 SUPARJI SUPARJI BCA 7620966856 Rp 400…" at bounding box center [575, 241] width 1135 height 19
copy tr "SUPARJI"
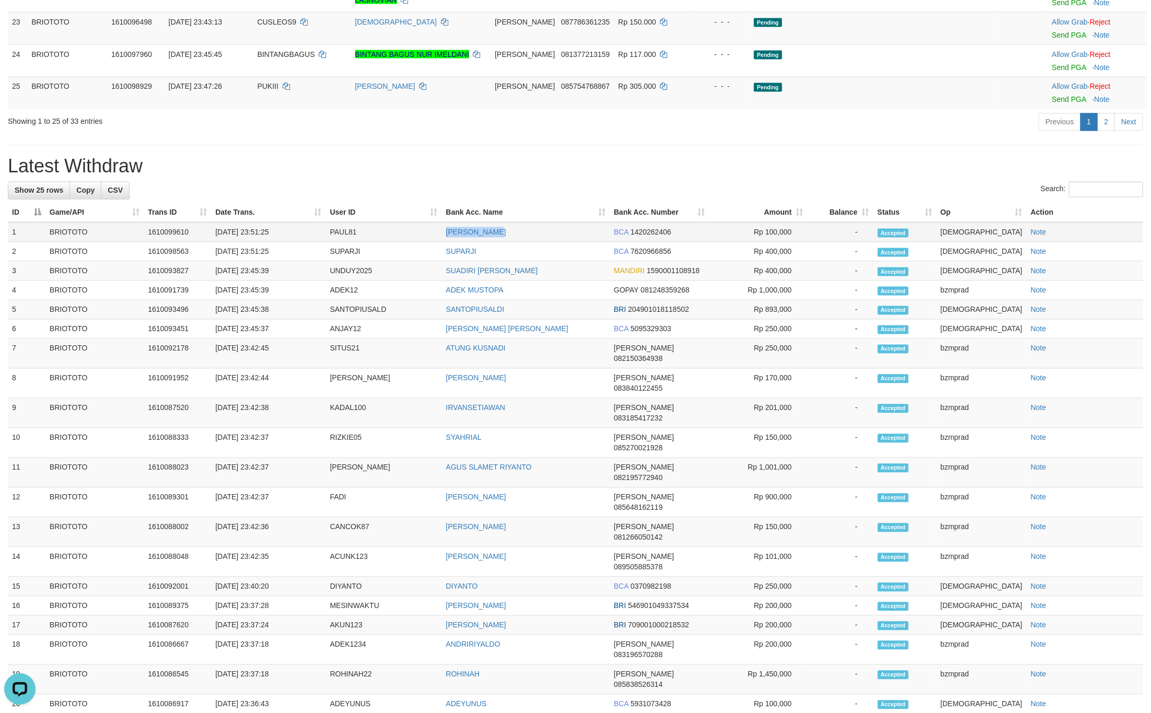
drag, startPoint x: 583, startPoint y: 469, endPoint x: 610, endPoint y: 469, distance: 26.6
click at [610, 242] on tr "1 BRIOTOTO 1610099610 31/08/2025 23:51:25 PAUL81 PAULUS HADUR BCA 1420262406 Rp…" at bounding box center [575, 233] width 1135 height 20
copy tr "PAULUS HADUR"
click at [343, 262] on td "SUPARJI" at bounding box center [384, 251] width 116 height 19
drag, startPoint x: 343, startPoint y: 488, endPoint x: 831, endPoint y: 488, distance: 487.4
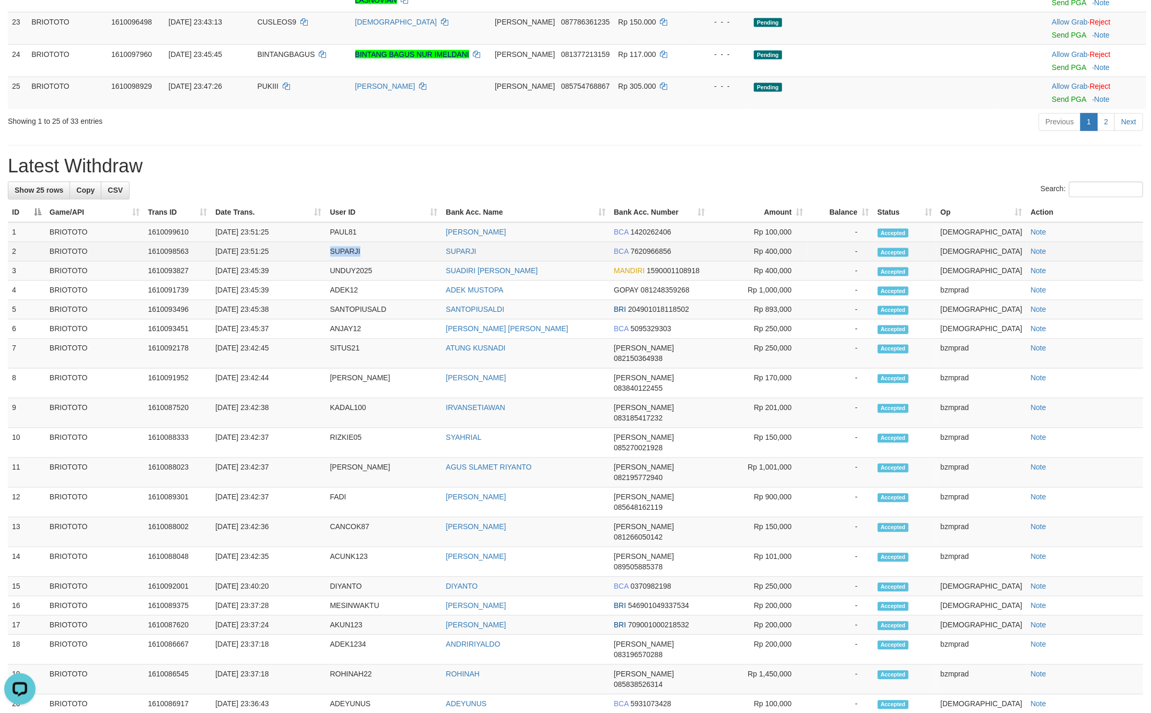
click at [346, 262] on td "SUPARJI" at bounding box center [384, 251] width 116 height 19
copy td "SUPARJI"
click at [325, 242] on td "31/08/2025 23:51:25" at bounding box center [268, 233] width 114 height 20
click at [339, 242] on td "PAUL81" at bounding box center [384, 233] width 116 height 20
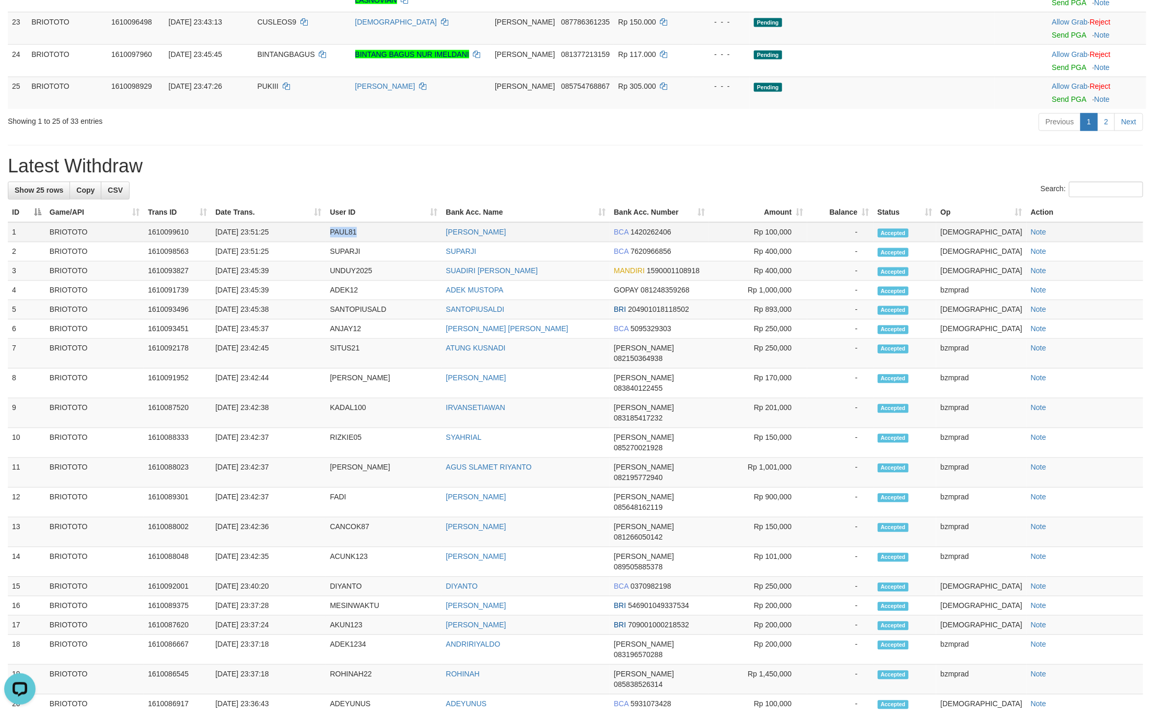
copy td "PAUL81"
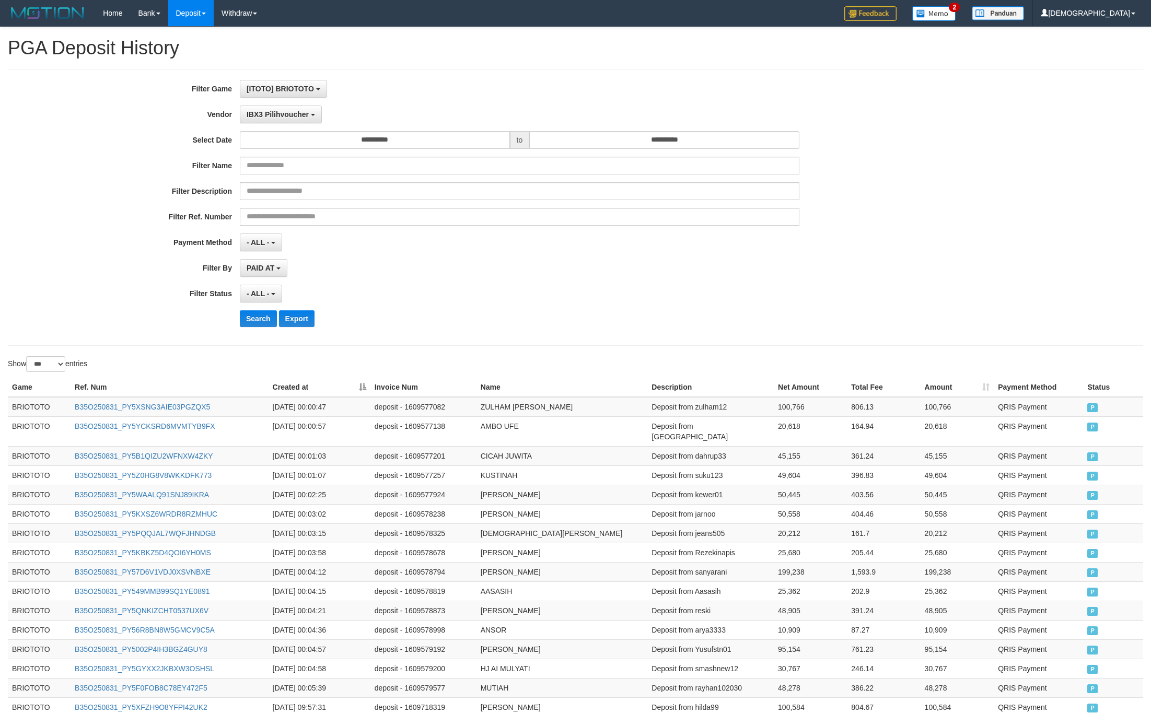
select select "**********"
select select "***"
click at [256, 313] on button "Search" at bounding box center [258, 318] width 37 height 17
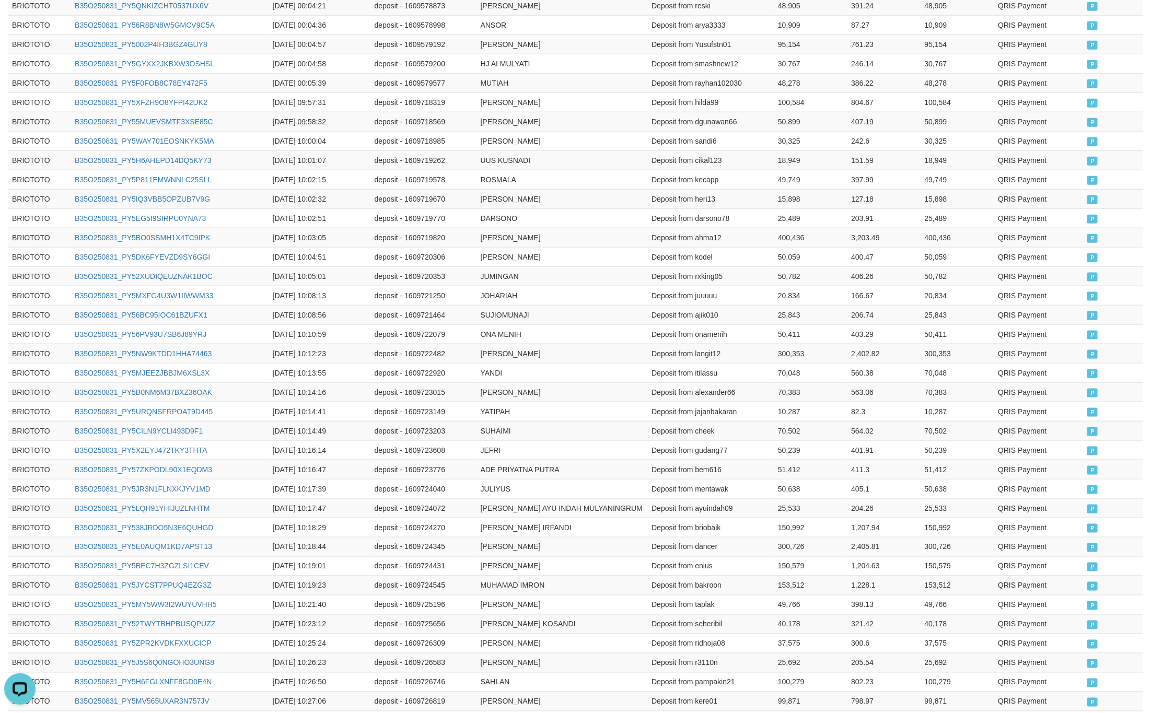
scroll to position [965, 0]
